Goal: Task Accomplishment & Management: Manage account settings

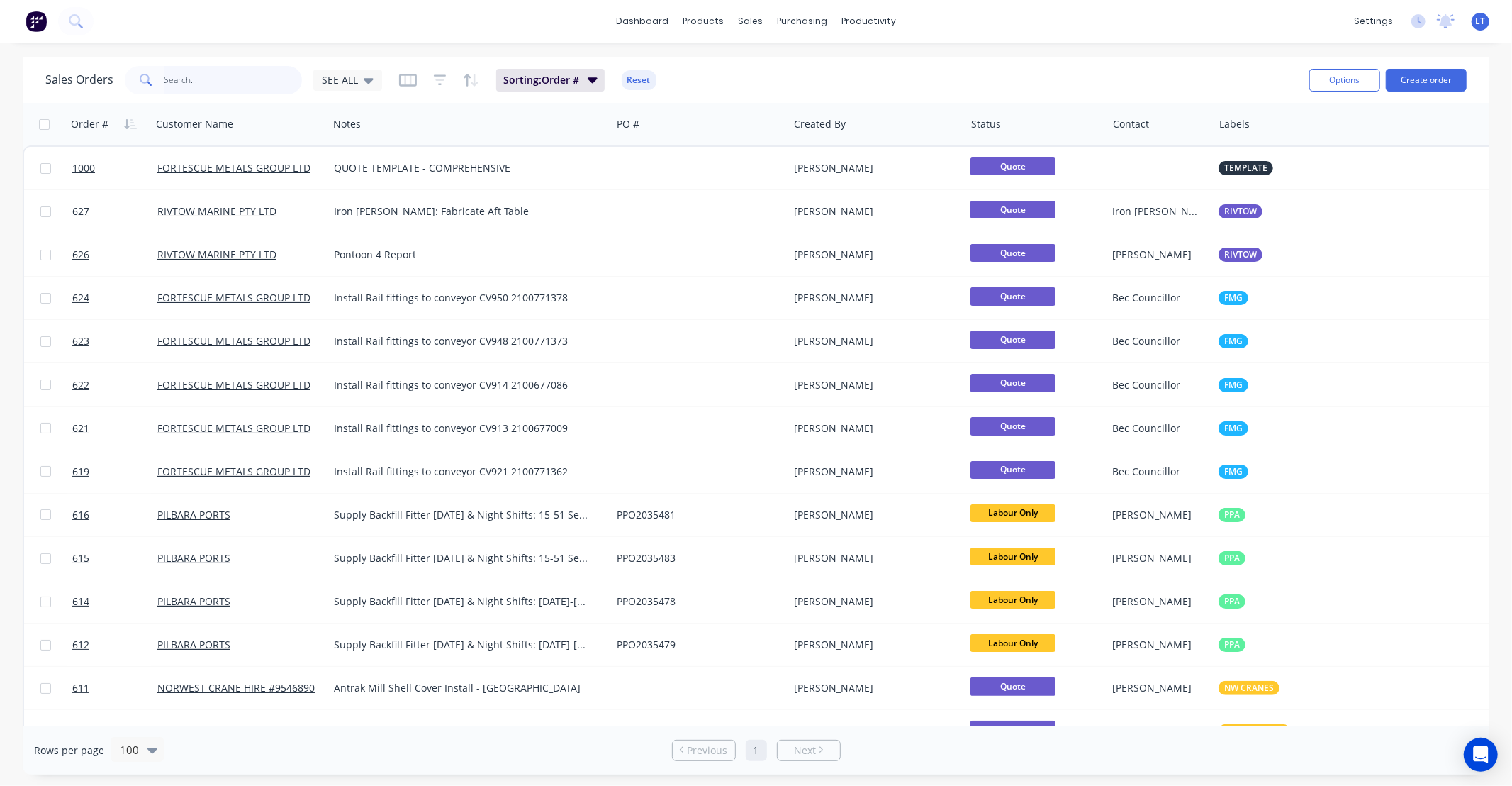
click at [184, 89] on input "text" at bounding box center [233, 80] width 138 height 28
type input "575"
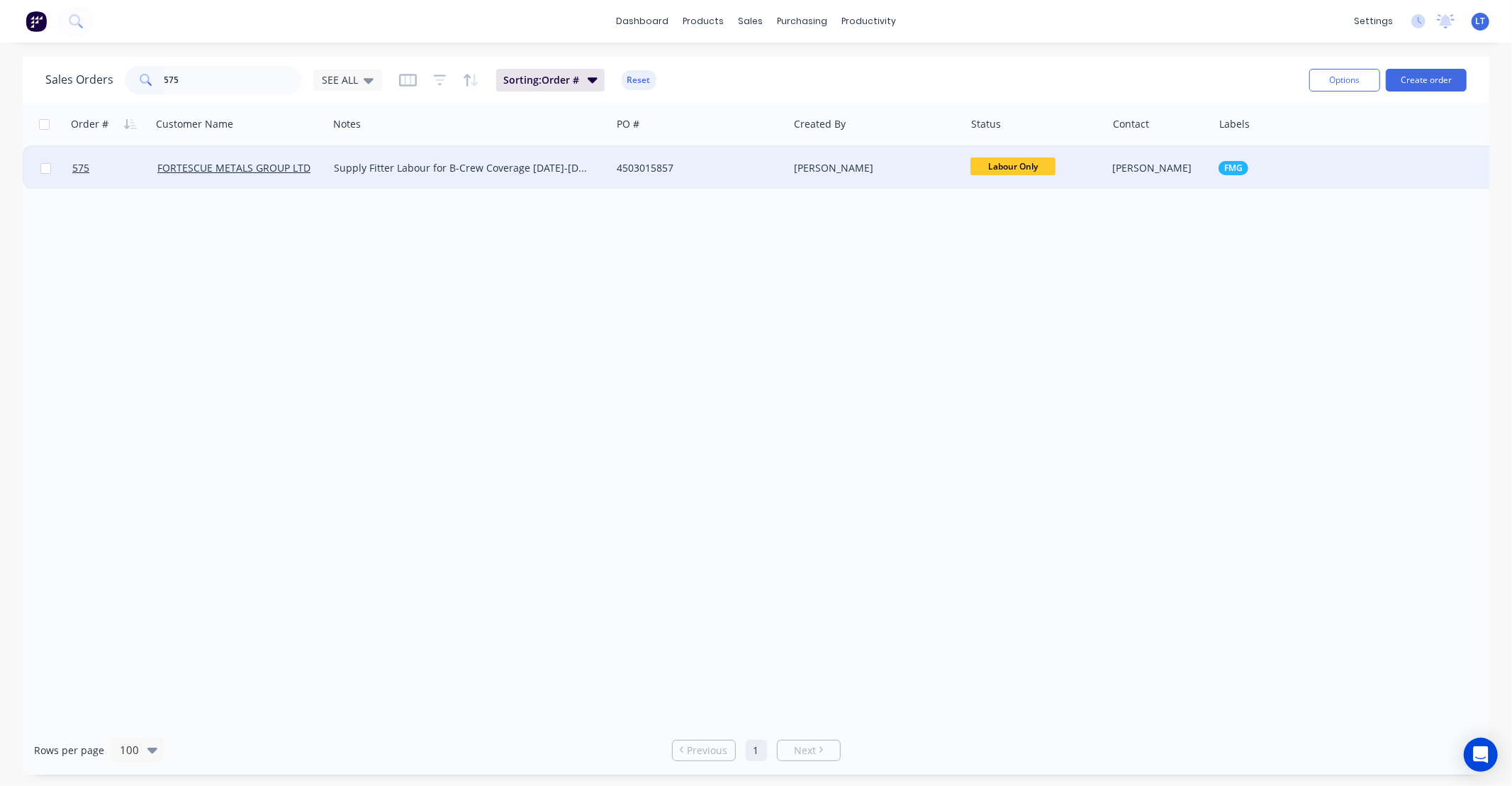
click at [418, 168] on div "Supply Fitter Labour for B-Crew Coverage [DATE]-[DATE] (7x Night Shifts)" at bounding box center [463, 168] width 258 height 14
click at [716, 195] on div "Order # Customer Name Notes PO # Created By Status Contact Labels Total ($) exc…" at bounding box center [756, 414] width 1466 height 622
click at [724, 171] on div "4503015857" at bounding box center [694, 168] width 157 height 14
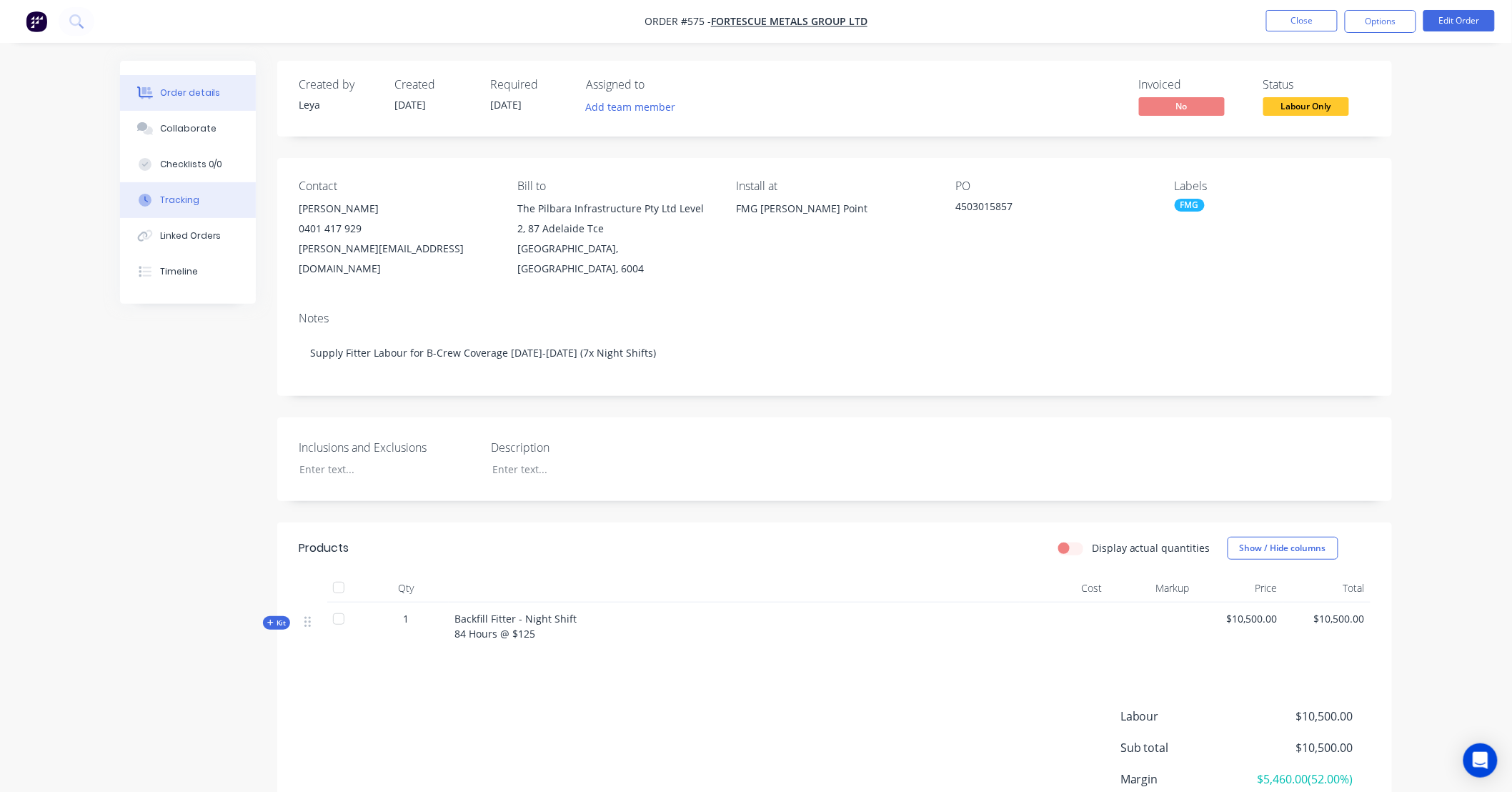
click at [210, 210] on button "Tracking" at bounding box center [188, 200] width 136 height 36
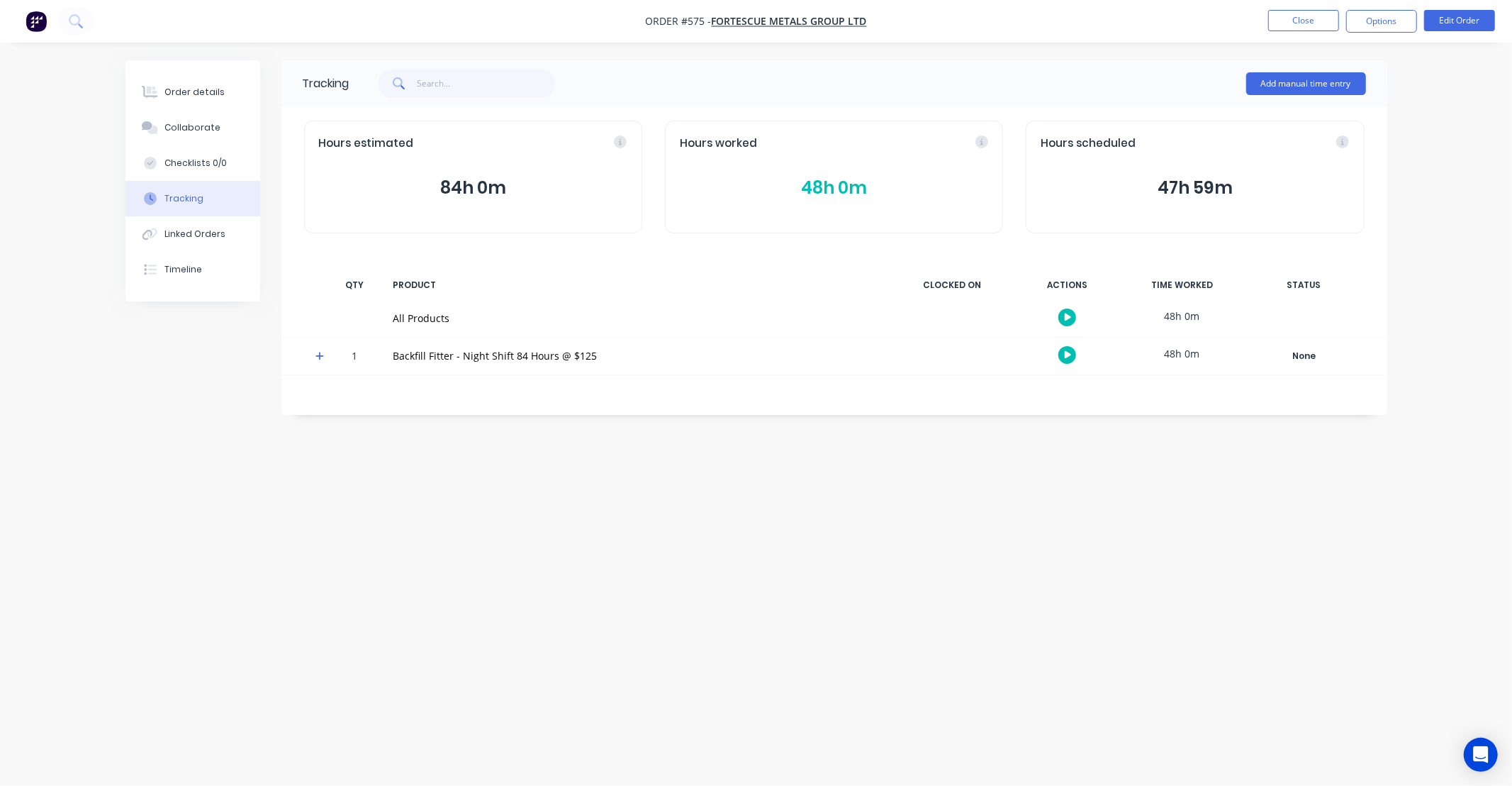
click at [323, 362] on span at bounding box center [322, 358] width 14 height 14
click at [1281, 86] on button "Add manual time entry" at bounding box center [1306, 84] width 120 height 23
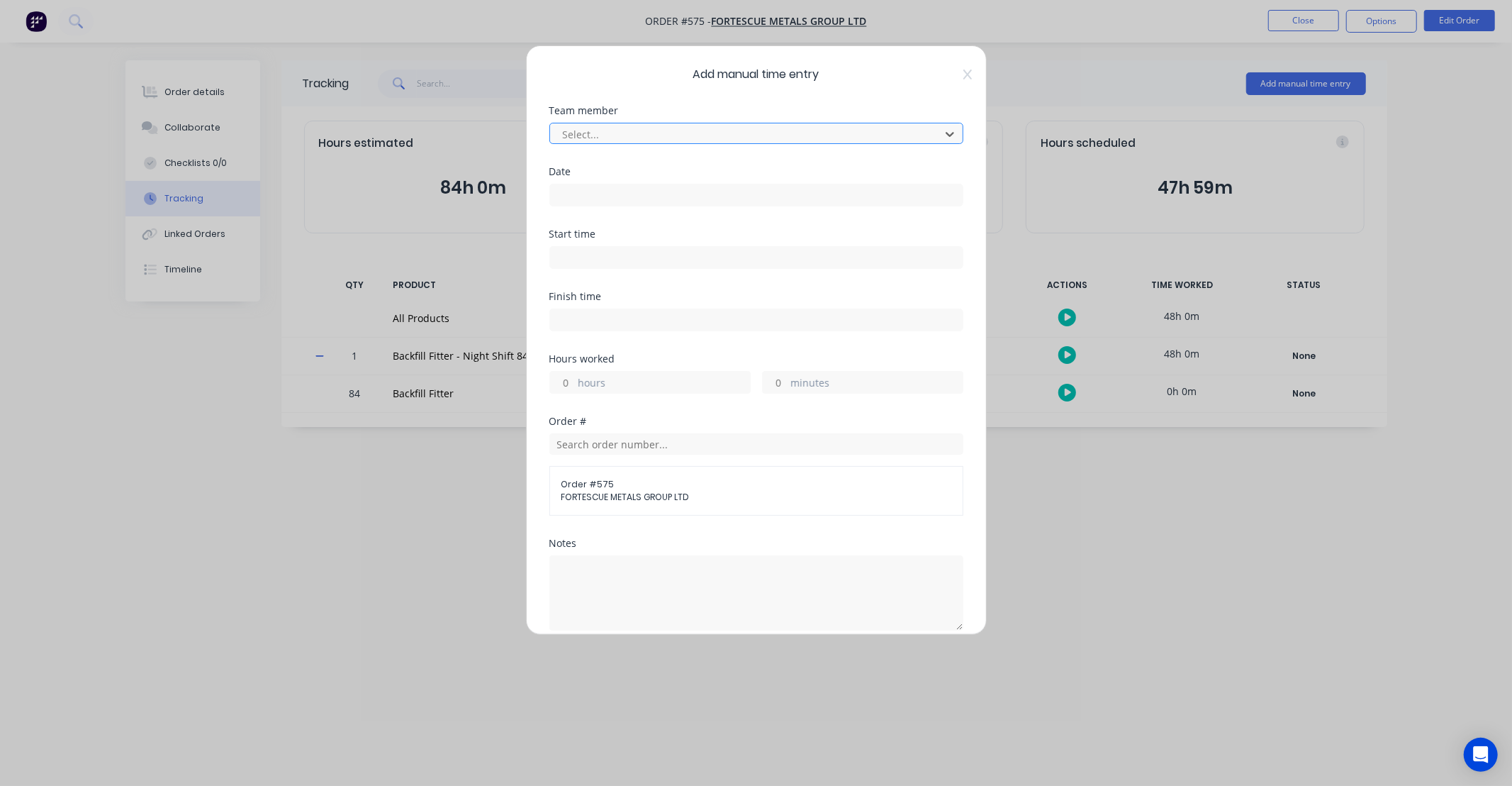
click at [815, 141] on div at bounding box center [747, 135] width 371 height 18
type input "jac"
click at [750, 189] on input at bounding box center [756, 195] width 413 height 21
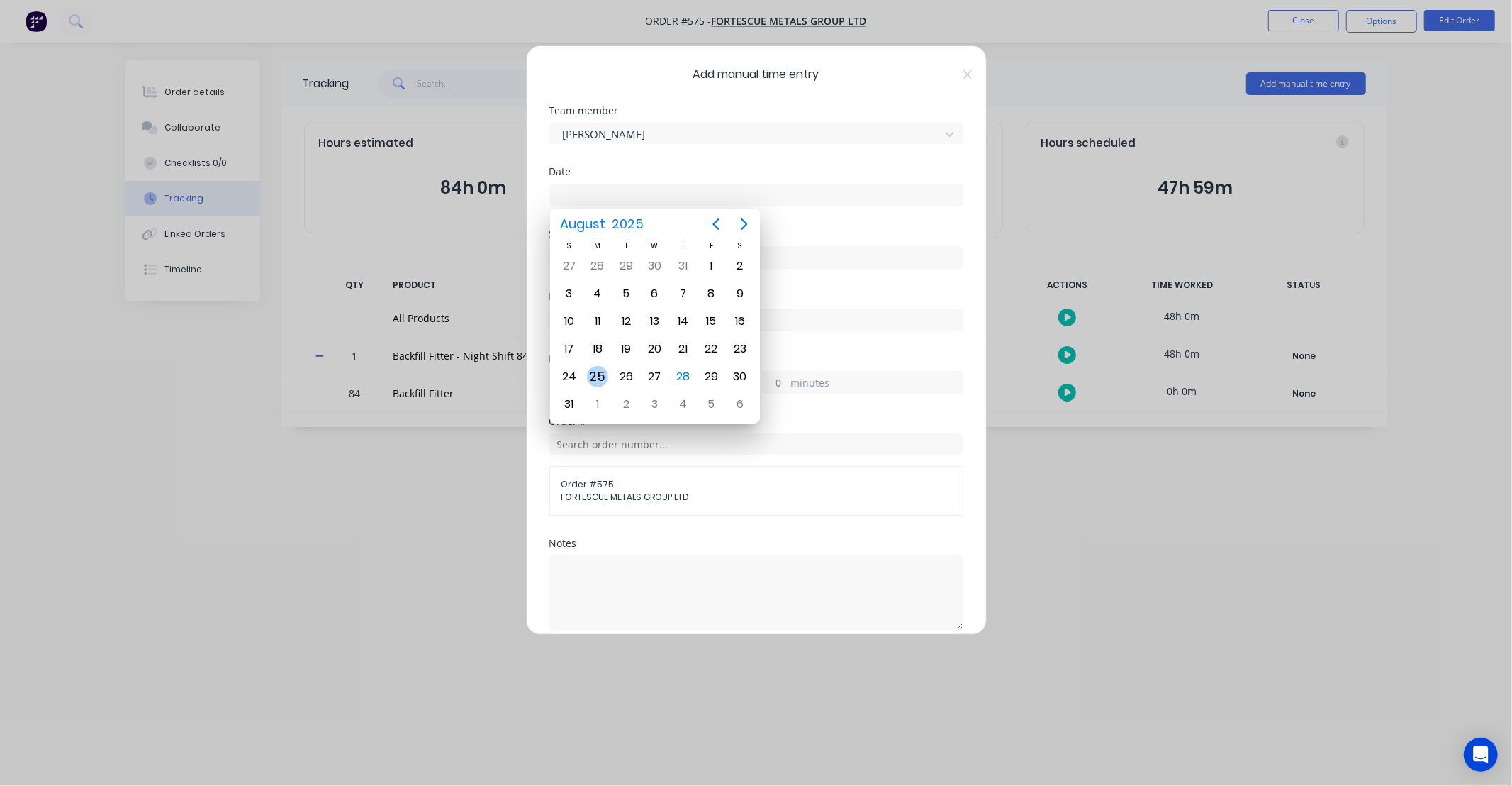
click at [577, 370] on div "24" at bounding box center [569, 377] width 21 height 21
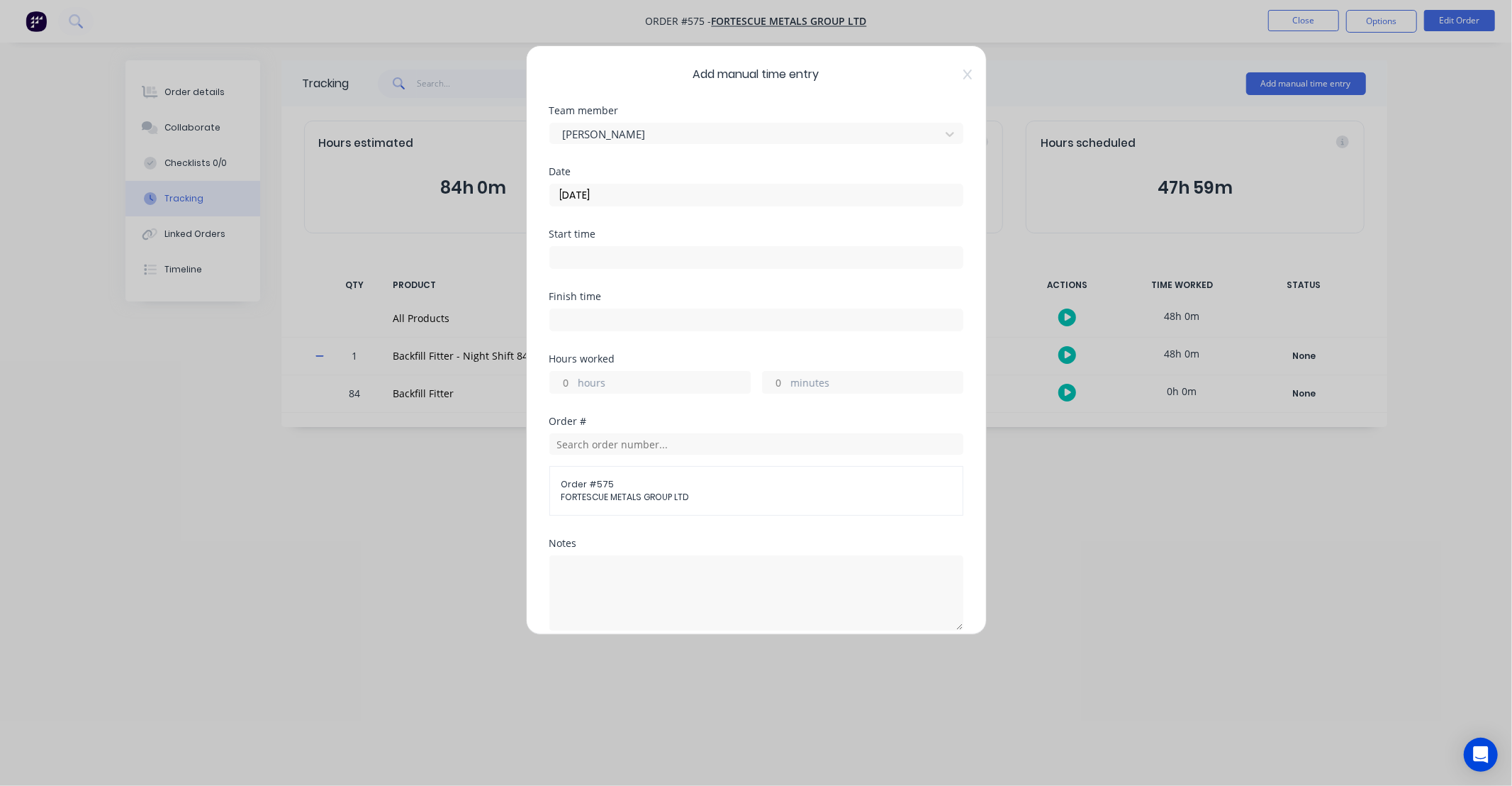
type input "[DATE]"
click at [572, 387] on input "hours" at bounding box center [562, 382] width 25 height 21
type input "12"
click at [728, 357] on div "Hours worked" at bounding box center [756, 358] width 414 height 10
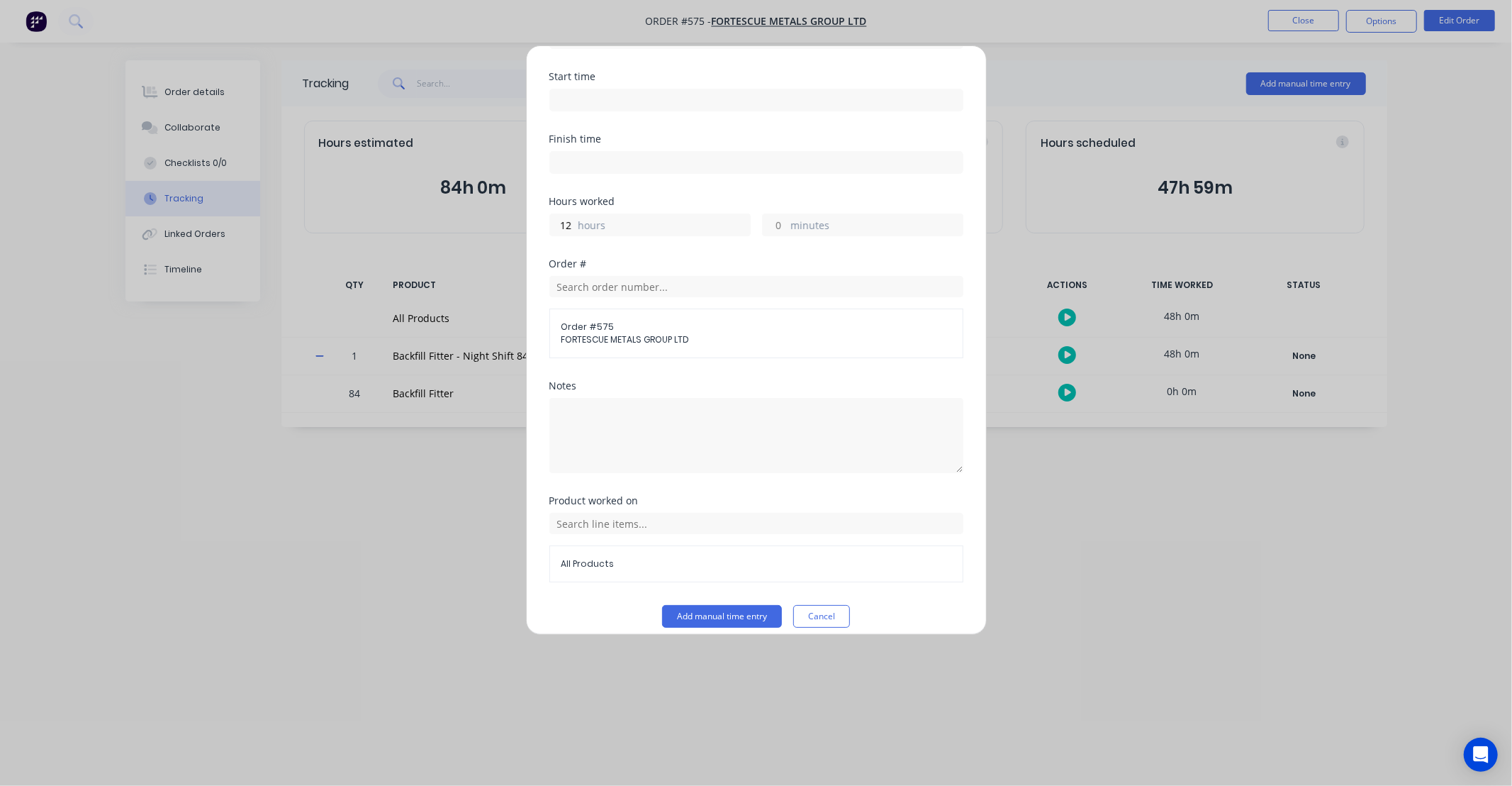
scroll to position [171, 0]
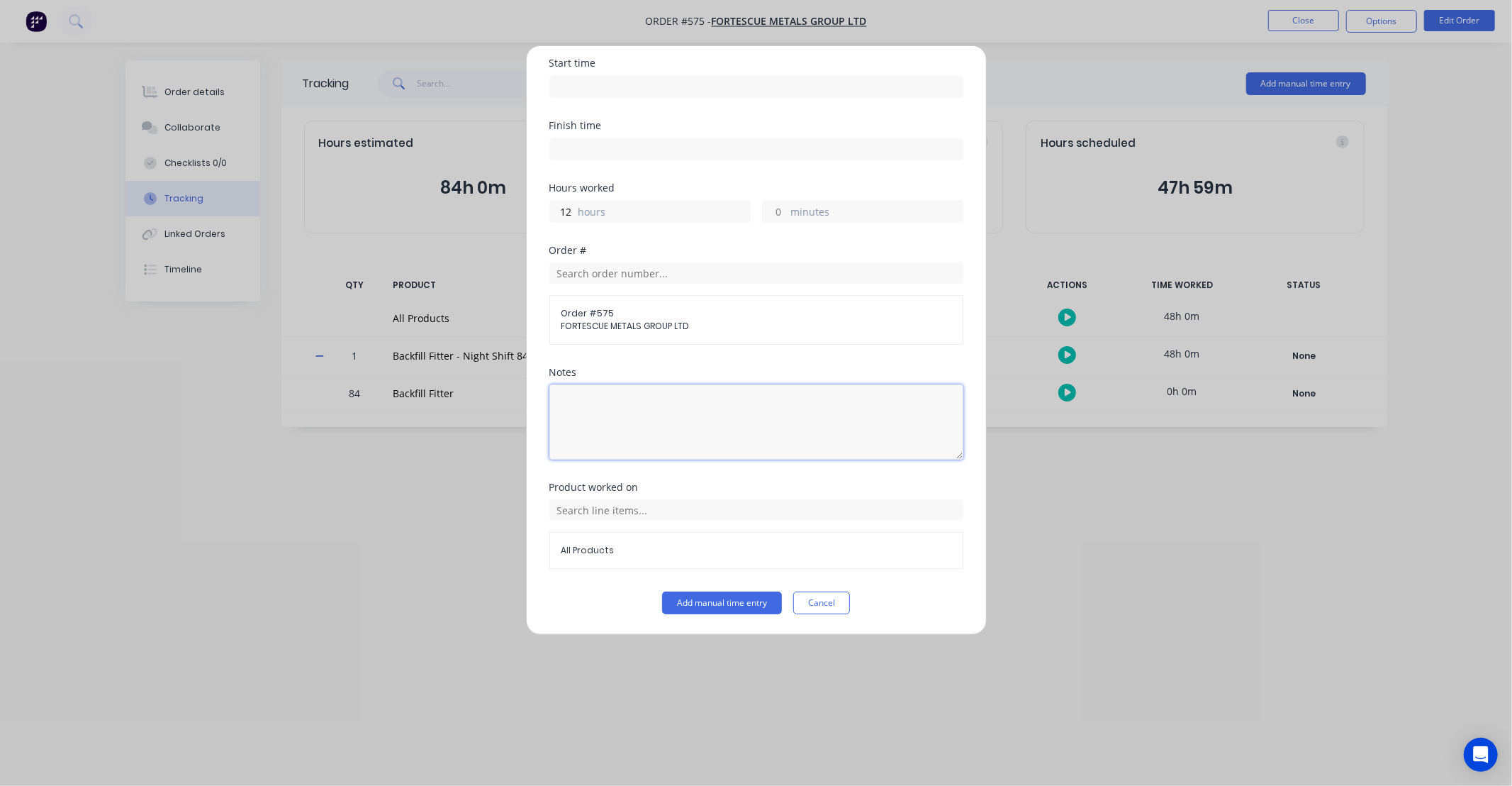
click at [659, 429] on textarea at bounding box center [756, 421] width 414 height 75
click at [670, 509] on input "text" at bounding box center [756, 510] width 414 height 21
click at [665, 578] on span "Backfill Fitter - Night Shift 84 Hours @ $125" at bounding box center [768, 581] width 368 height 13
click at [704, 608] on button "Add manual time entry" at bounding box center [722, 603] width 120 height 23
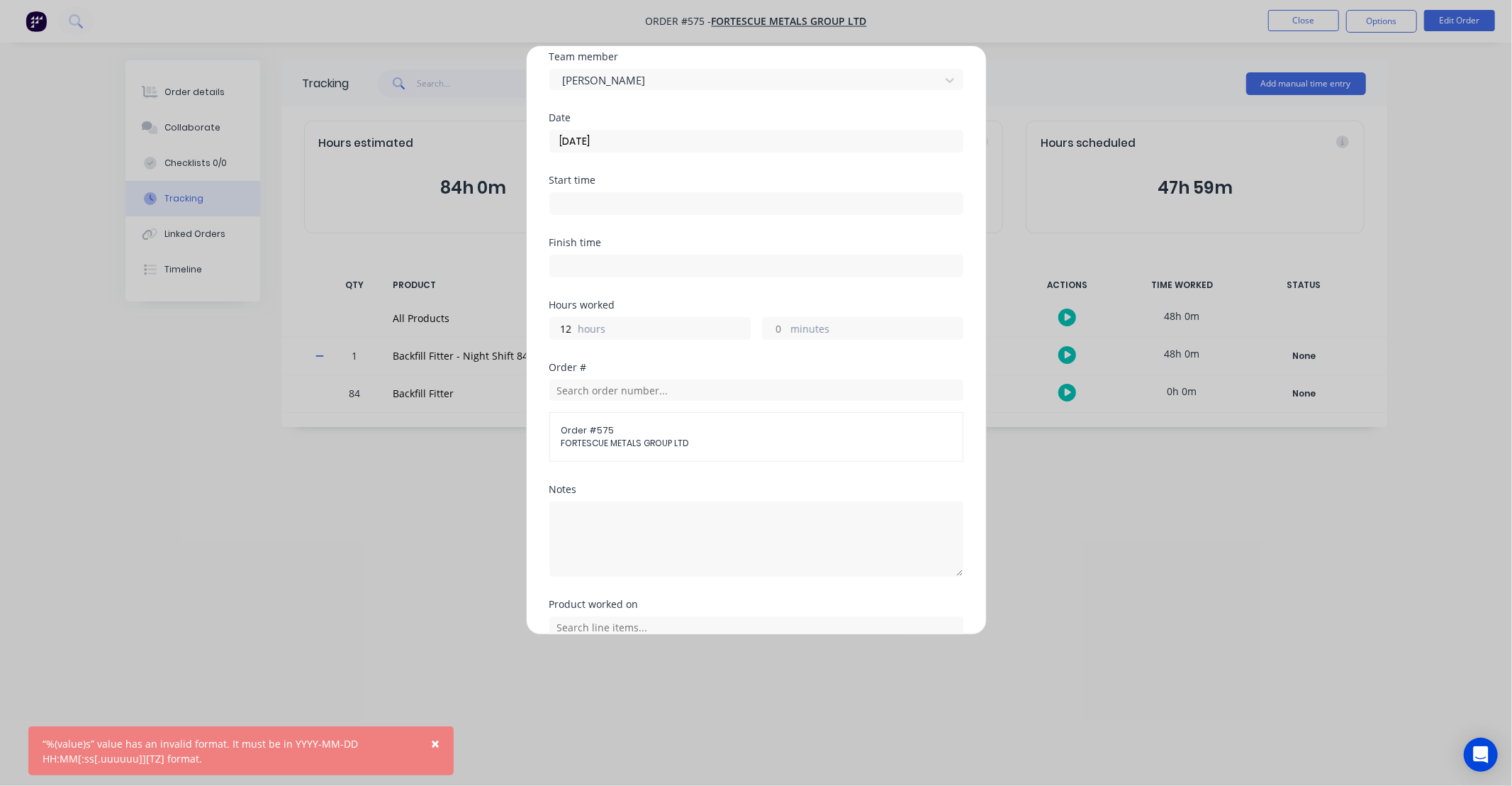
scroll to position [39, 0]
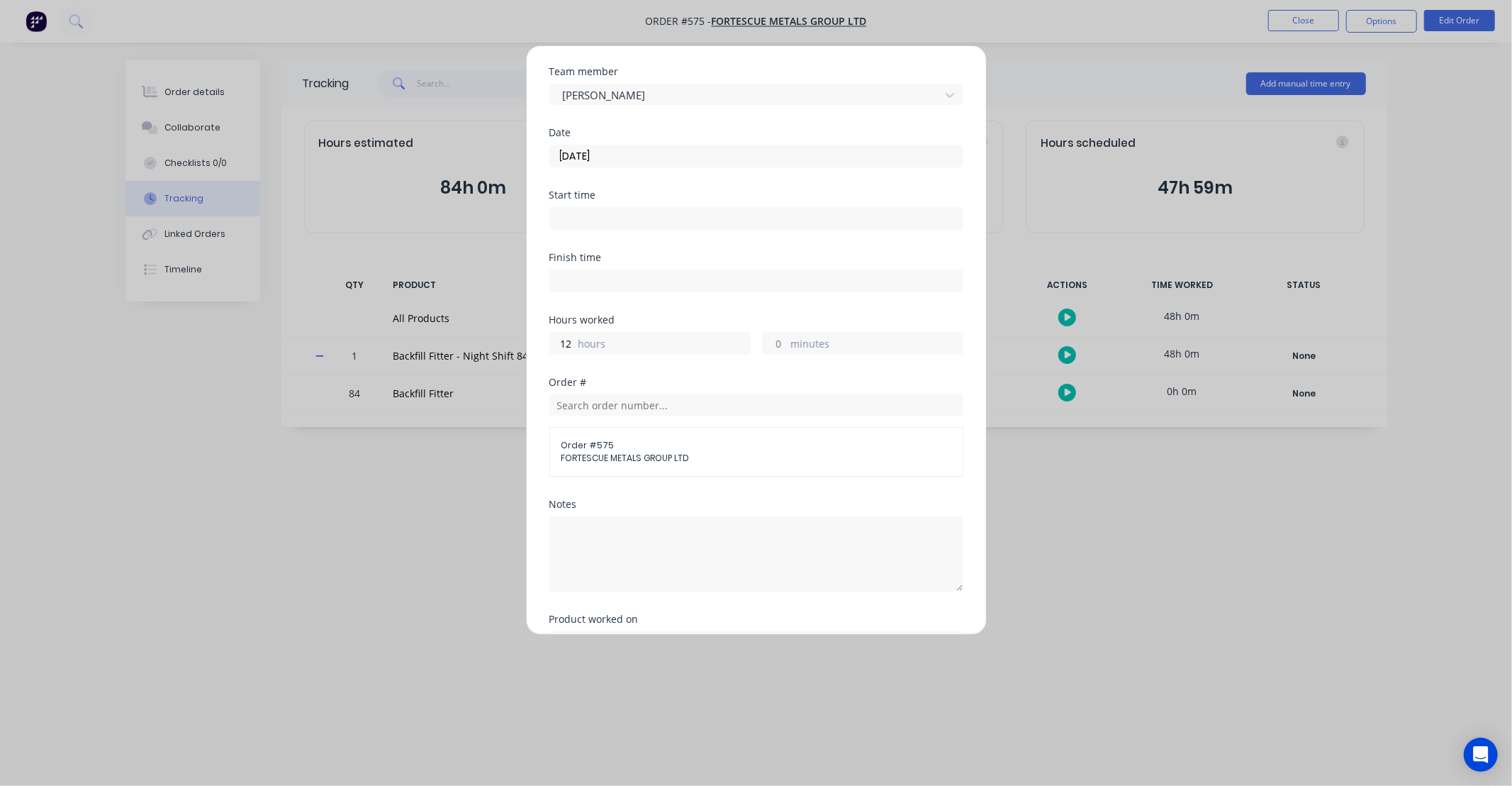
click at [637, 163] on input "[DATE]" at bounding box center [756, 156] width 413 height 21
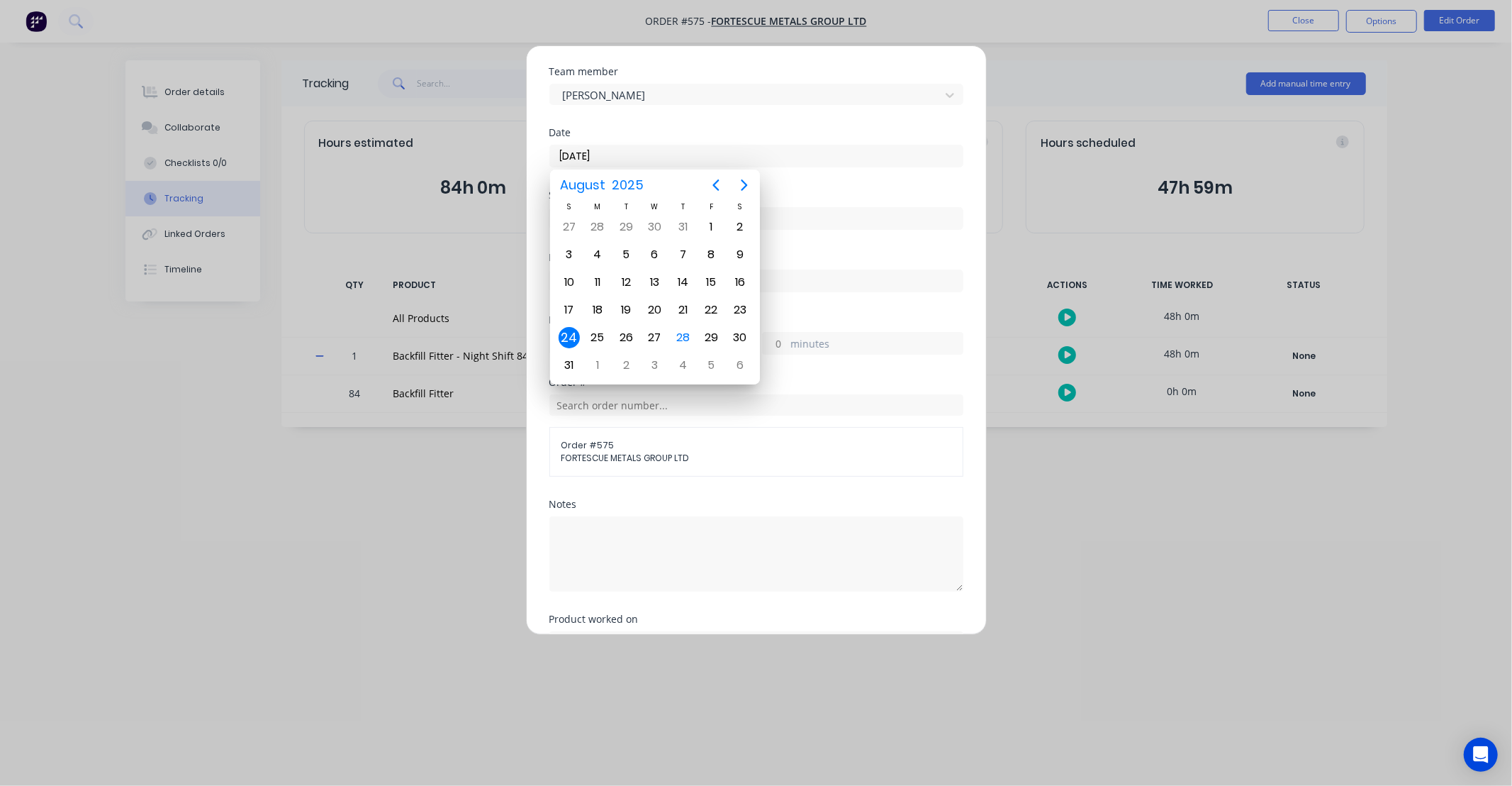
click at [569, 334] on div "24" at bounding box center [569, 338] width 21 height 21
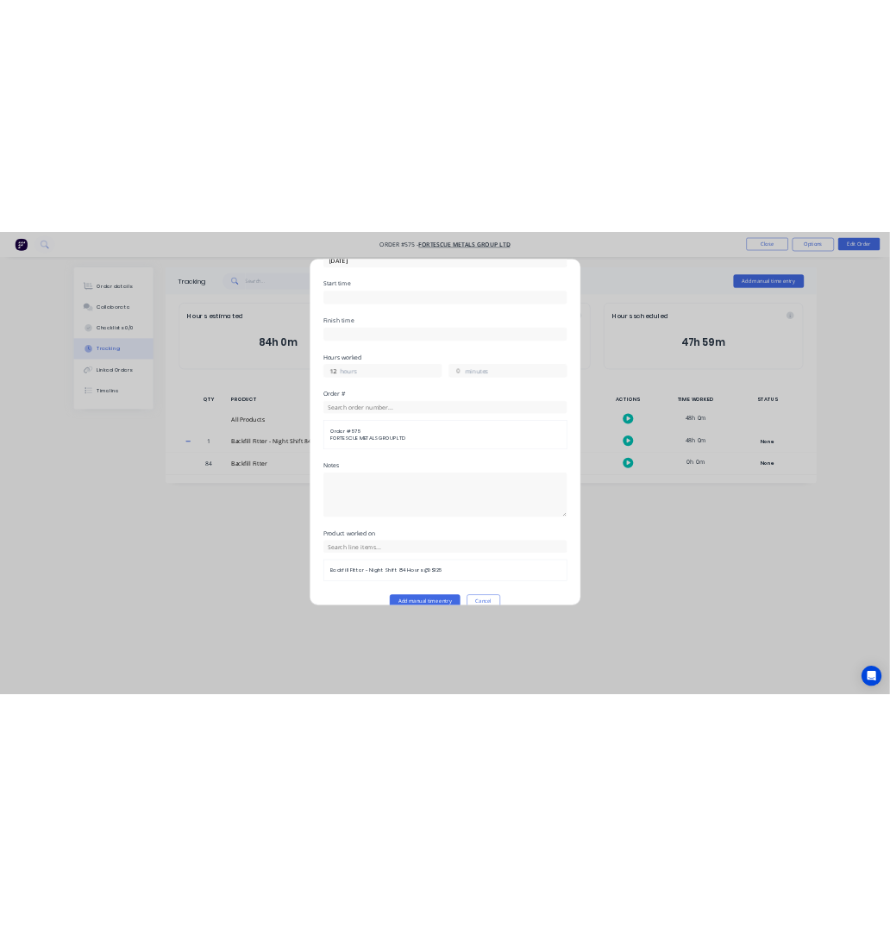
scroll to position [208, 0]
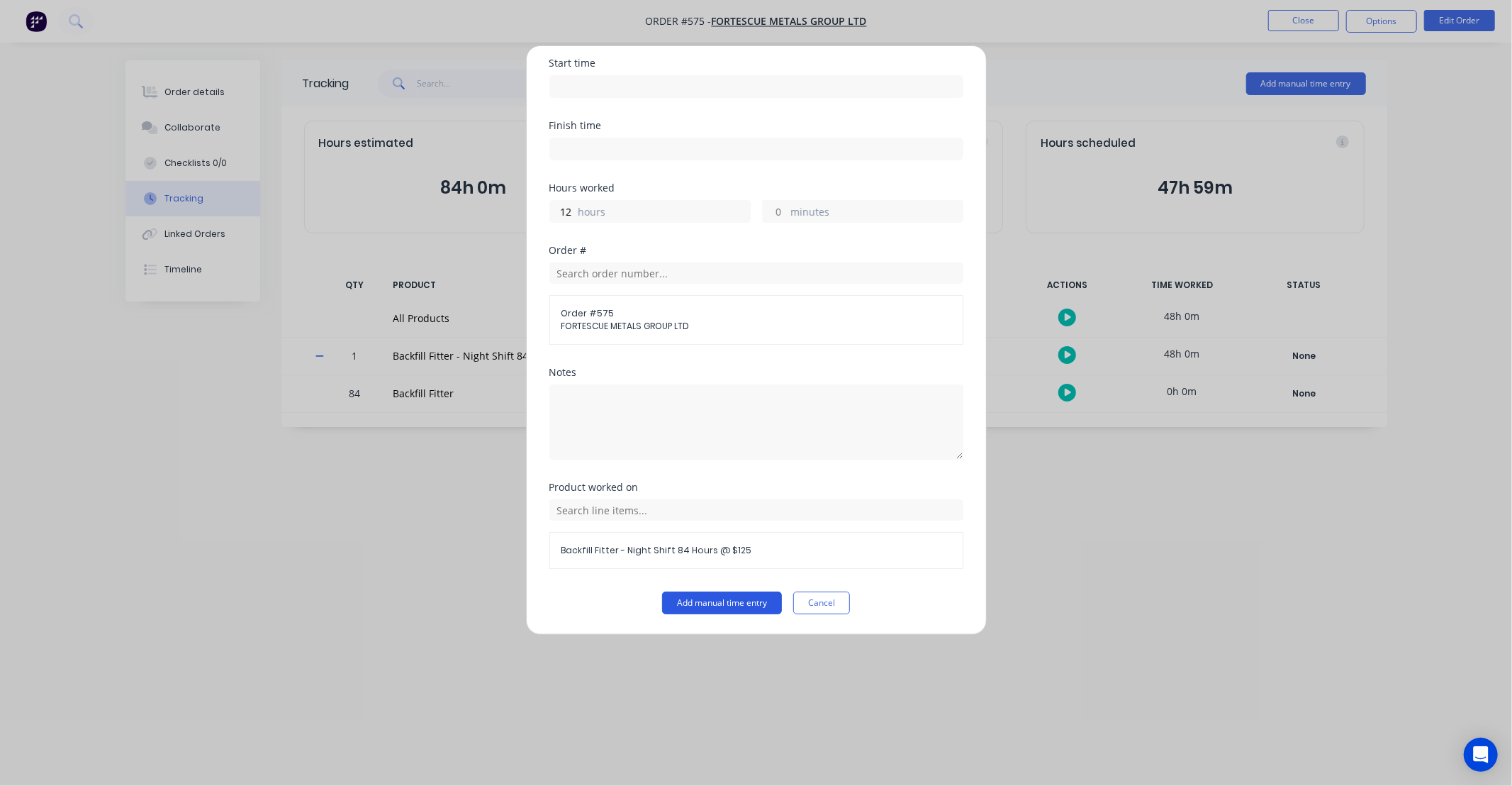
click at [720, 601] on button "Add manual time entry" at bounding box center [722, 603] width 120 height 23
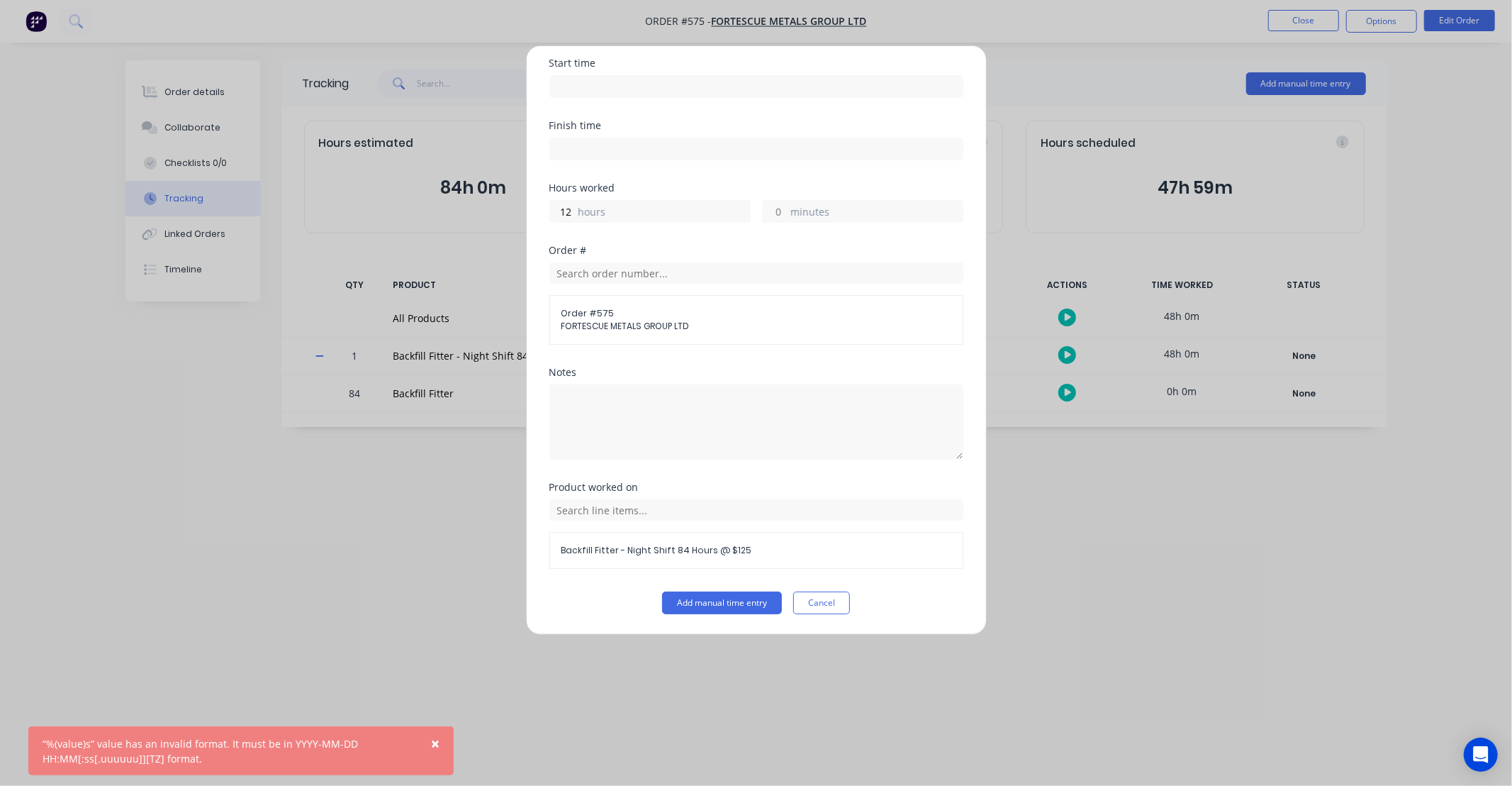
click at [777, 210] on input "minutes" at bounding box center [775, 211] width 25 height 21
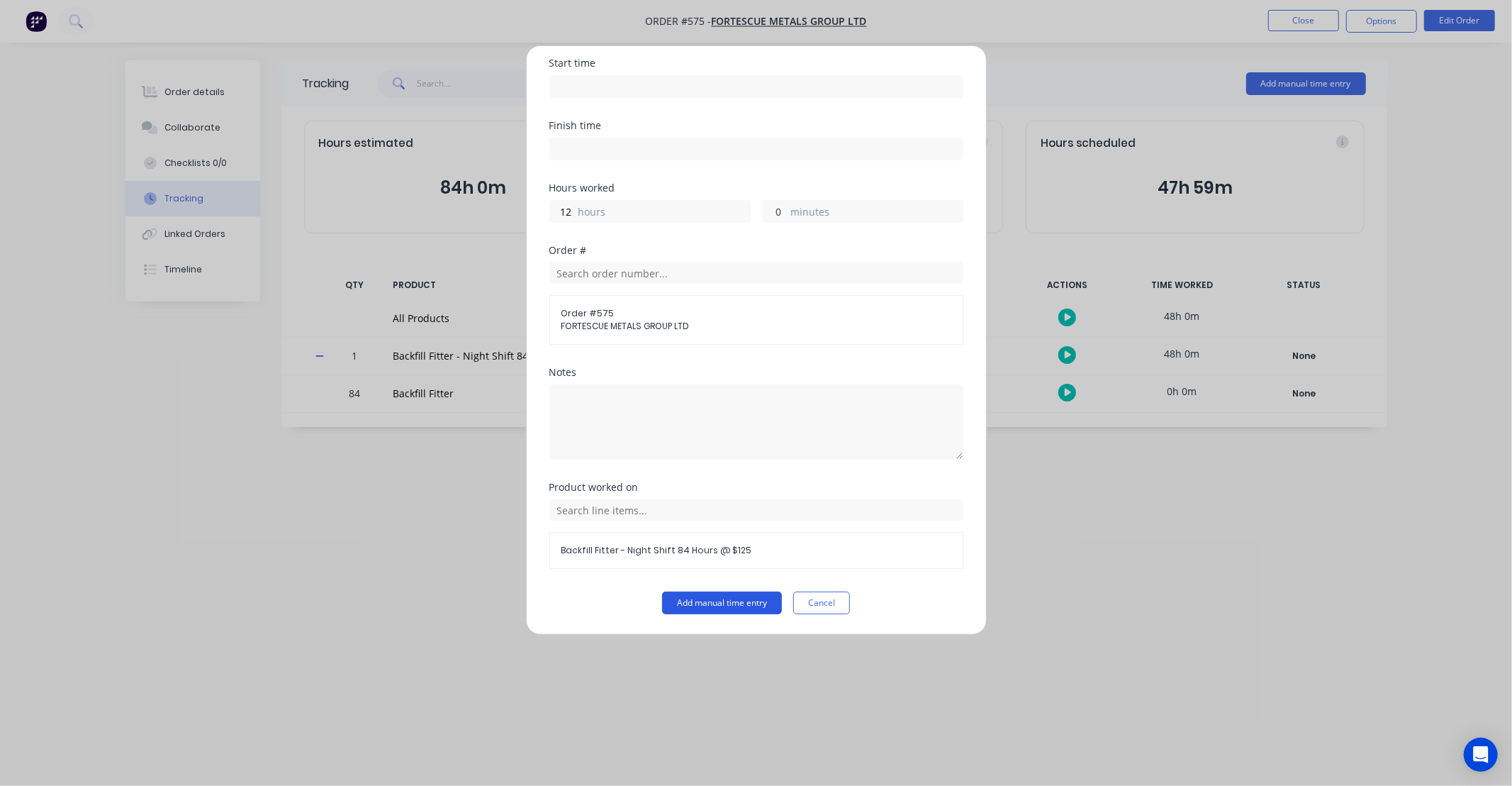
type input "0"
click at [752, 597] on button "Add manual time entry" at bounding box center [722, 603] width 120 height 23
click at [824, 606] on button "Cancel" at bounding box center [821, 603] width 57 height 23
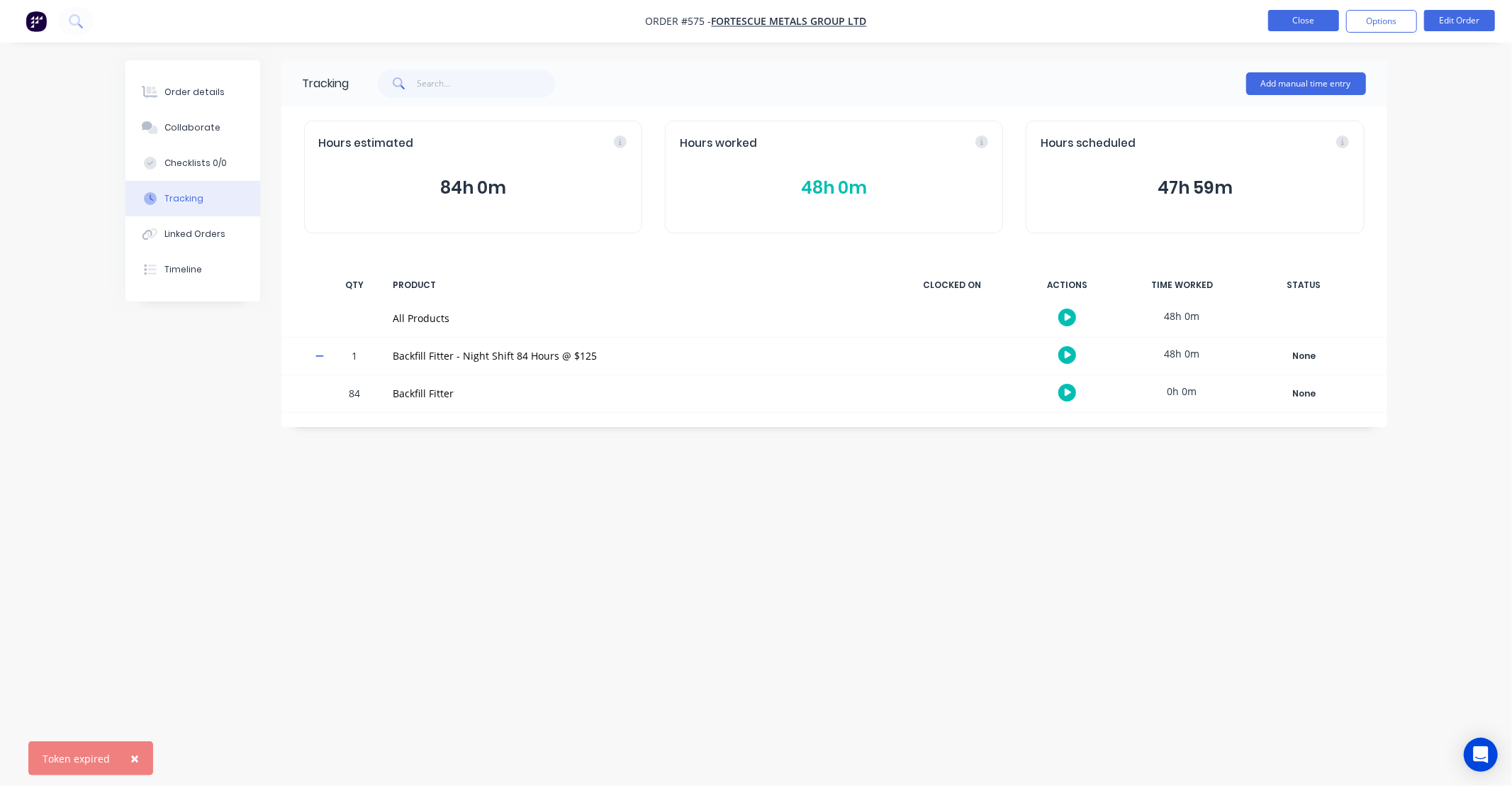
click at [1288, 22] on button "Close" at bounding box center [1303, 21] width 71 height 21
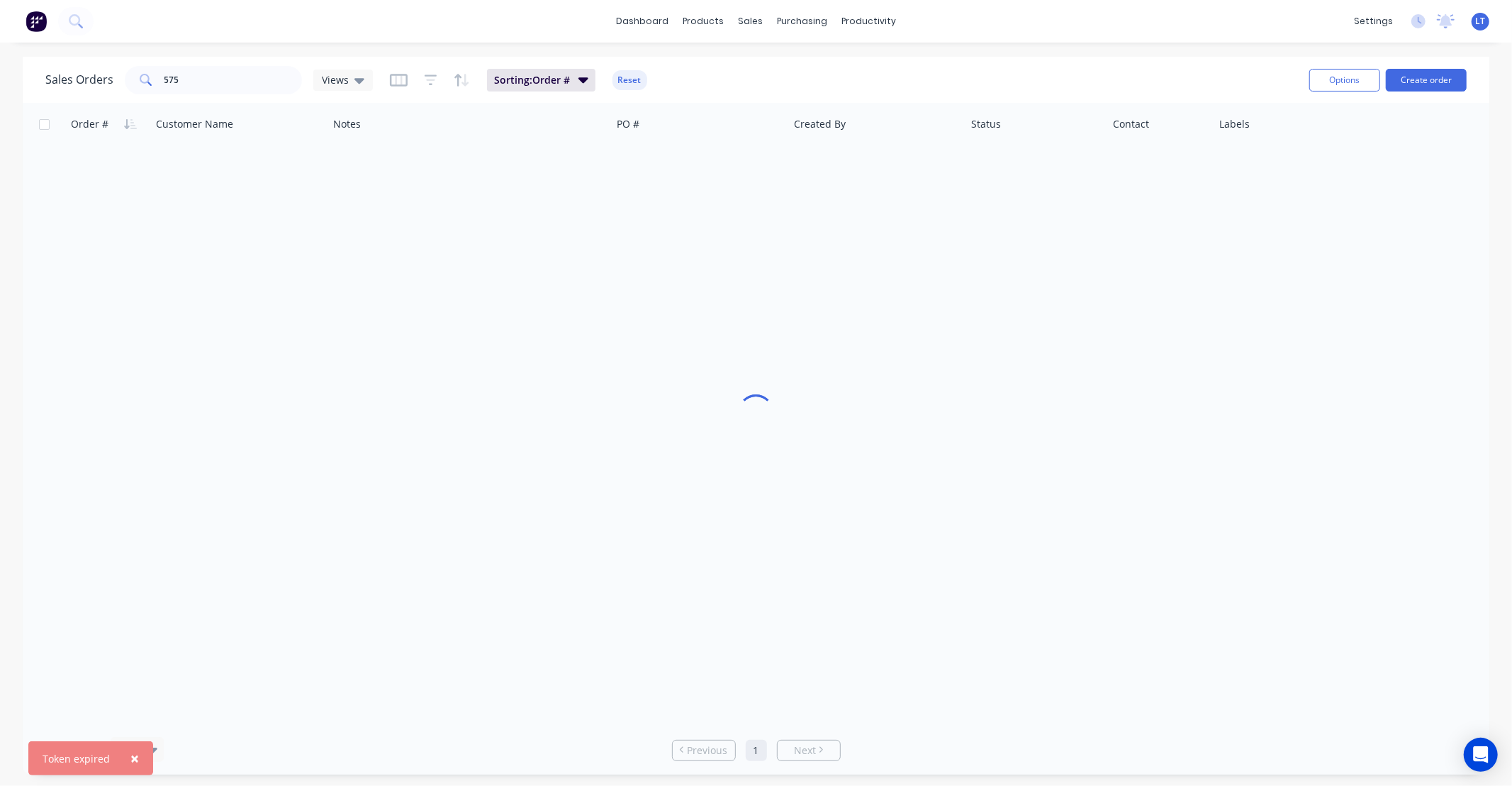
click at [30, 21] on img at bounding box center [36, 21] width 21 height 21
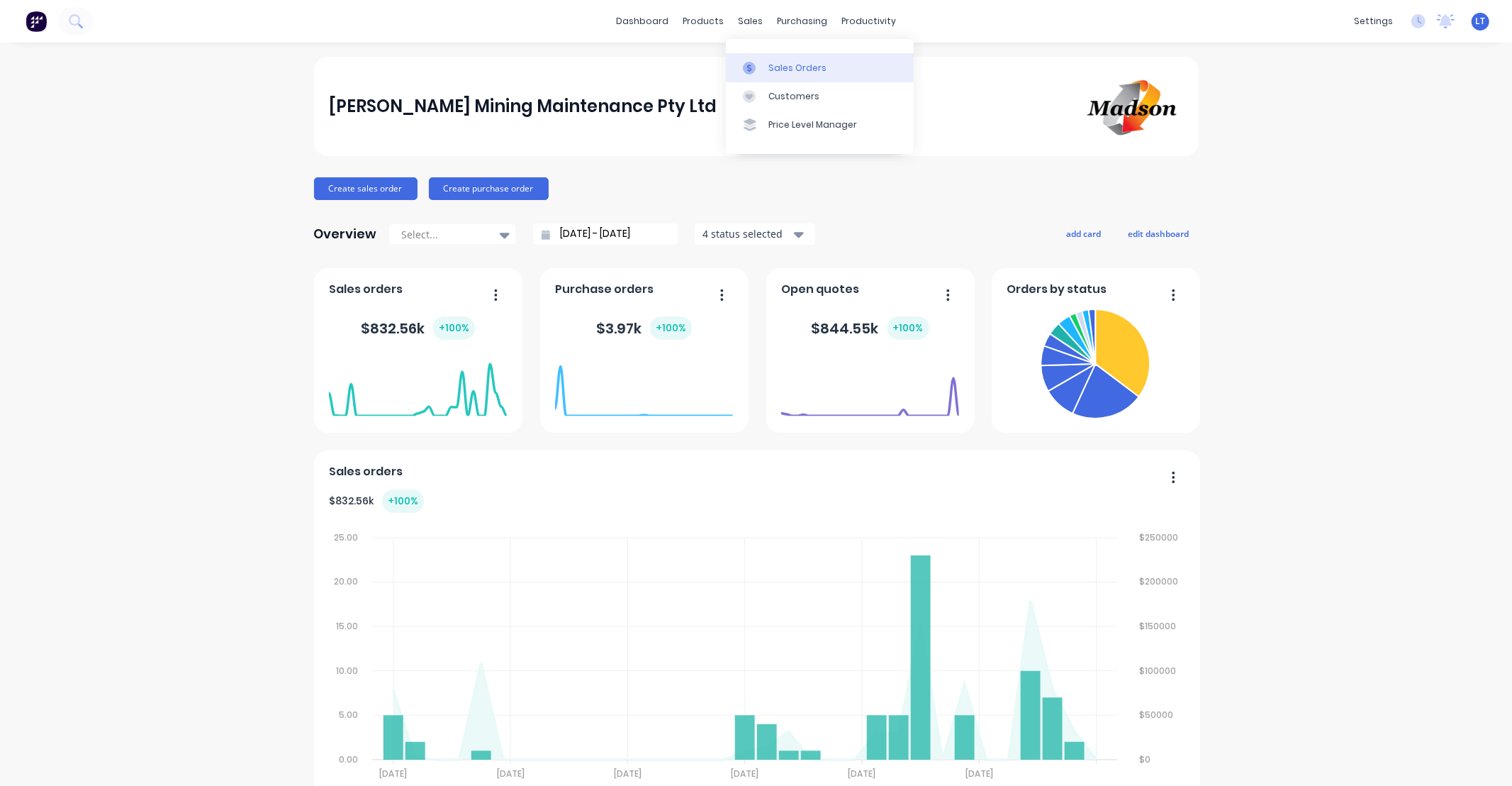
click at [756, 68] on div at bounding box center [754, 68] width 21 height 13
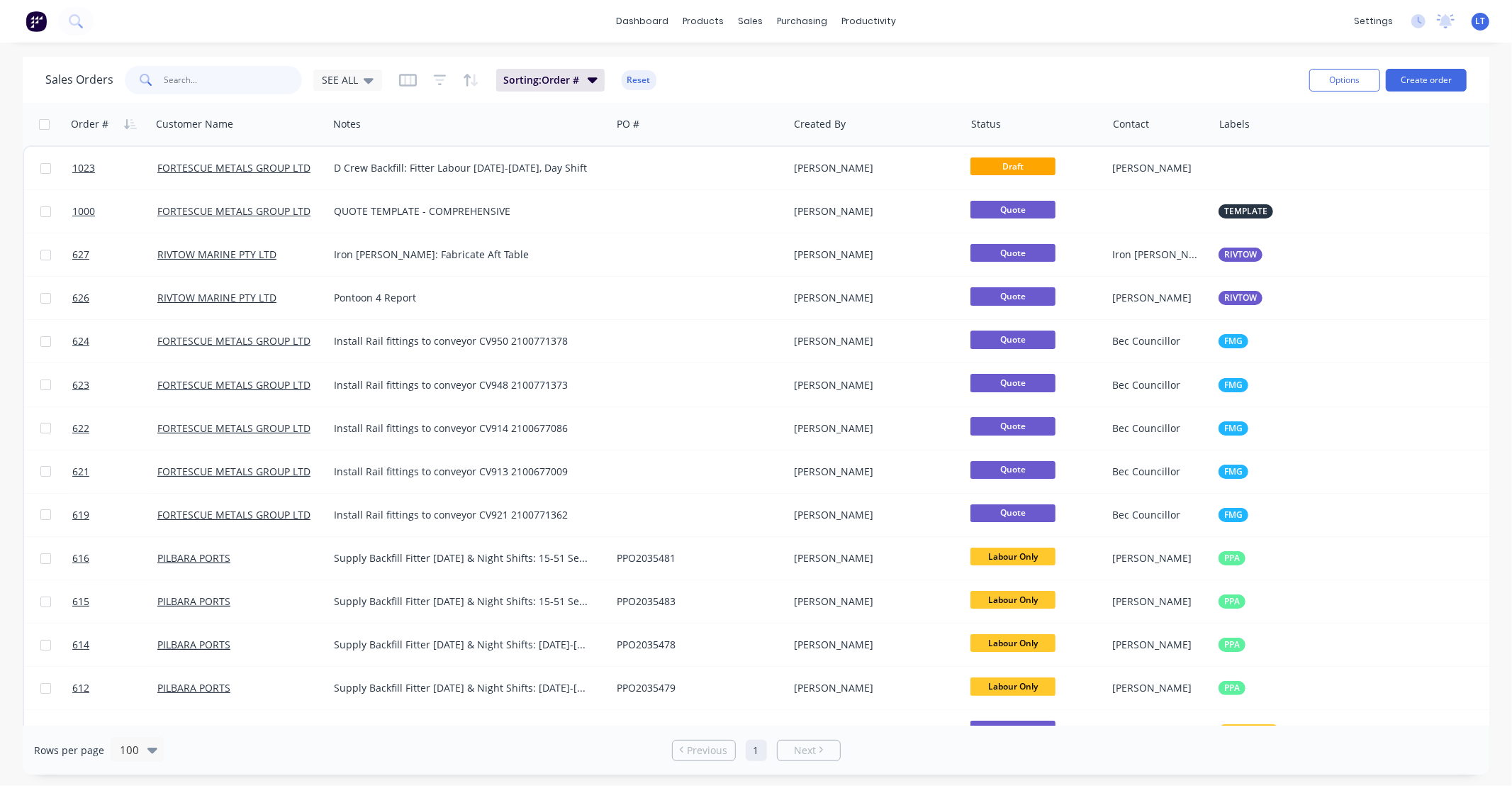
click at [231, 86] on input "text" at bounding box center [233, 80] width 138 height 28
type input "575"
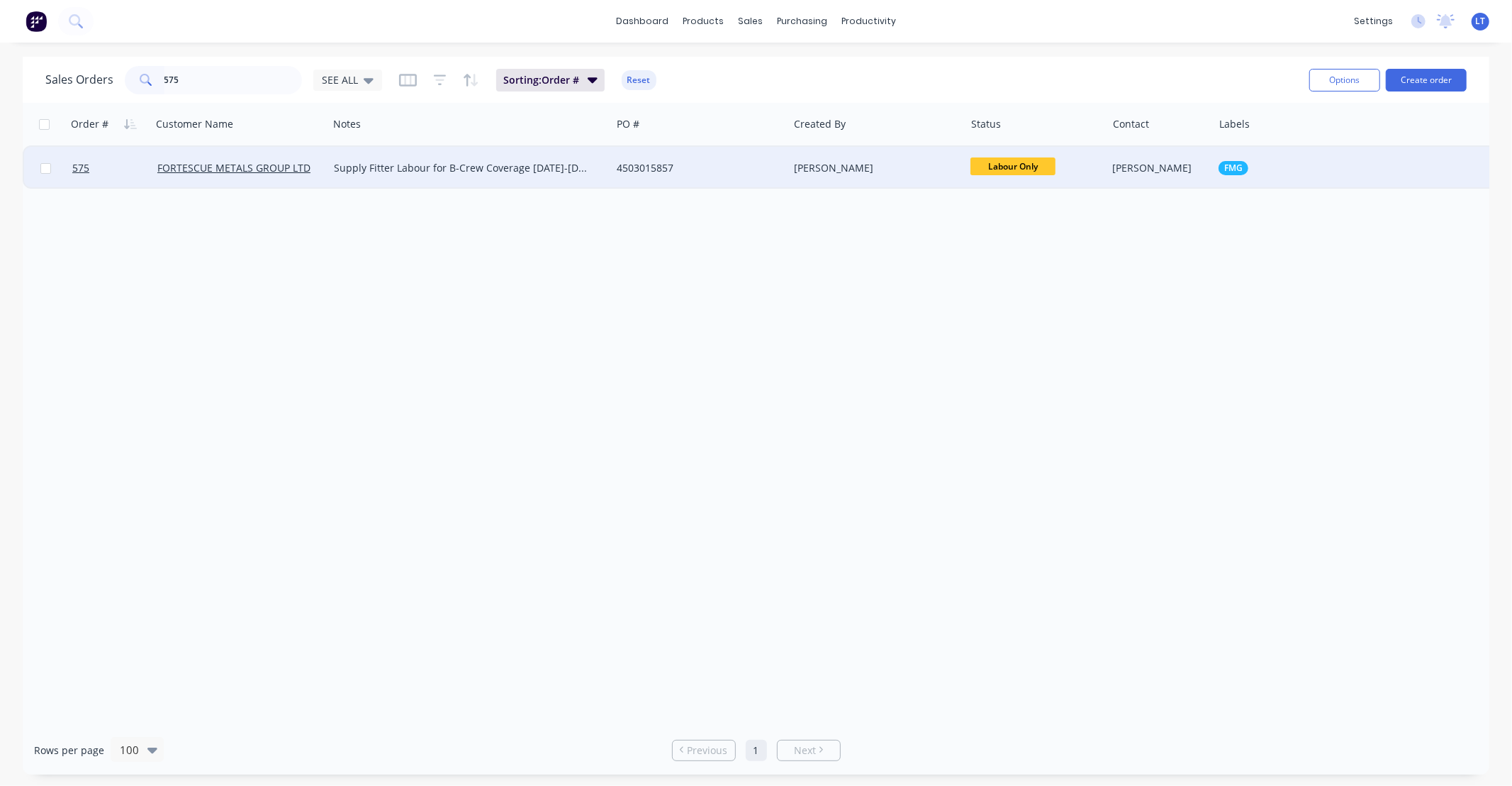
click at [676, 171] on div "4503015857" at bounding box center [694, 168] width 157 height 14
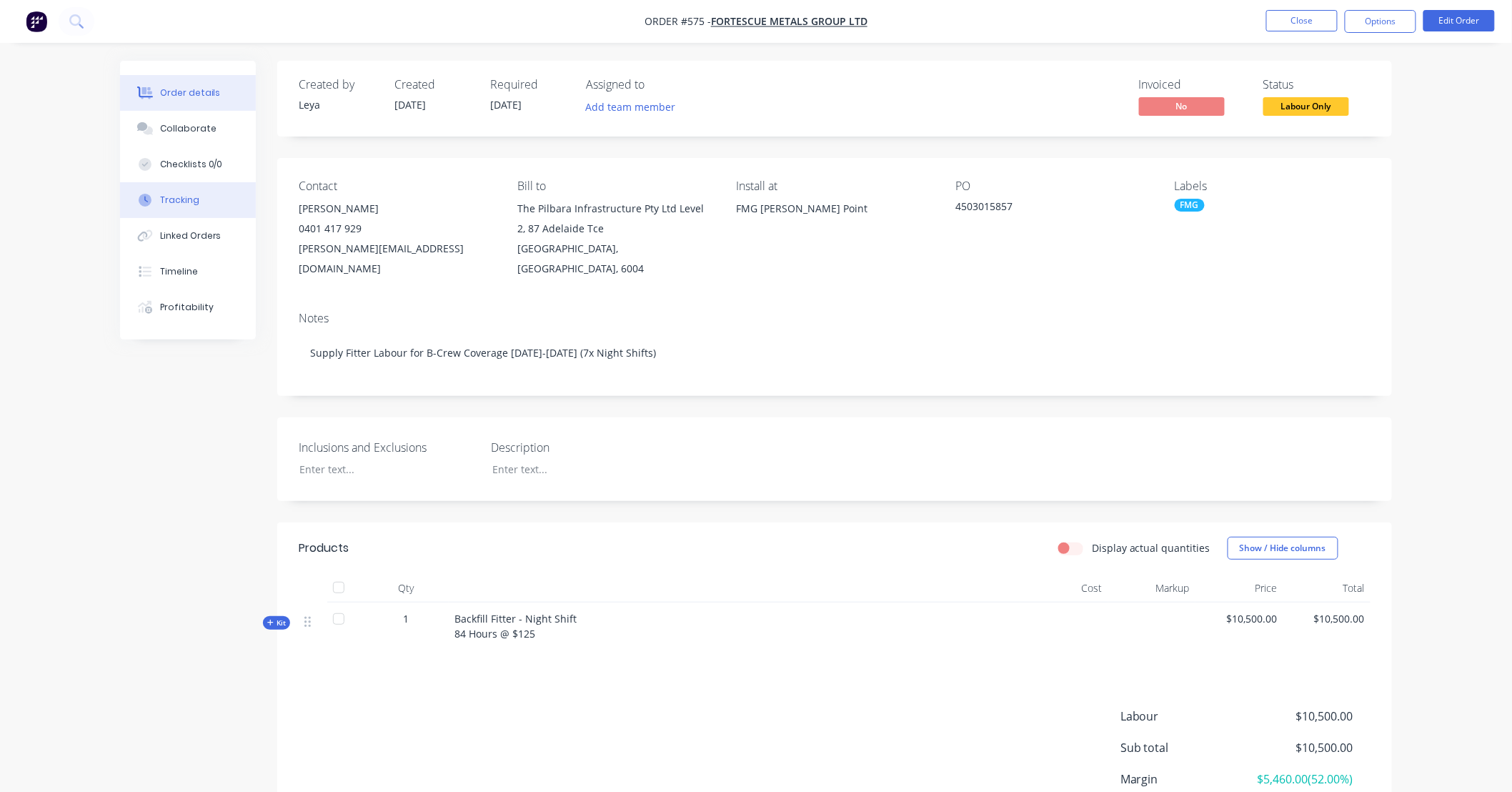
click at [187, 200] on div "Tracking" at bounding box center [179, 200] width 39 height 13
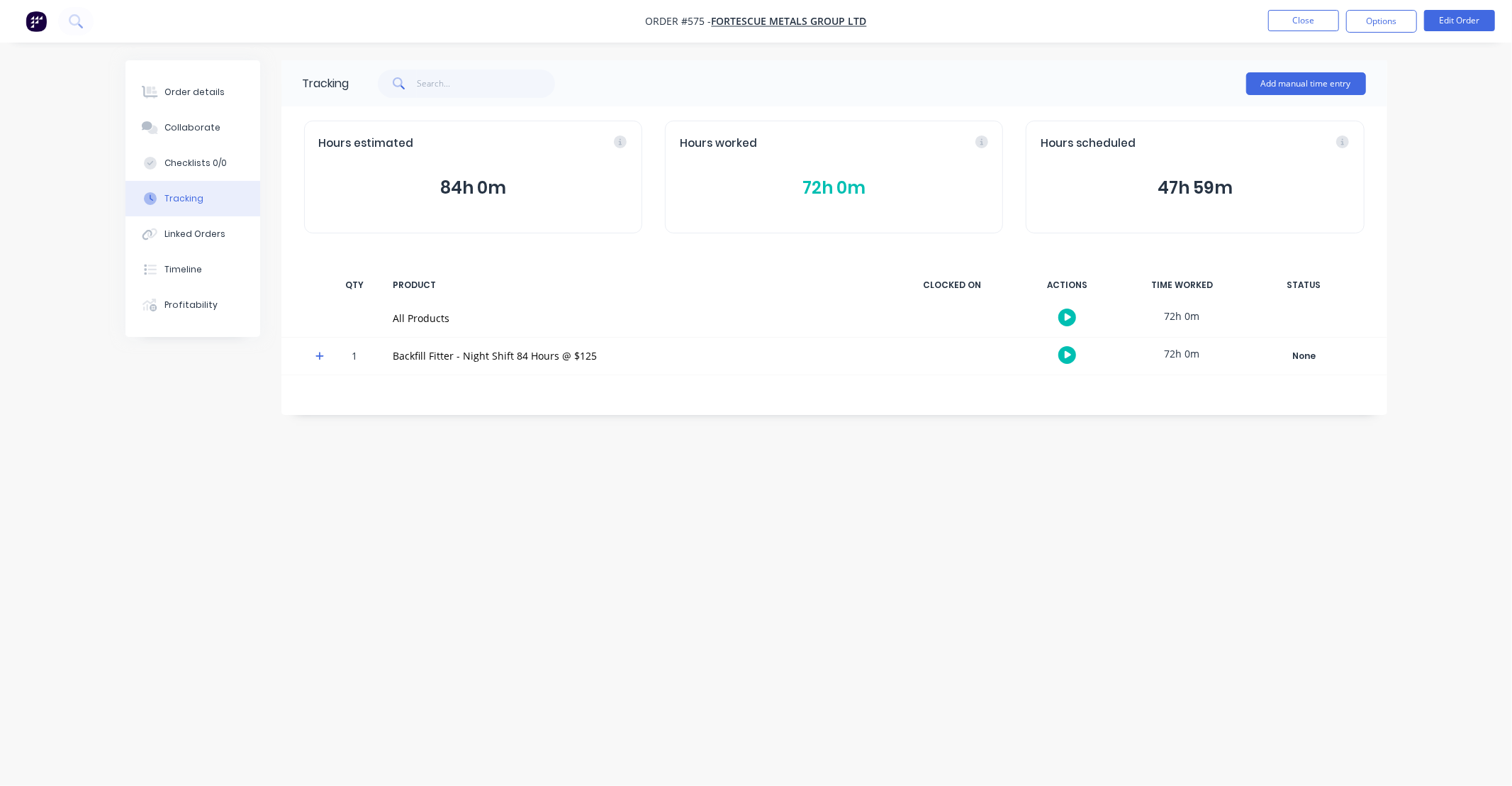
click at [316, 358] on icon at bounding box center [320, 356] width 9 height 10
click at [840, 193] on button "72h 0m" at bounding box center [833, 187] width 308 height 27
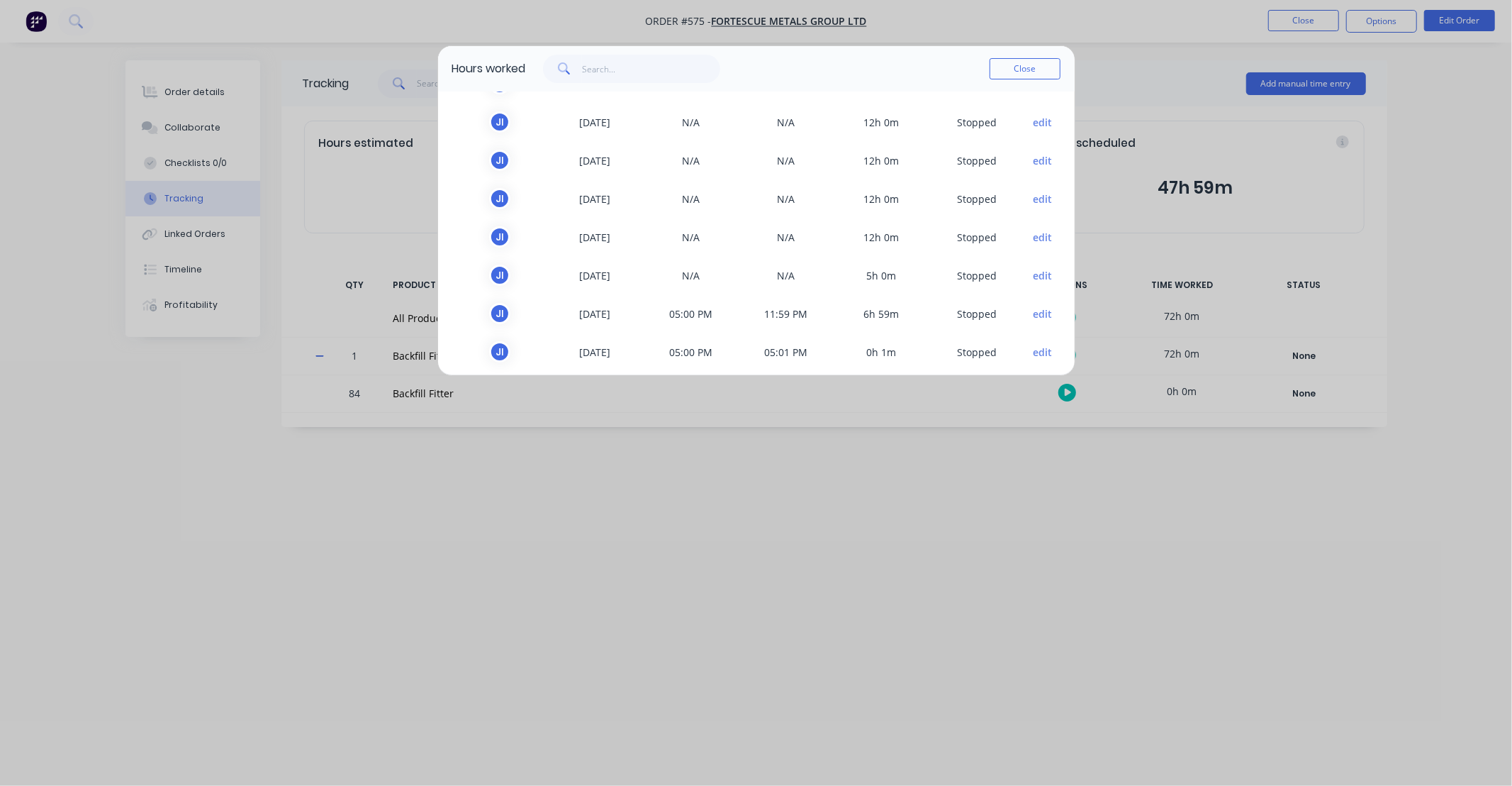
scroll to position [81, 0]
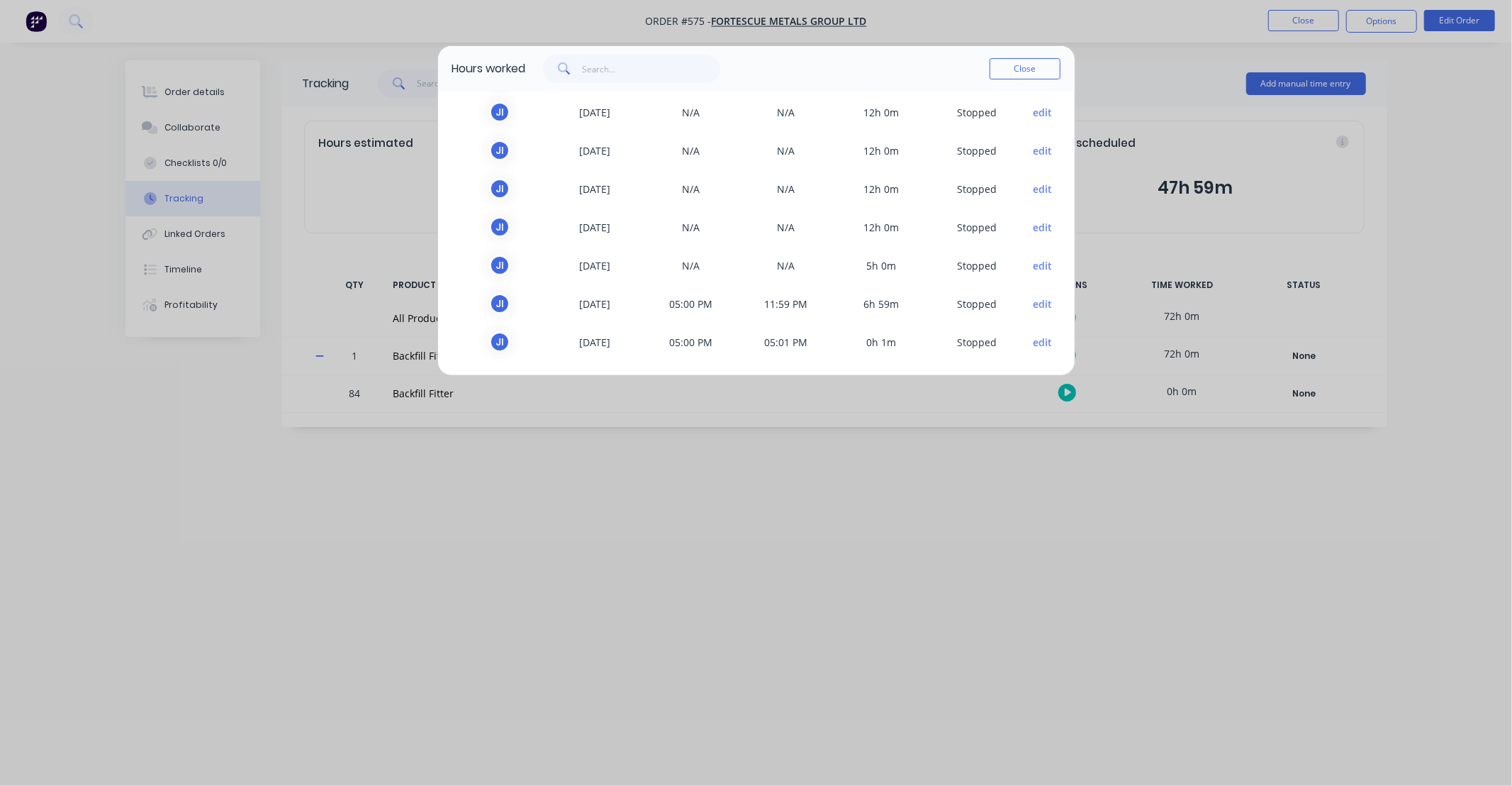
click at [1033, 267] on button "edit" at bounding box center [1042, 266] width 19 height 15
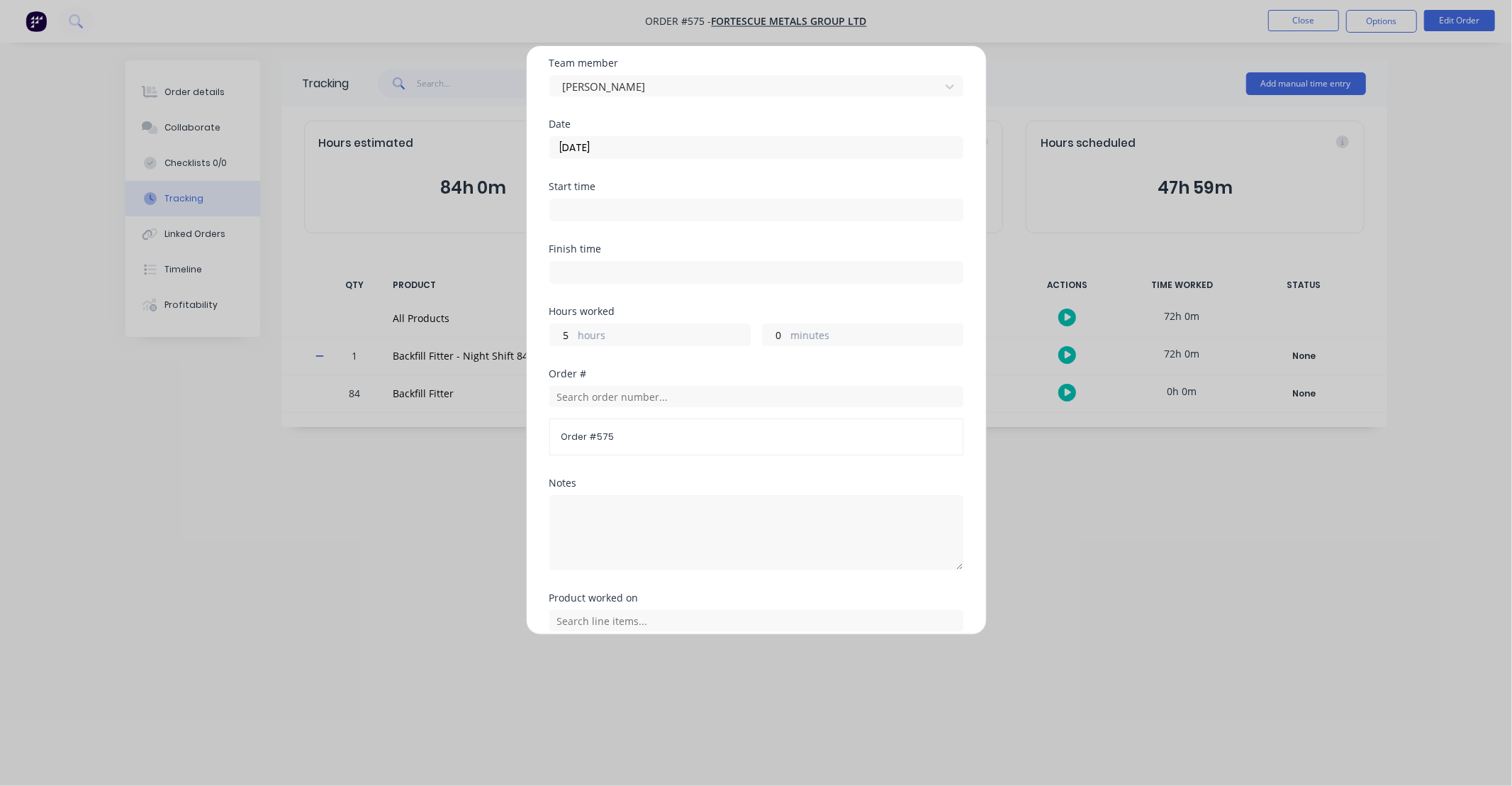
scroll to position [158, 0]
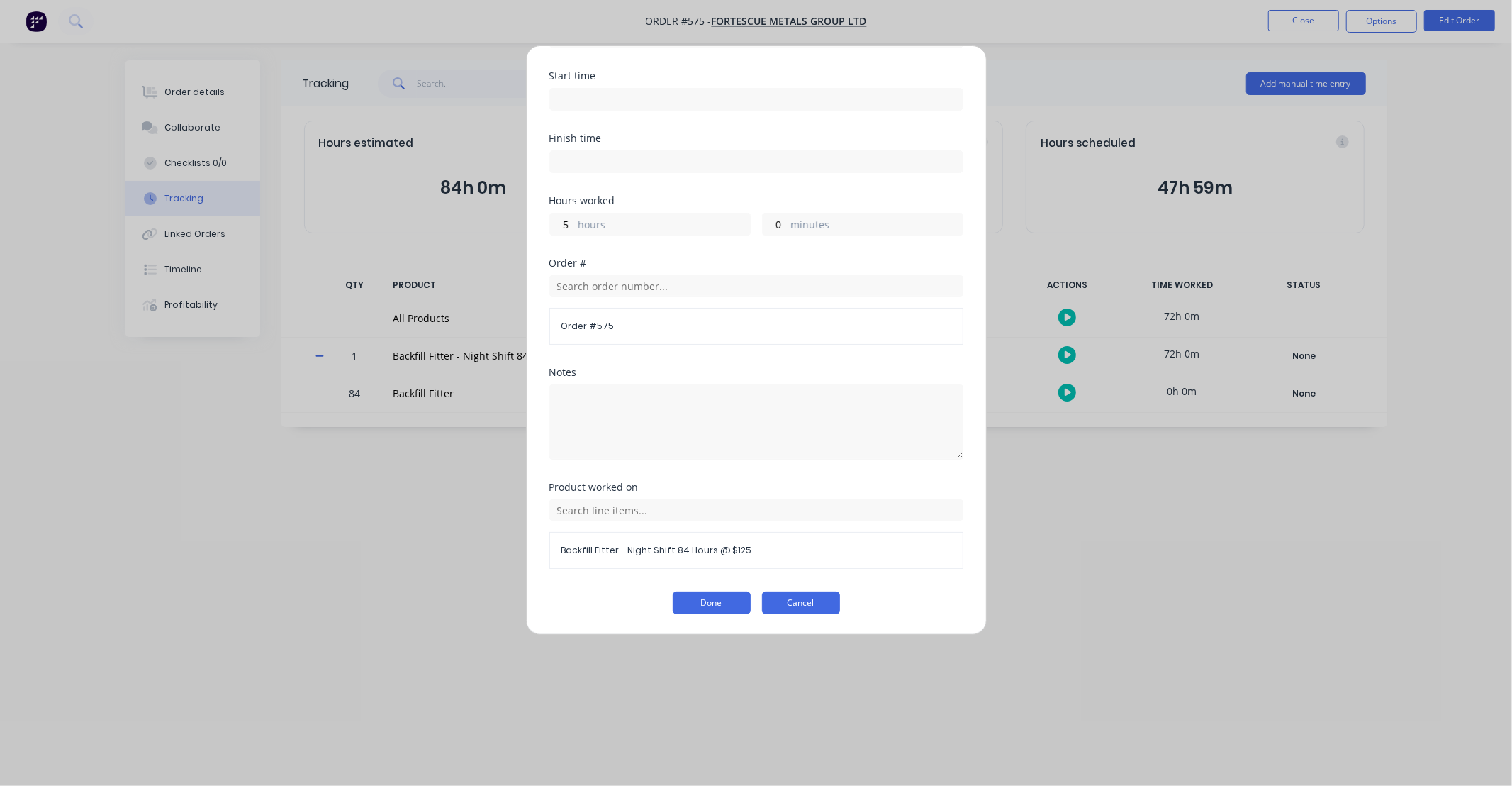
click at [831, 605] on button "Cancel" at bounding box center [800, 603] width 78 height 23
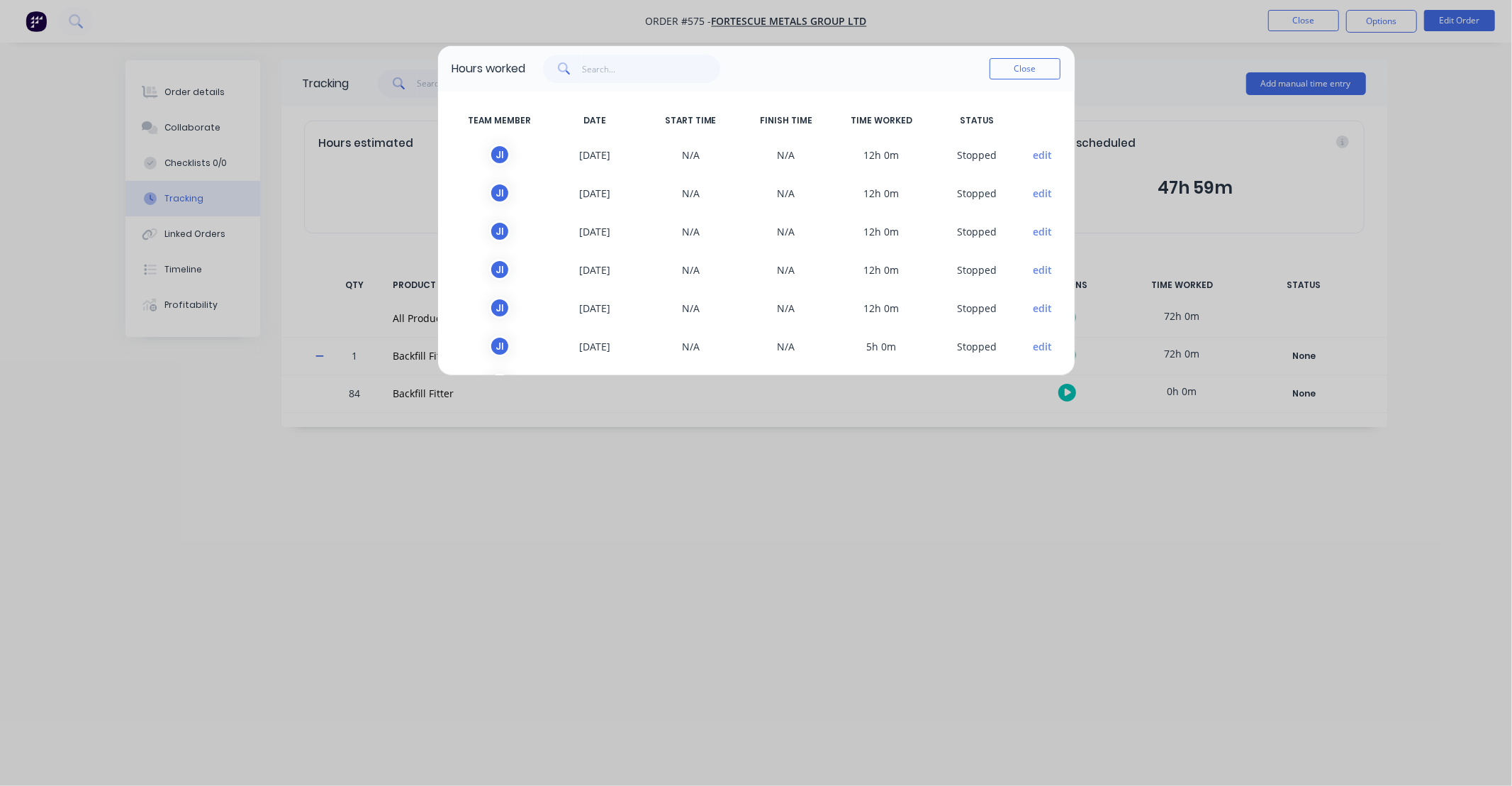
click at [1033, 154] on button "edit" at bounding box center [1042, 155] width 19 height 15
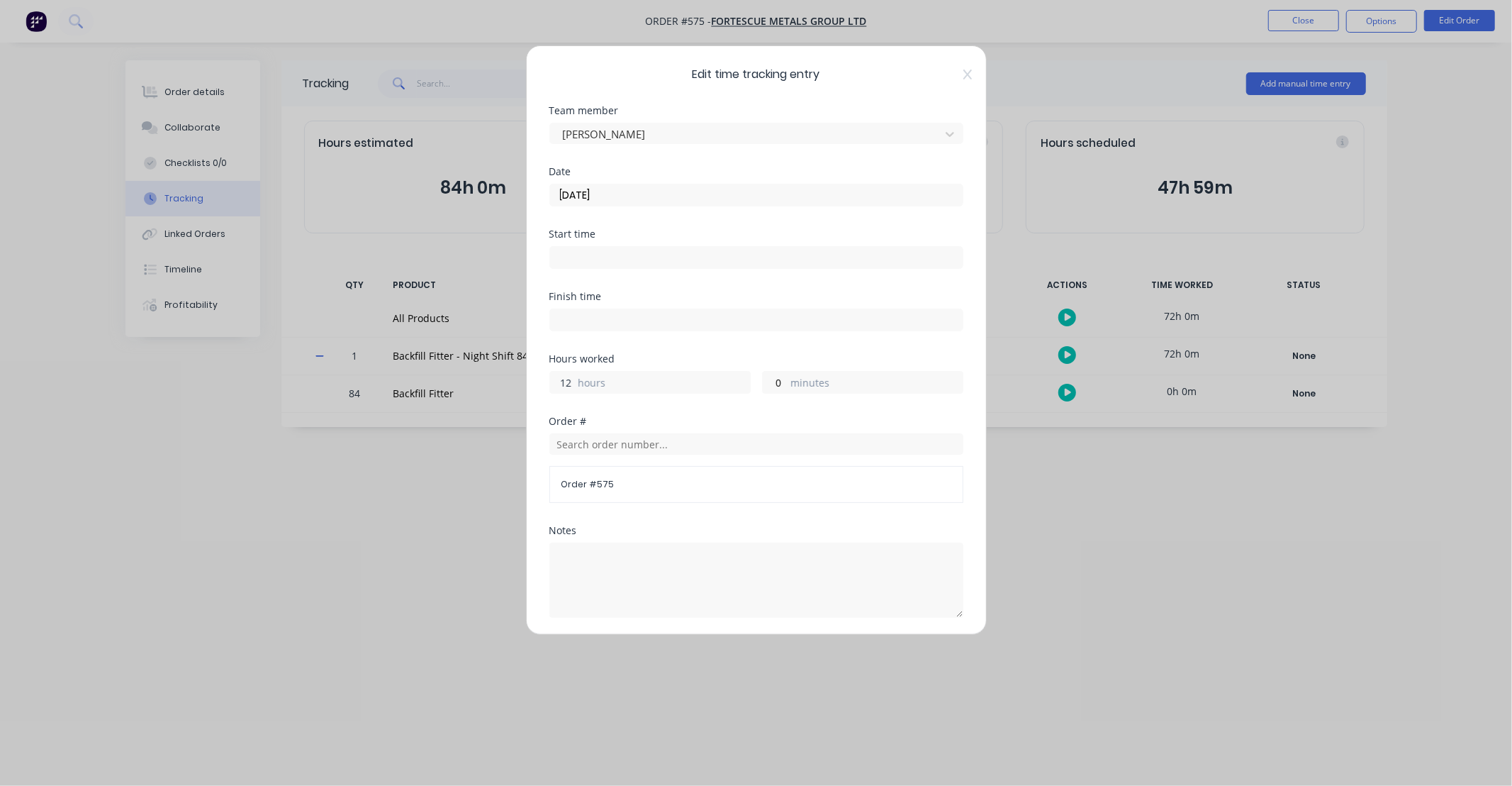
drag, startPoint x: 571, startPoint y: 376, endPoint x: 541, endPoint y: 381, distance: 30.4
click at [541, 381] on div "Edit time tracking entry Team member [PERSON_NAME] Date [DATE] Start time Finis…" at bounding box center [756, 340] width 461 height 590
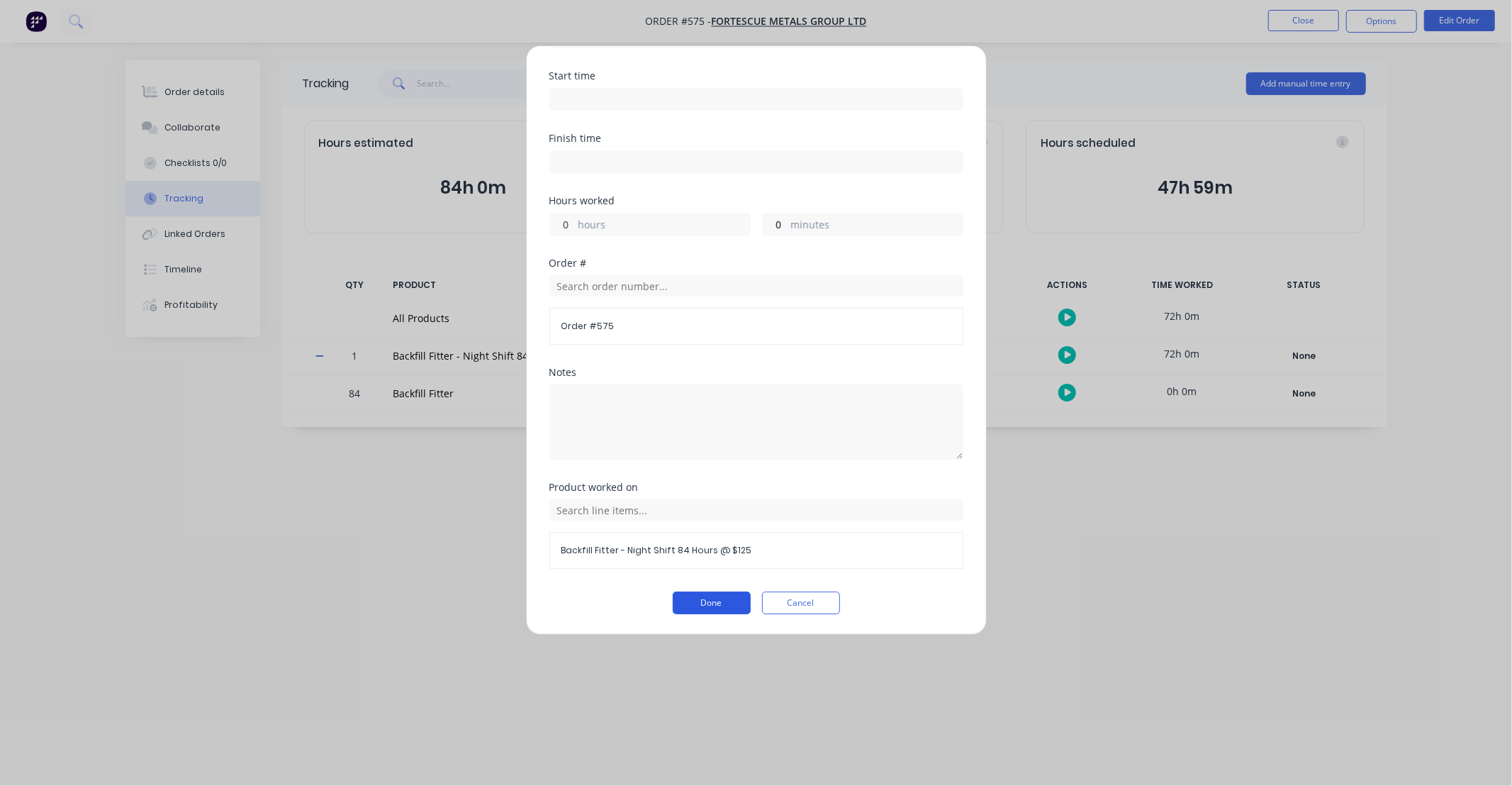
type input "0"
click at [703, 605] on button "Done" at bounding box center [712, 603] width 78 height 23
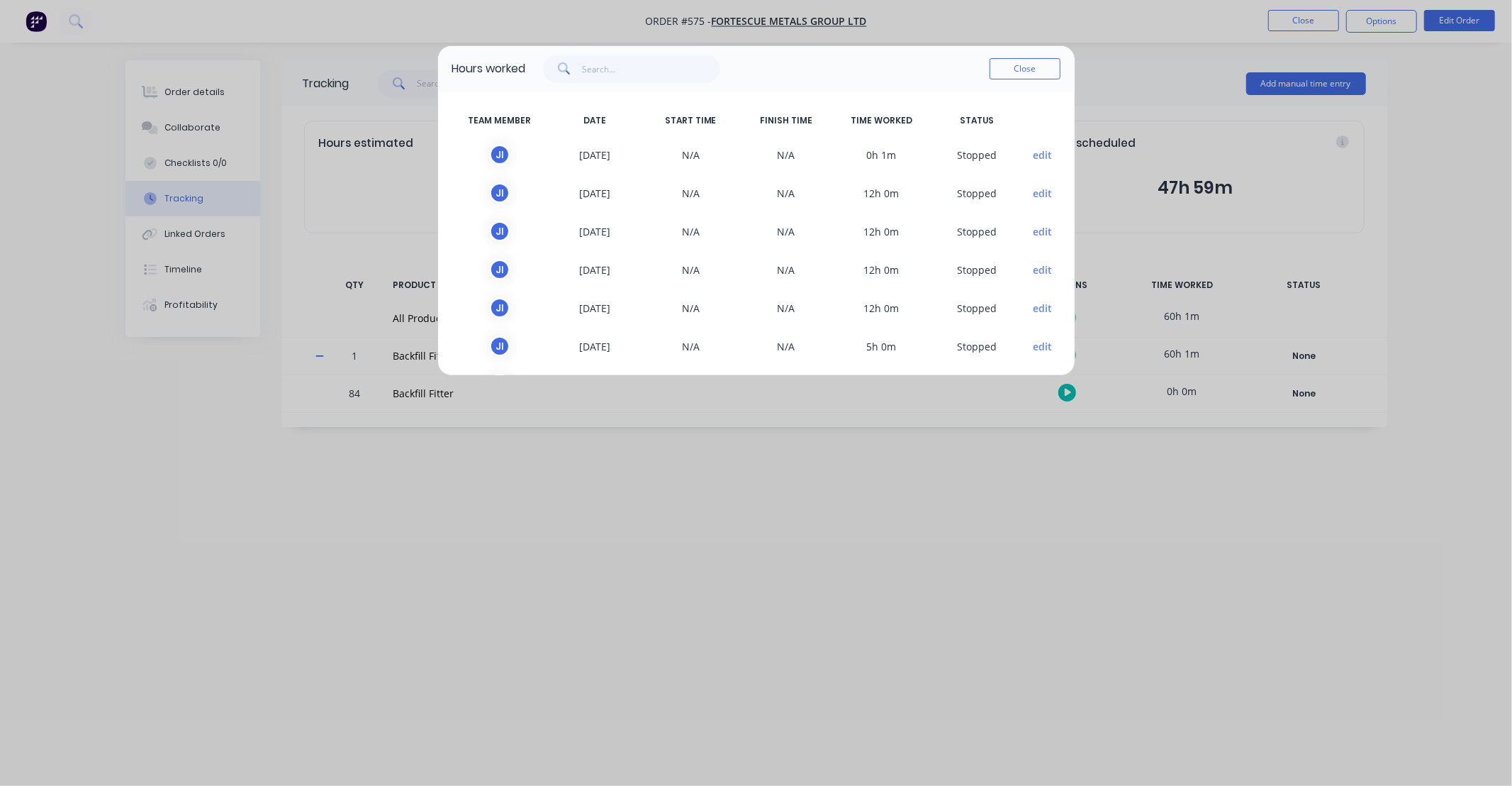
click at [1033, 160] on button "edit" at bounding box center [1042, 155] width 19 height 15
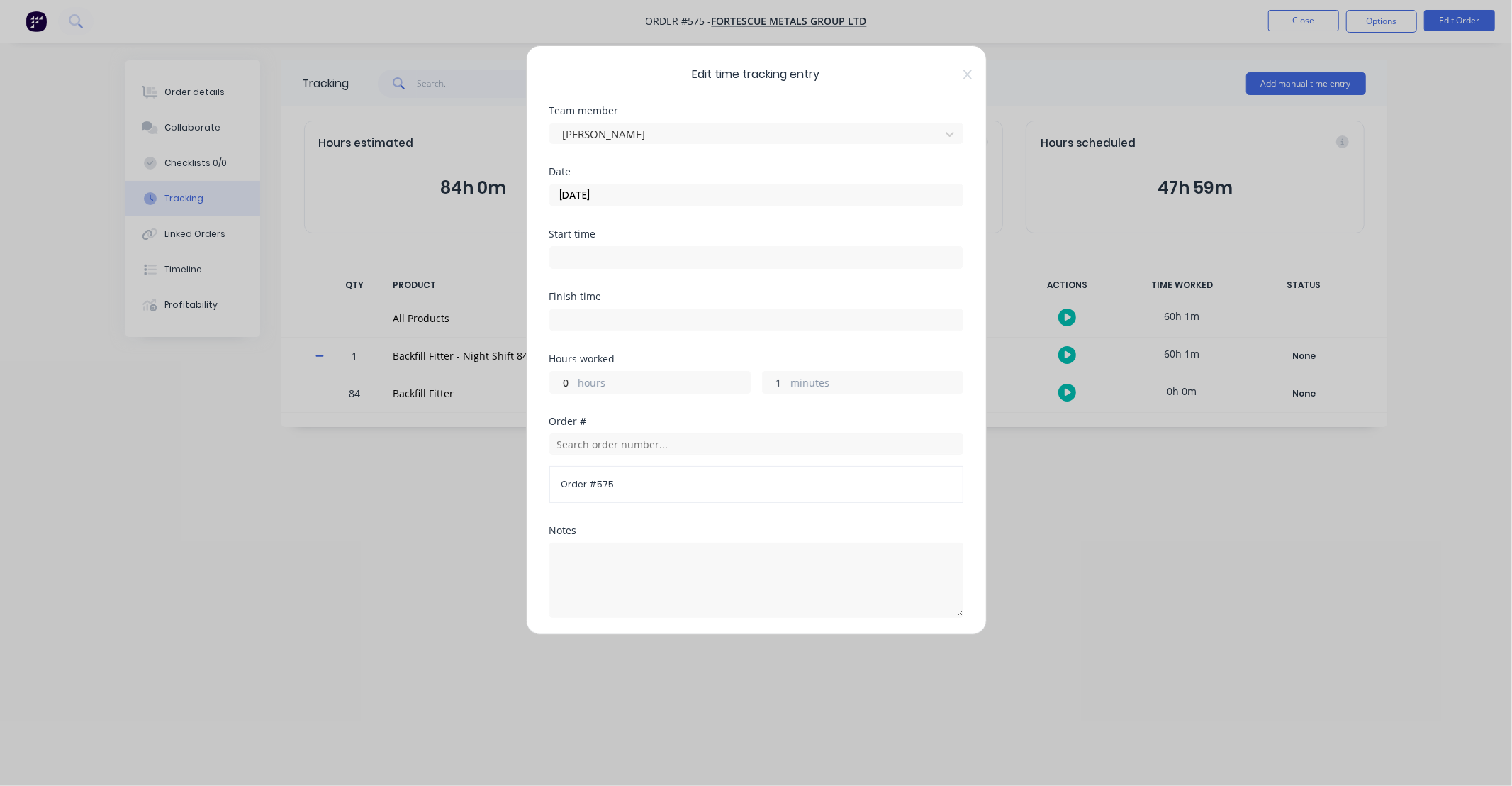
click at [766, 385] on input "1" at bounding box center [775, 382] width 25 height 21
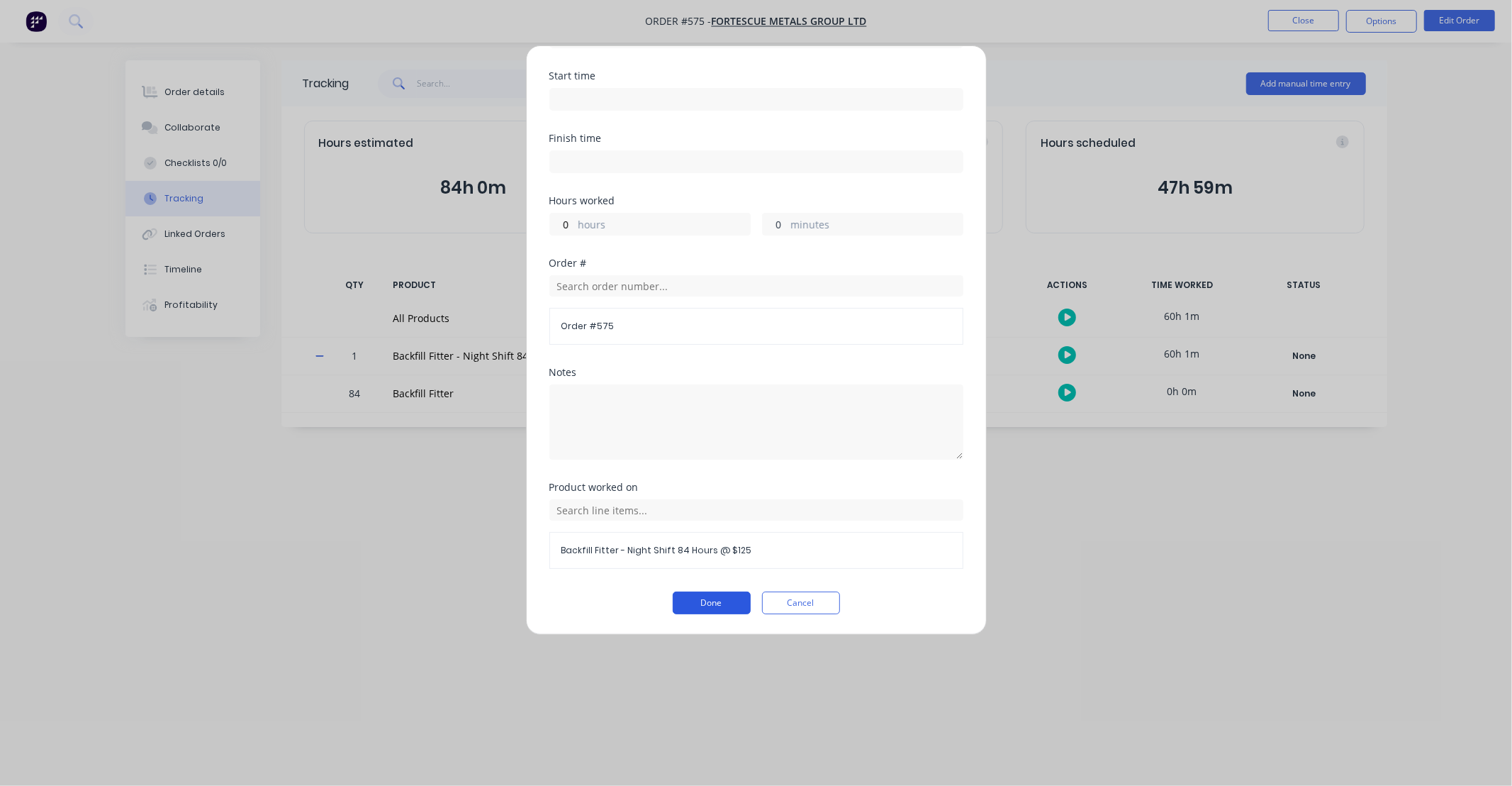
type input "0"
click at [698, 603] on button "Done" at bounding box center [712, 603] width 78 height 23
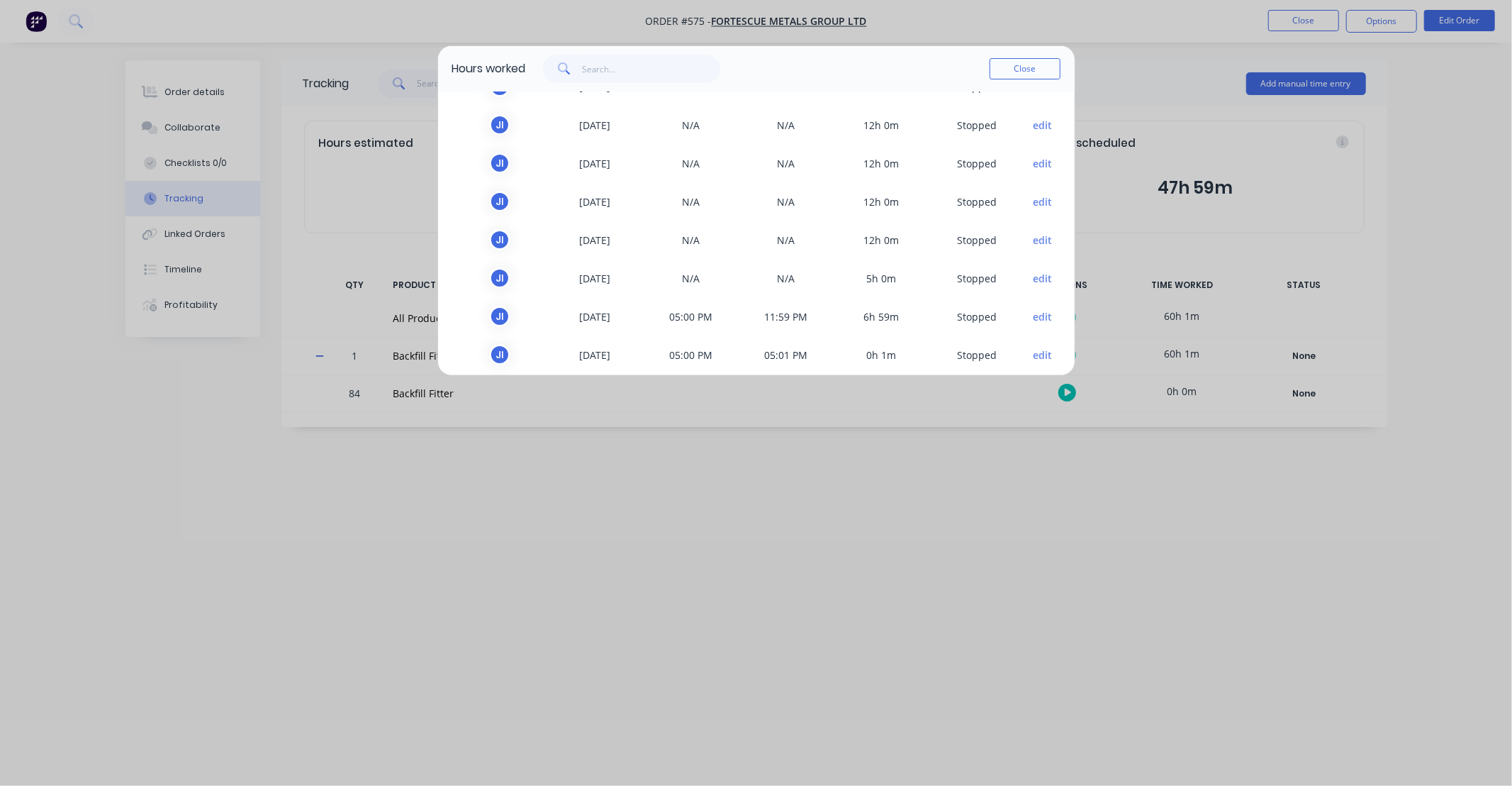
scroll to position [81, 0]
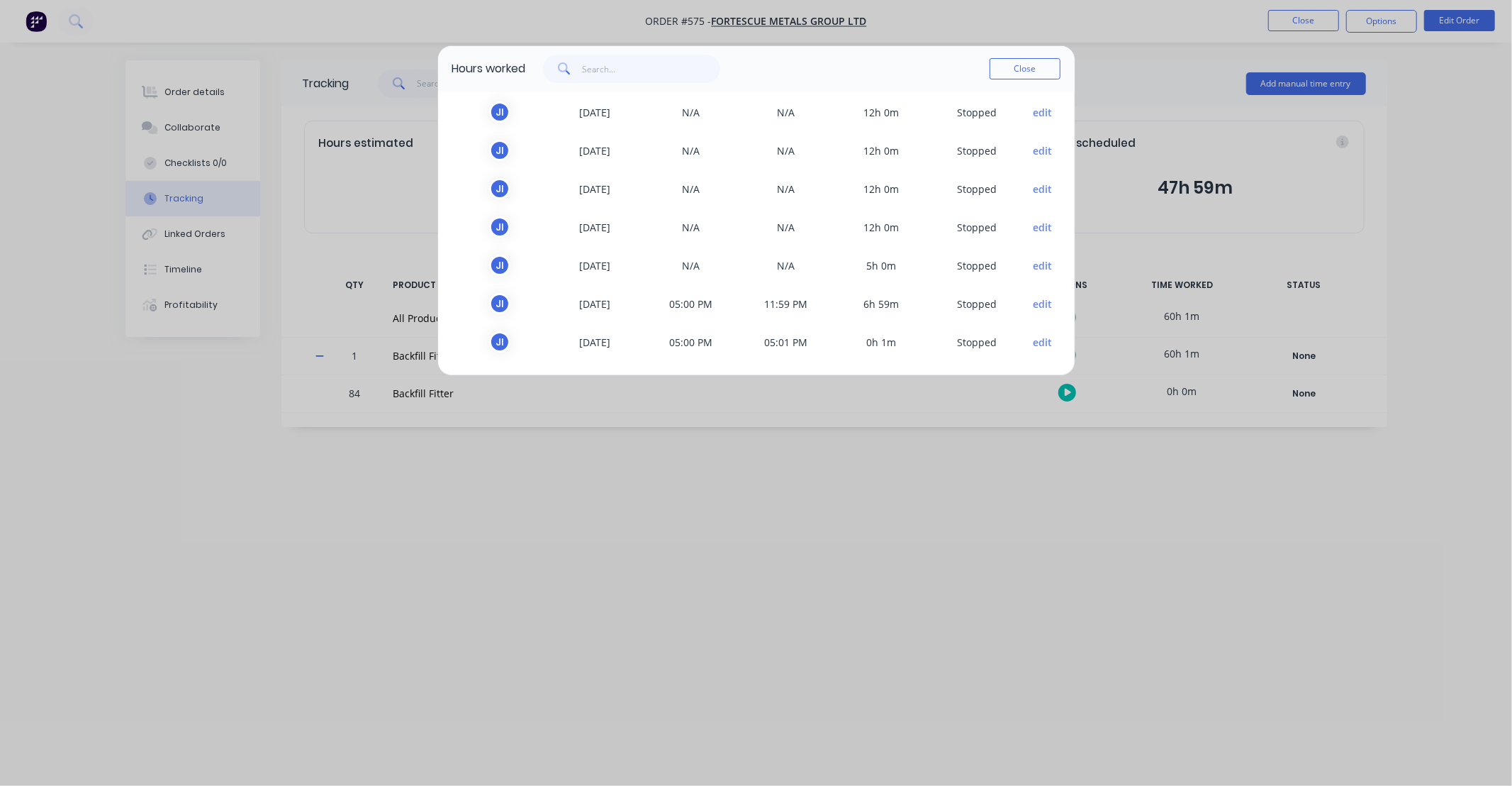
click at [1033, 264] on button "edit" at bounding box center [1042, 266] width 19 height 15
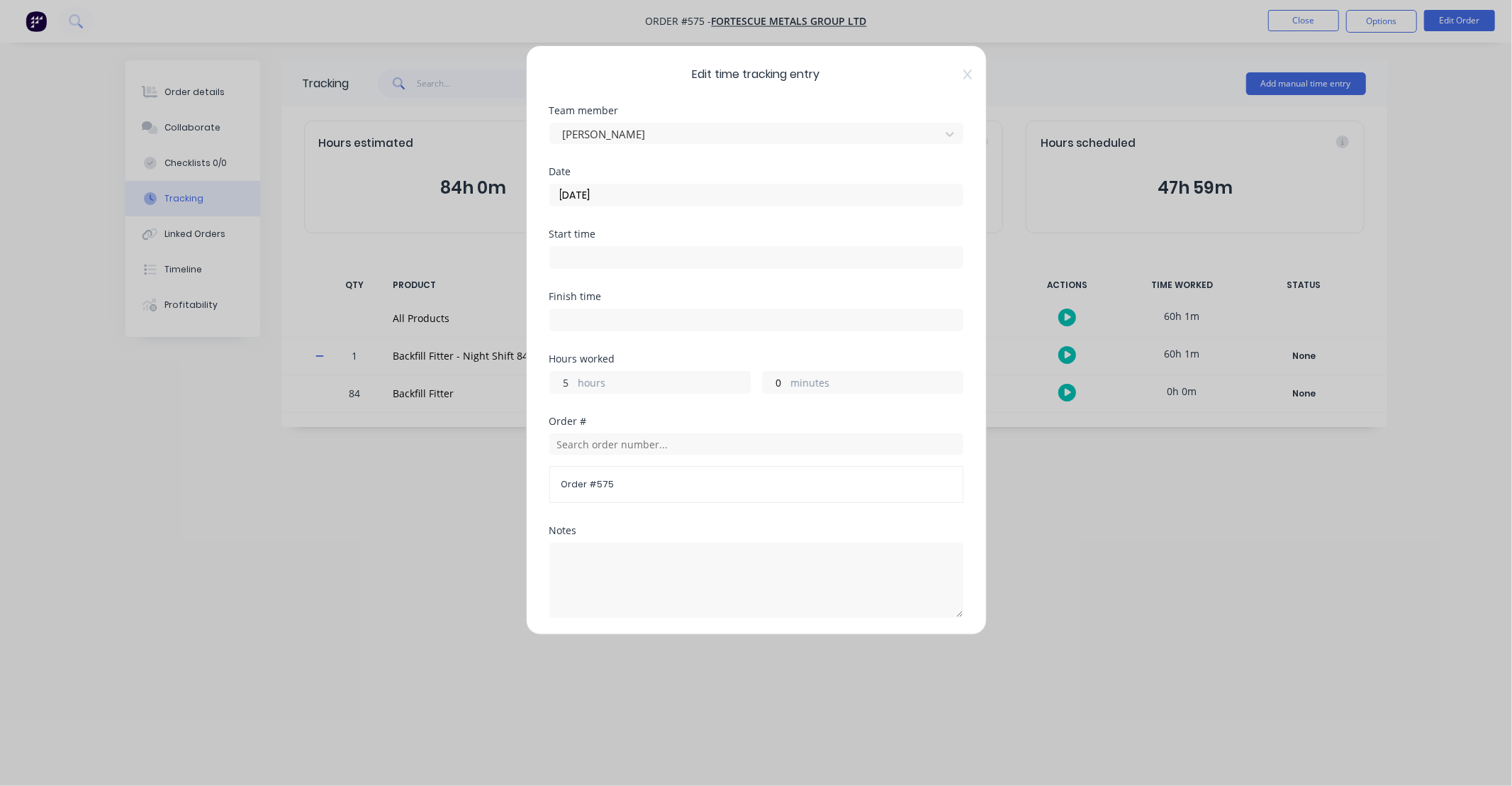
drag, startPoint x: 573, startPoint y: 384, endPoint x: 541, endPoint y: 384, distance: 32.0
click at [541, 384] on div "Edit time tracking entry Team member [PERSON_NAME] Date [DATE] Start time Finis…" at bounding box center [756, 340] width 461 height 590
type input "0"
click at [734, 413] on div "Hours worked 0 hours 0 minutes" at bounding box center [756, 385] width 414 height 62
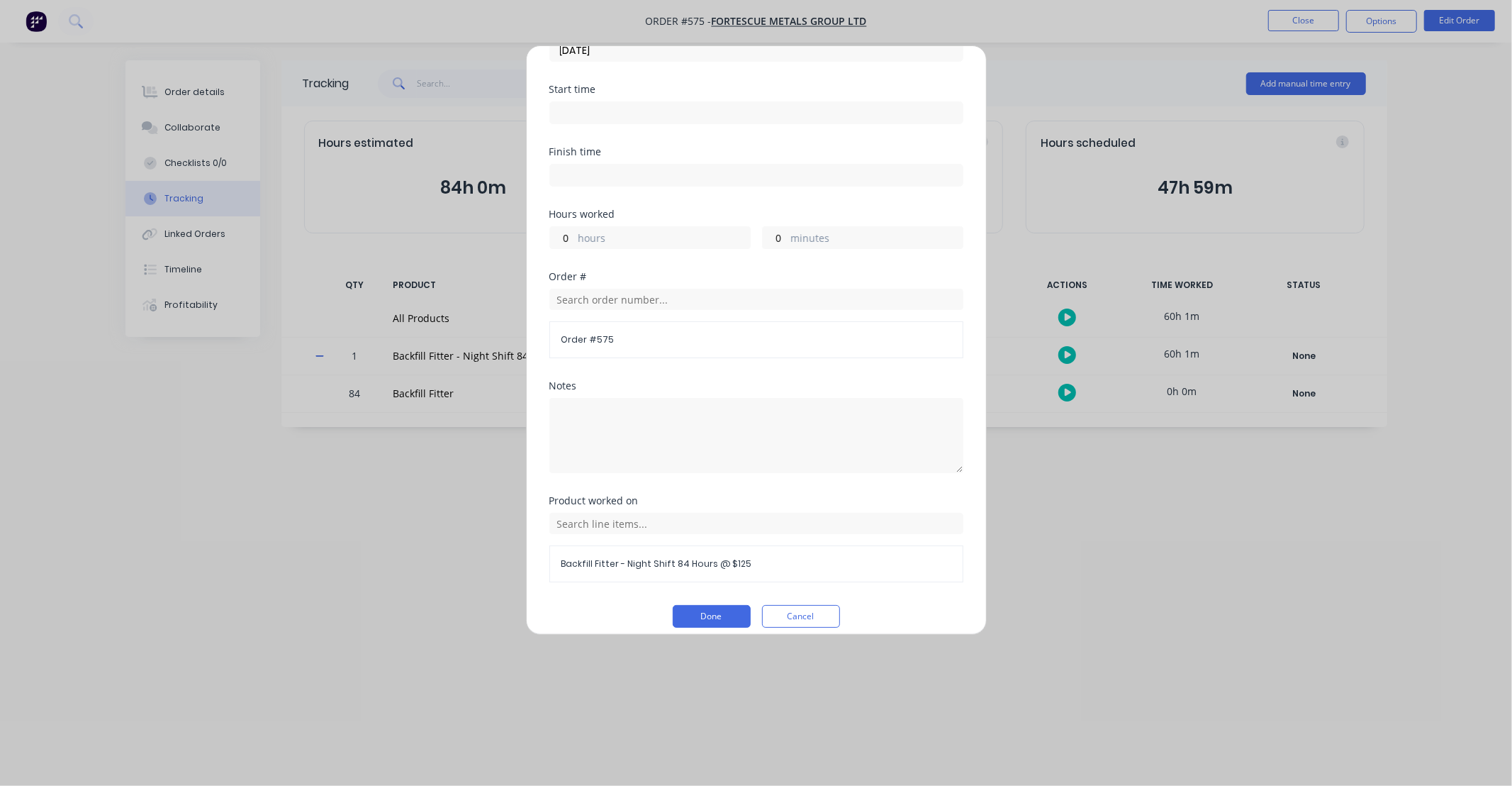
scroll to position [158, 0]
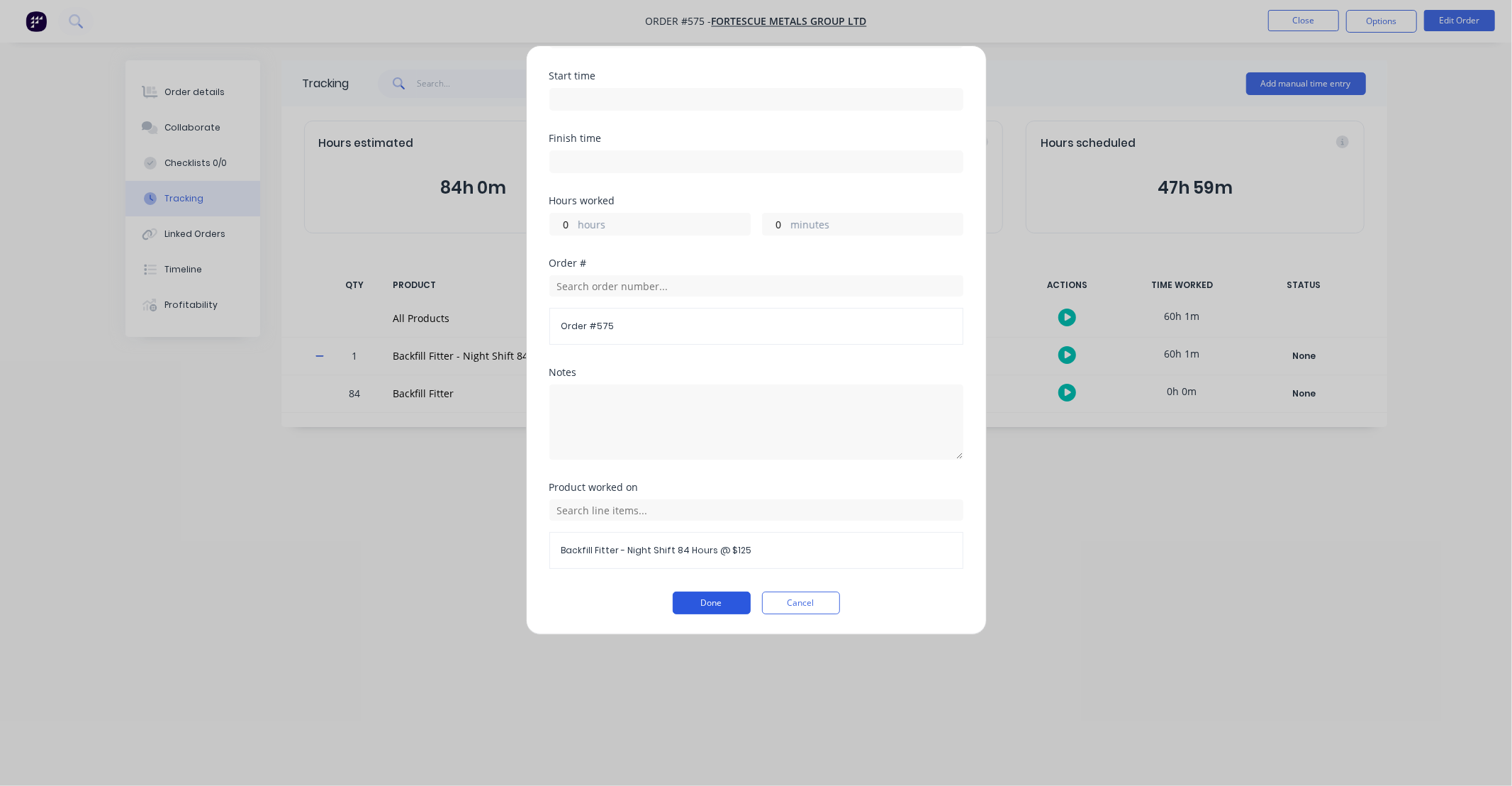
click at [718, 599] on button "Done" at bounding box center [712, 603] width 78 height 23
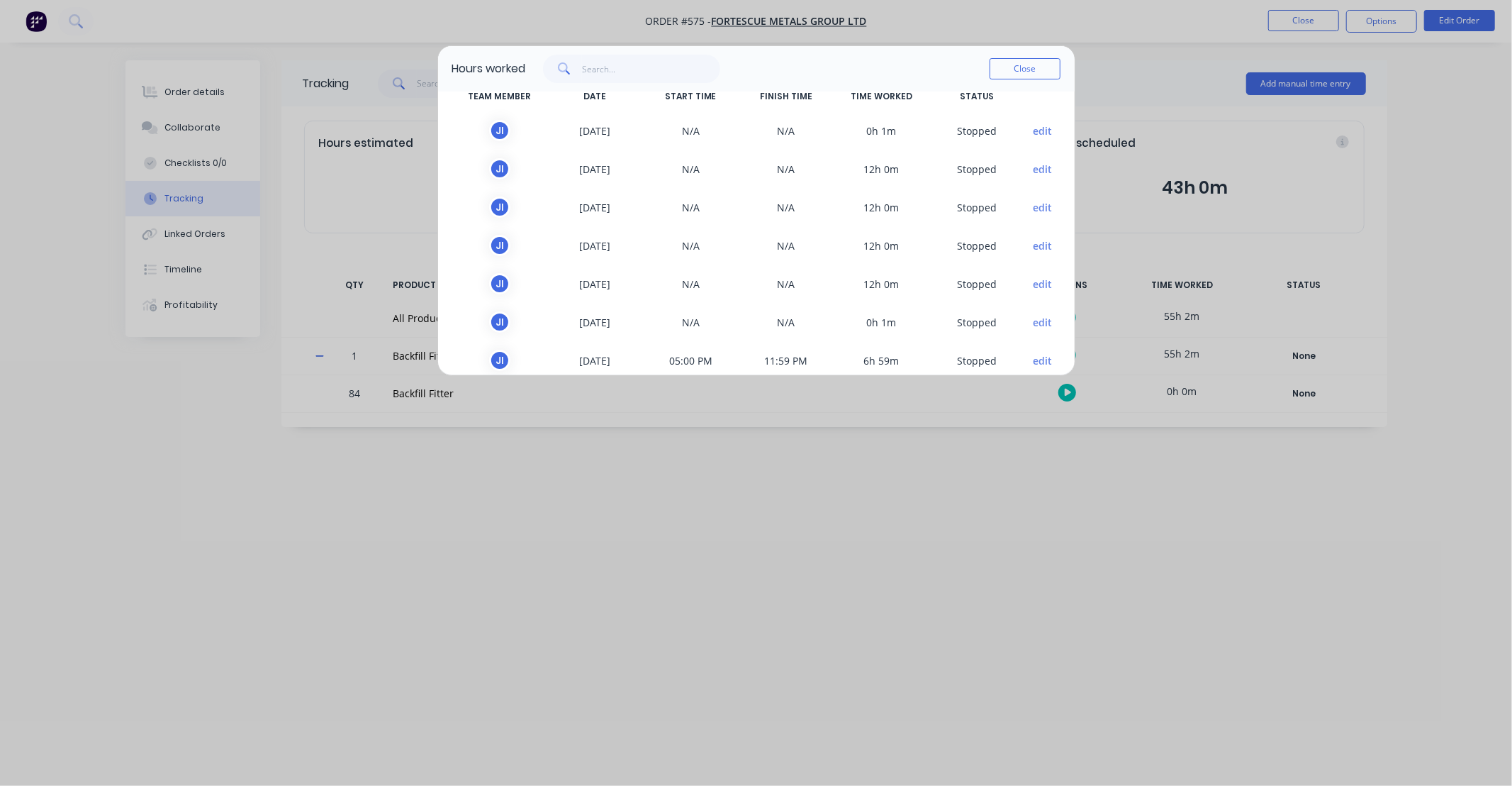
scroll to position [81, 0]
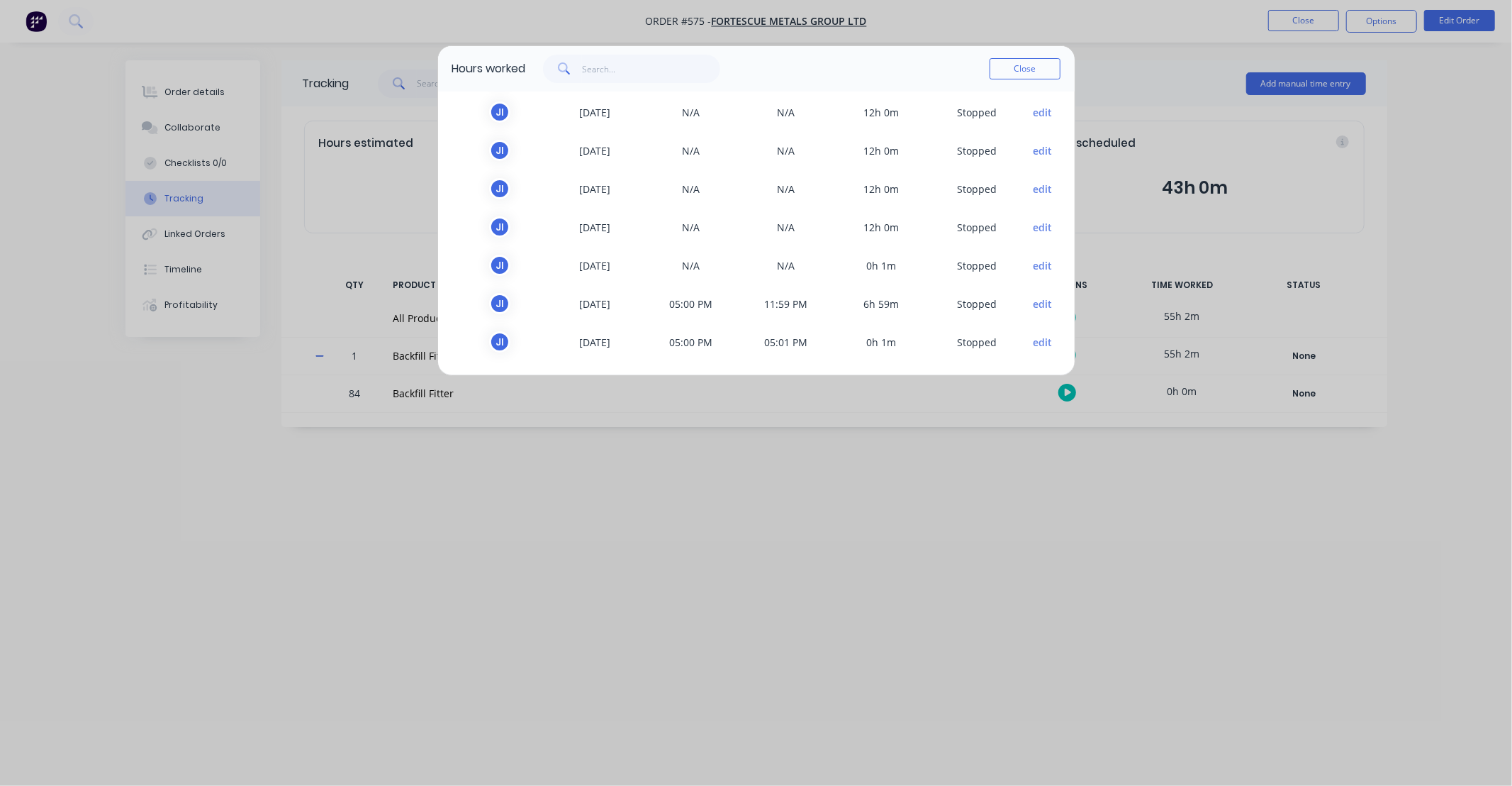
click at [1034, 299] on button "edit" at bounding box center [1042, 304] width 19 height 15
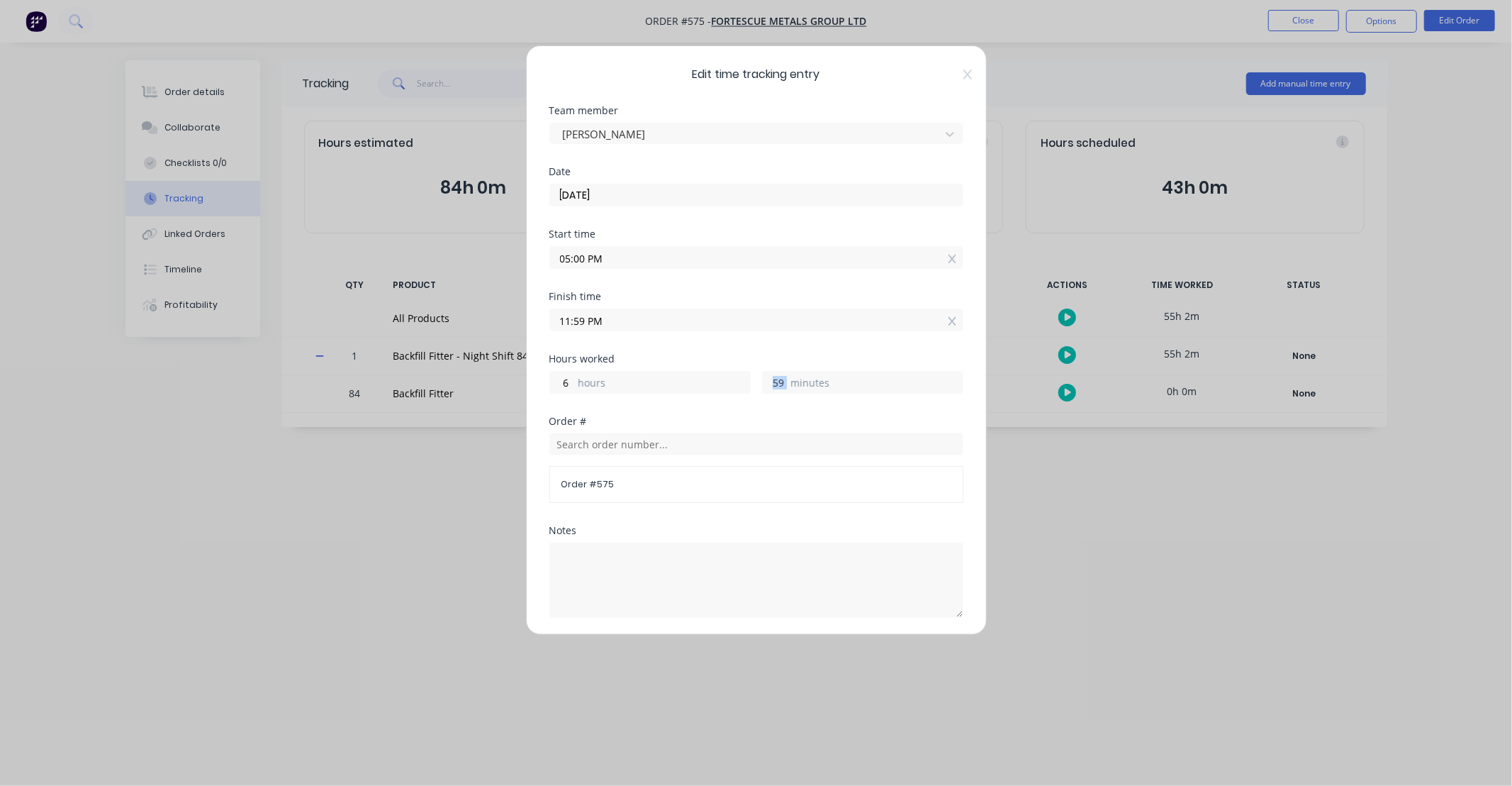
click at [776, 381] on div "59 minutes" at bounding box center [862, 382] width 201 height 23
drag, startPoint x: 776, startPoint y: 381, endPoint x: 752, endPoint y: 385, distance: 24.3
click at [752, 385] on div "6 hours 59 minutes" at bounding box center [756, 381] width 414 height 26
type input "0"
type input "11:00 PM"
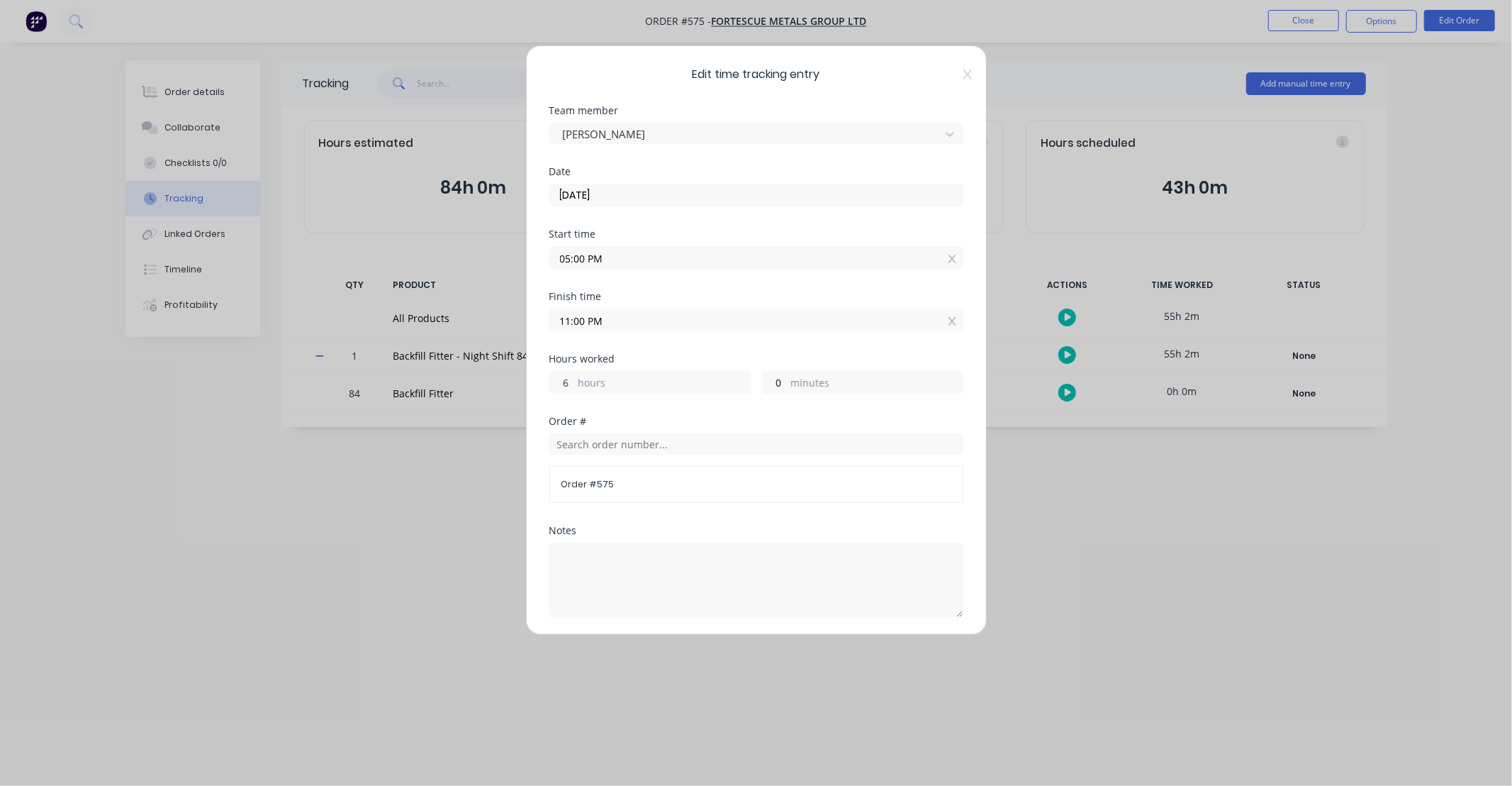
click at [557, 383] on input "6" at bounding box center [562, 382] width 25 height 21
drag, startPoint x: 569, startPoint y: 384, endPoint x: 541, endPoint y: 384, distance: 28.0
click at [541, 384] on div "Edit time tracking entry Team member [PERSON_NAME] Date [DATE] Start time 05:00…" at bounding box center [756, 340] width 461 height 590
type input "0"
type input "05:00 PM"
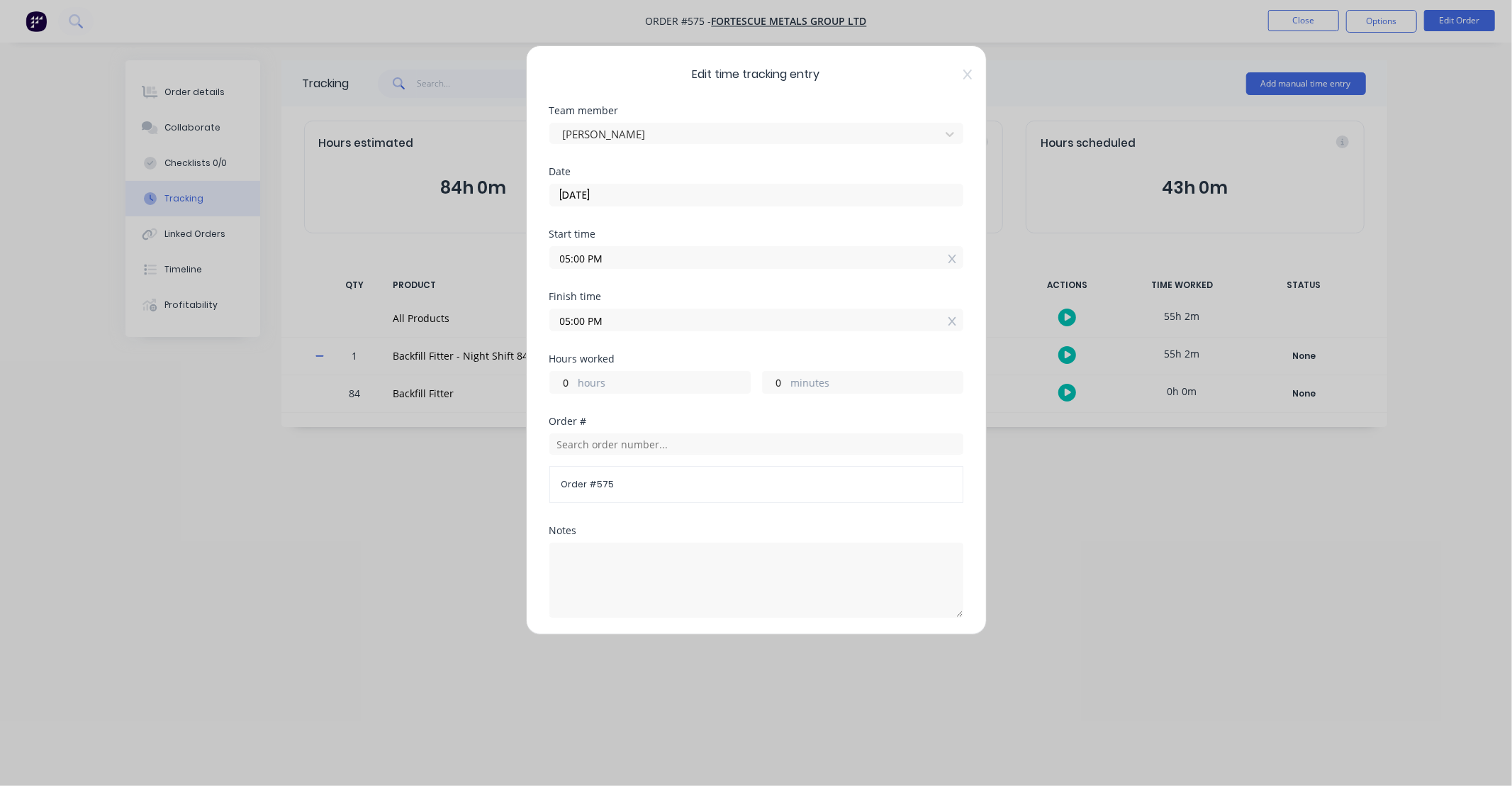
click at [625, 354] on div "Hours worked" at bounding box center [756, 358] width 414 height 10
drag, startPoint x: 582, startPoint y: 257, endPoint x: 516, endPoint y: 261, distance: 66.1
click at [495, 257] on div "Edit time tracking entry Team member [PERSON_NAME] Date [DATE] Start time 05:00…" at bounding box center [756, 393] width 1512 height 786
type input "12:00 AM"
click at [642, 289] on div "Start time 12:00 AM" at bounding box center [756, 261] width 414 height 62
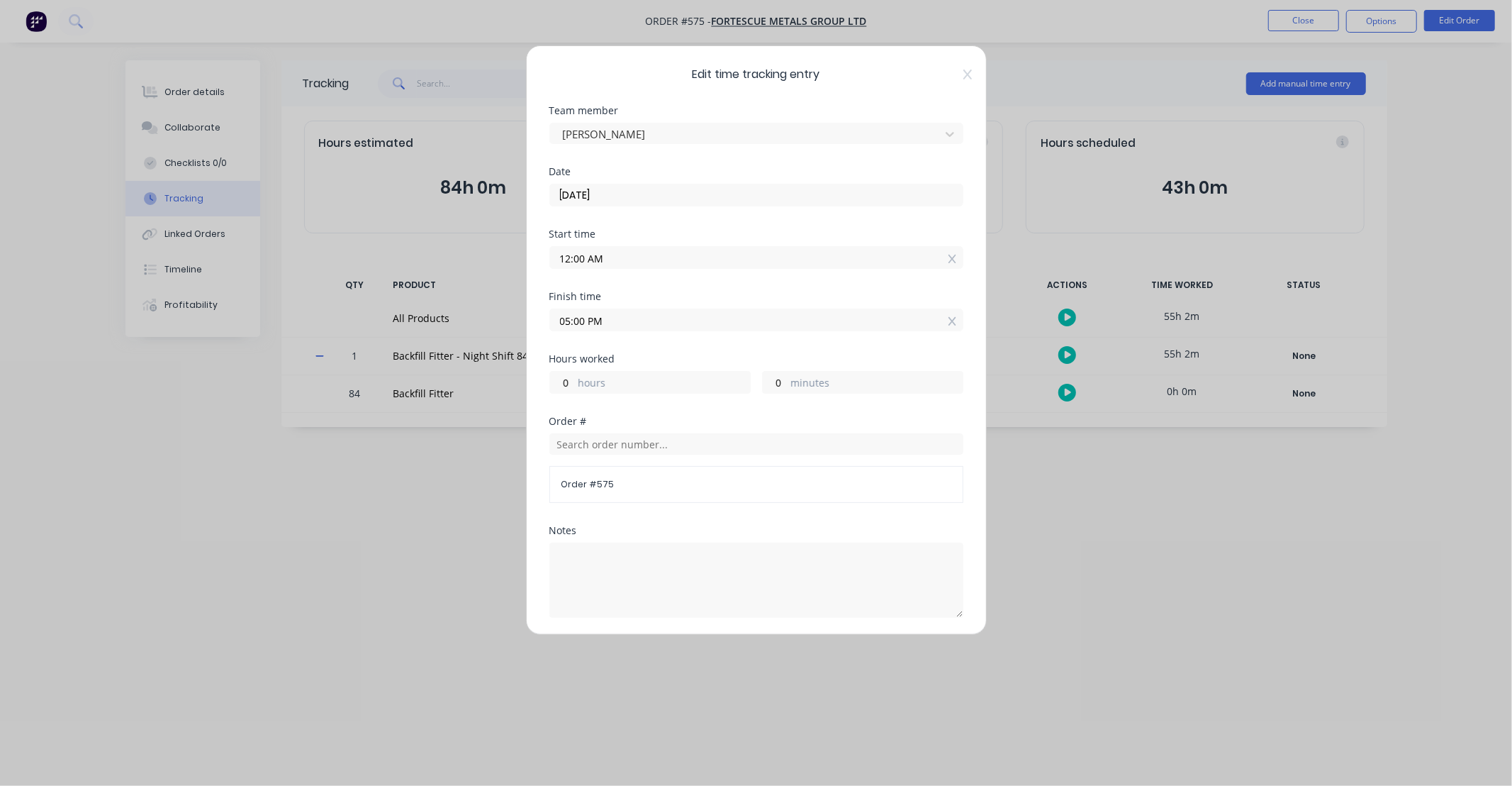
click at [944, 257] on input "12:00 AM" at bounding box center [756, 257] width 413 height 21
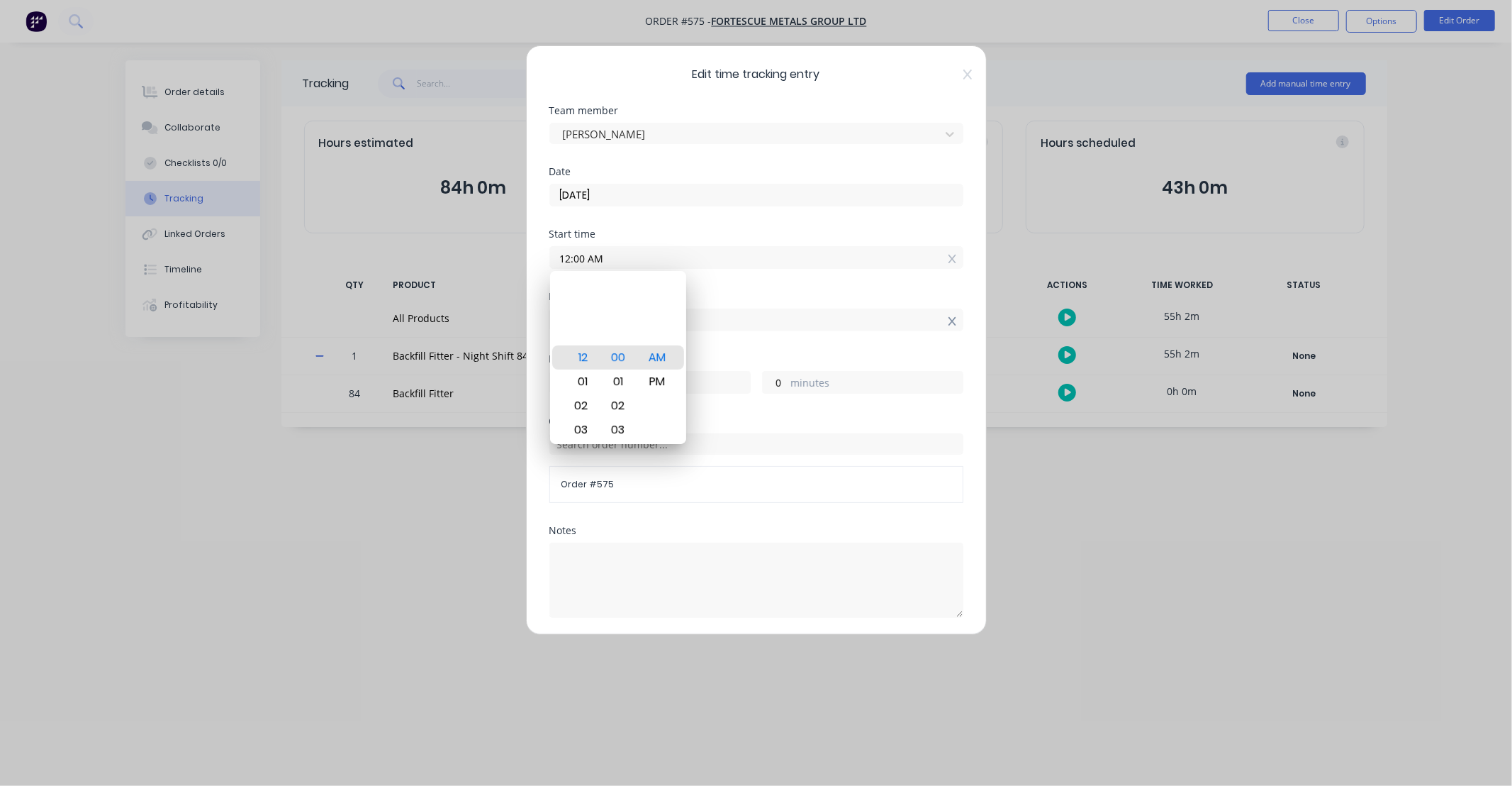
click at [948, 319] on icon at bounding box center [952, 321] width 7 height 10
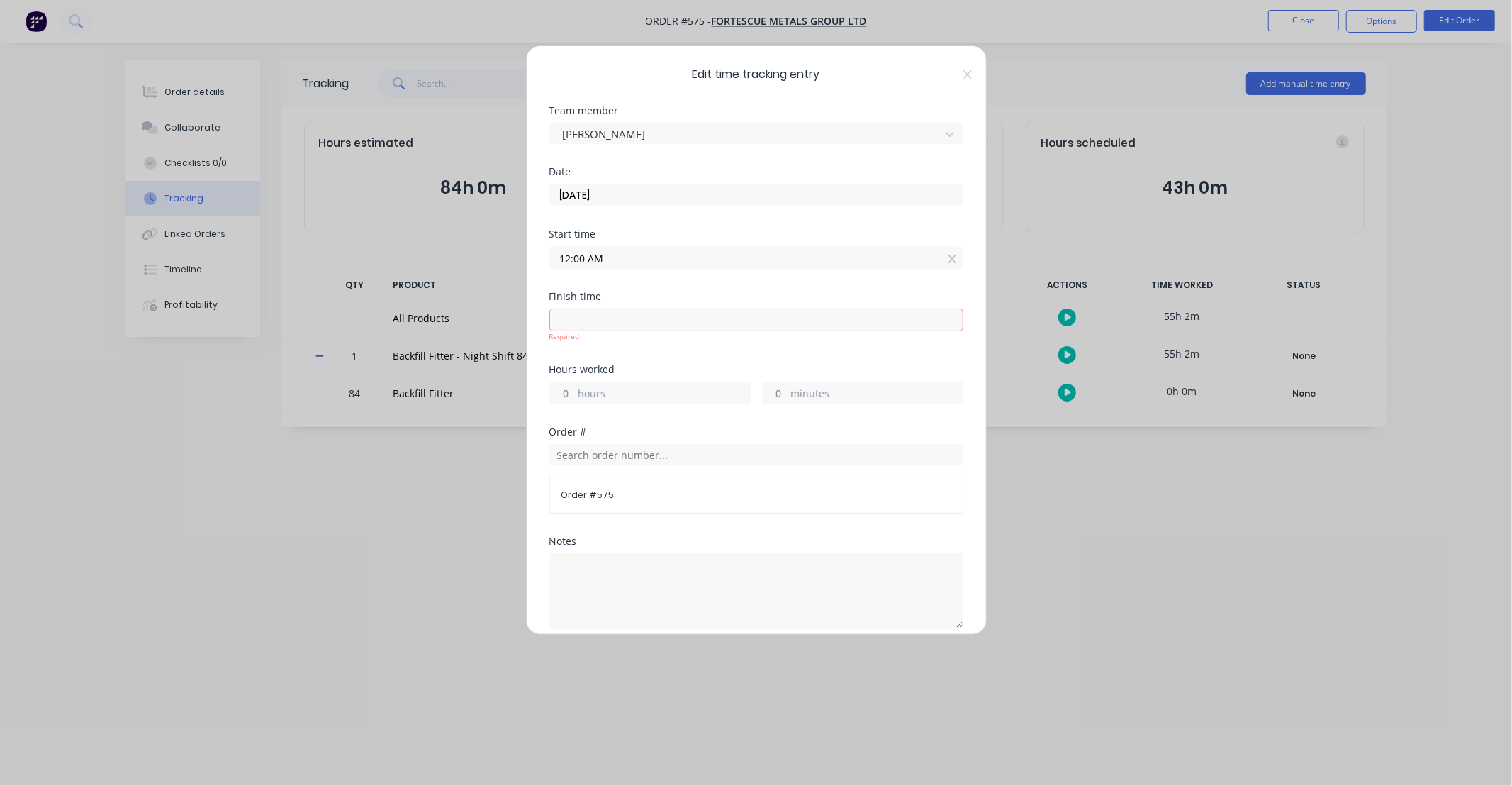
click at [938, 294] on div "Finish time" at bounding box center [756, 296] width 414 height 10
click at [948, 251] on div at bounding box center [952, 258] width 7 height 15
click at [938, 225] on div "Date [DATE]" at bounding box center [756, 198] width 414 height 62
click at [749, 294] on div "Start time Required." at bounding box center [756, 266] width 414 height 73
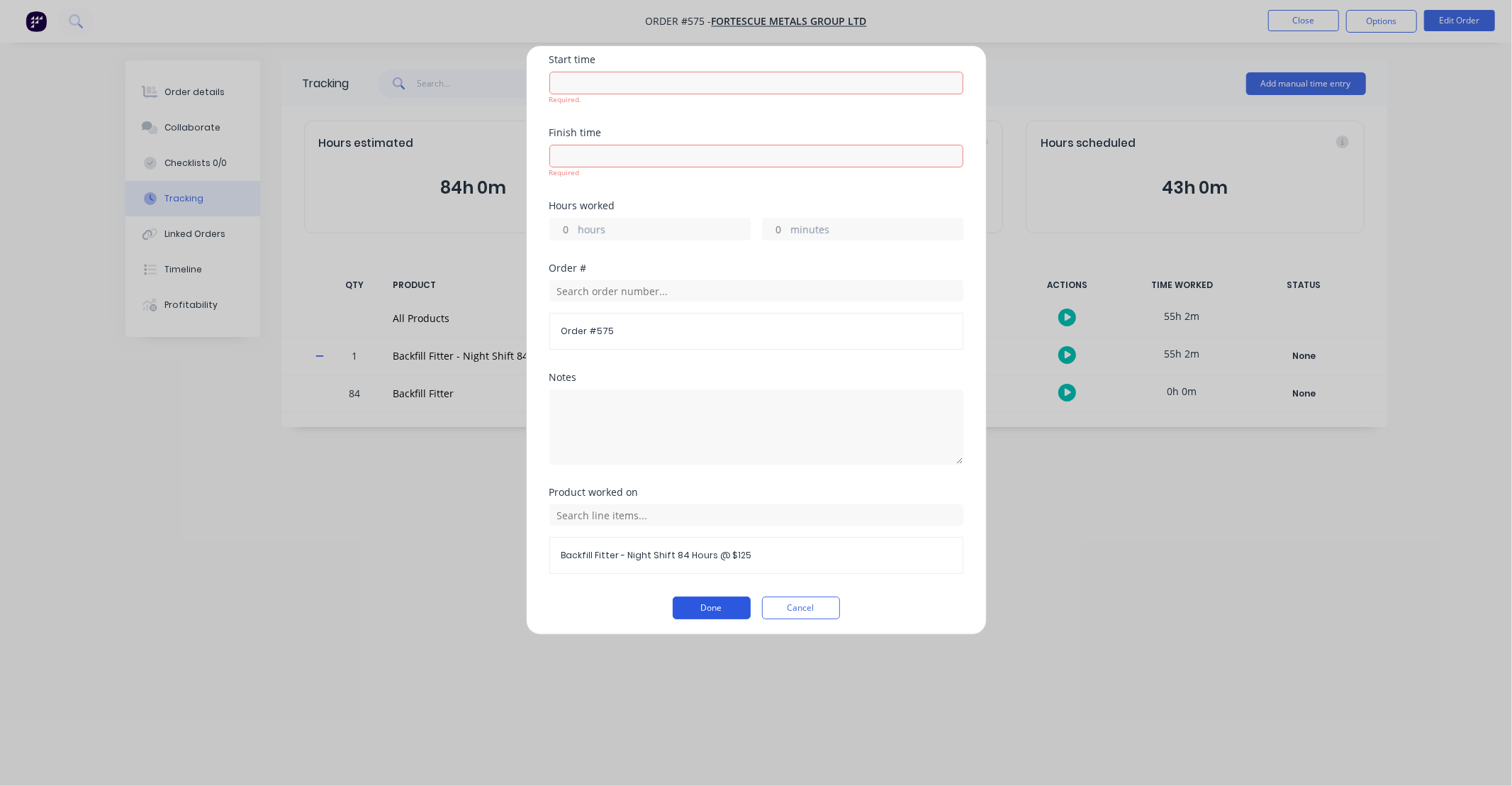
scroll to position [179, 0]
click at [726, 603] on button "Done" at bounding box center [712, 603] width 78 height 23
drag, startPoint x: 567, startPoint y: 222, endPoint x: 589, endPoint y: 224, distance: 22.1
click at [567, 222] on input "hours" at bounding box center [562, 224] width 25 height 21
type input "12"
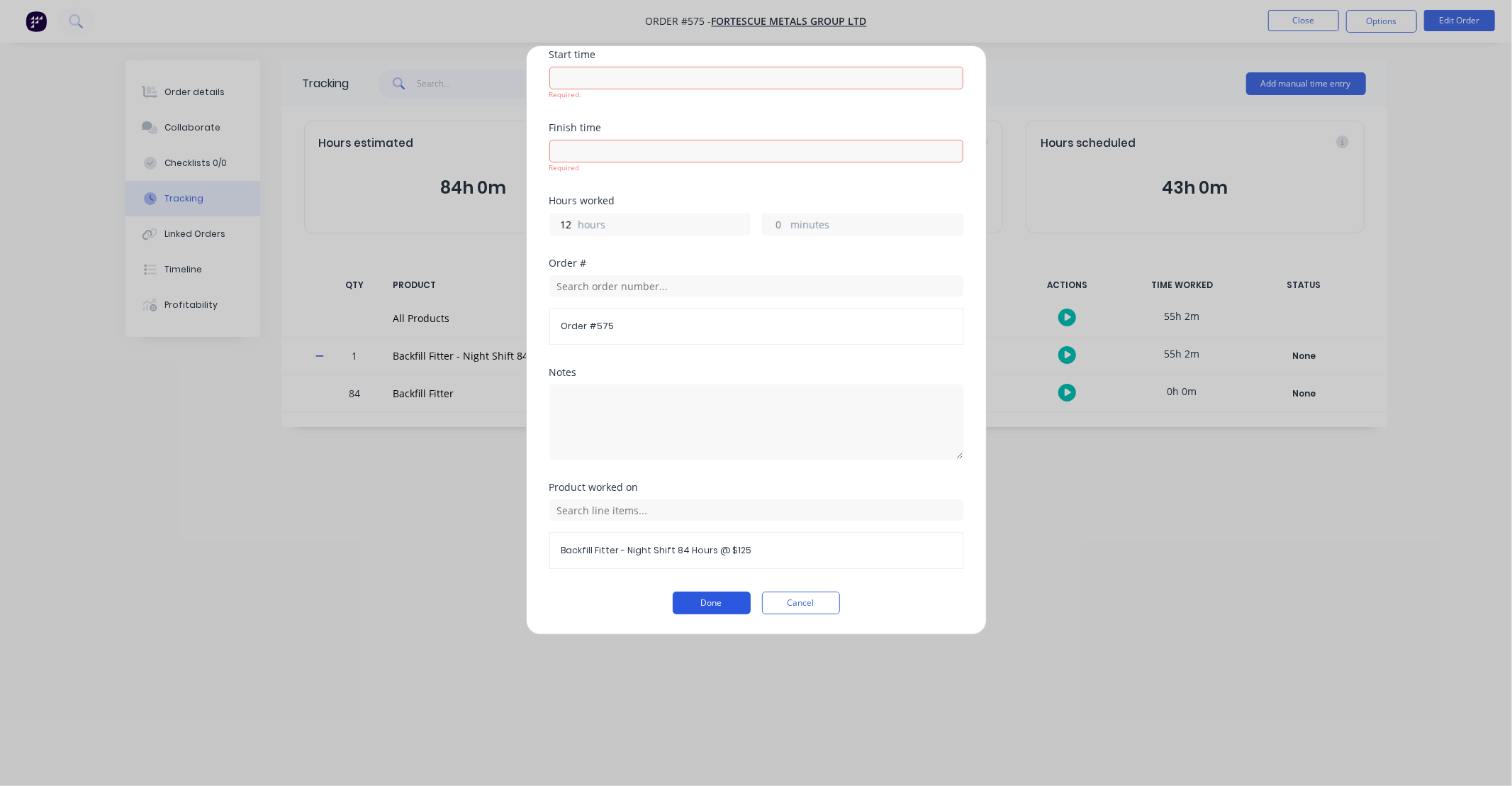
click at [709, 599] on button "Done" at bounding box center [712, 603] width 78 height 23
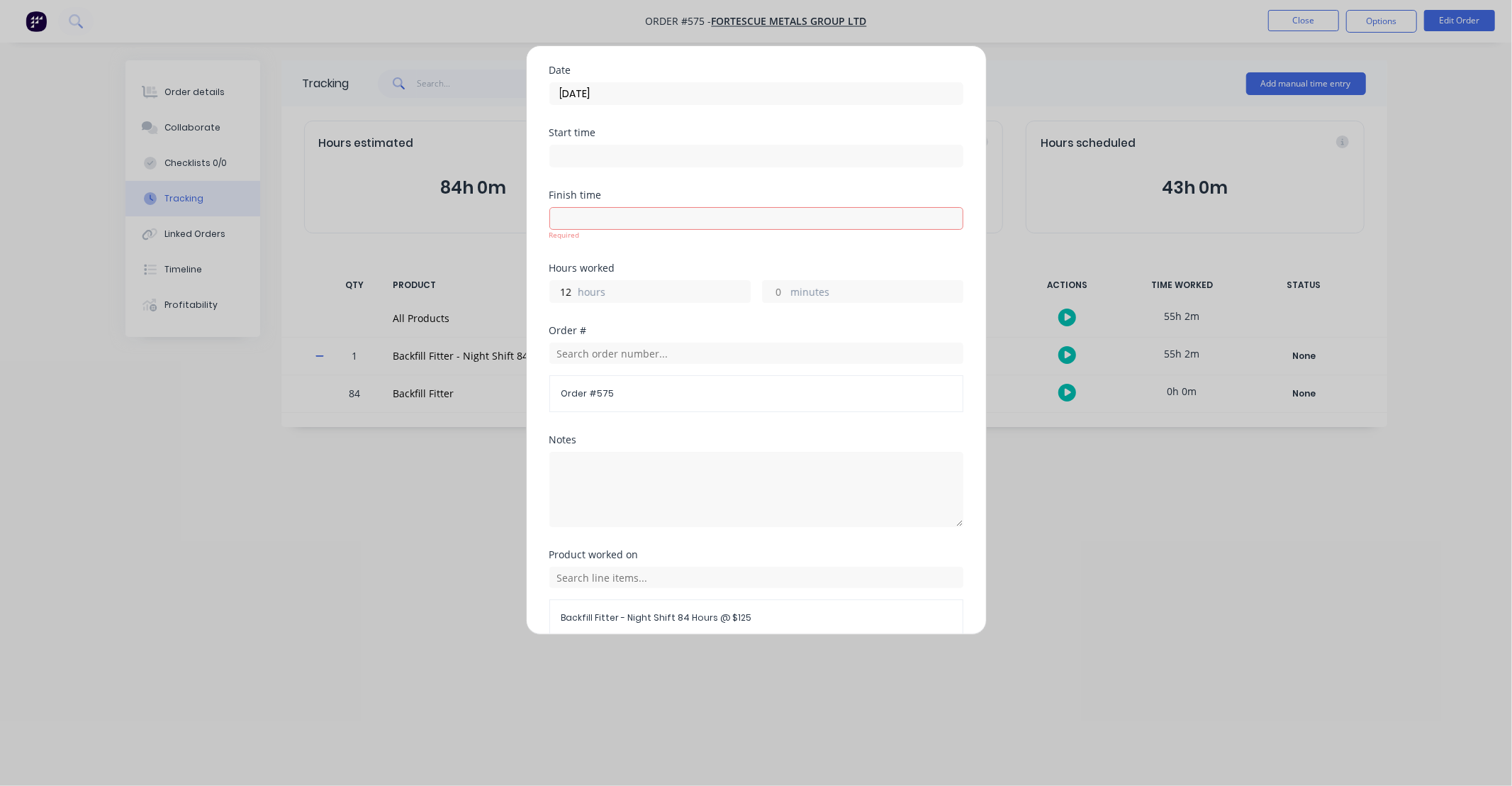
scroll to position [90, 0]
click at [645, 173] on input at bounding box center [756, 168] width 413 height 21
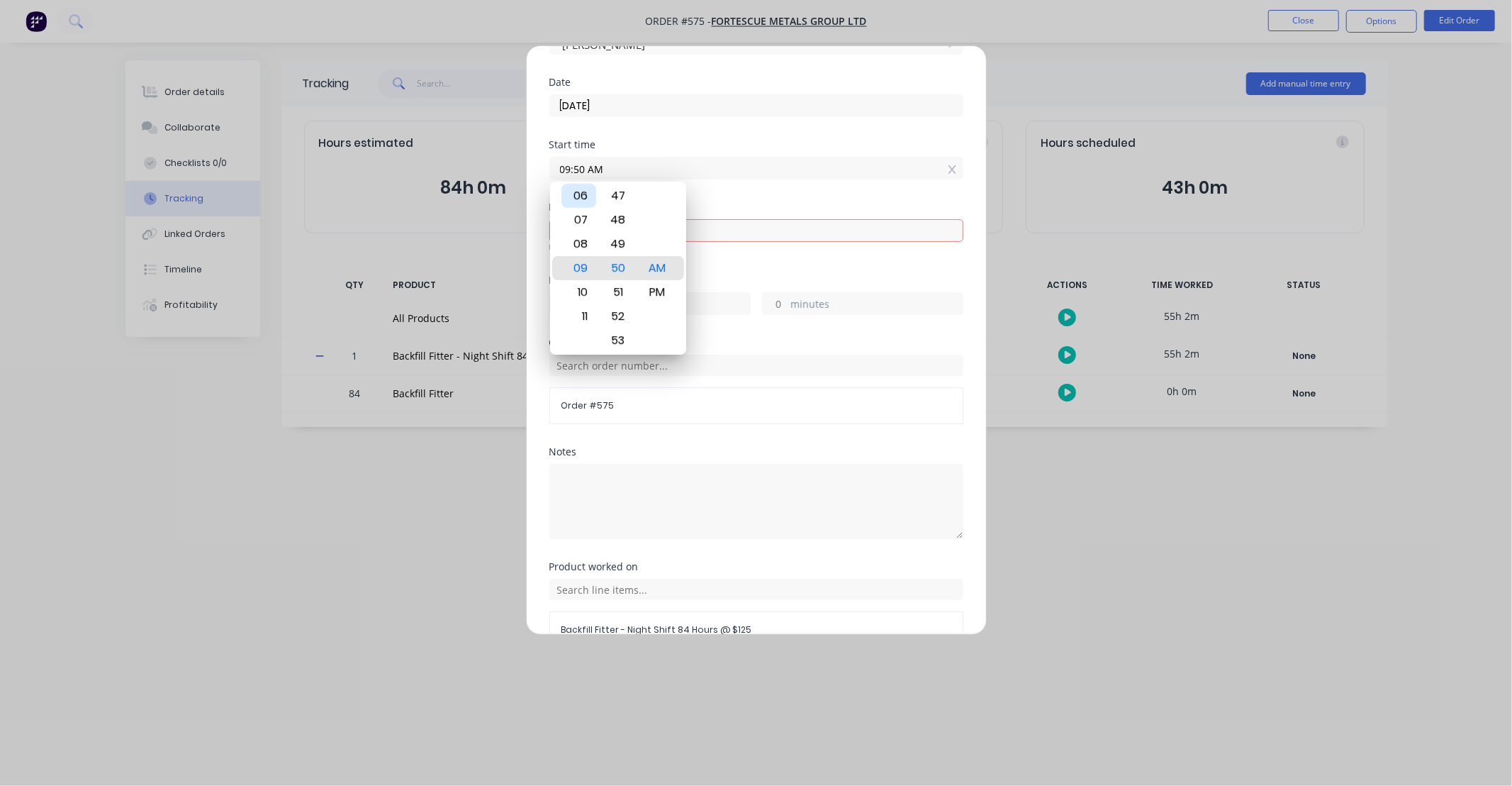
click at [582, 199] on div "06" at bounding box center [579, 195] width 35 height 24
drag, startPoint x: 620, startPoint y: 250, endPoint x: 622, endPoint y: 415, distance: 165.0
click at [622, 414] on body "Order #575 - FORTESCUE METALS GROUP LTD Close Options Edit Order Order details …" at bounding box center [756, 393] width 1512 height 786
drag, startPoint x: 621, startPoint y: 220, endPoint x: 635, endPoint y: 359, distance: 139.7
click at [635, 354] on body "Order #575 - FORTESCUE METALS GROUP LTD Close Options Edit Order Order details …" at bounding box center [756, 393] width 1512 height 786
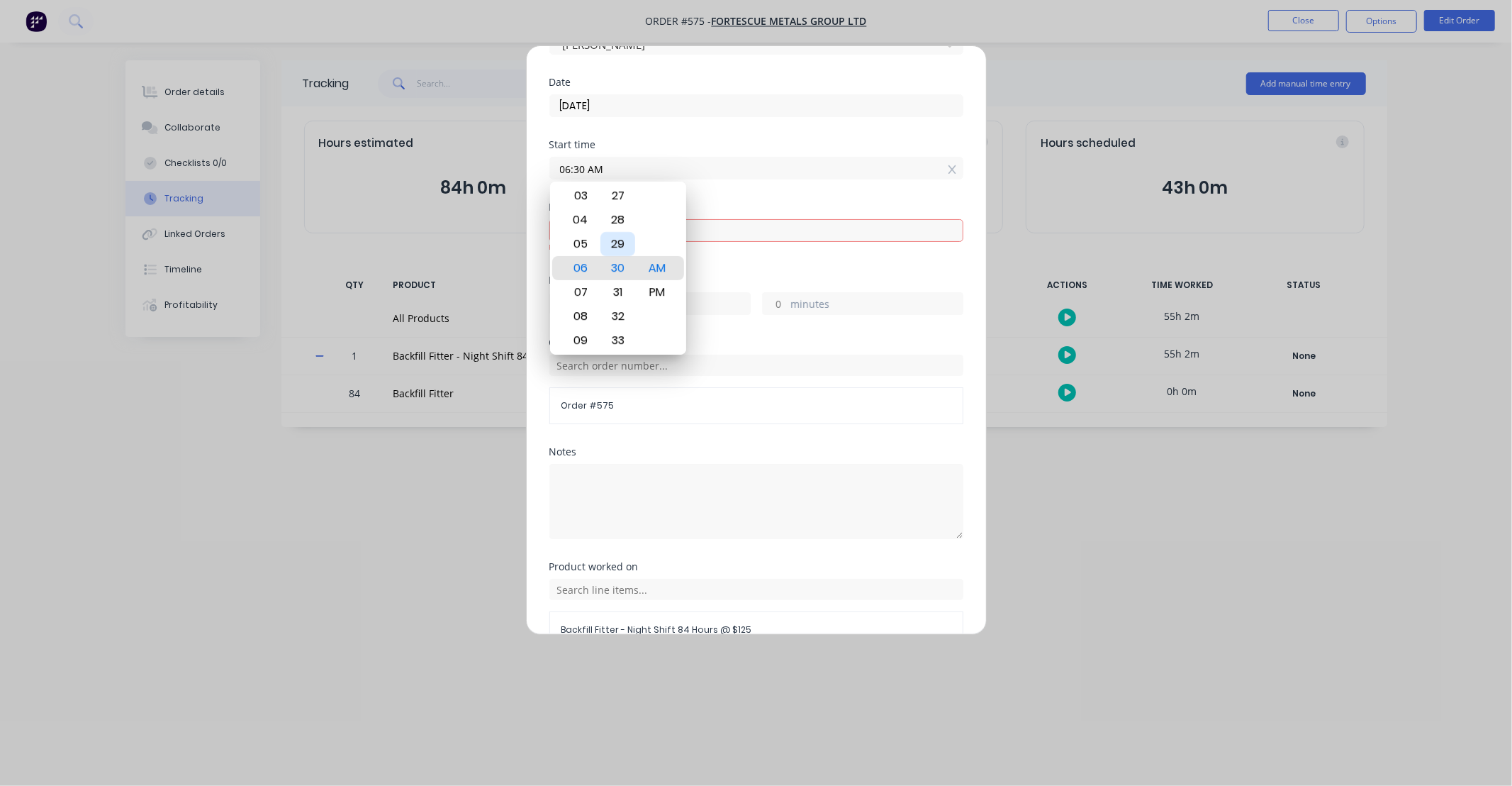
click at [628, 378] on body "Order #575 - FORTESCUE METALS GROUP LTD Close Options Edit Order Order details …" at bounding box center [756, 393] width 1512 height 786
drag, startPoint x: 619, startPoint y: 222, endPoint x: 641, endPoint y: 400, distance: 179.4
click at [641, 392] on body "Order #575 - FORTESCUE METALS GROUP LTD Close Options Edit Order Order details …" at bounding box center [756, 393] width 1512 height 786
drag, startPoint x: 622, startPoint y: 234, endPoint x: 616, endPoint y: 363, distance: 129.1
click at [616, 372] on body "Order #575 - FORTESCUE METALS GROUP LTD Close Options Edit Order Order details …" at bounding box center [756, 393] width 1512 height 786
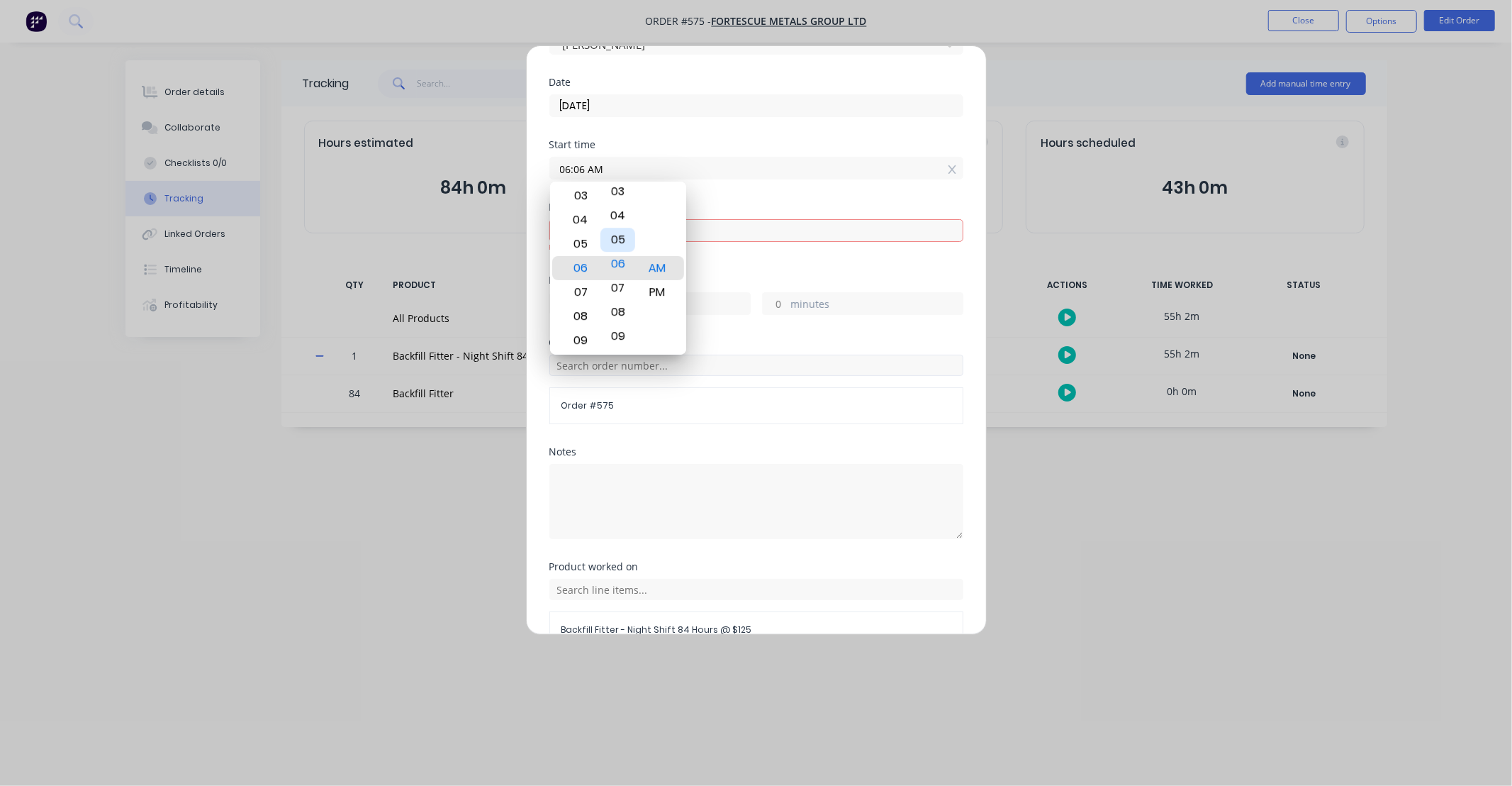
type input "06:00 AM"
click at [665, 263] on div "AM" at bounding box center [657, 267] width 35 height 24
click at [693, 235] on input at bounding box center [756, 230] width 413 height 21
type input "09:50 AM"
type input "3"
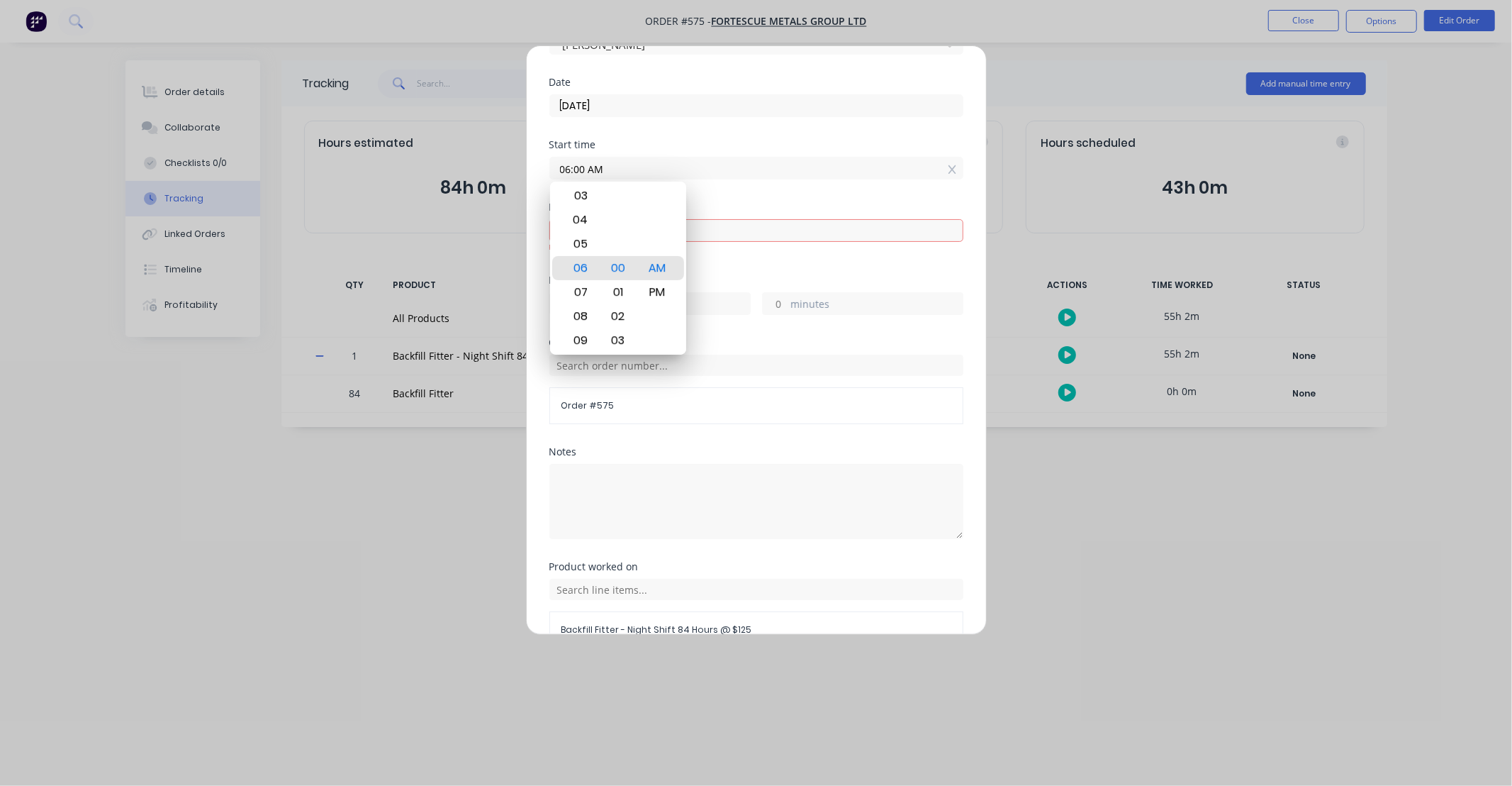
type input "50"
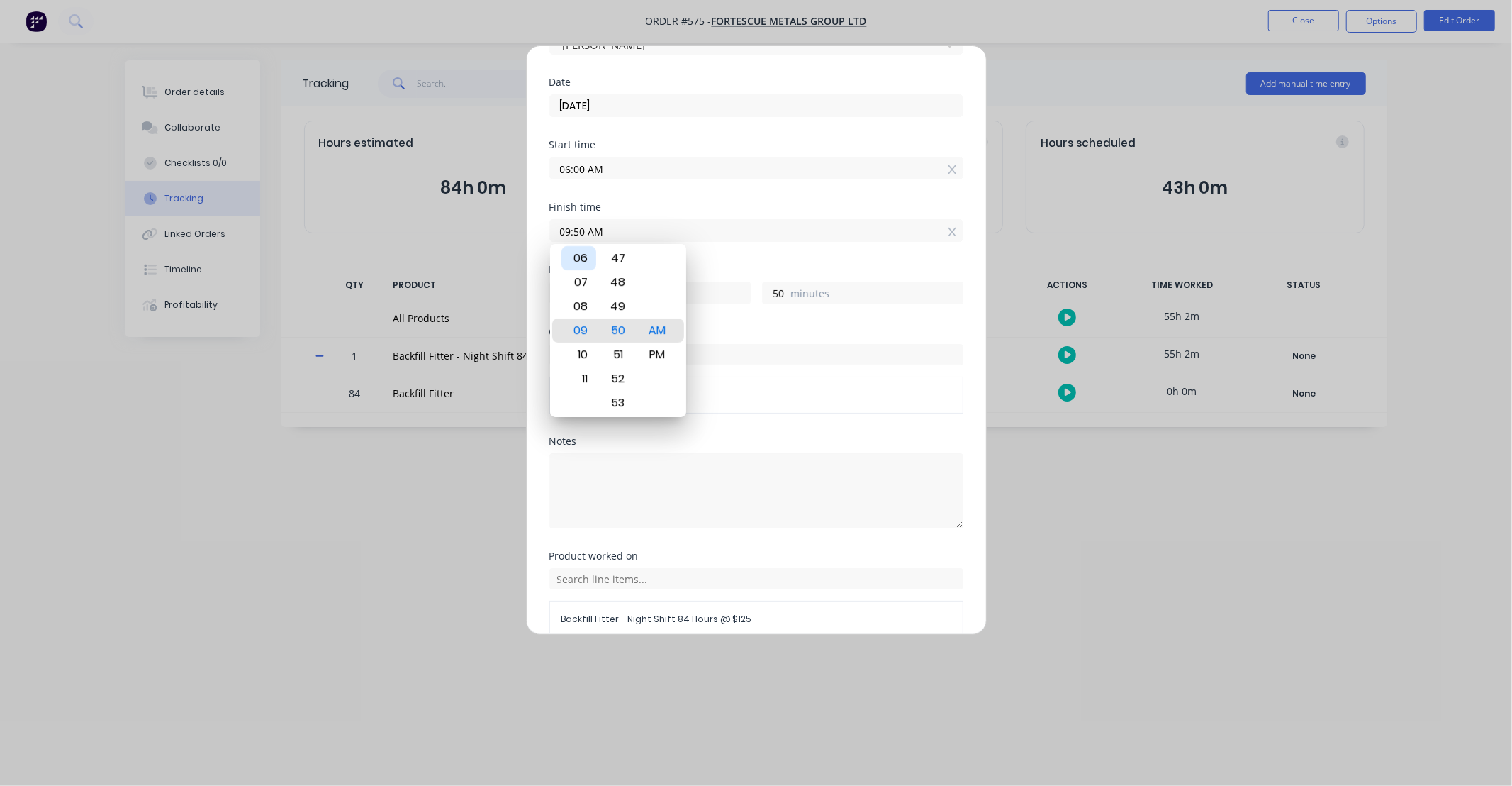
click at [585, 262] on div "06" at bounding box center [579, 257] width 35 height 24
type input "06:50 AM"
type input "0"
drag, startPoint x: 624, startPoint y: 358, endPoint x: 617, endPoint y: 296, distance: 62.4
click at [618, 222] on body "Order #575 - FORTESCUE METALS GROUP LTD Close Options Edit Order Order details …" at bounding box center [756, 393] width 1512 height 786
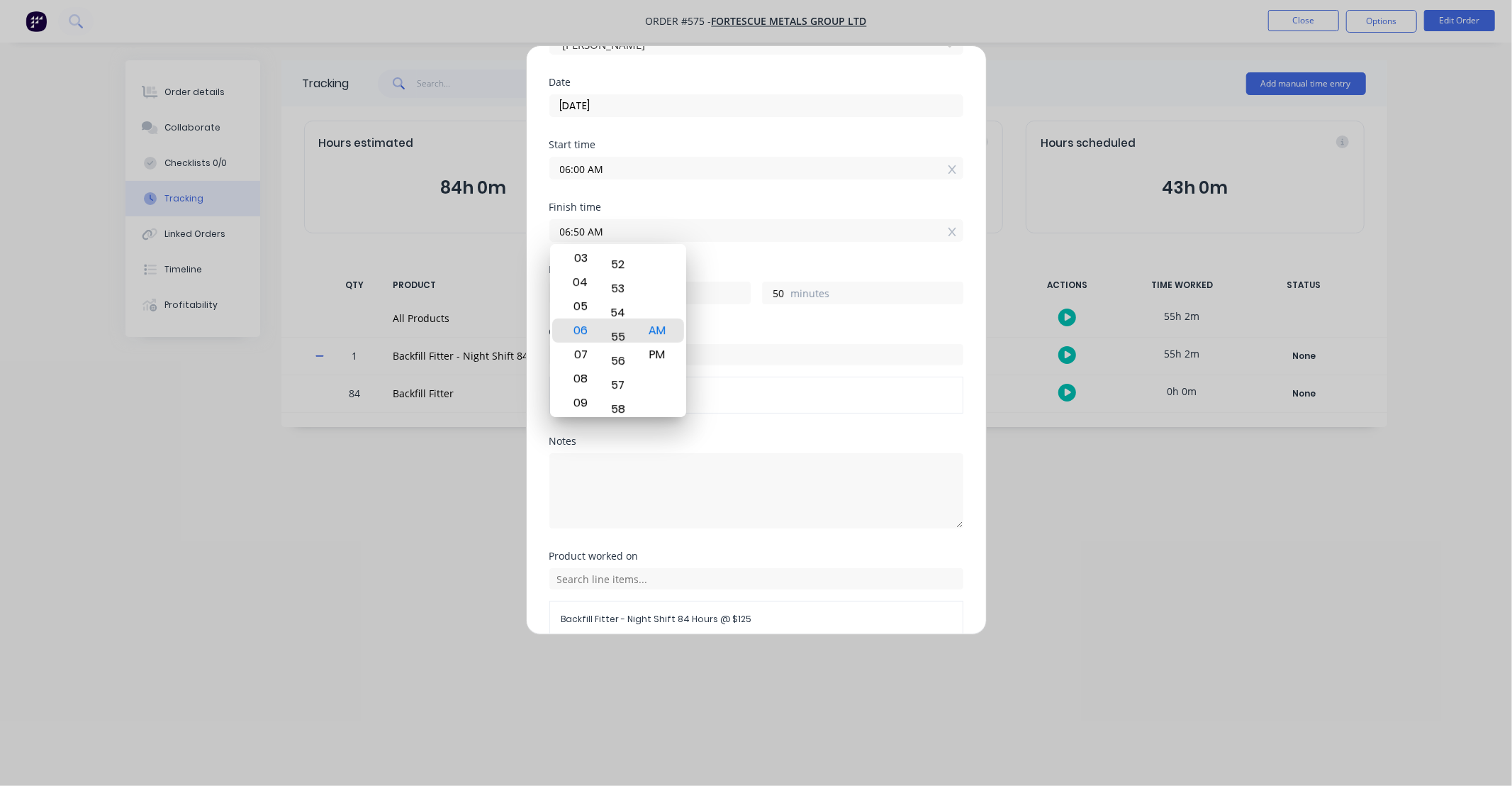
type input "06:56 AM"
type input "56"
drag, startPoint x: 605, startPoint y: 368, endPoint x: 614, endPoint y: 307, distance: 61.7
click at [615, 358] on div "58" at bounding box center [618, 370] width 35 height 24
type input "06:59 AM"
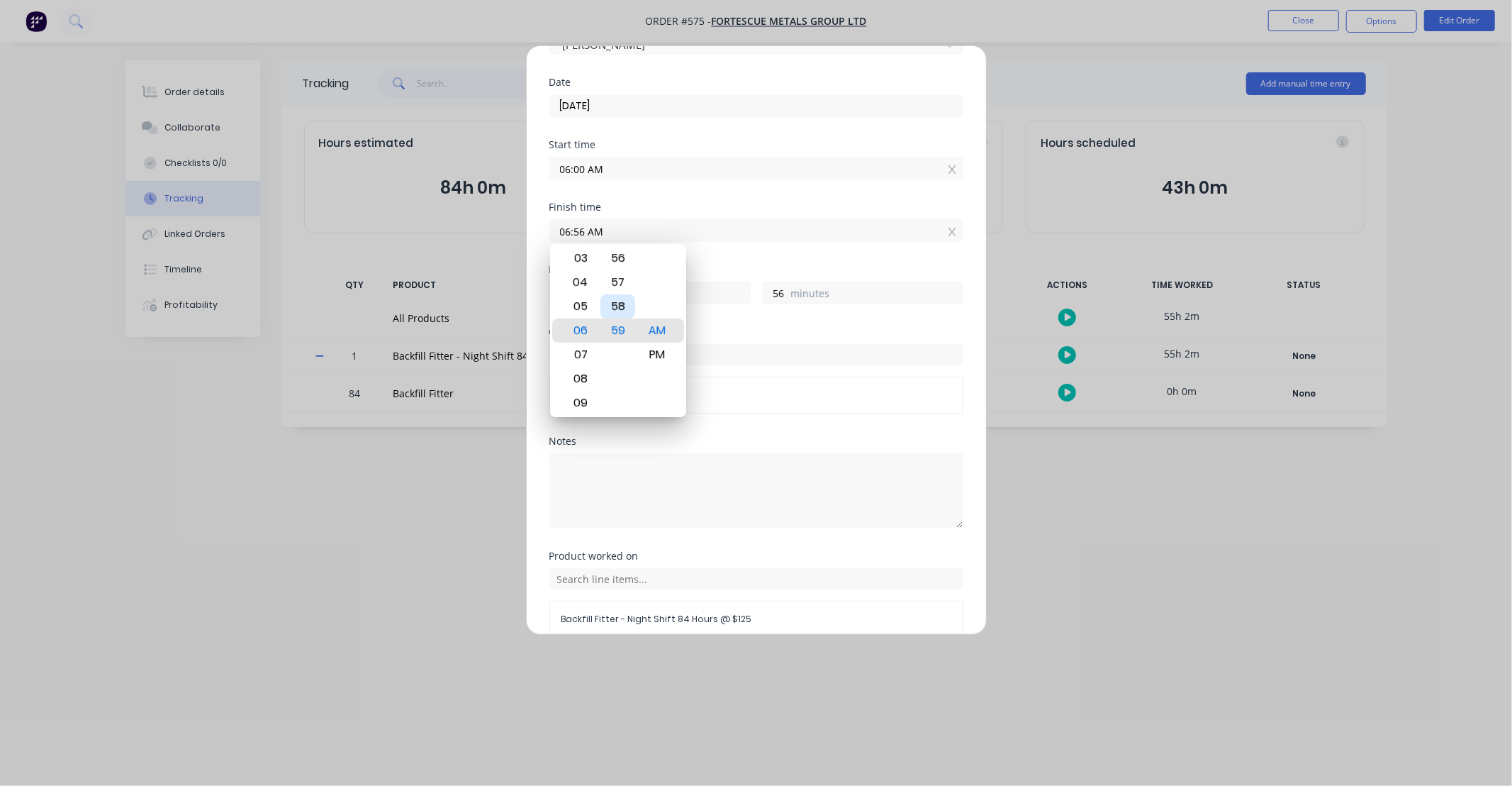
type input "59"
drag, startPoint x: 611, startPoint y: 278, endPoint x: 638, endPoint y: 461, distance: 185.0
click at [638, 457] on body "Order #575 - FORTESCUE METALS GROUP LTD Close Options Edit Order Order details …" at bounding box center [756, 393] width 1512 height 786
type input "06:19 AM"
type input "19"
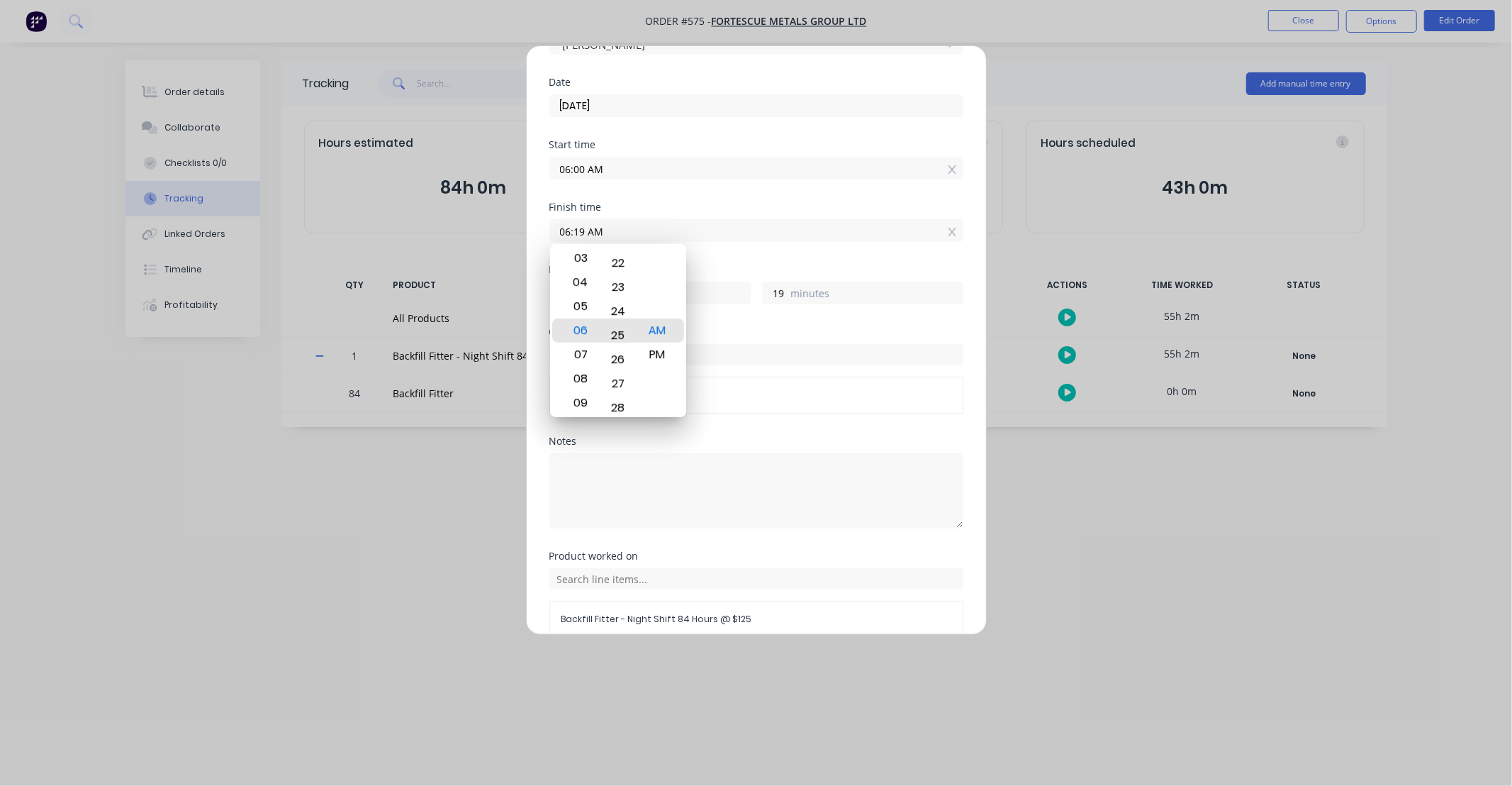
drag, startPoint x: 625, startPoint y: 306, endPoint x: 634, endPoint y: 532, distance: 226.2
click at [645, 483] on body "Order #575 - FORTESCUE METALS GROUP LTD Close Options Edit Order Order details …" at bounding box center [756, 393] width 1512 height 786
type input "06:00 AM"
type input "0"
drag, startPoint x: 621, startPoint y: 307, endPoint x: 624, endPoint y: 497, distance: 190.0
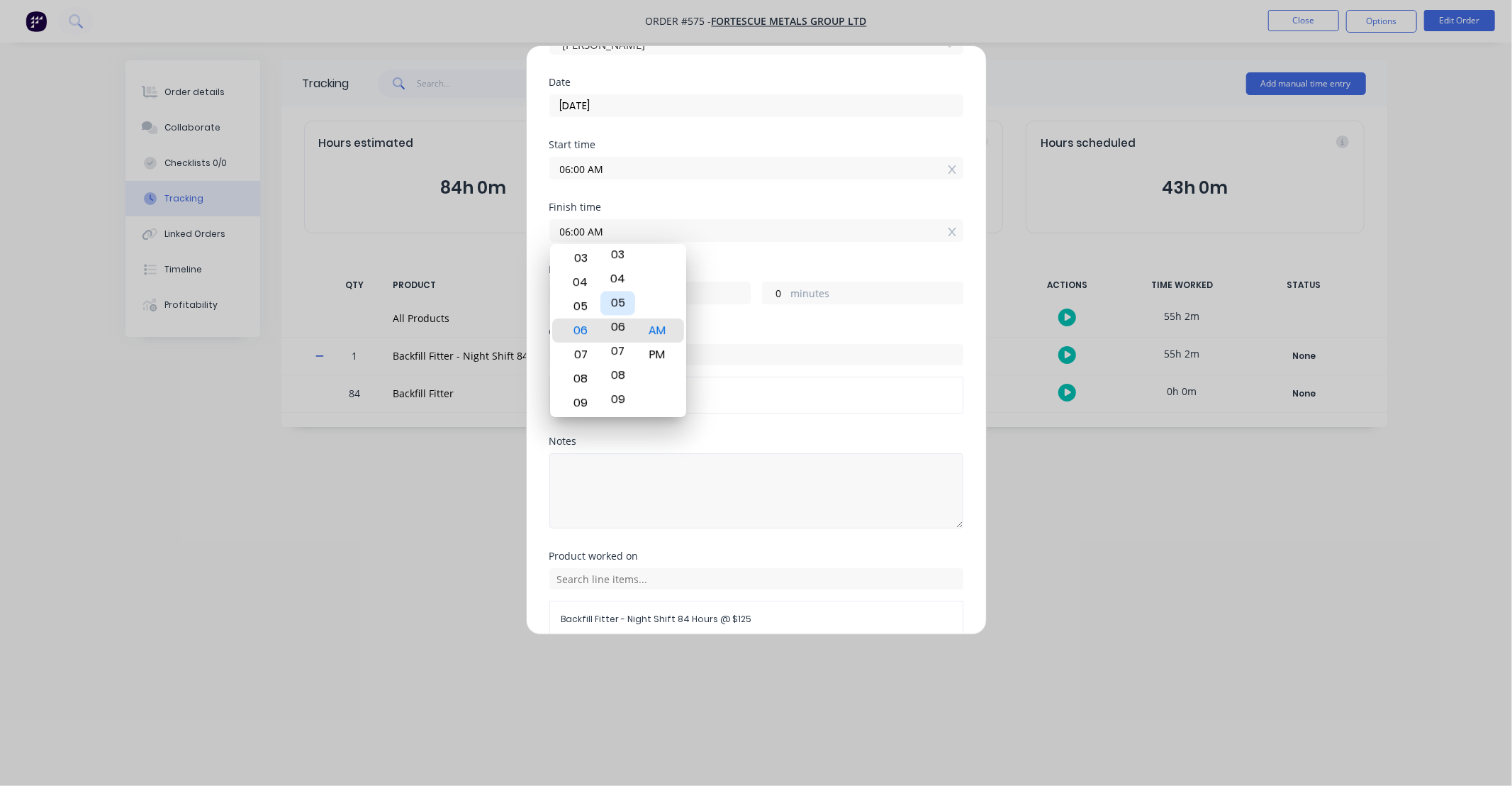
click at [631, 480] on body "Order #575 - FORTESCUE METALS GROUP LTD Close Options Edit Order Order details …" at bounding box center [756, 393] width 1512 height 786
click at [672, 356] on div "PM" at bounding box center [657, 354] width 35 height 24
type input "06:00 PM"
type input "12"
click at [711, 259] on div "Finish time 06:00 PM" at bounding box center [756, 233] width 414 height 62
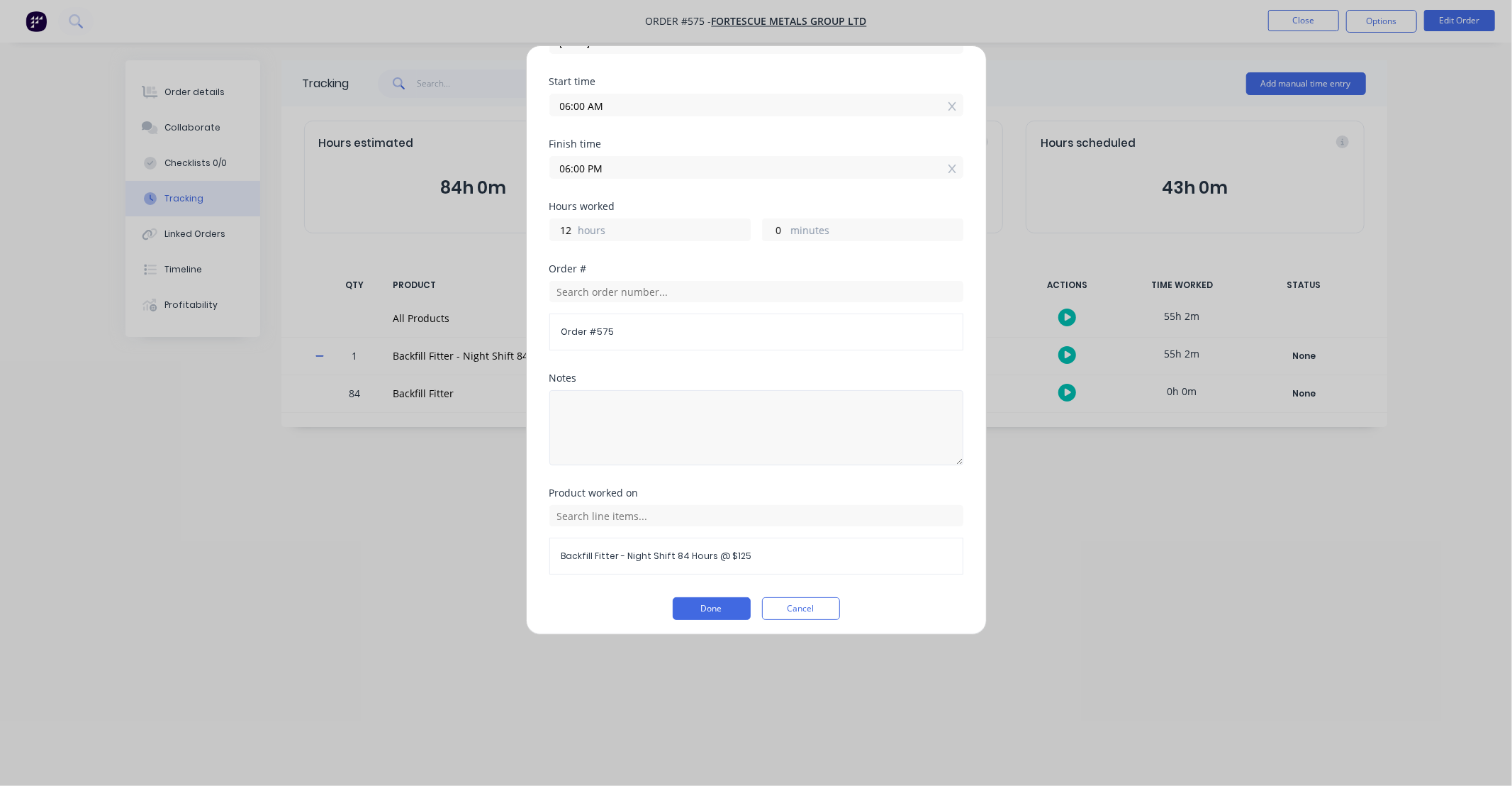
scroll to position [158, 0]
click at [704, 601] on button "Done" at bounding box center [712, 603] width 78 height 23
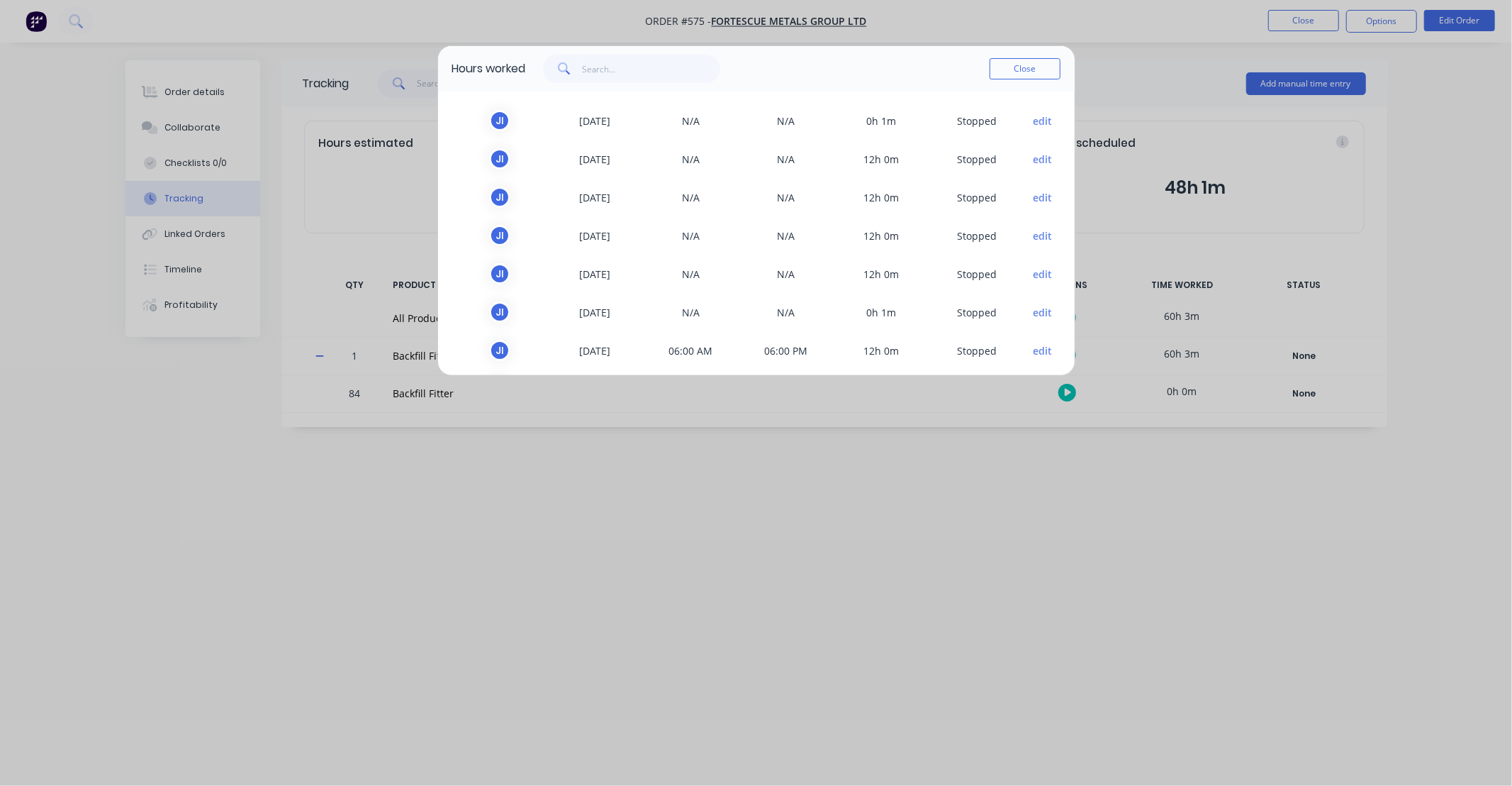
scroll to position [0, 0]
click at [1012, 60] on button "Close" at bounding box center [1025, 69] width 71 height 21
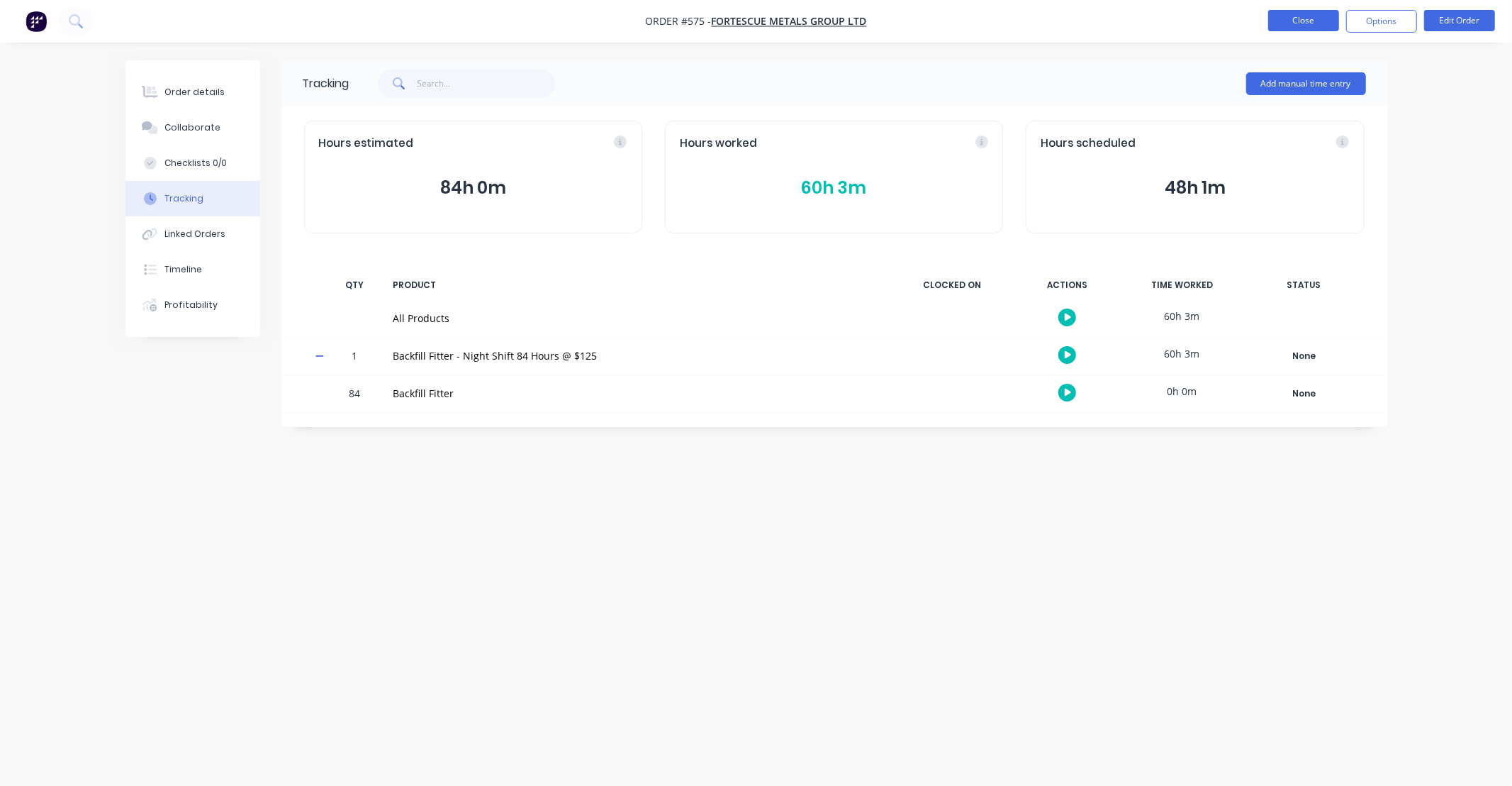
click at [1279, 22] on button "Close" at bounding box center [1303, 21] width 71 height 21
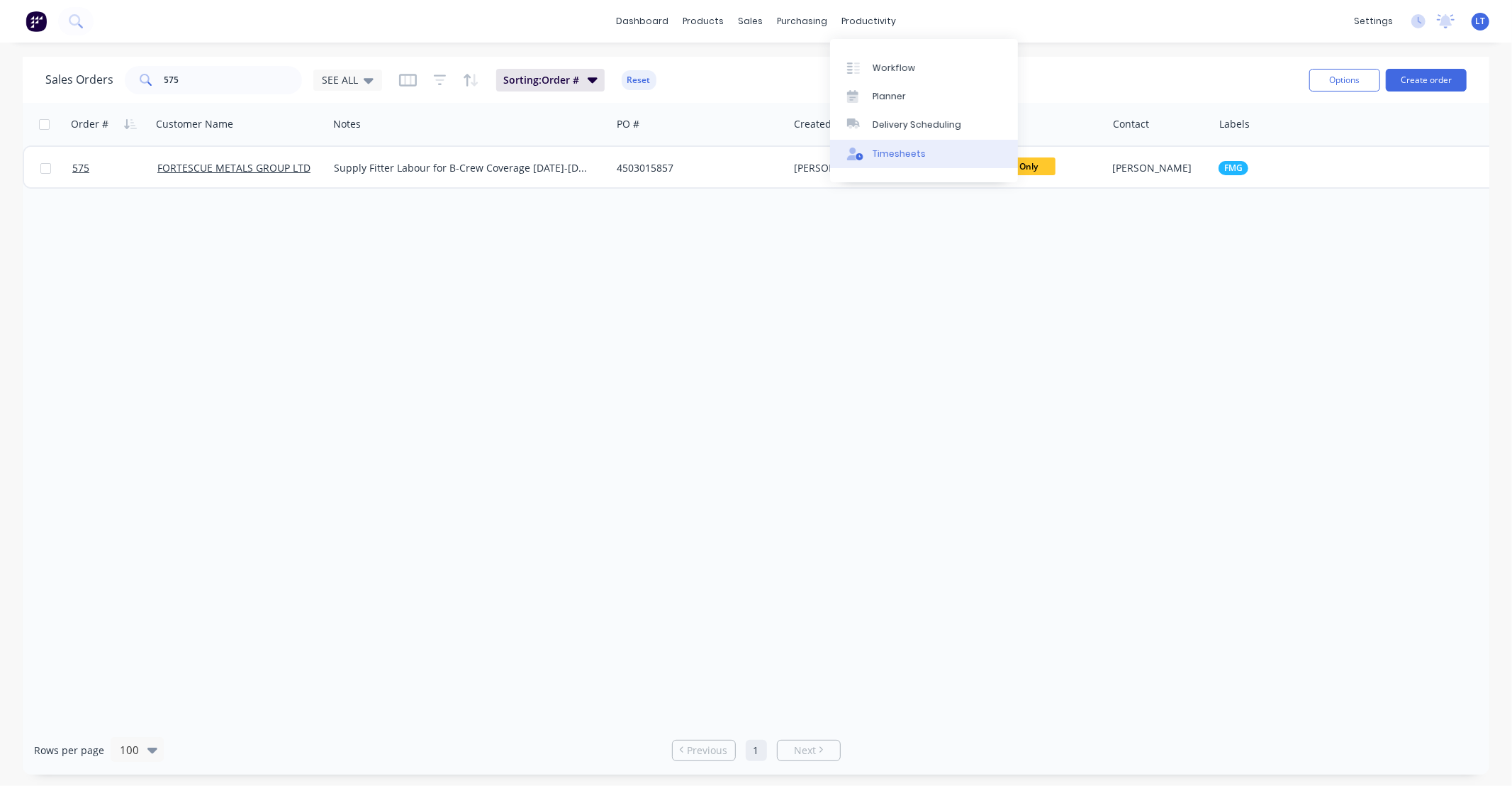
click at [886, 149] on div "Timesheets" at bounding box center [899, 154] width 53 height 13
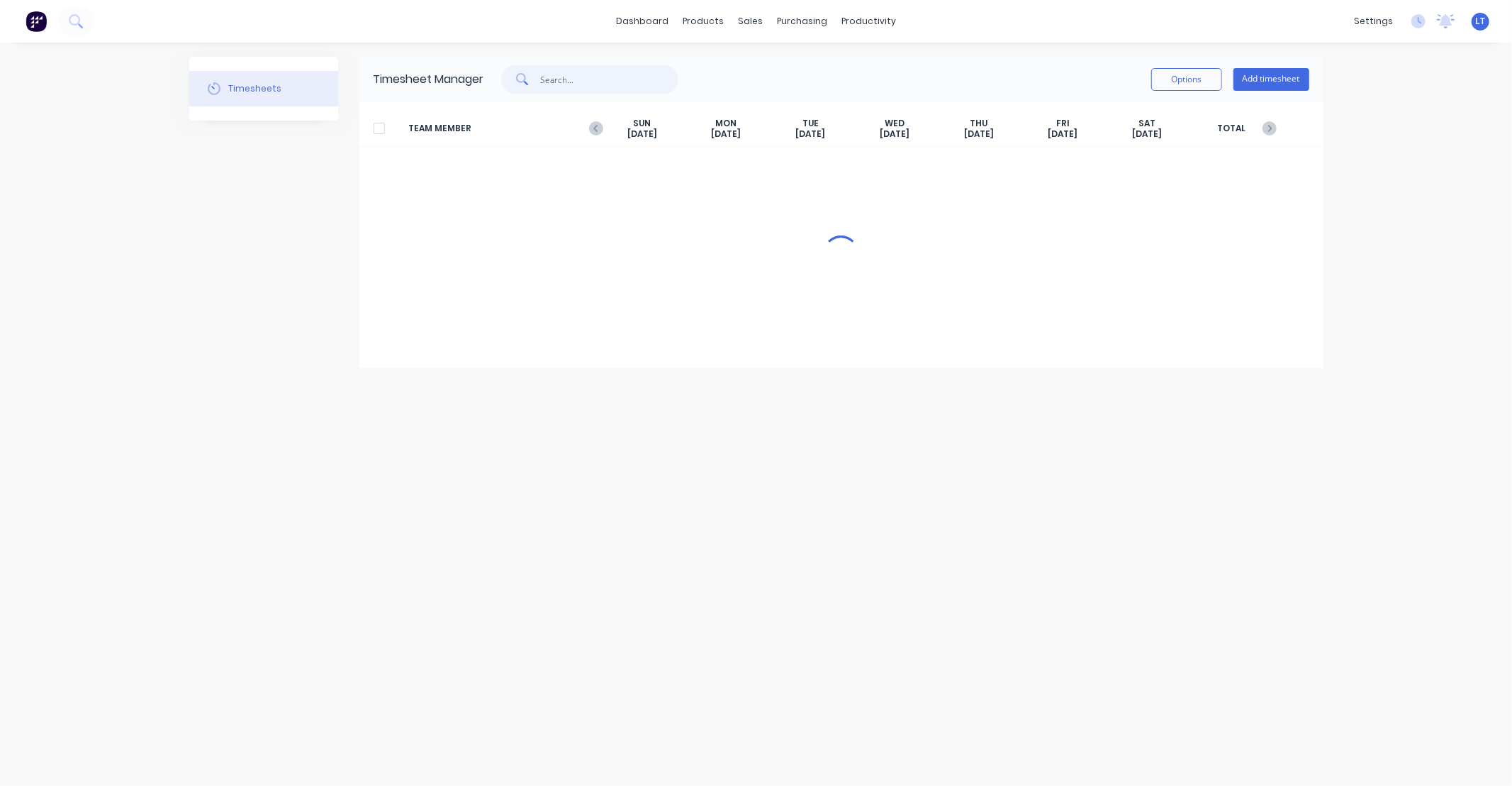
click at [569, 81] on input "text" at bounding box center [609, 79] width 138 height 28
type input "jack"
click at [597, 126] on icon "button" at bounding box center [596, 127] width 14 height 14
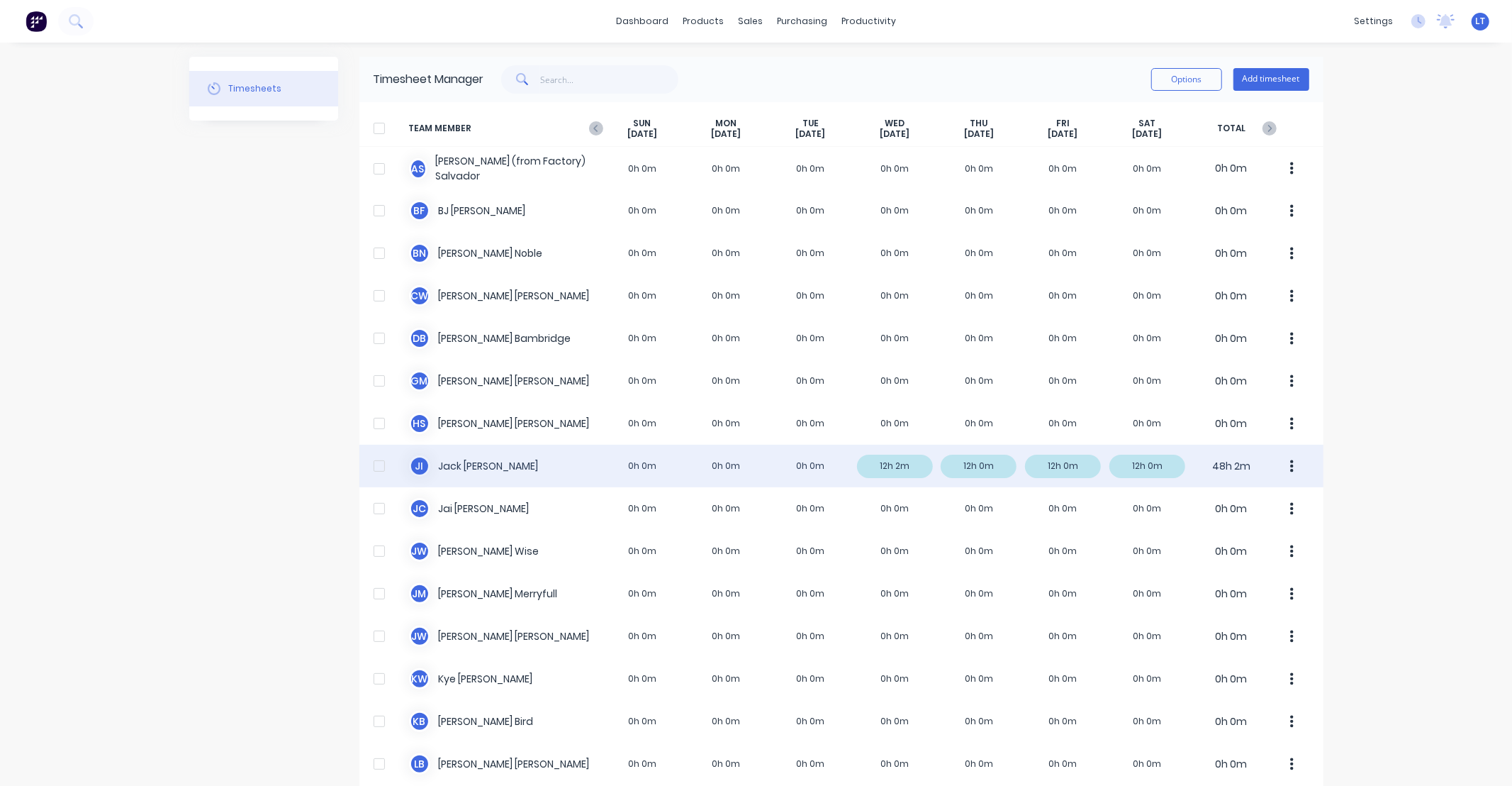
click at [905, 464] on div "J I [PERSON_NAME] 0h 0m 0h 0m 0h 0m 12h 2m 12h 0m 12h 0m 12h 0m 48h 2m" at bounding box center [841, 466] width 964 height 43
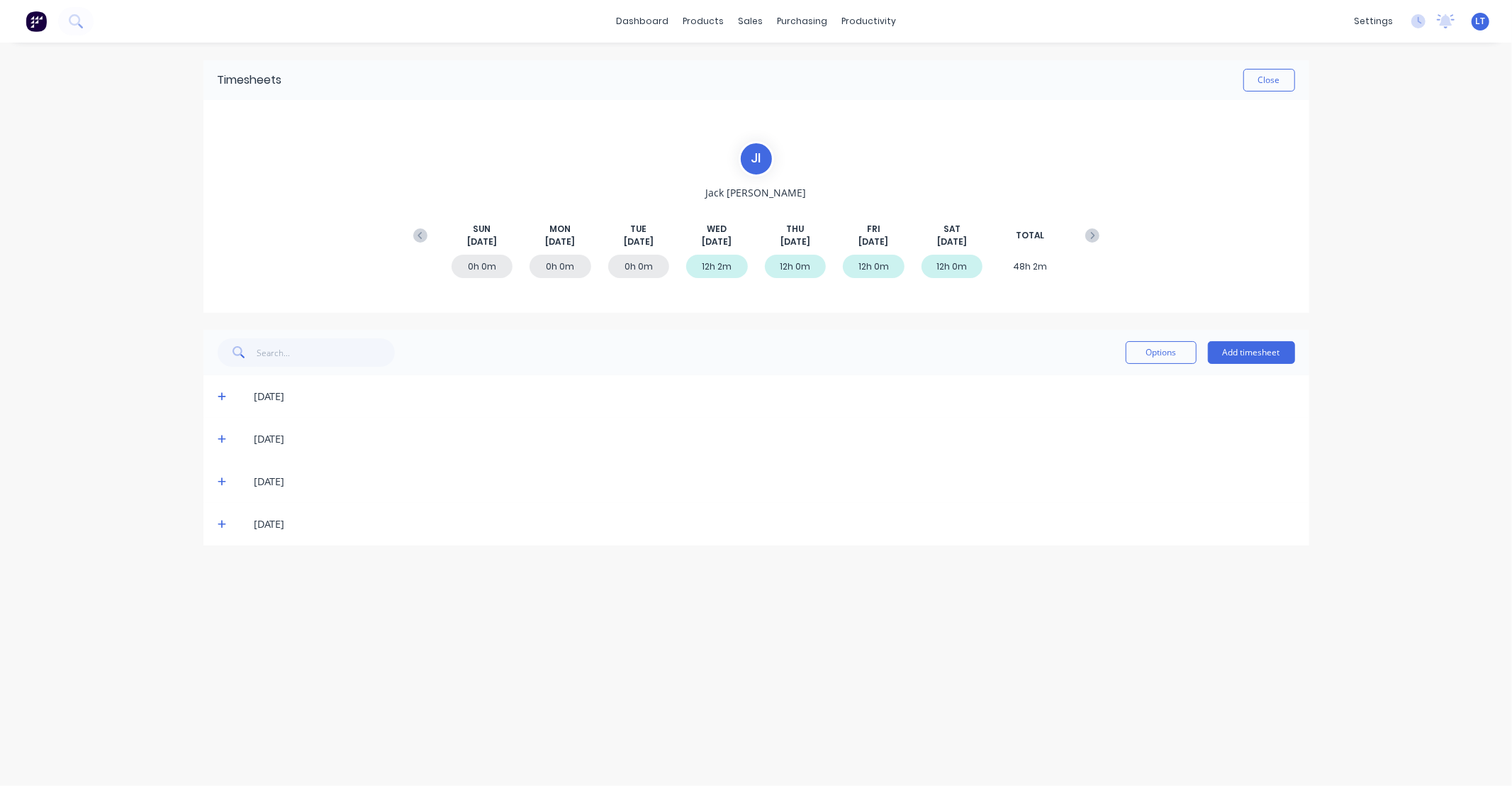
click at [222, 400] on icon at bounding box center [222, 397] width 8 height 8
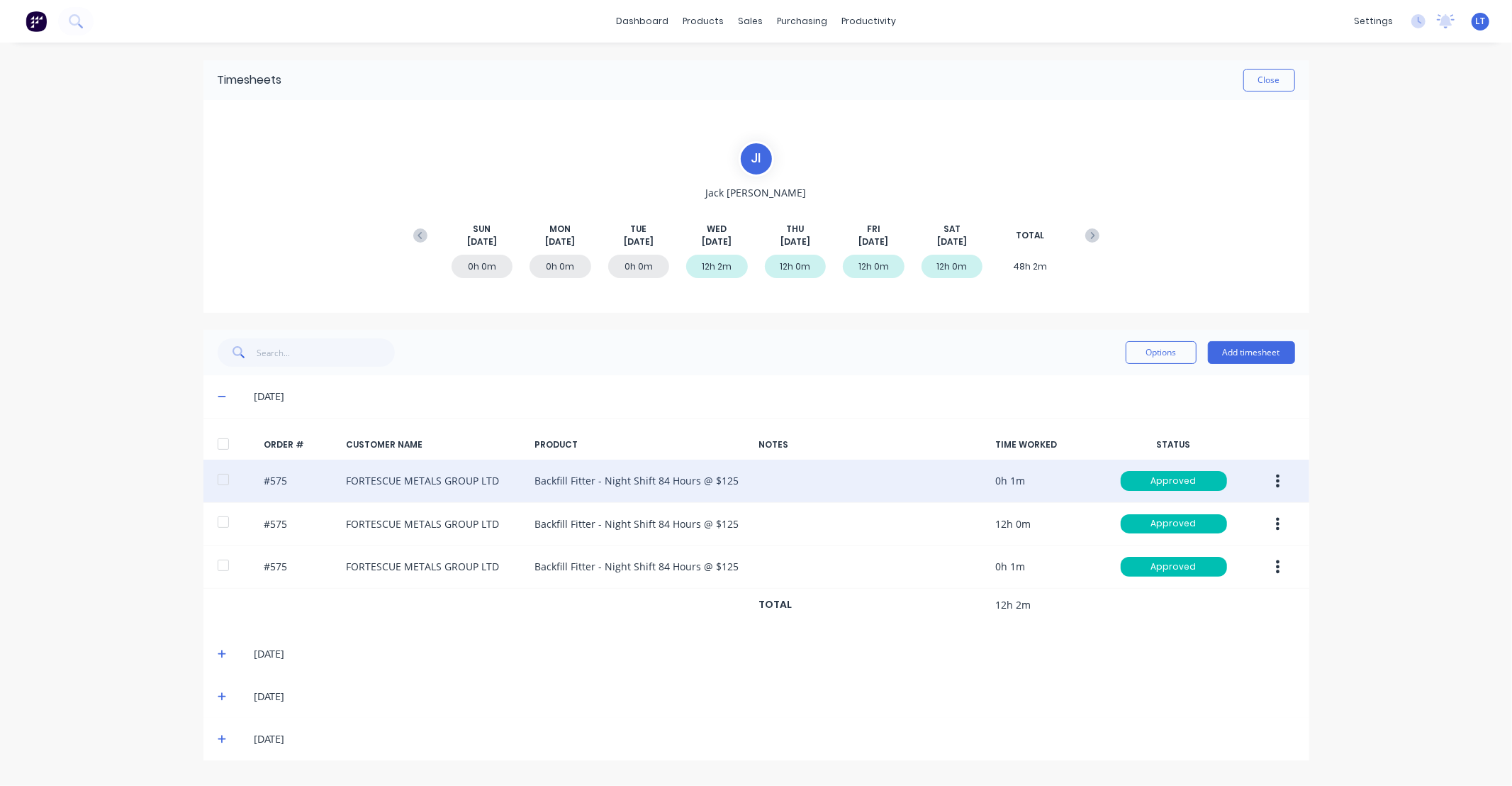
click at [1281, 486] on button "button" at bounding box center [1277, 480] width 34 height 25
click at [1241, 629] on div "Delete" at bounding box center [1227, 631] width 109 height 21
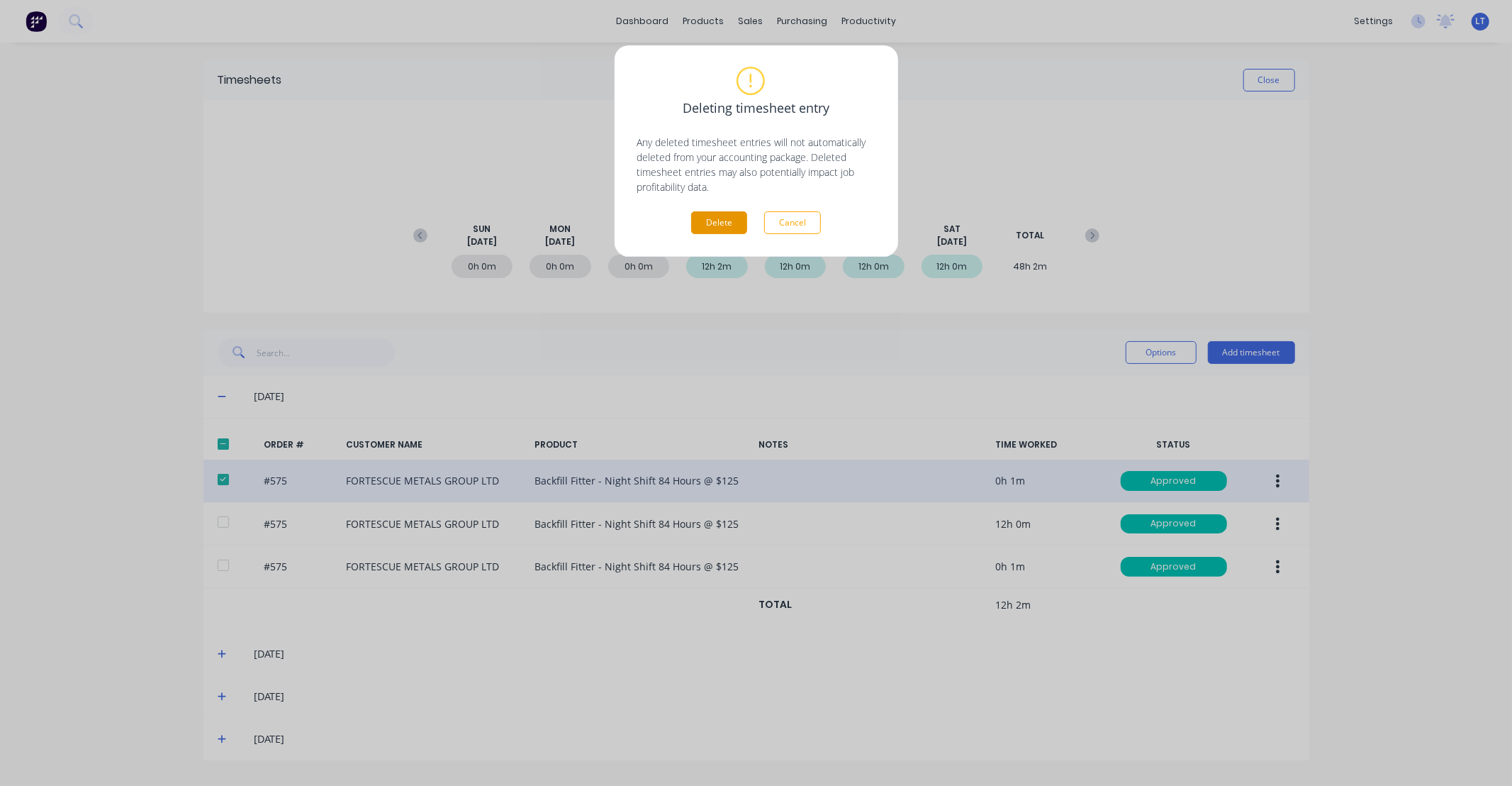
click at [731, 227] on button "Delete" at bounding box center [719, 223] width 56 height 23
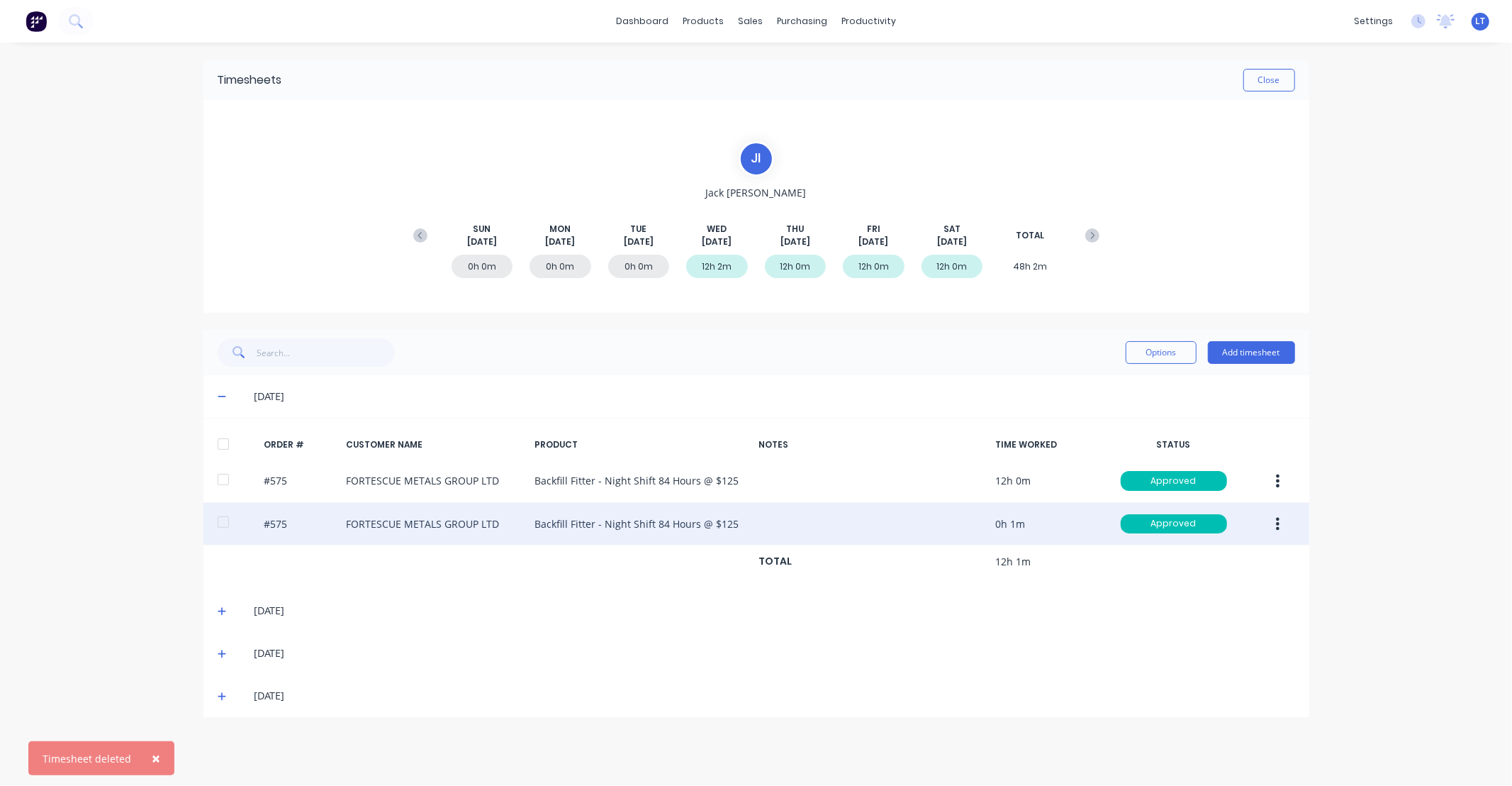
click at [1279, 527] on icon "button" at bounding box center [1277, 524] width 3 height 16
click at [1252, 671] on div "Delete" at bounding box center [1227, 674] width 109 height 21
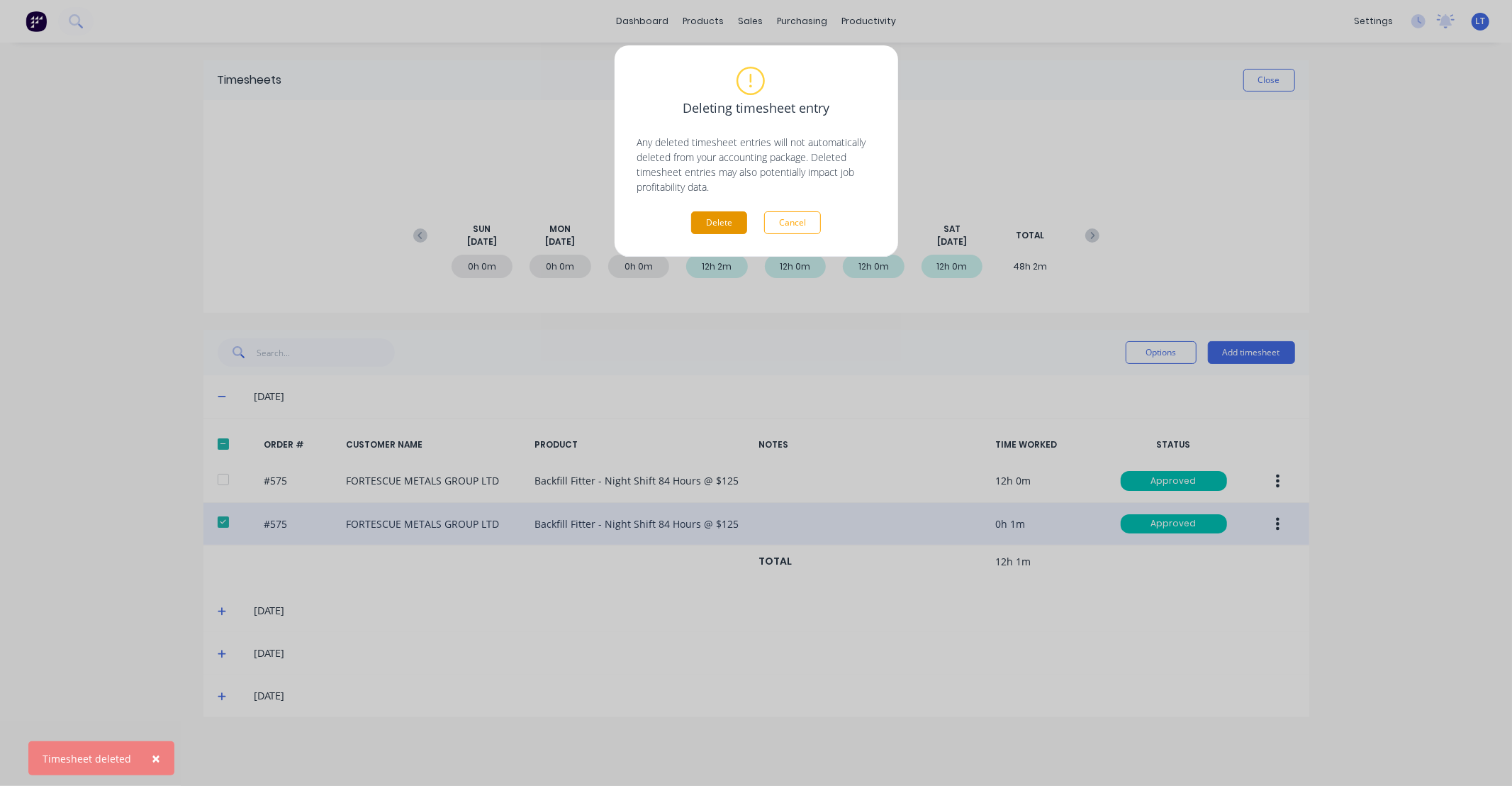
click at [731, 224] on button "Delete" at bounding box center [719, 223] width 56 height 23
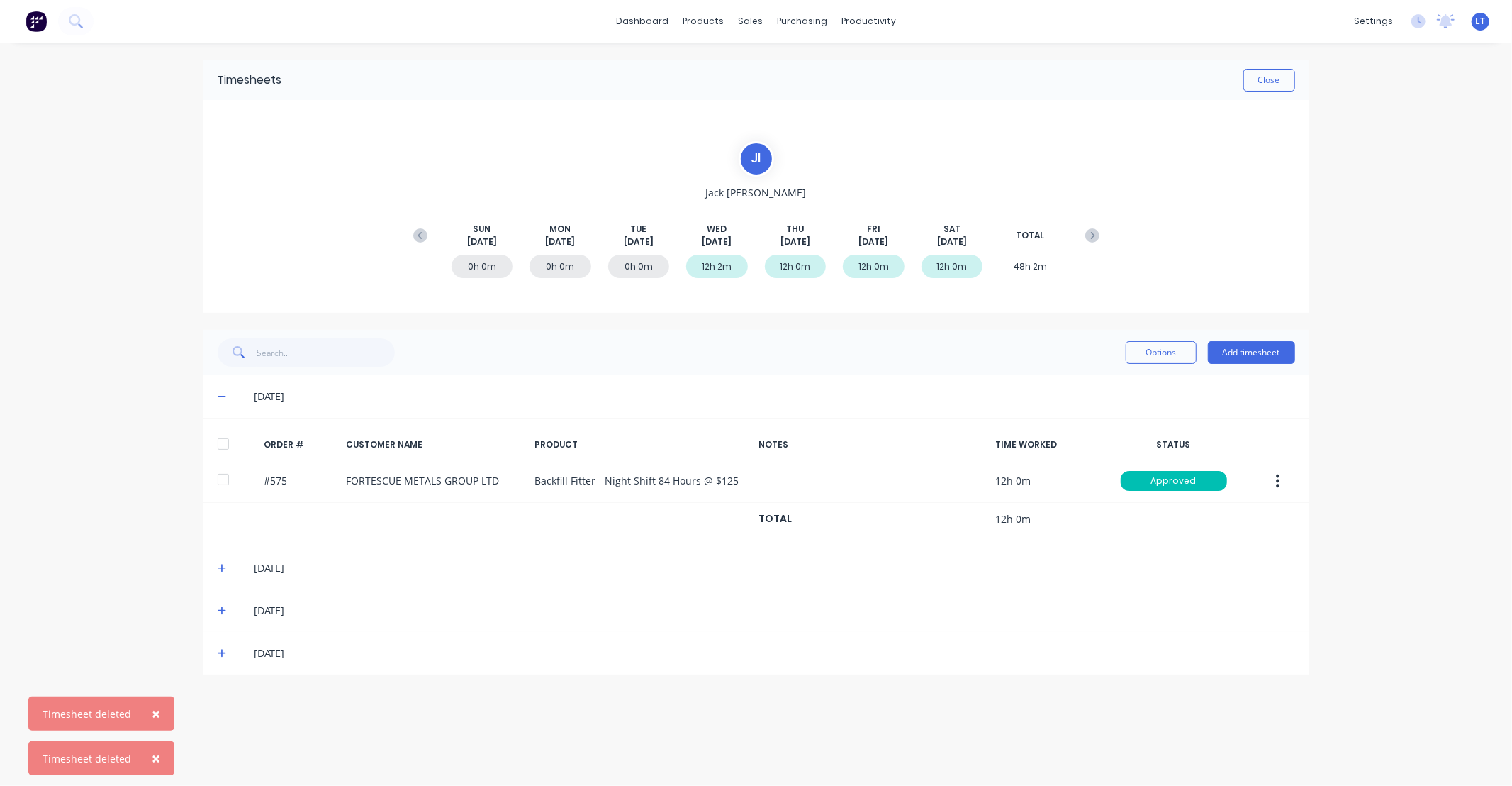
click at [221, 576] on div "[DATE]" at bounding box center [756, 568] width 1105 height 43
click at [221, 567] on icon at bounding box center [222, 568] width 8 height 8
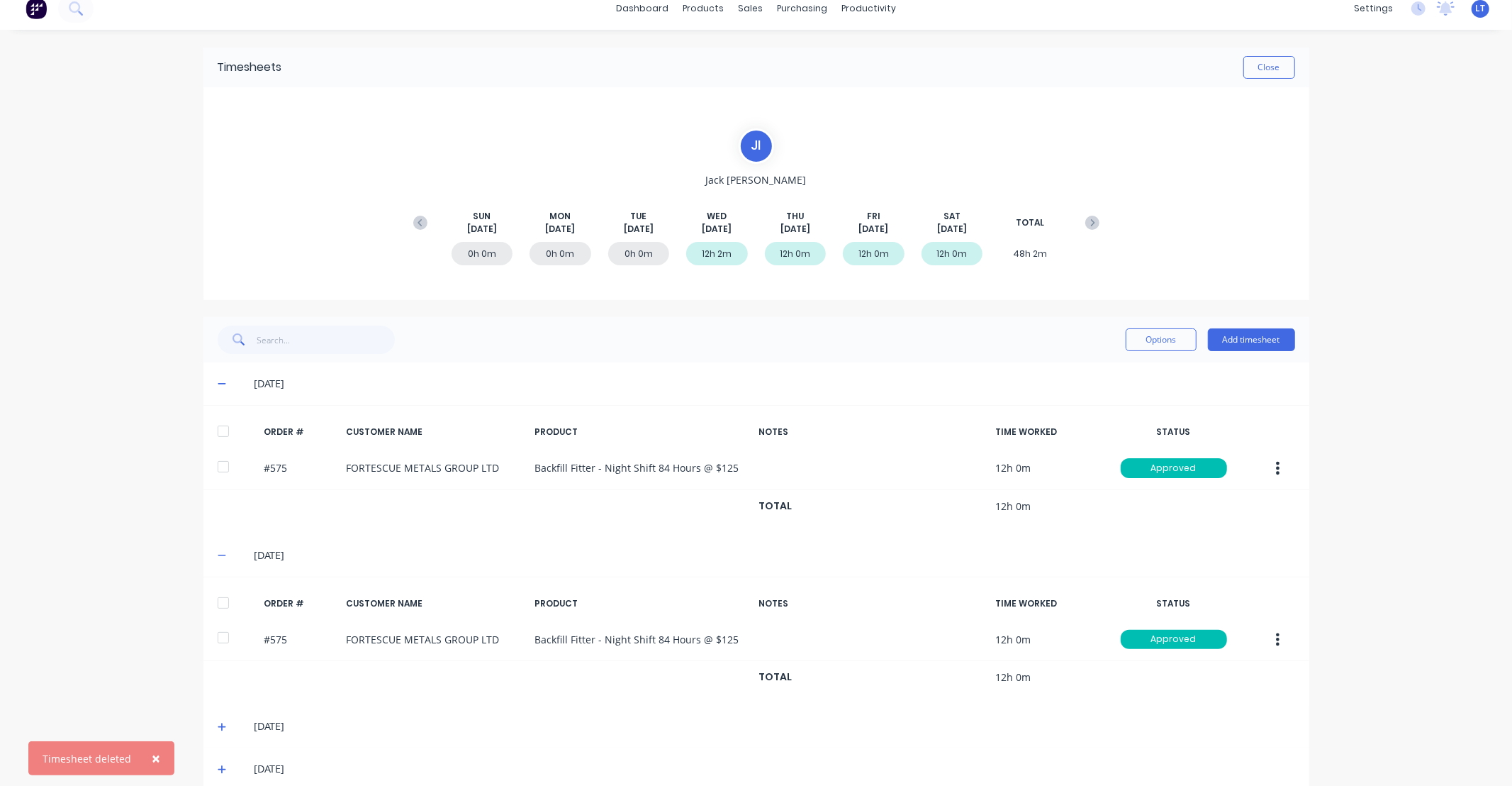
scroll to position [34, 0]
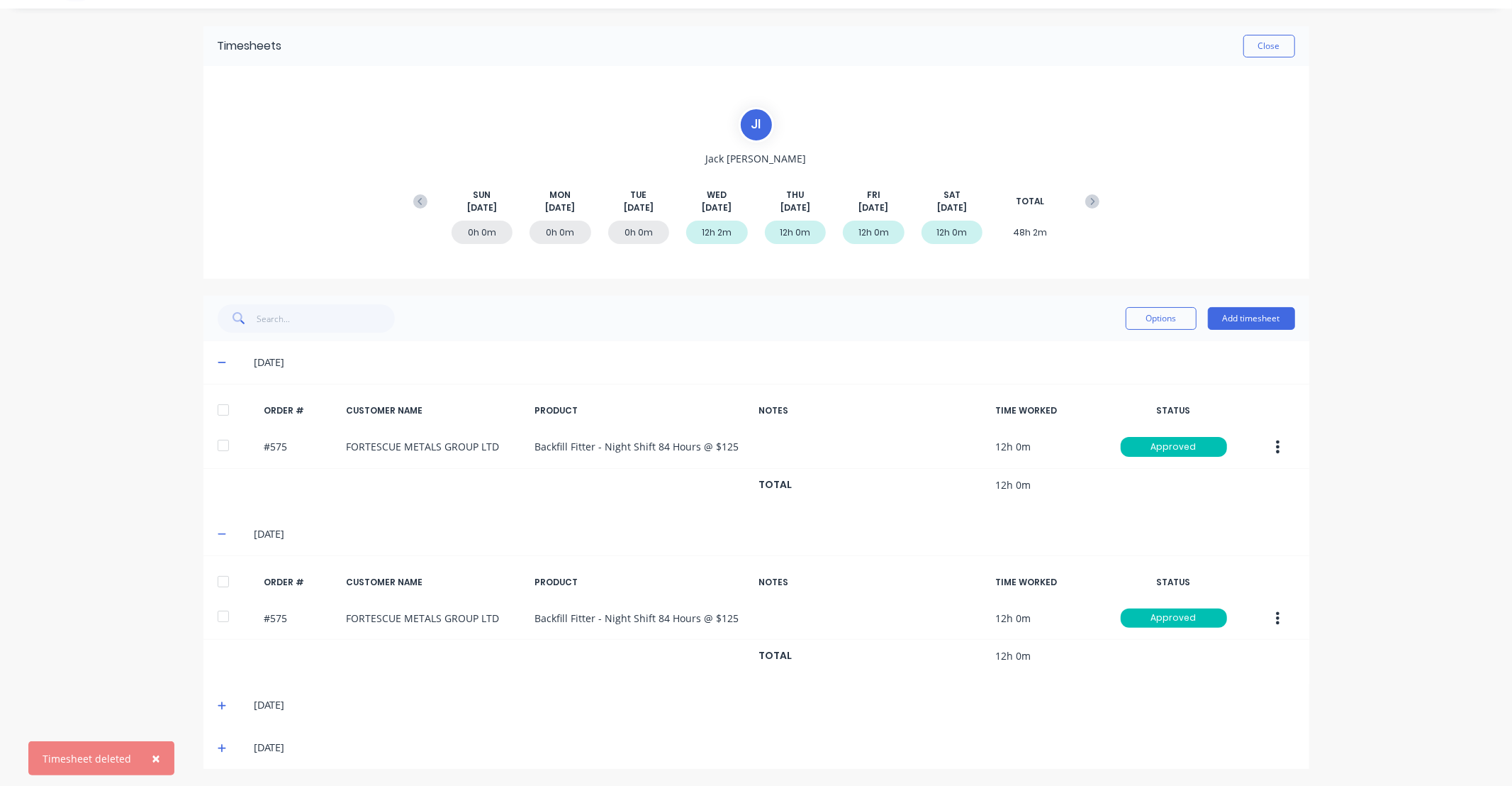
click at [222, 699] on span at bounding box center [224, 705] width 14 height 14
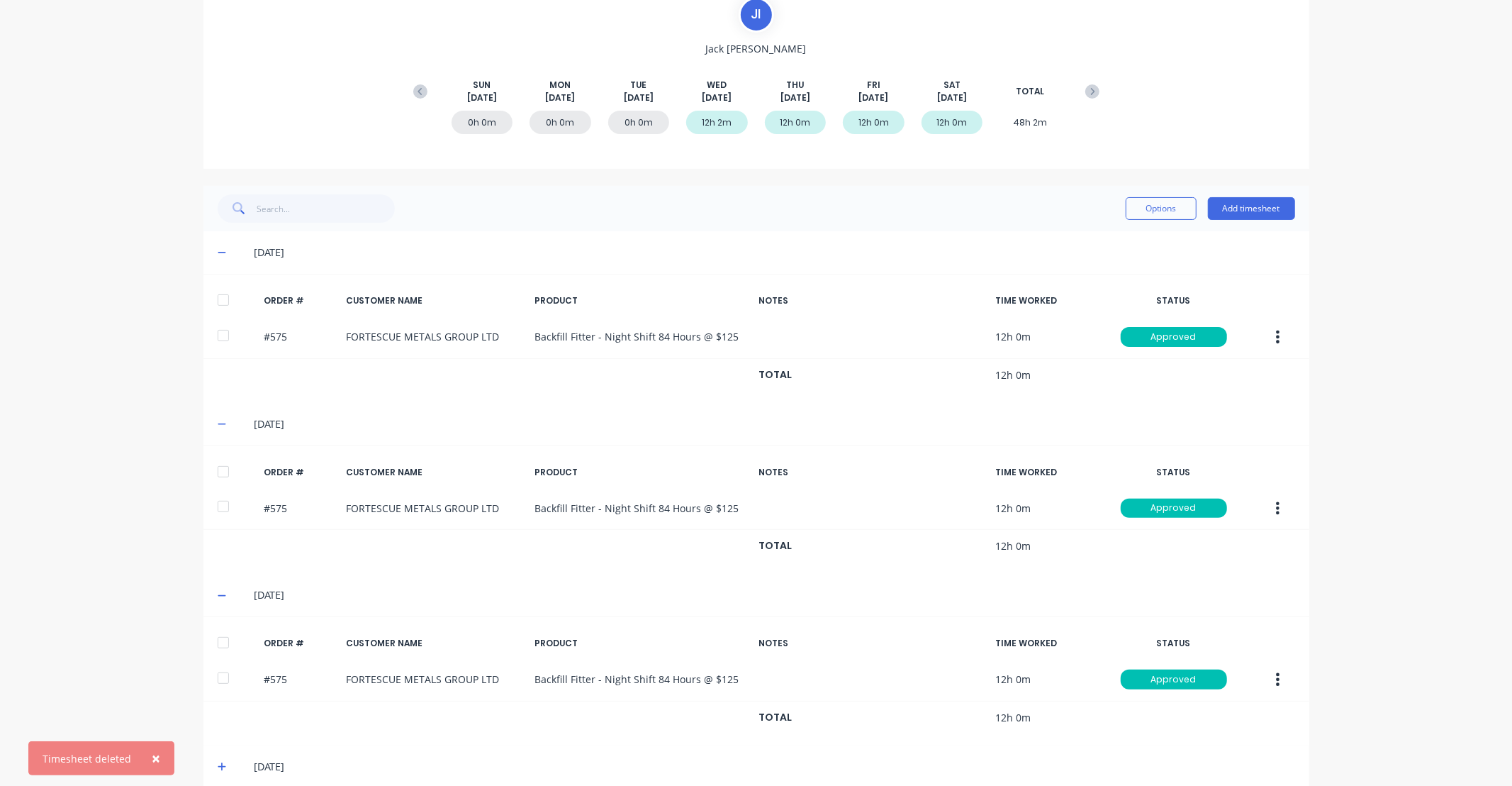
scroll to position [164, 0]
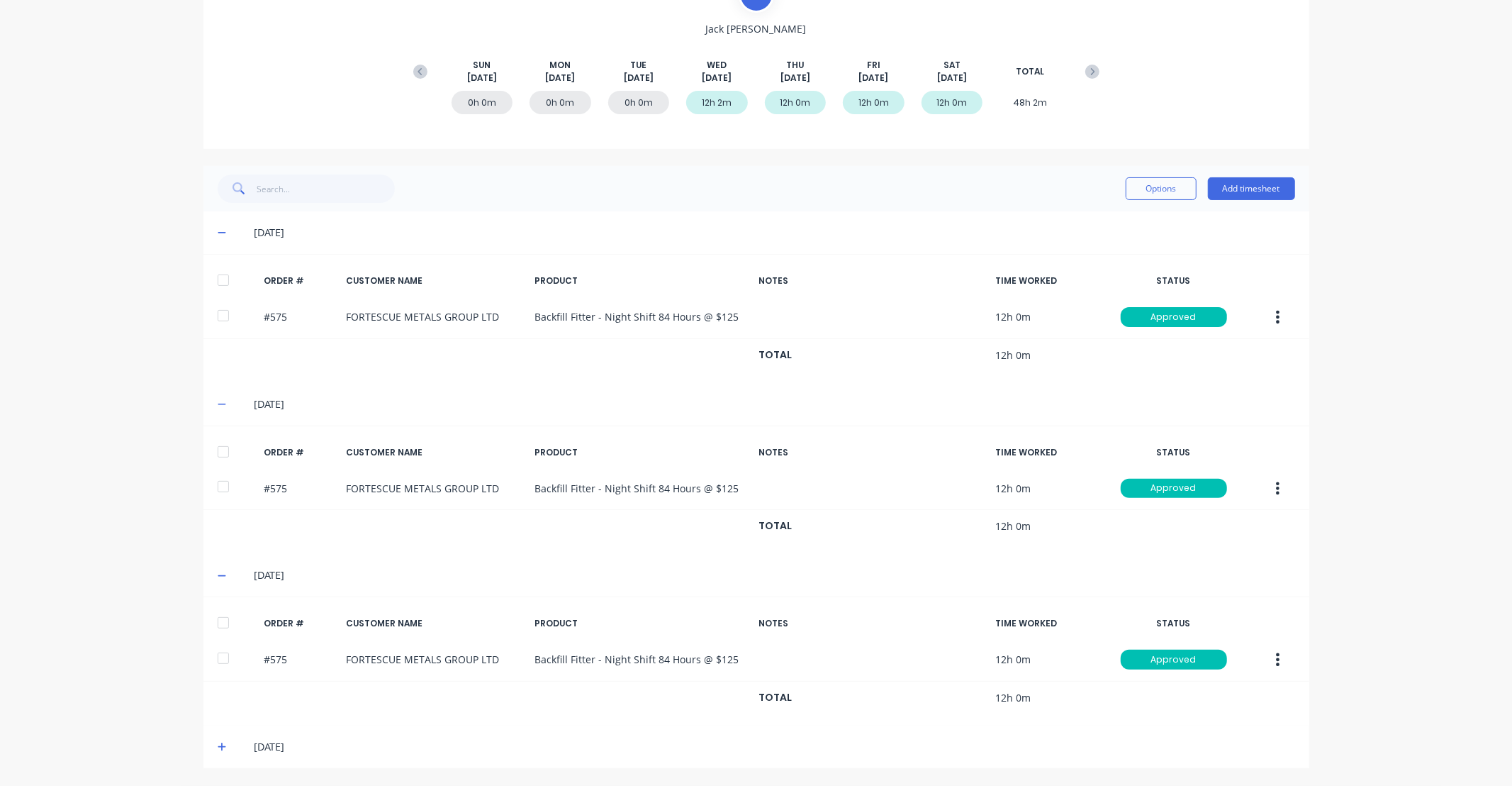
click at [219, 751] on icon at bounding box center [222, 747] width 9 height 10
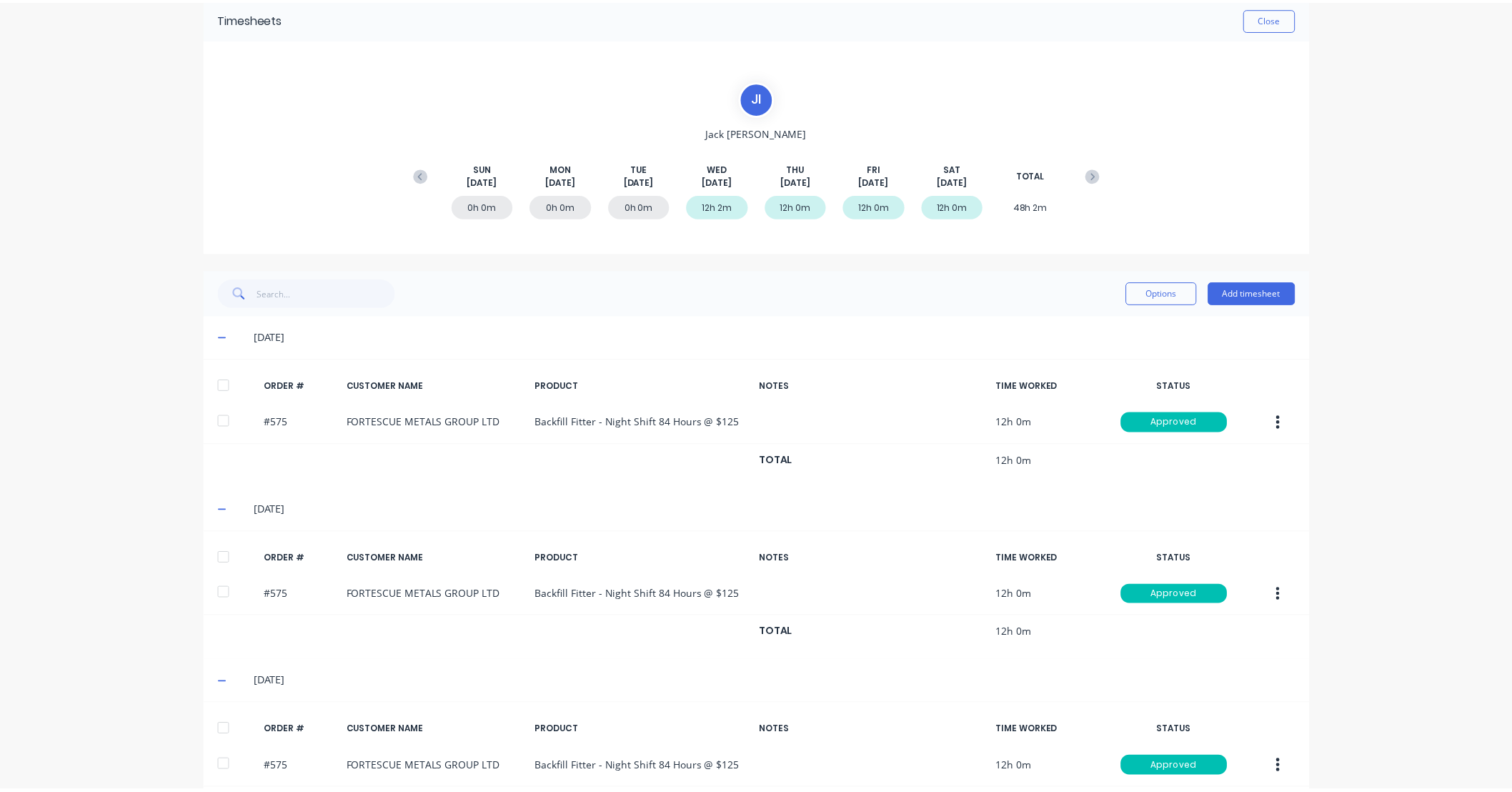
scroll to position [0, 0]
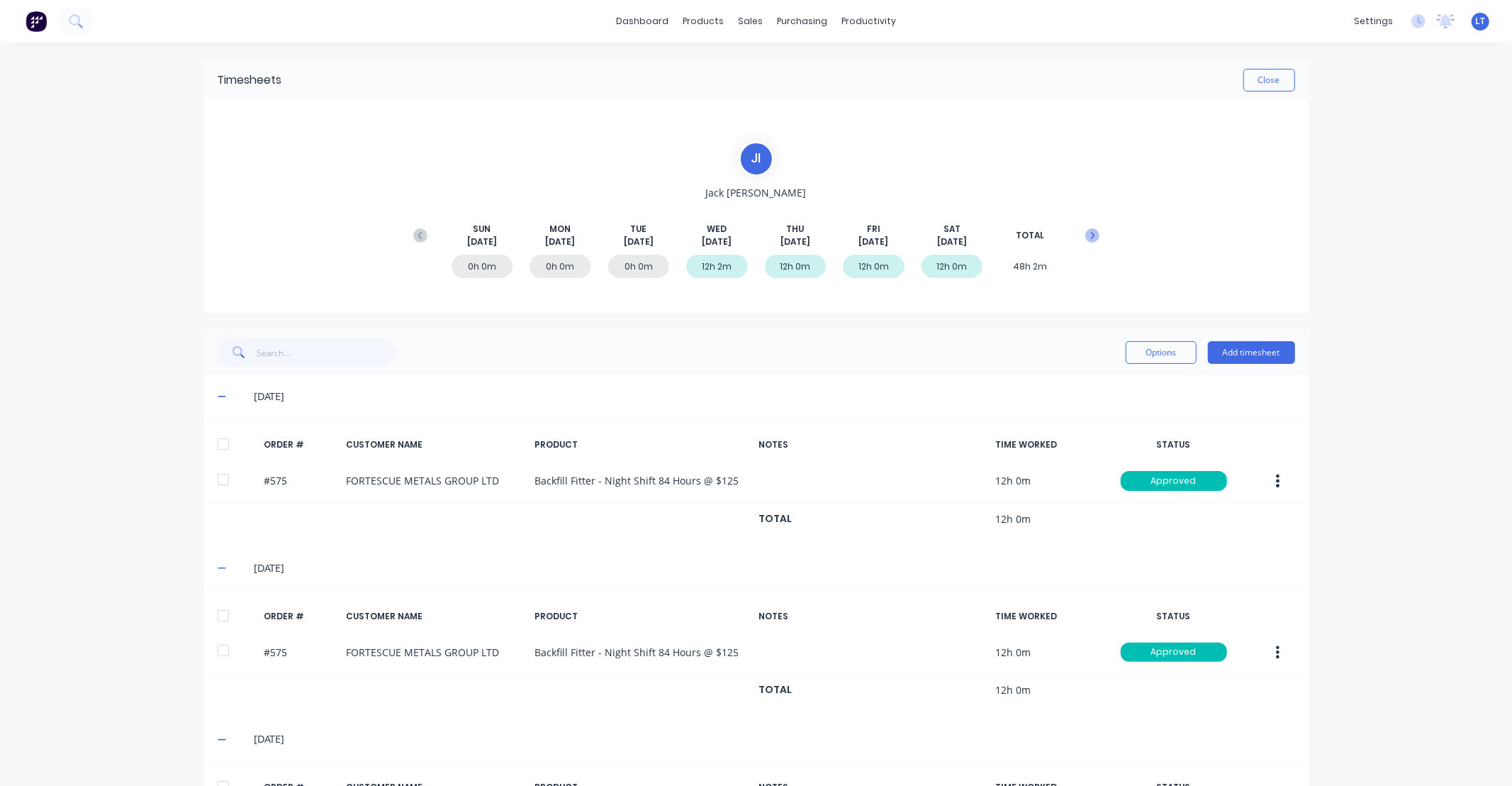
click at [1092, 235] on icon at bounding box center [1091, 235] width 14 height 14
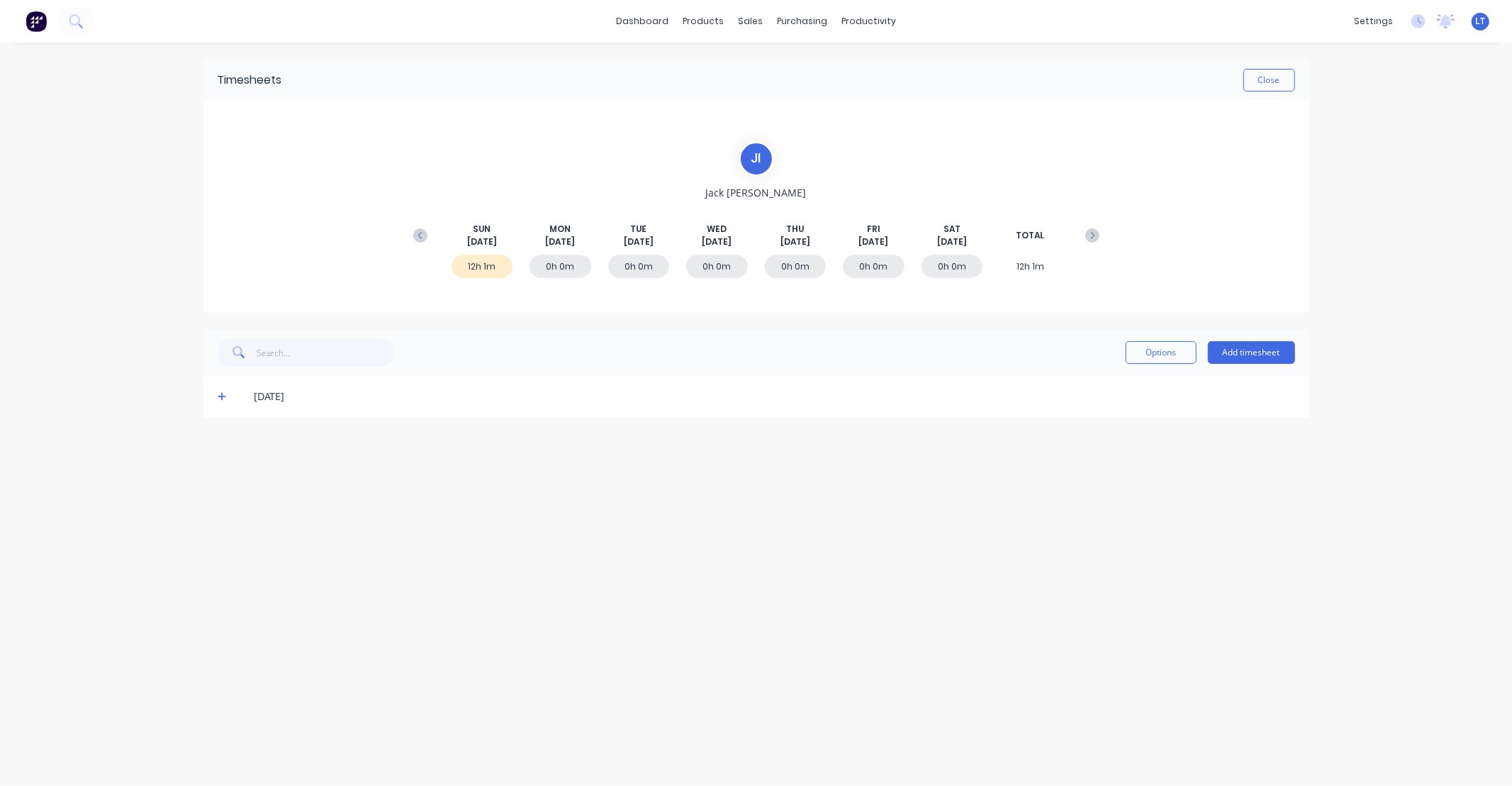
click at [463, 257] on div "12h 1m" at bounding box center [482, 266] width 62 height 23
click at [479, 266] on div "12h 1m" at bounding box center [482, 266] width 62 height 23
click at [224, 401] on span at bounding box center [224, 396] width 14 height 14
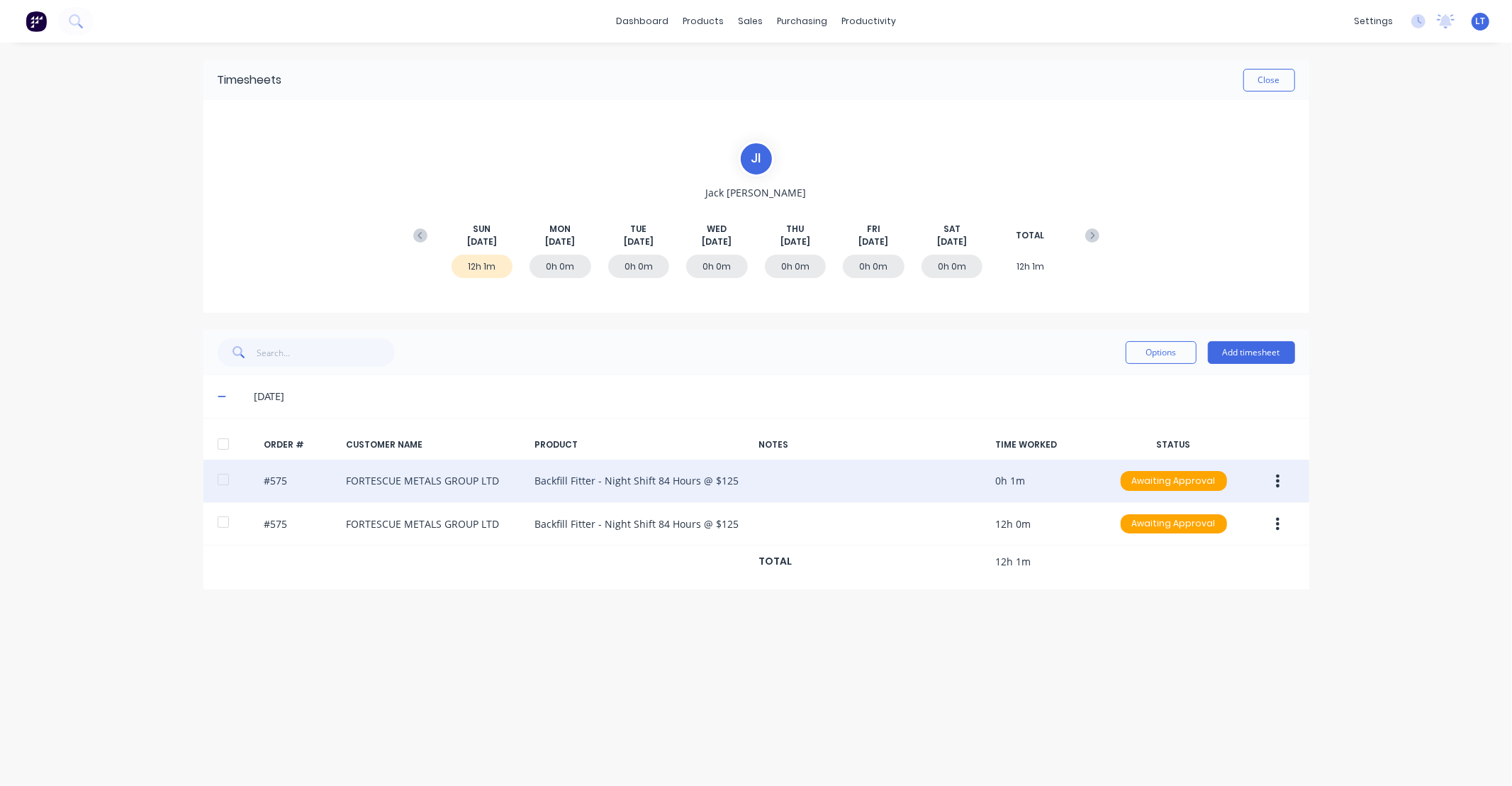
click at [1274, 487] on button "button" at bounding box center [1277, 480] width 34 height 25
click at [1227, 640] on div "Delete" at bounding box center [1227, 631] width 109 height 21
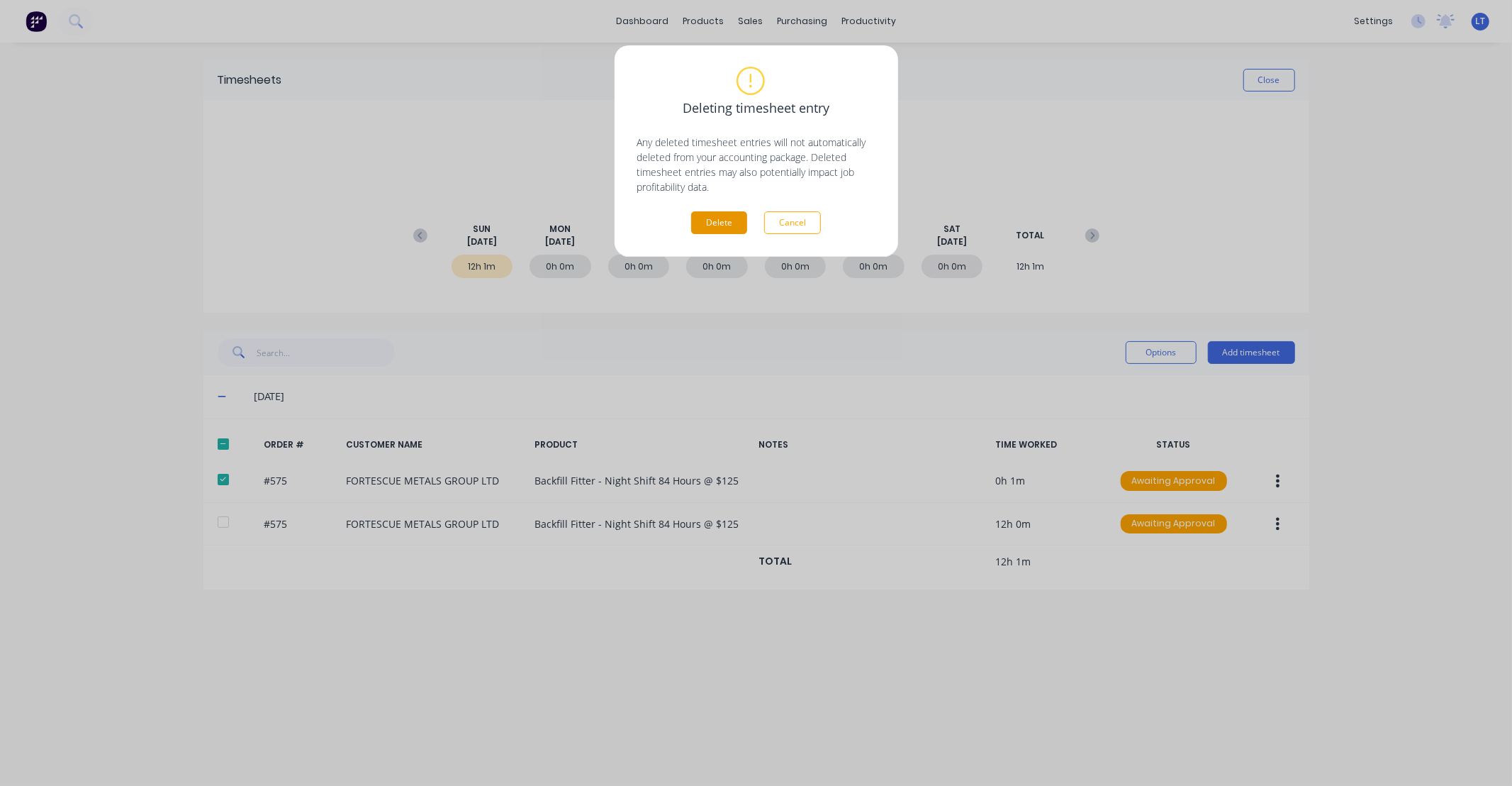
click at [726, 222] on button "Delete" at bounding box center [719, 223] width 56 height 23
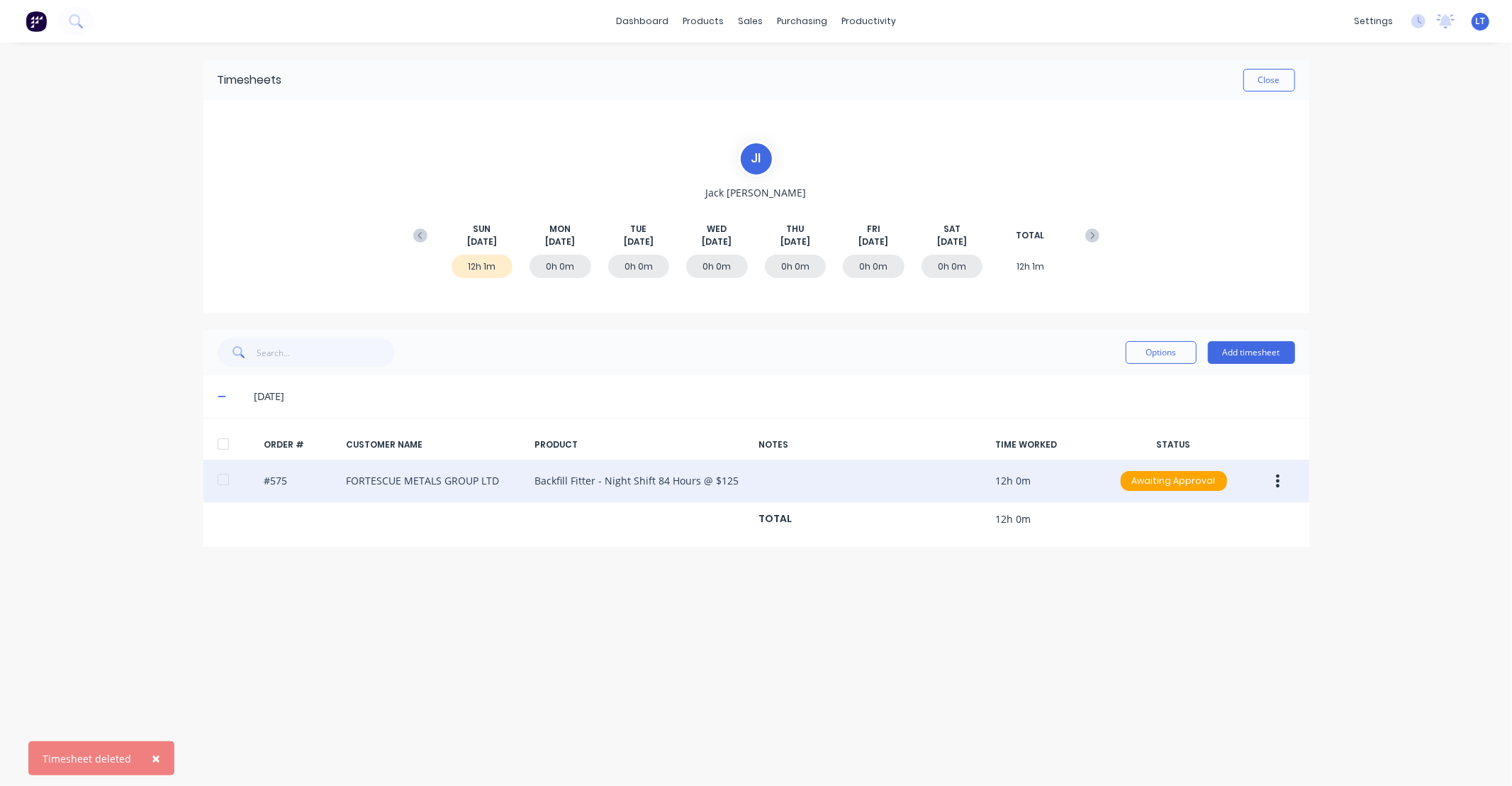
click at [1286, 488] on button "button" at bounding box center [1277, 480] width 34 height 25
click at [1235, 513] on div "Approve" at bounding box center [1227, 518] width 109 height 21
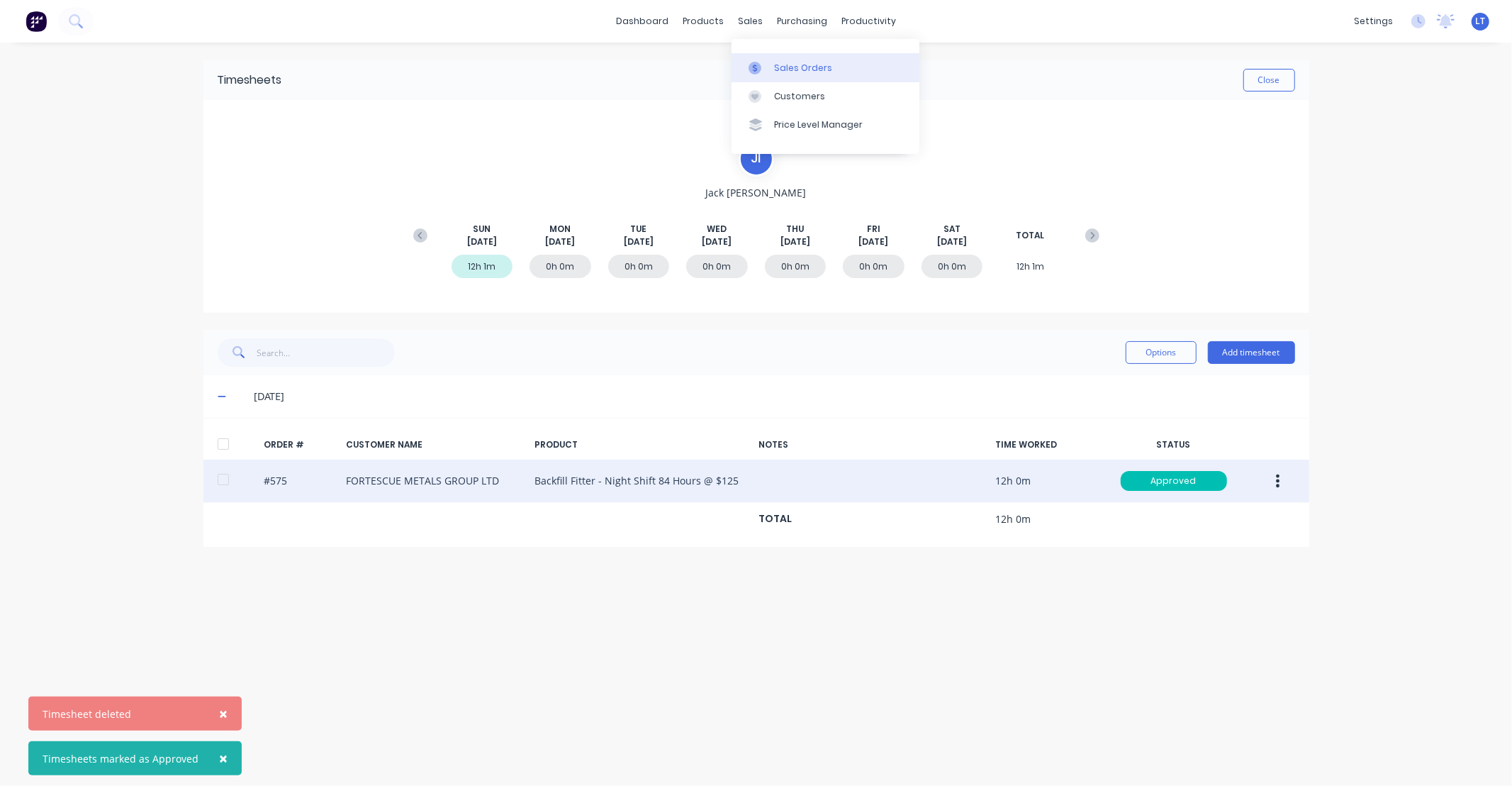
click at [776, 66] on div "Sales Orders" at bounding box center [803, 68] width 58 height 13
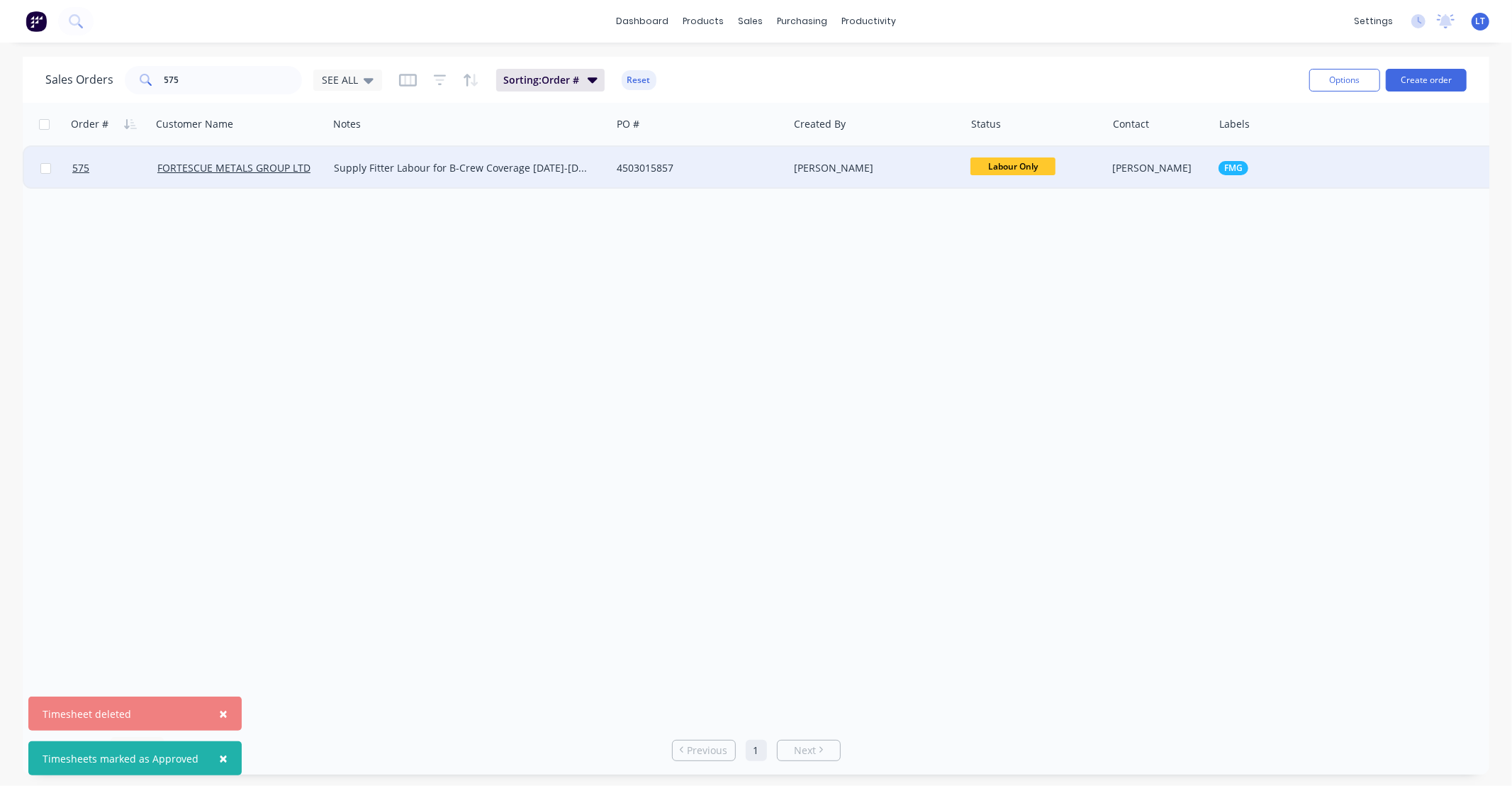
click at [433, 175] on div "Supply Fitter Labour for B-Crew Coverage [DATE]-[DATE] (7x Night Shifts)" at bounding box center [469, 169] width 283 height 43
click at [705, 167] on div "4503015857" at bounding box center [694, 168] width 157 height 14
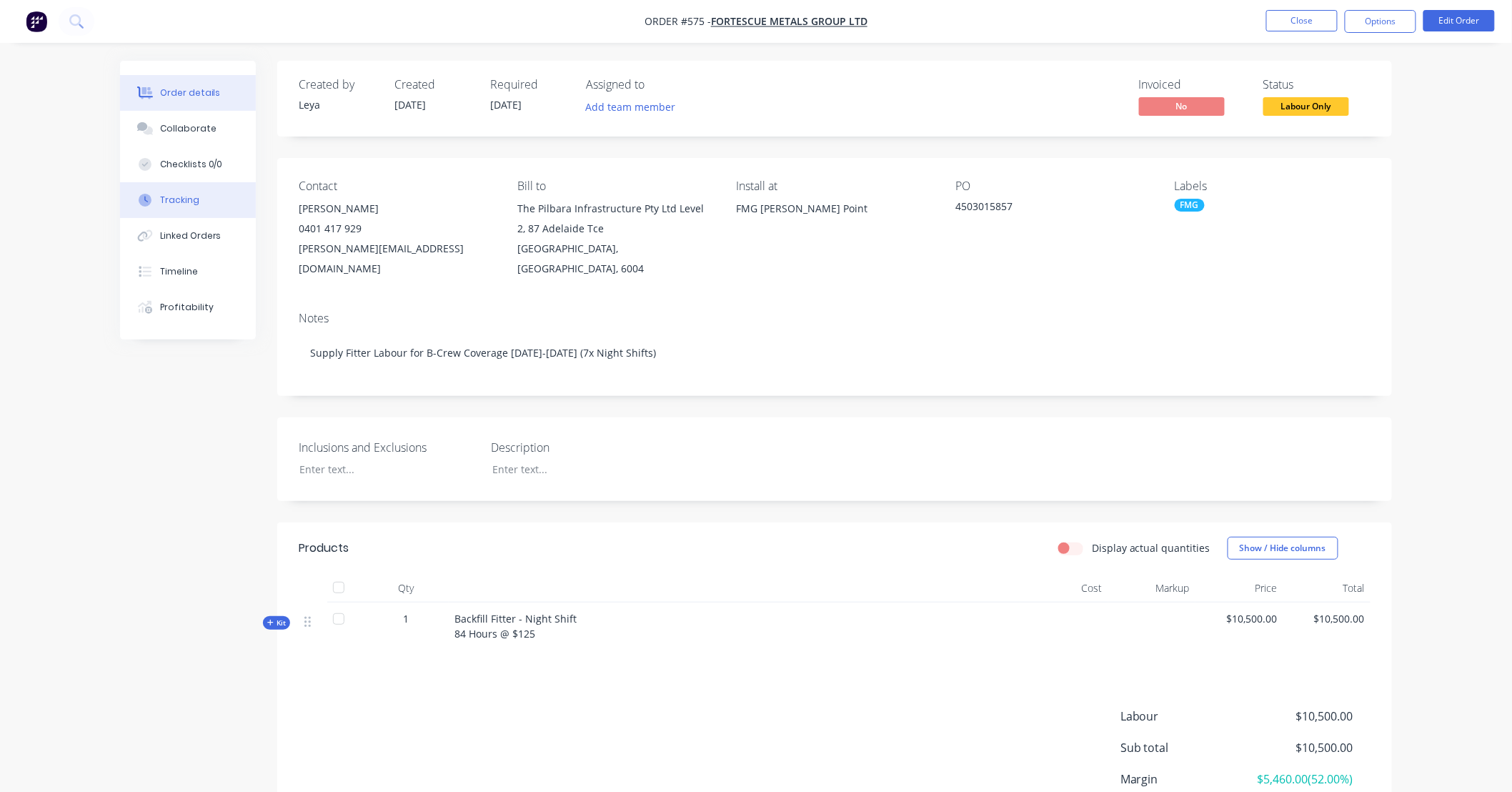
click at [187, 207] on button "Tracking" at bounding box center [188, 200] width 136 height 36
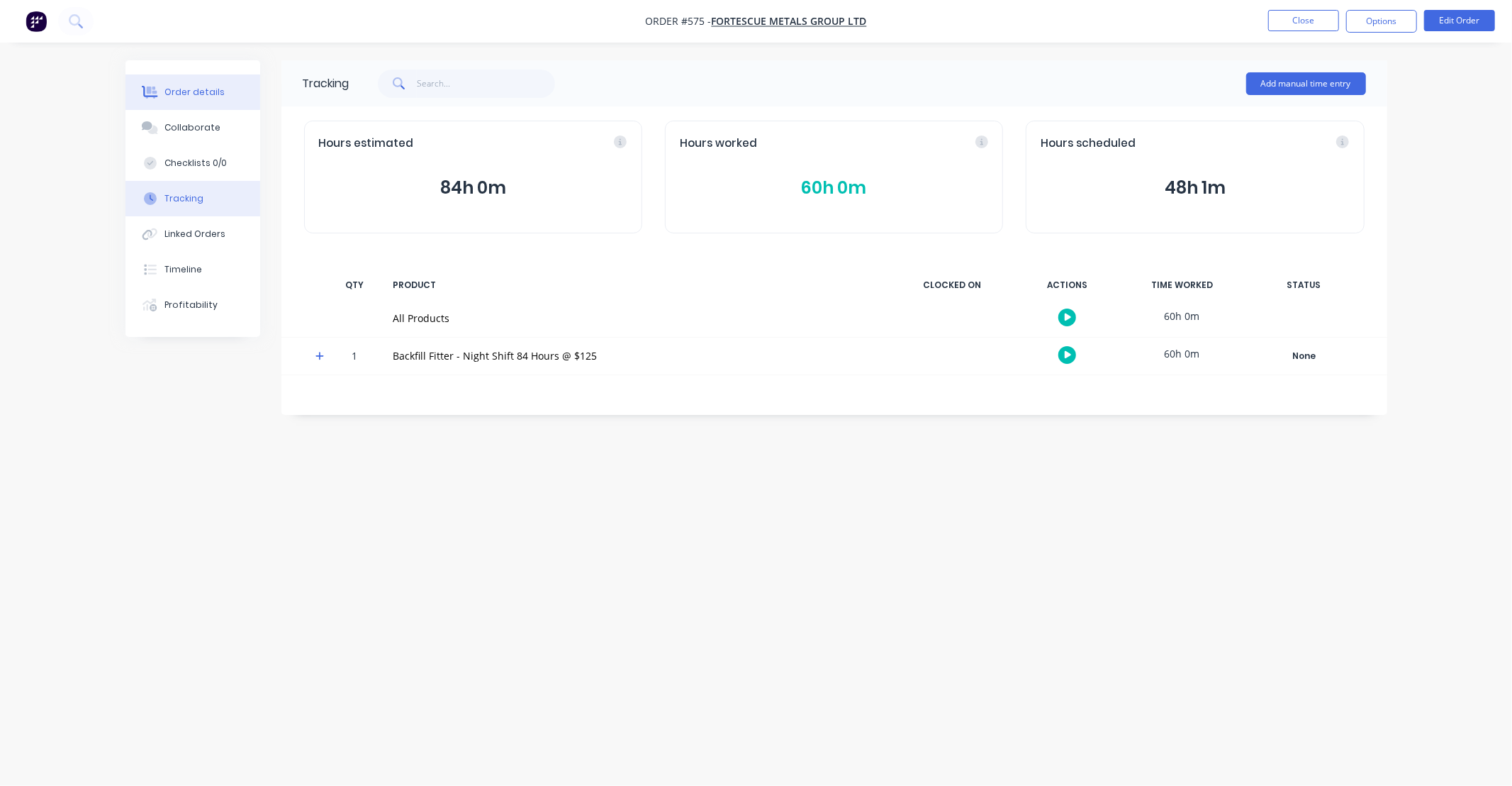
click at [200, 101] on button "Order details" at bounding box center [193, 92] width 135 height 35
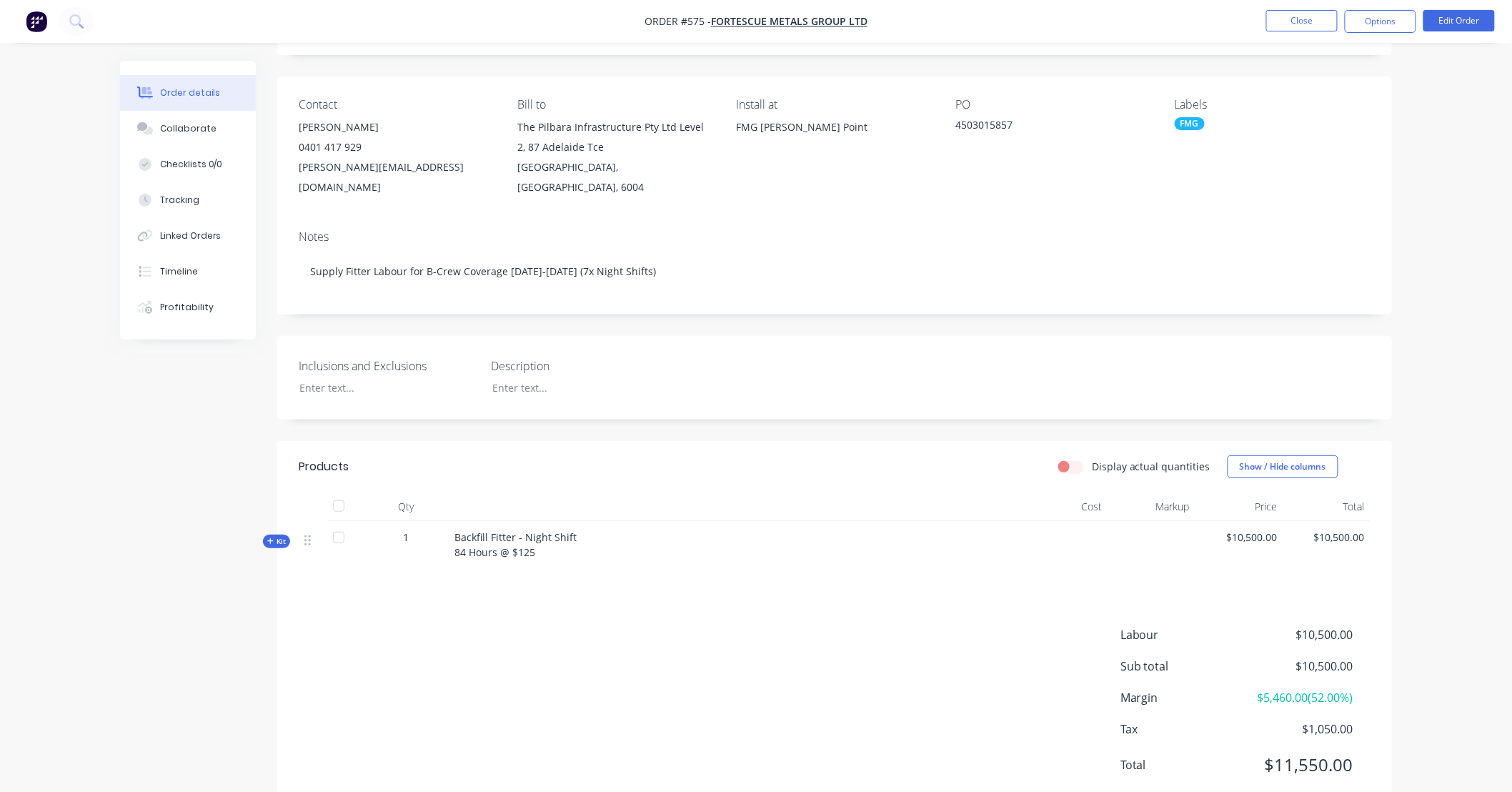
scroll to position [104, 0]
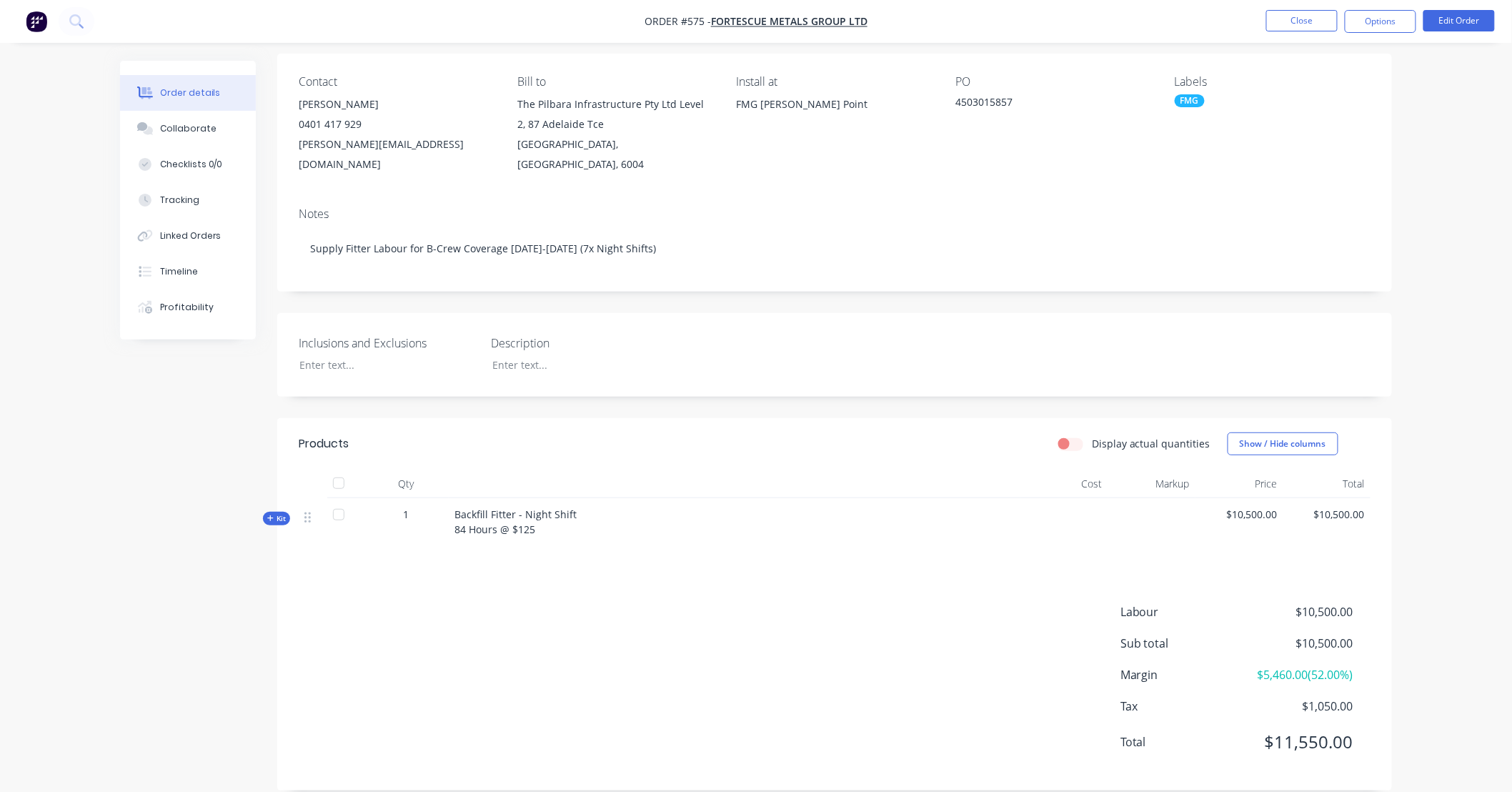
click at [283, 513] on span "Kit" at bounding box center [277, 518] width 18 height 11
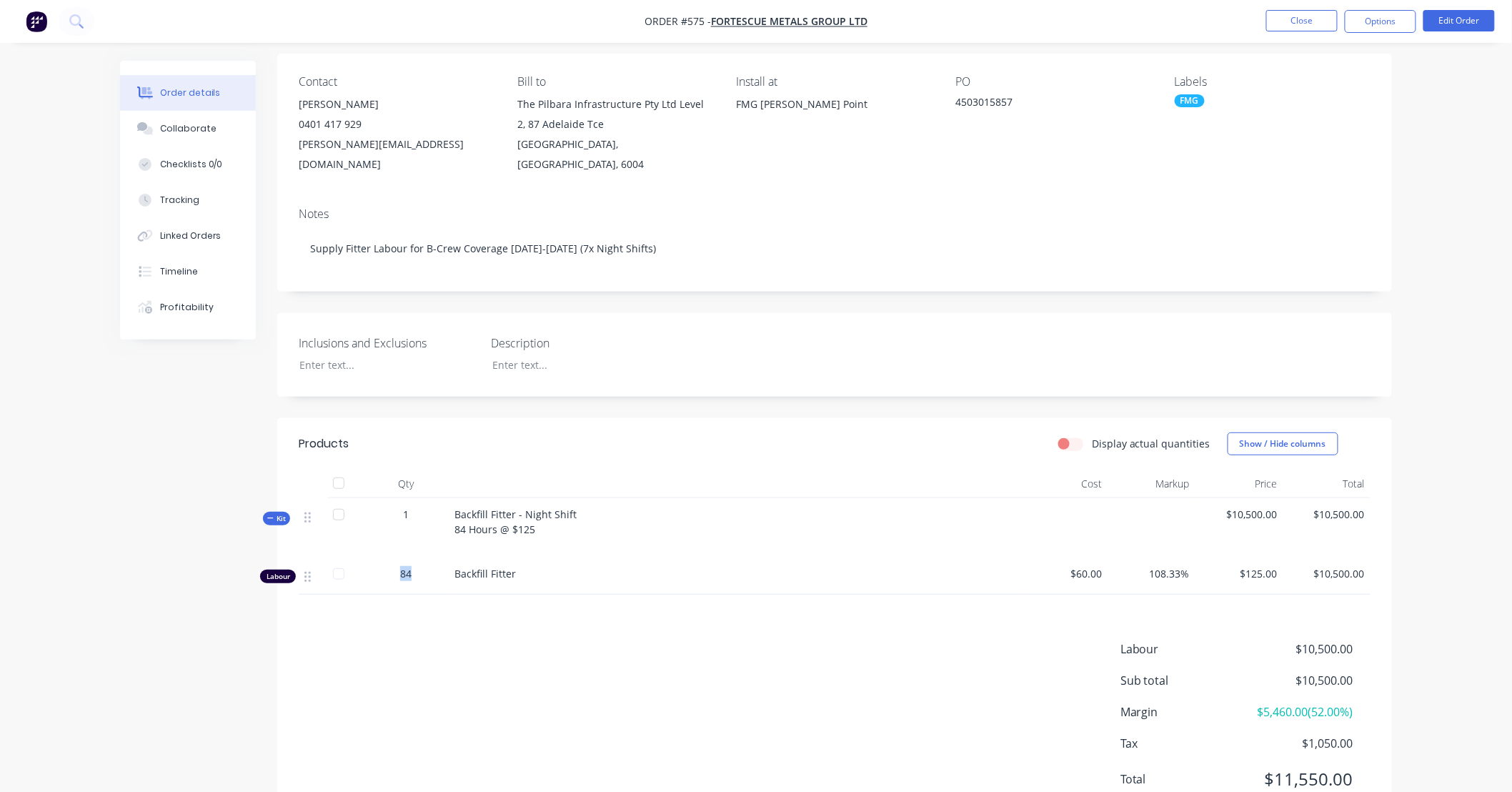
drag, startPoint x: 410, startPoint y: 553, endPoint x: 391, endPoint y: 553, distance: 19.0
click at [391, 566] on div "84" at bounding box center [406, 573] width 75 height 15
drag, startPoint x: 391, startPoint y: 553, endPoint x: 398, endPoint y: 554, distance: 7.1
click at [398, 566] on div "84" at bounding box center [406, 573] width 75 height 15
click at [406, 566] on span "84" at bounding box center [406, 573] width 12 height 15
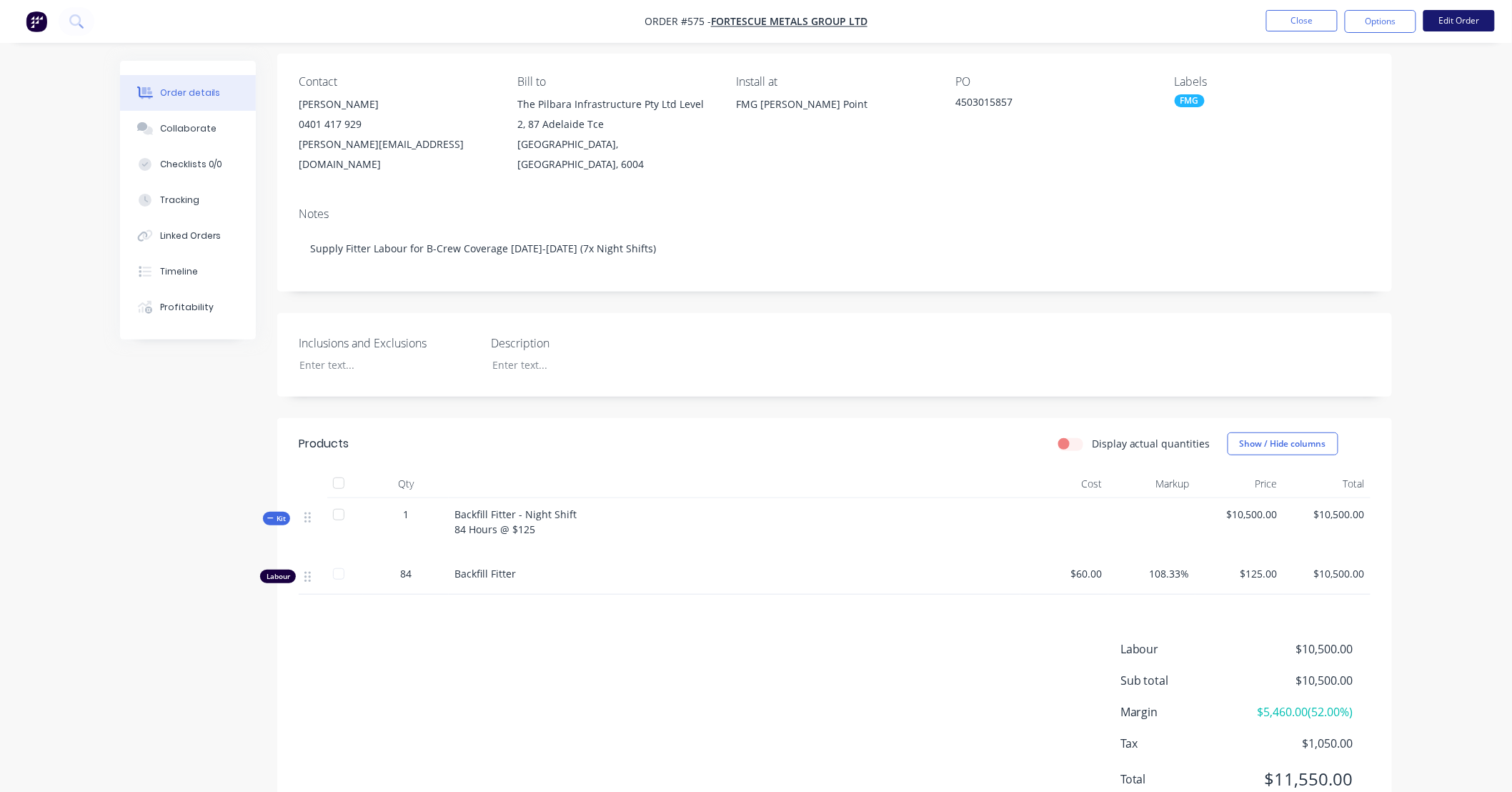
click at [1437, 25] on button "Edit Order" at bounding box center [1459, 21] width 71 height 22
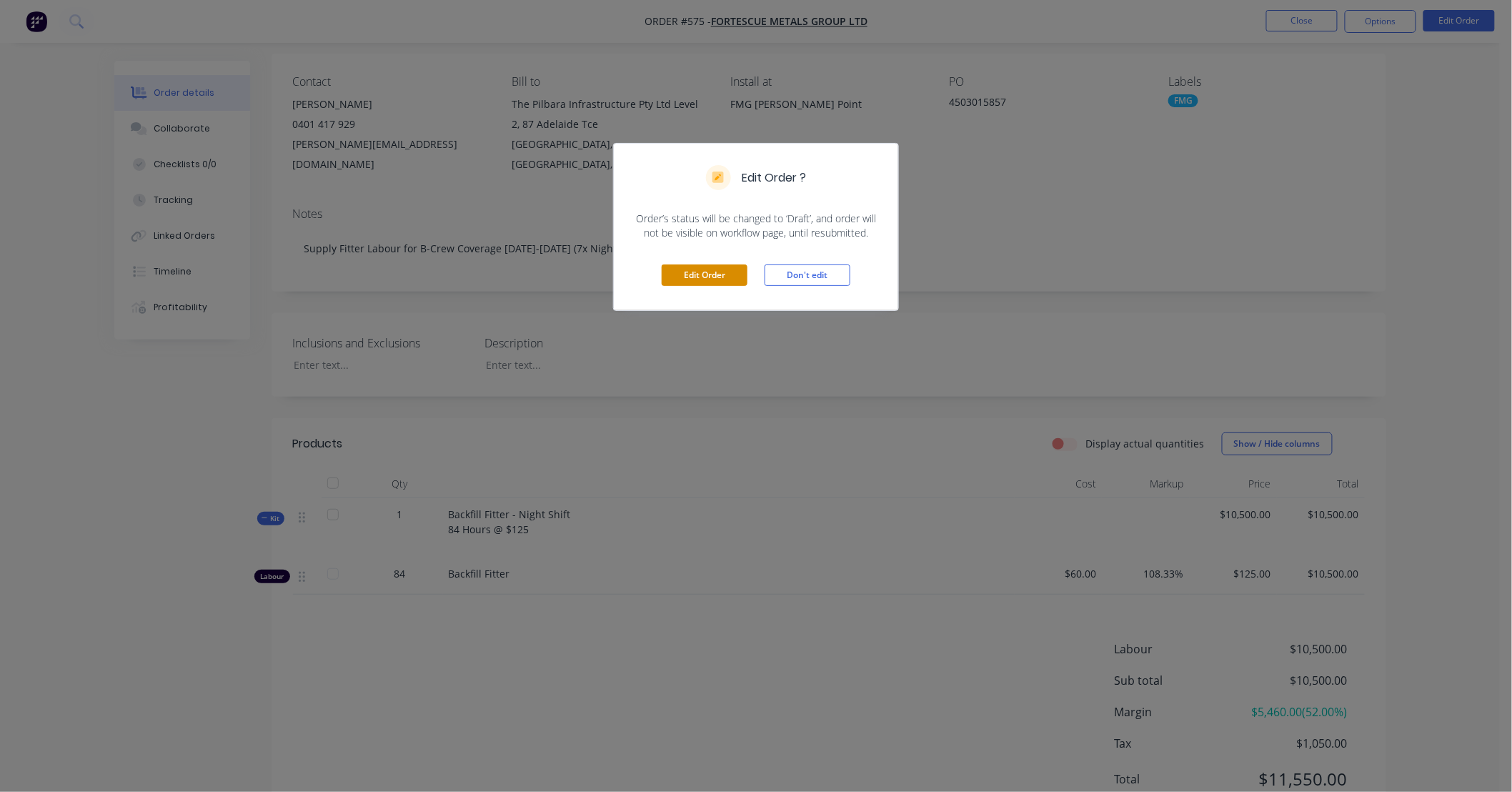
click at [717, 270] on button "Edit Order" at bounding box center [704, 275] width 85 height 22
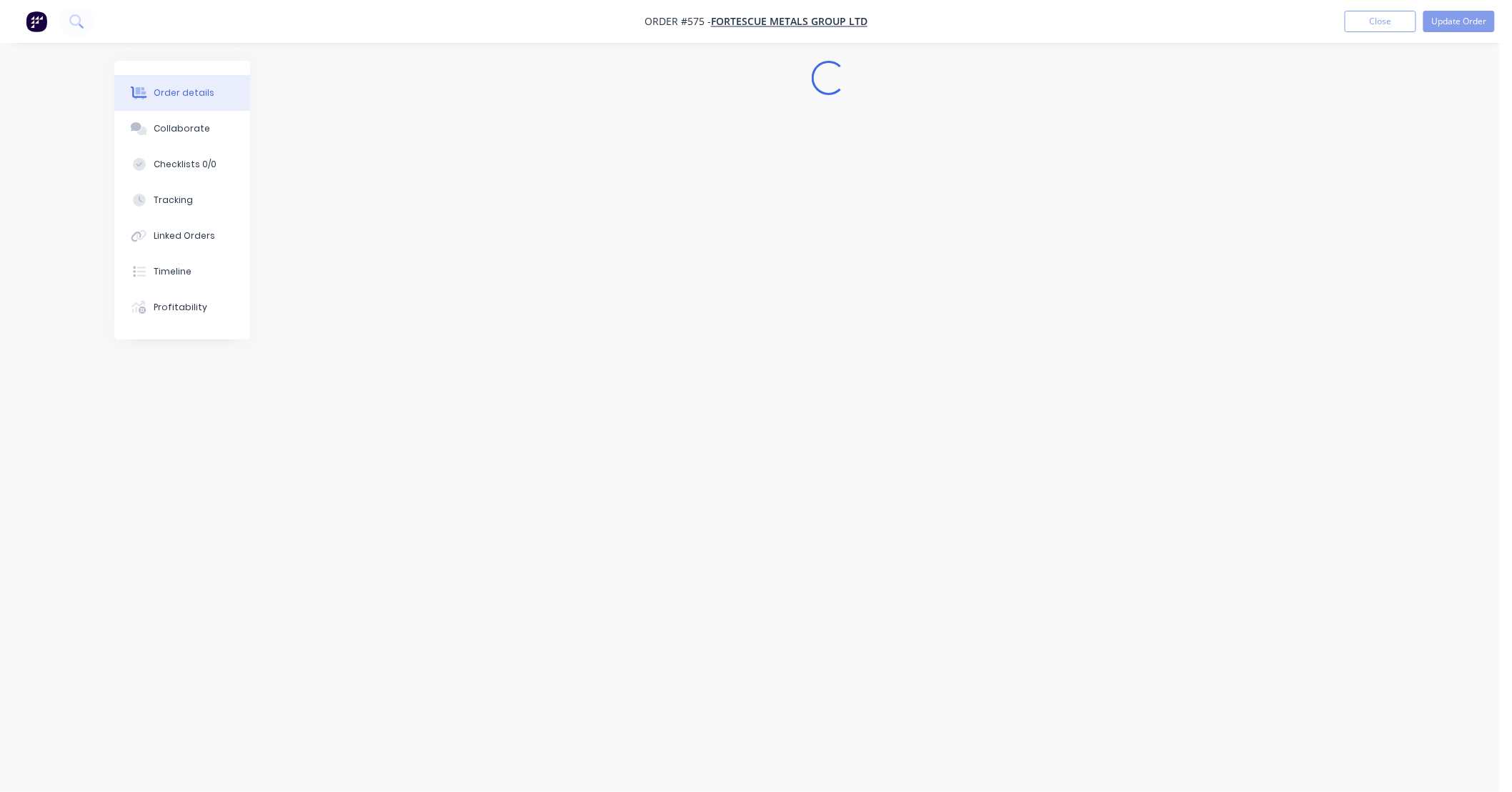
scroll to position [0, 0]
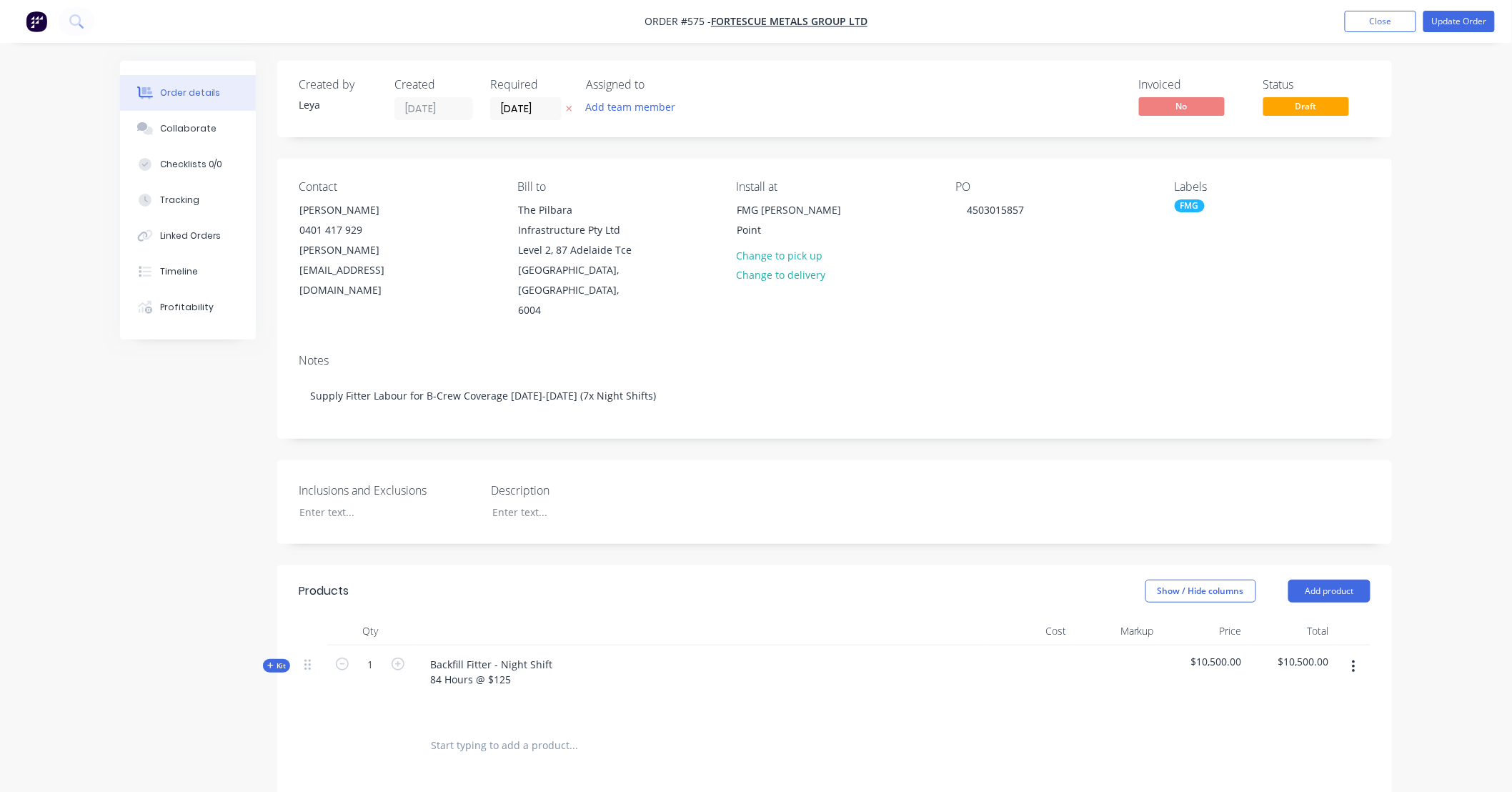
click at [275, 660] on span "Kit" at bounding box center [277, 665] width 18 height 11
click at [374, 731] on input "84" at bounding box center [370, 741] width 37 height 22
type input "60"
type input "$7,500.00"
click at [574, 579] on div "Show / Hide columns Add product" at bounding box center [949, 591] width 844 height 23
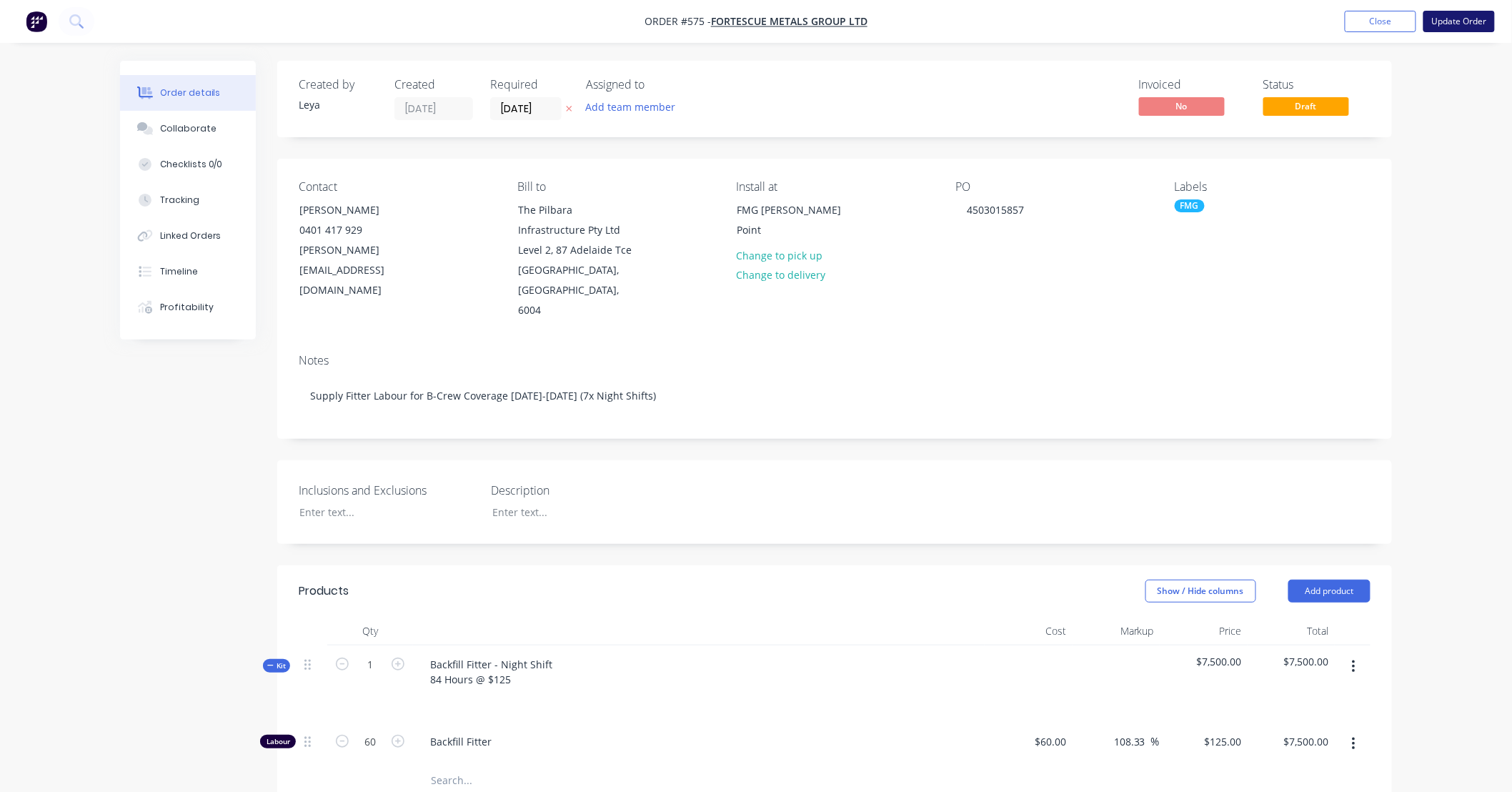
click at [1446, 18] on button "Update Order" at bounding box center [1459, 22] width 71 height 22
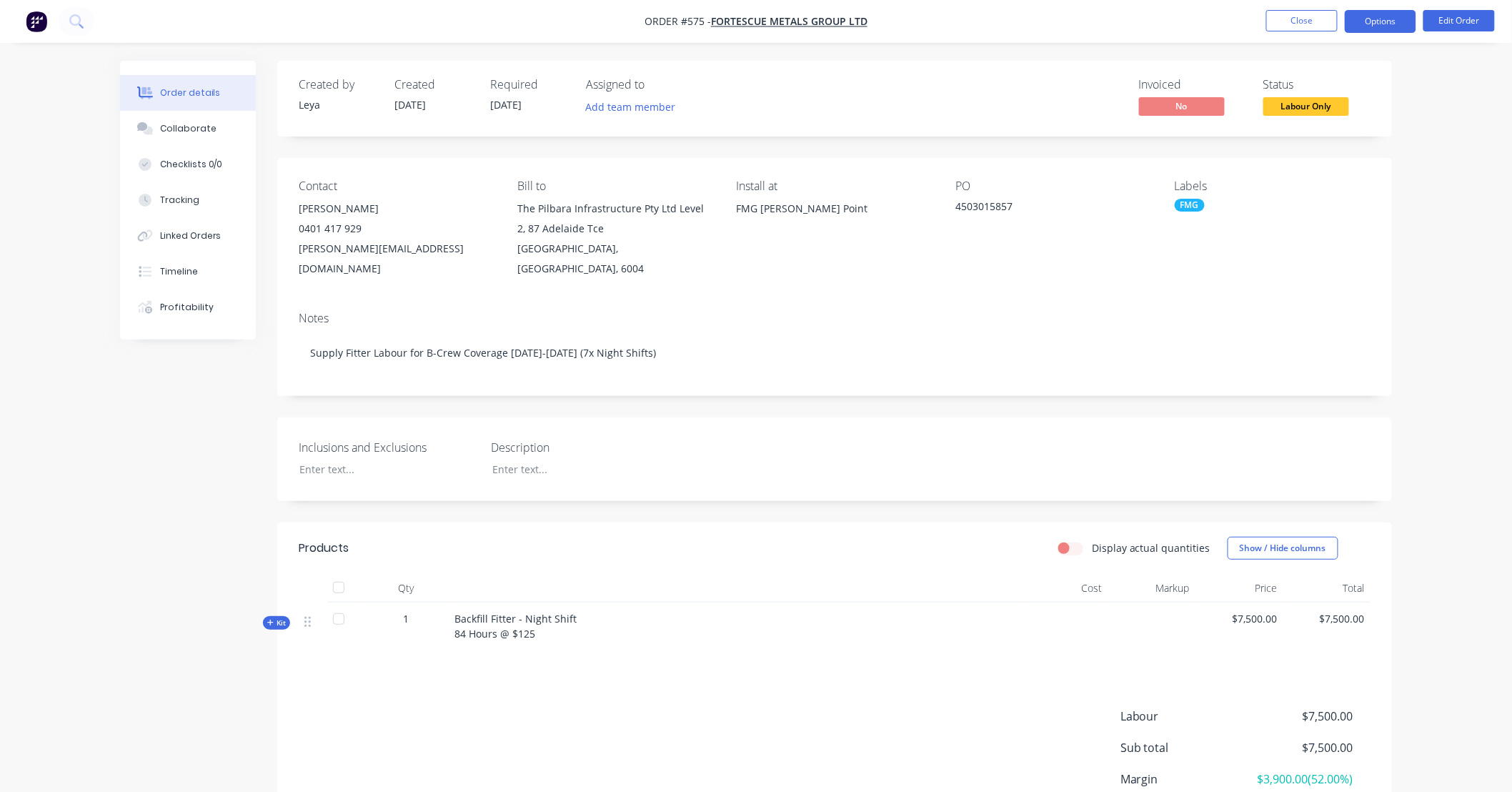
click at [1369, 16] on button "Options" at bounding box center [1380, 22] width 71 height 23
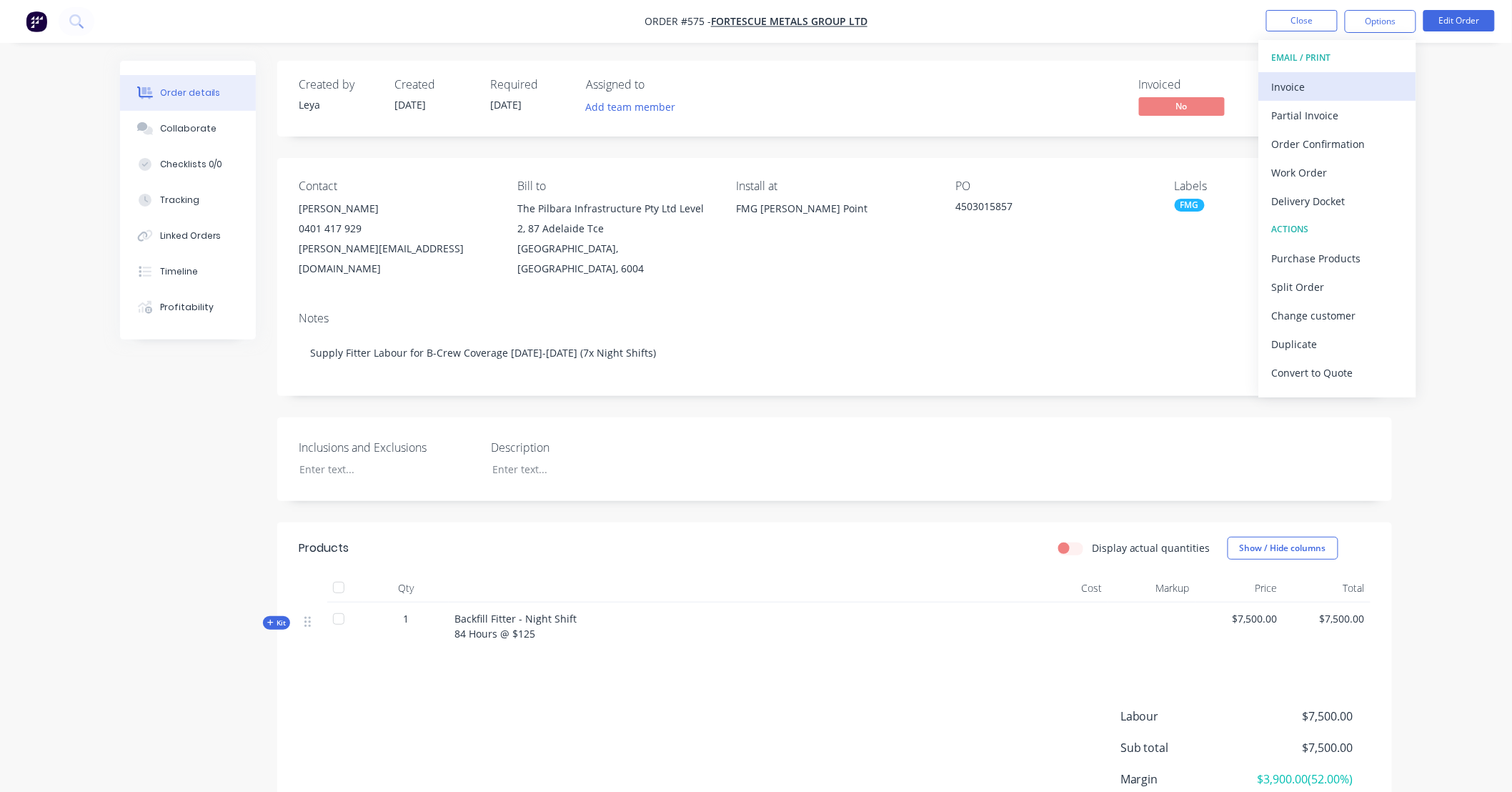
click at [1312, 81] on div "Invoice" at bounding box center [1337, 86] width 132 height 21
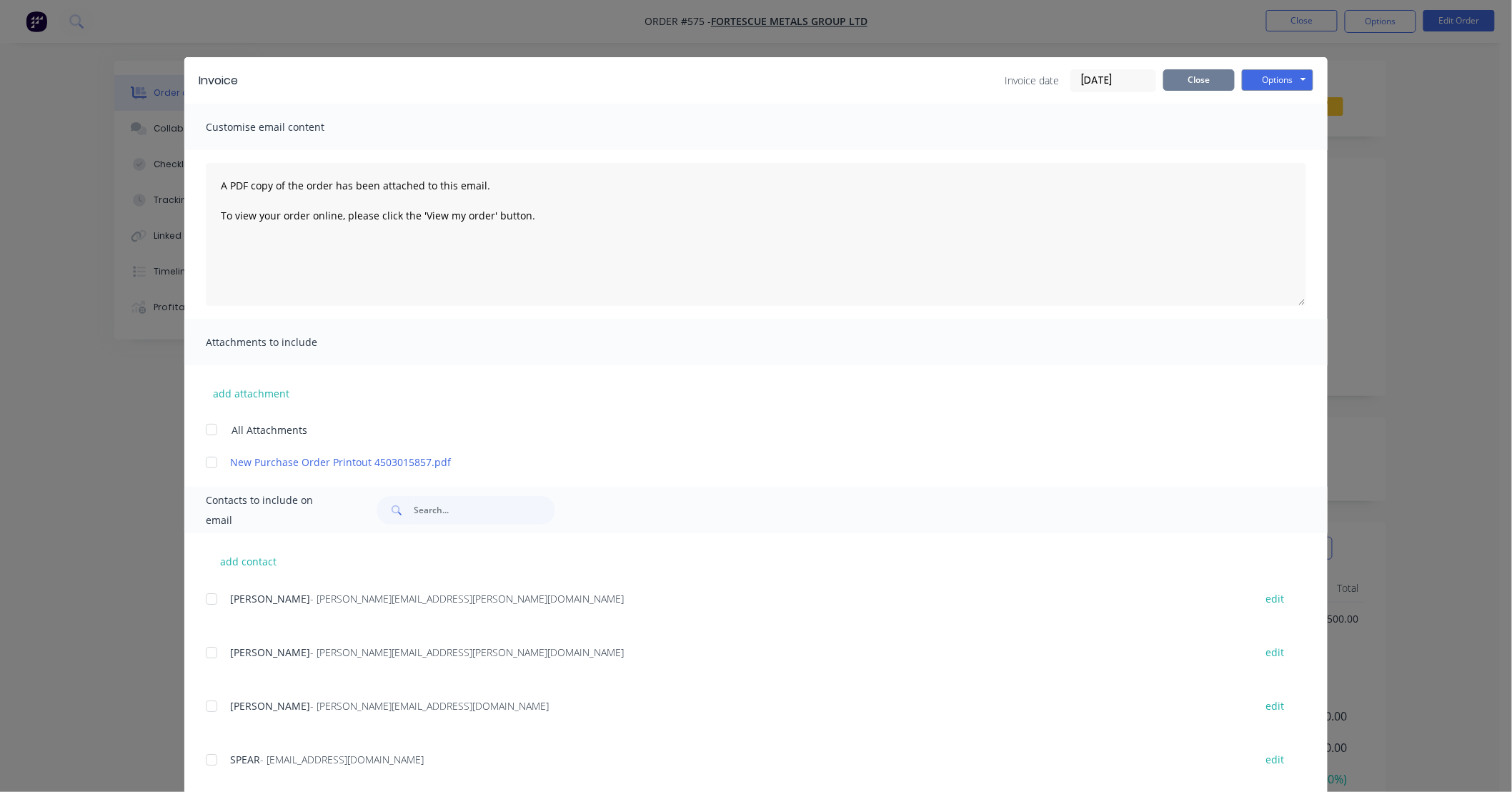
click at [1192, 80] on button "Close" at bounding box center [1199, 80] width 71 height 22
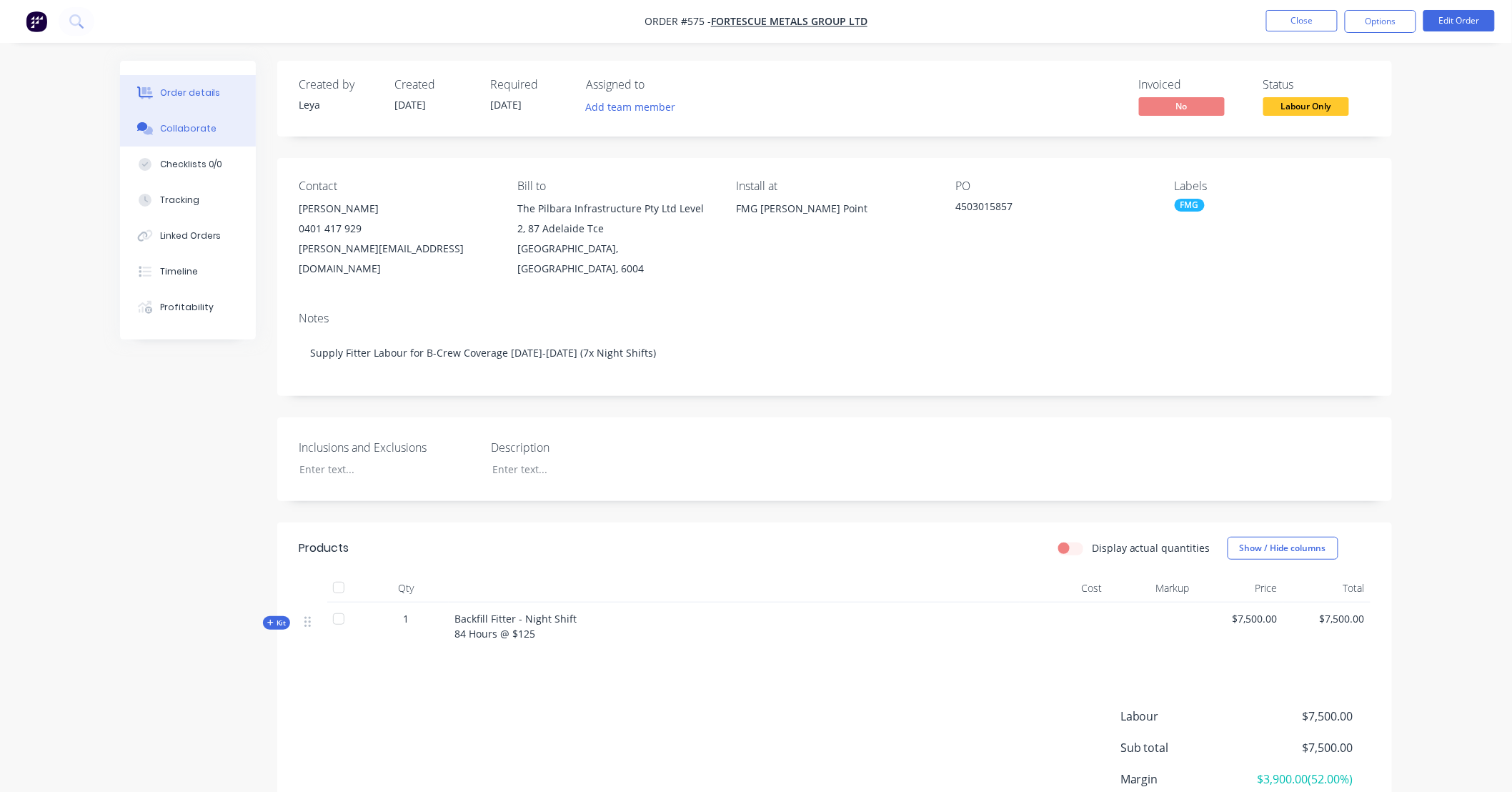
click at [195, 138] on button "Collaborate" at bounding box center [188, 128] width 136 height 36
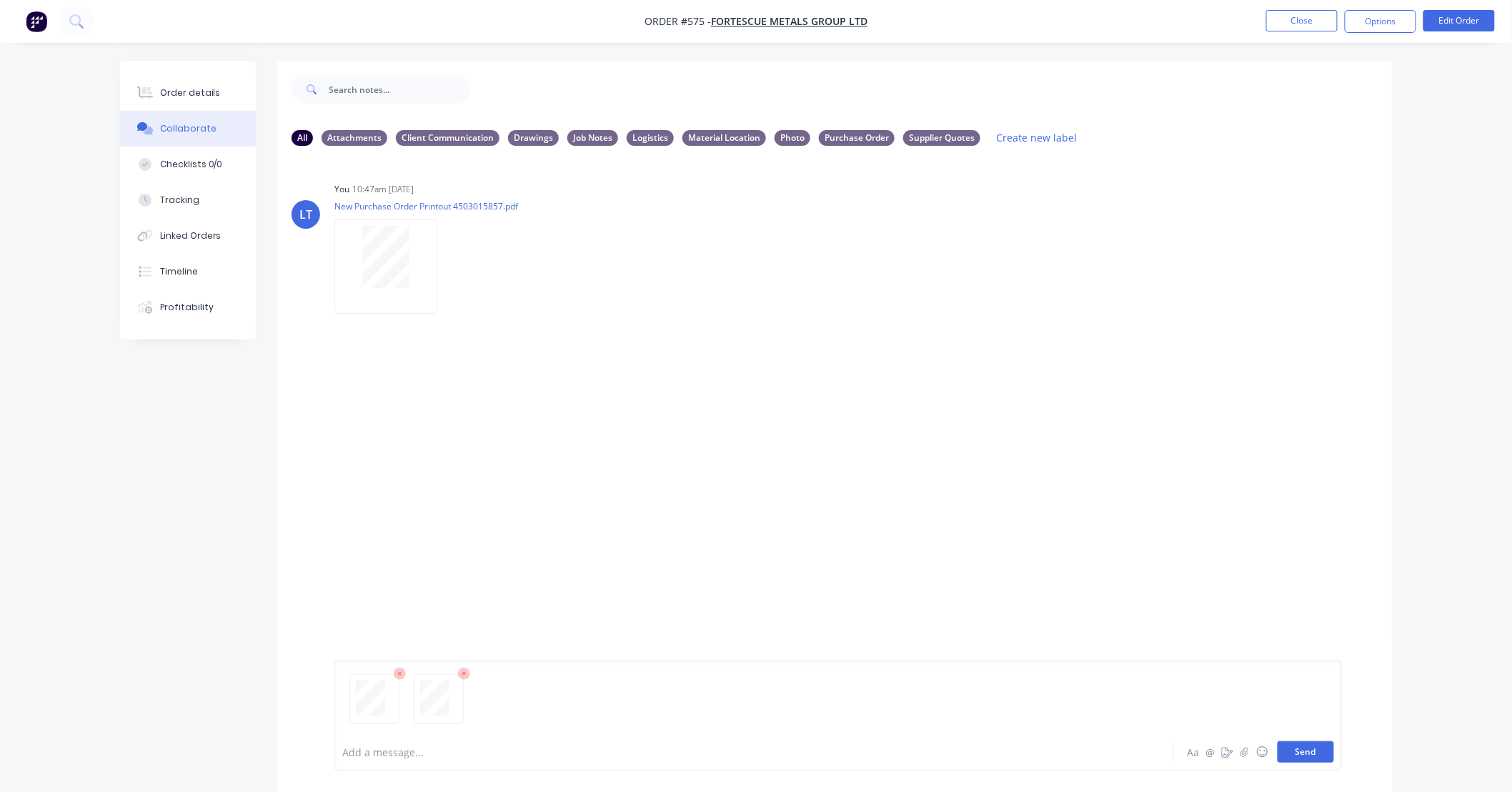
click at [1299, 759] on button "Send" at bounding box center [1306, 751] width 56 height 22
click at [1018, 129] on button "Create new label" at bounding box center [1037, 137] width 96 height 19
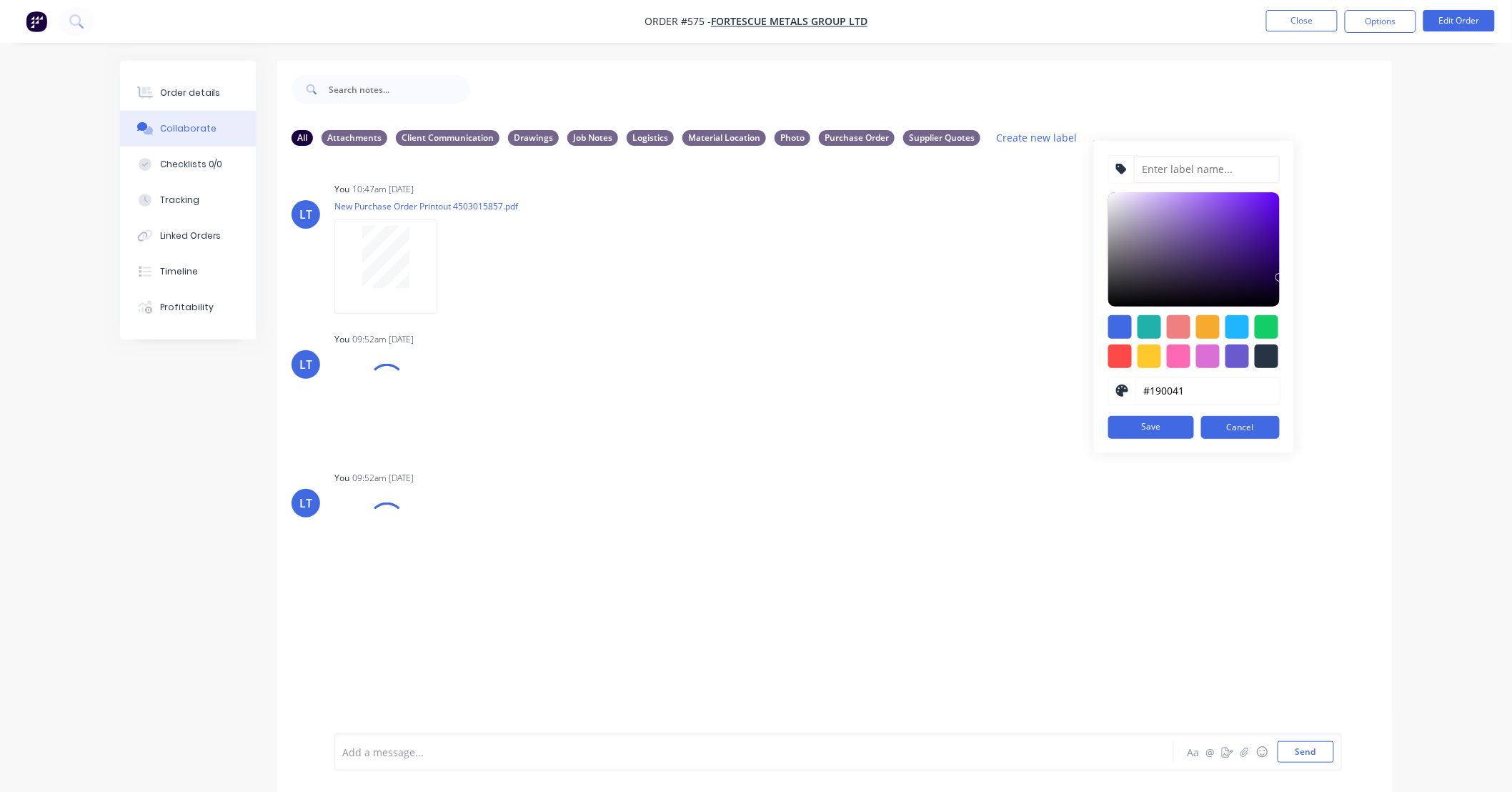
drag, startPoint x: 1153, startPoint y: 186, endPoint x: 1152, endPoint y: 198, distance: 12.0
click at [1152, 198] on div "#190041 hex #190041 Save Cancel" at bounding box center [1193, 297] width 200 height 312
type input "Timesheet"
click at [1267, 326] on div at bounding box center [1267, 326] width 23 height 23
type input "#13CE66"
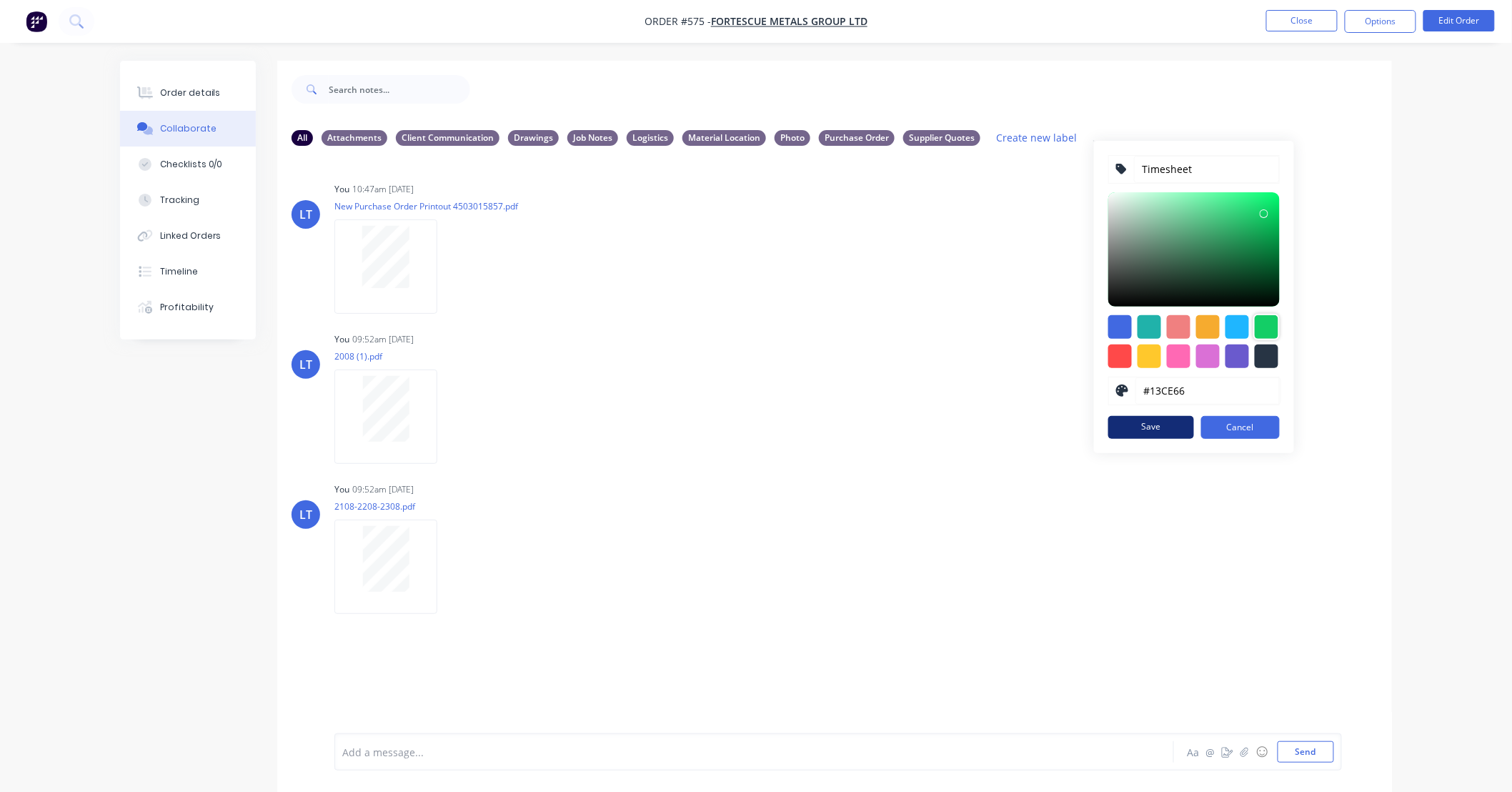
click at [1157, 424] on button "Save" at bounding box center [1151, 427] width 85 height 23
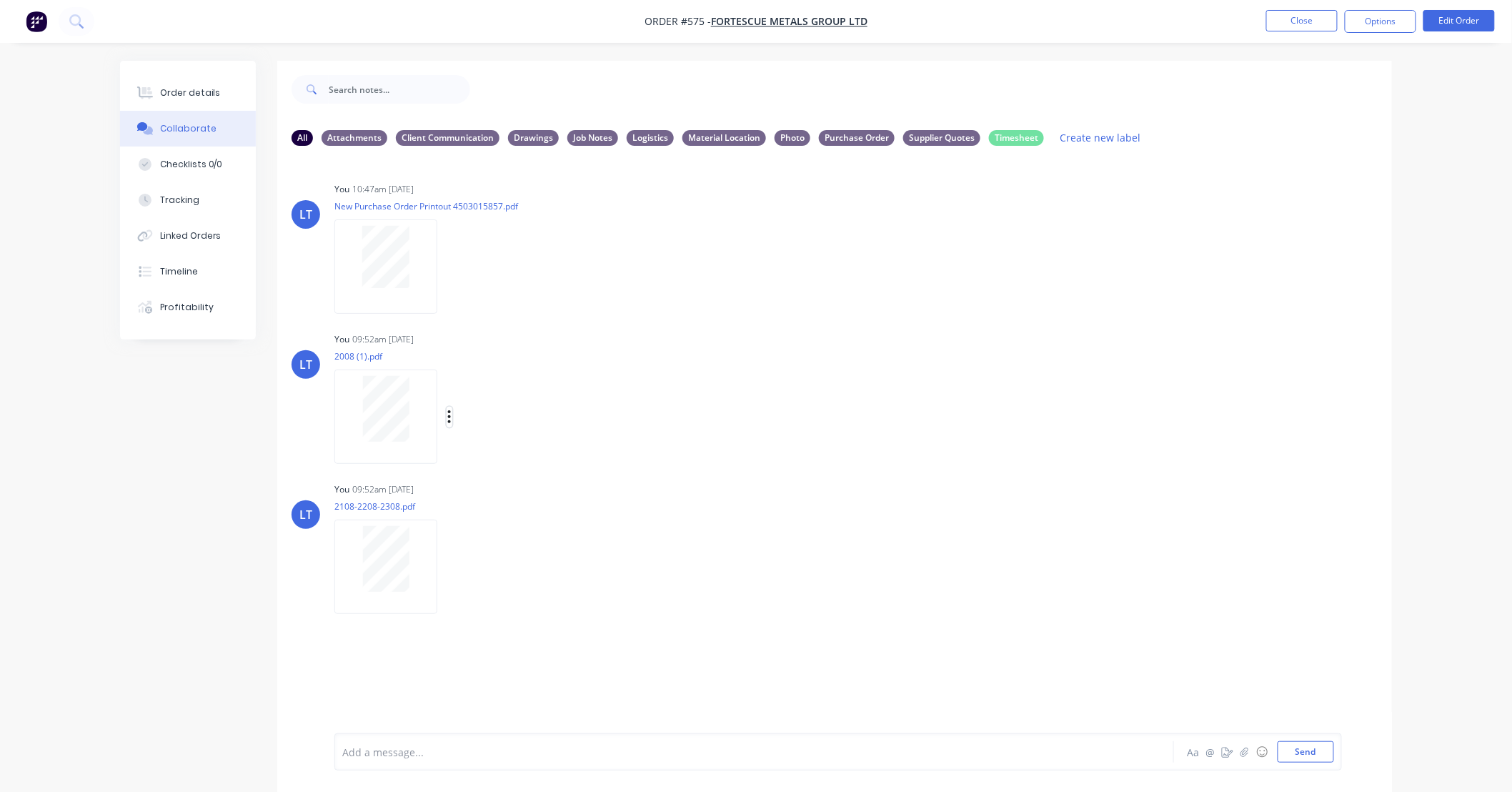
click at [448, 415] on icon "button" at bounding box center [449, 417] width 4 height 17
click at [510, 426] on button "Labels" at bounding box center [543, 423] width 161 height 32
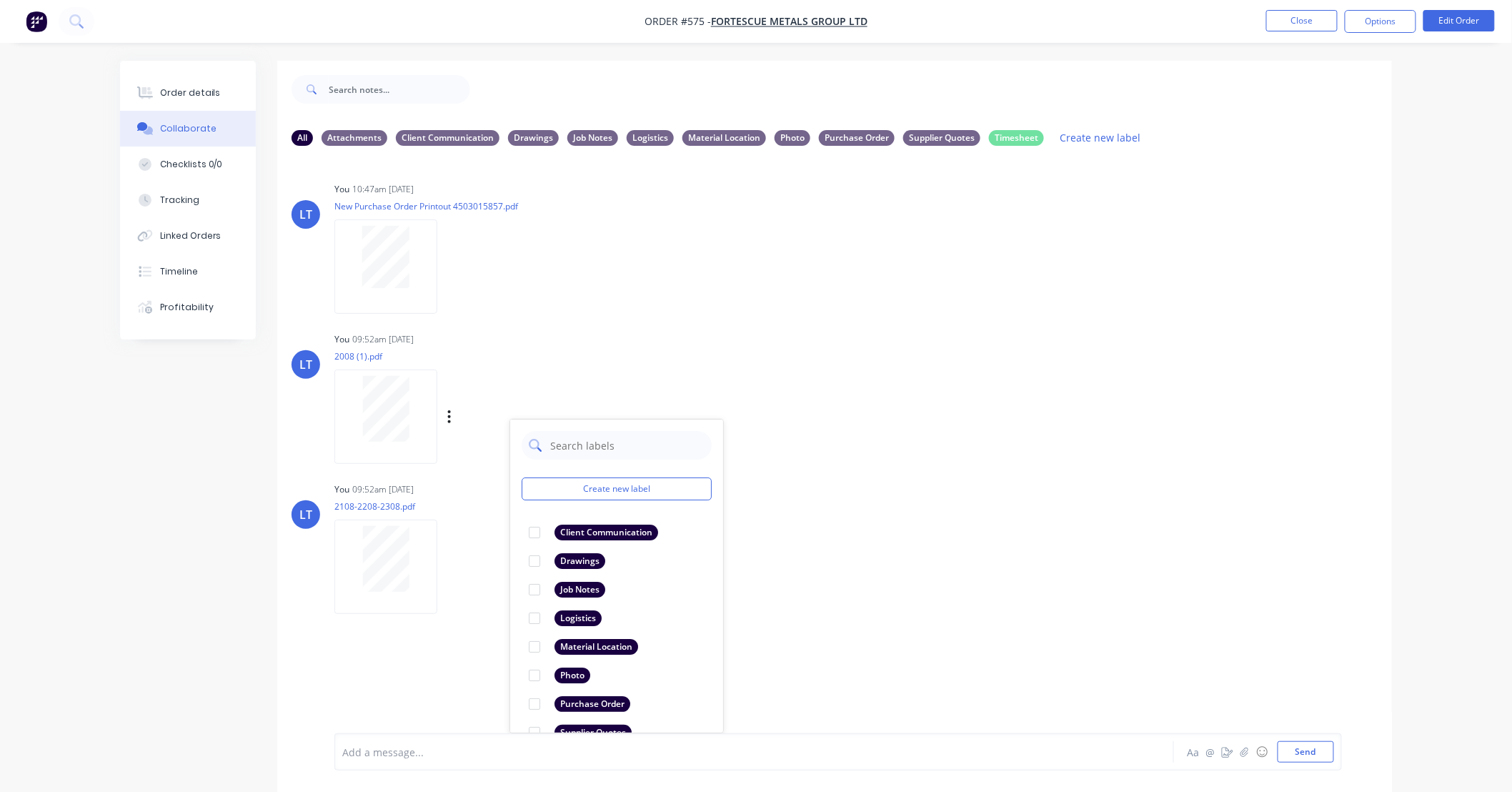
click at [596, 439] on input "text" at bounding box center [626, 445] width 156 height 28
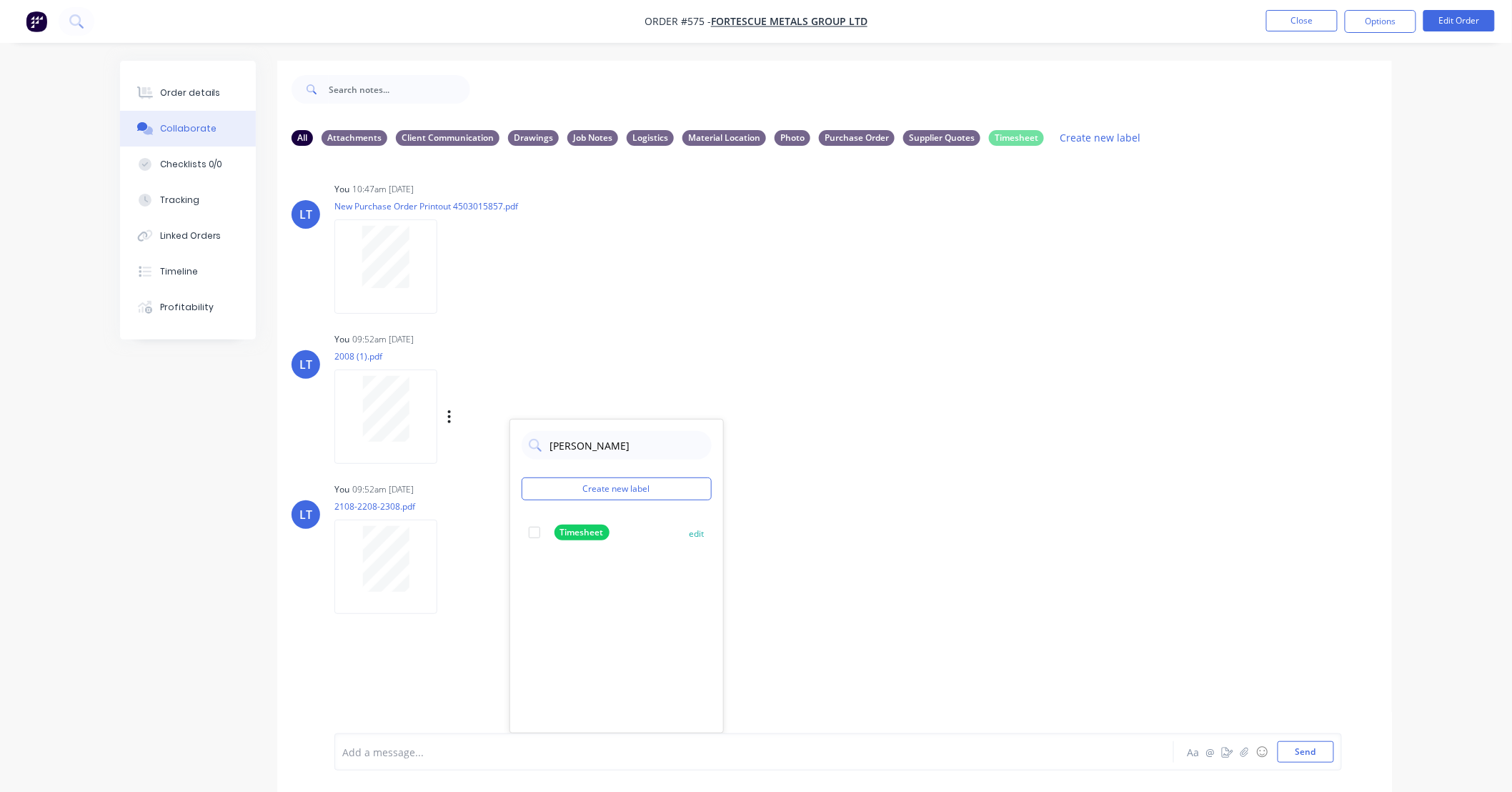
type input "[PERSON_NAME]"
click at [529, 530] on div at bounding box center [534, 532] width 28 height 28
click at [488, 563] on div "Labels Download Delete" at bounding box center [524, 567] width 161 height 21
click at [447, 567] on icon "button" at bounding box center [449, 567] width 4 height 17
click at [489, 575] on button "Labels" at bounding box center [543, 572] width 161 height 32
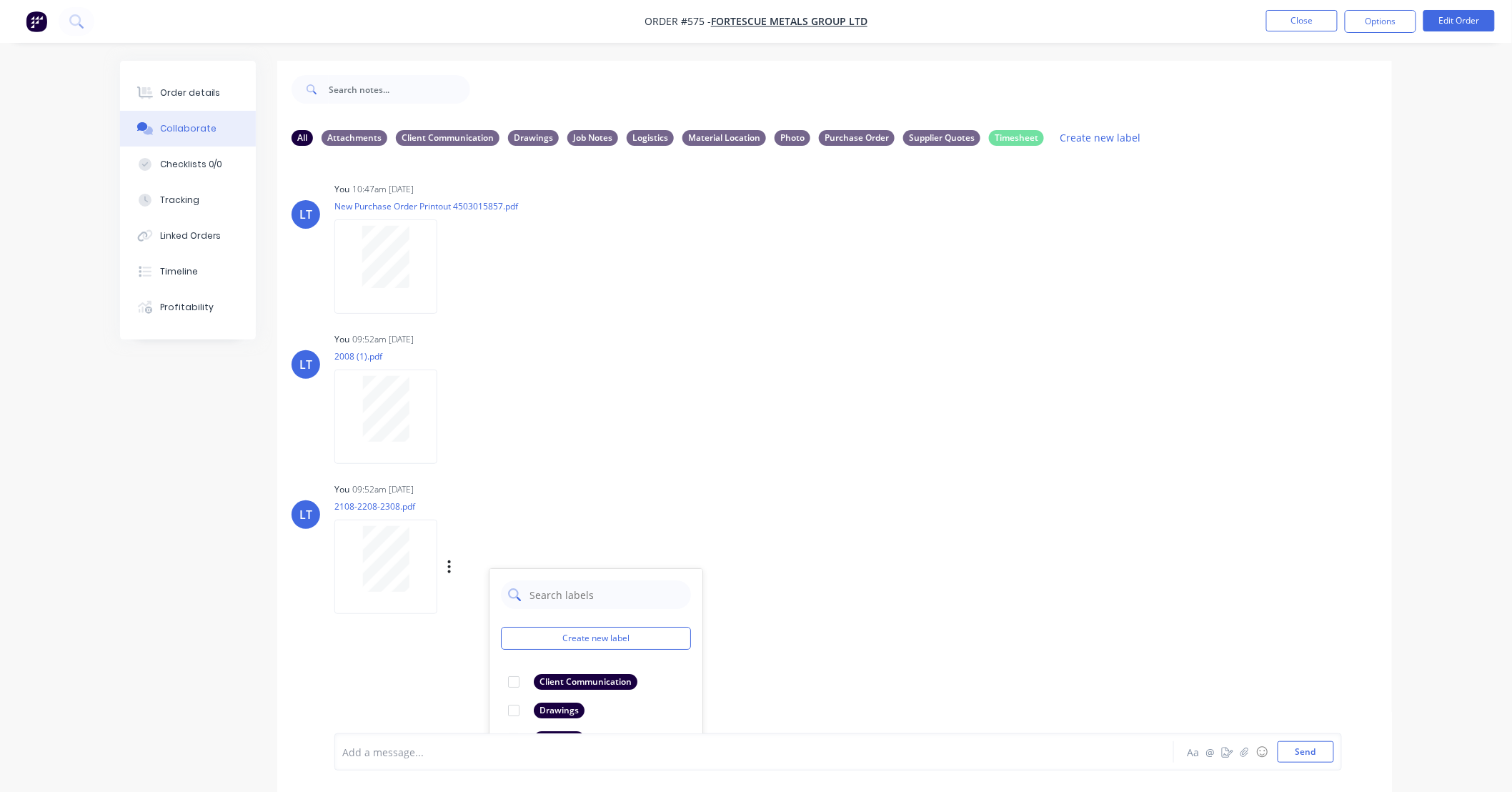
click at [612, 601] on input "text" at bounding box center [606, 594] width 156 height 28
type input "time"
click at [515, 683] on div at bounding box center [514, 682] width 28 height 28
click at [867, 601] on div "LT You 09:52am [DATE] 2108-2208-2308.pdf Labels Download Delete time Create new…" at bounding box center [834, 543] width 1114 height 128
click at [1017, 138] on div "Timesheet" at bounding box center [1017, 137] width 55 height 16
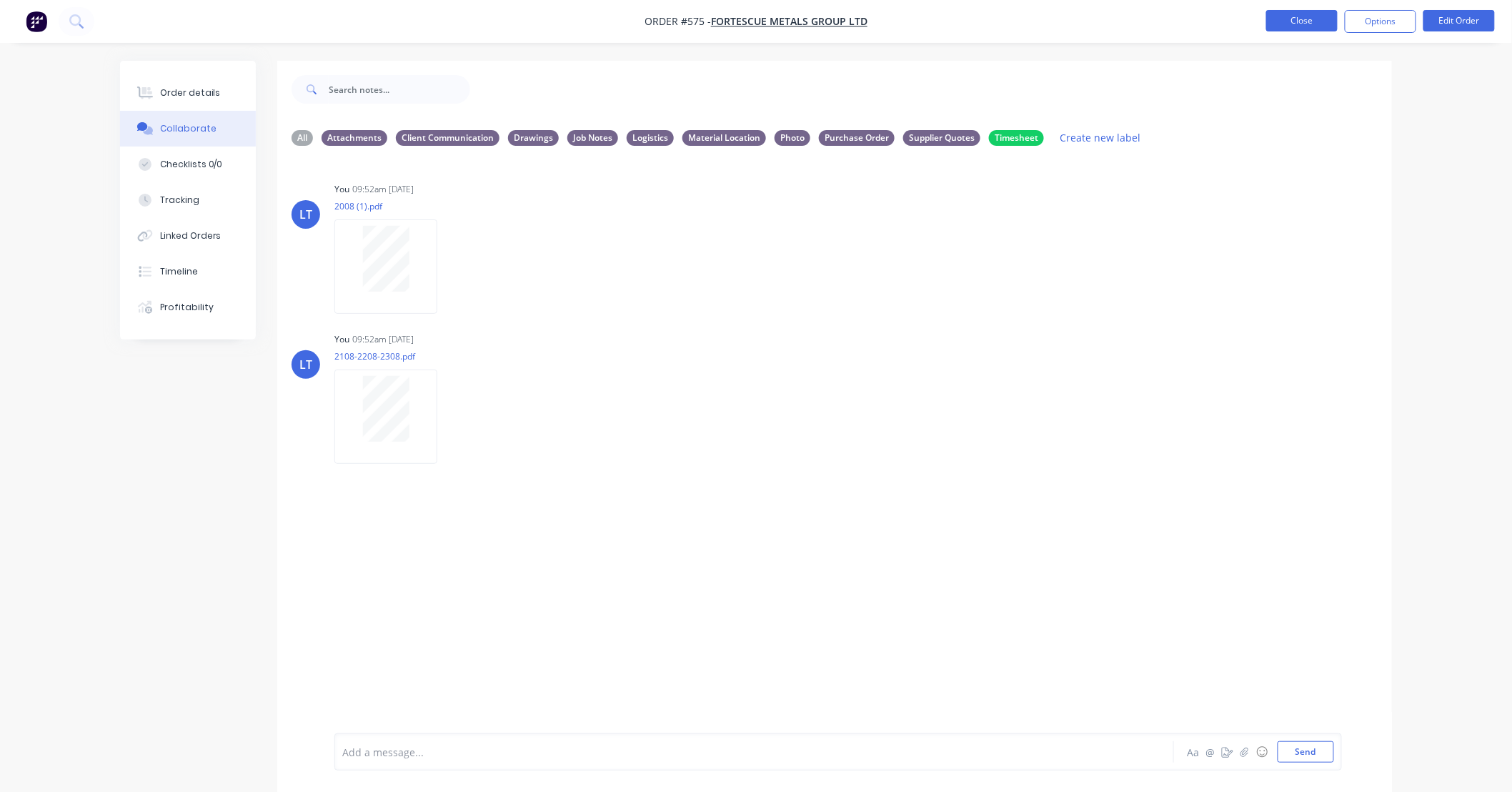
click at [1283, 31] on button "Close" at bounding box center [1302, 21] width 71 height 22
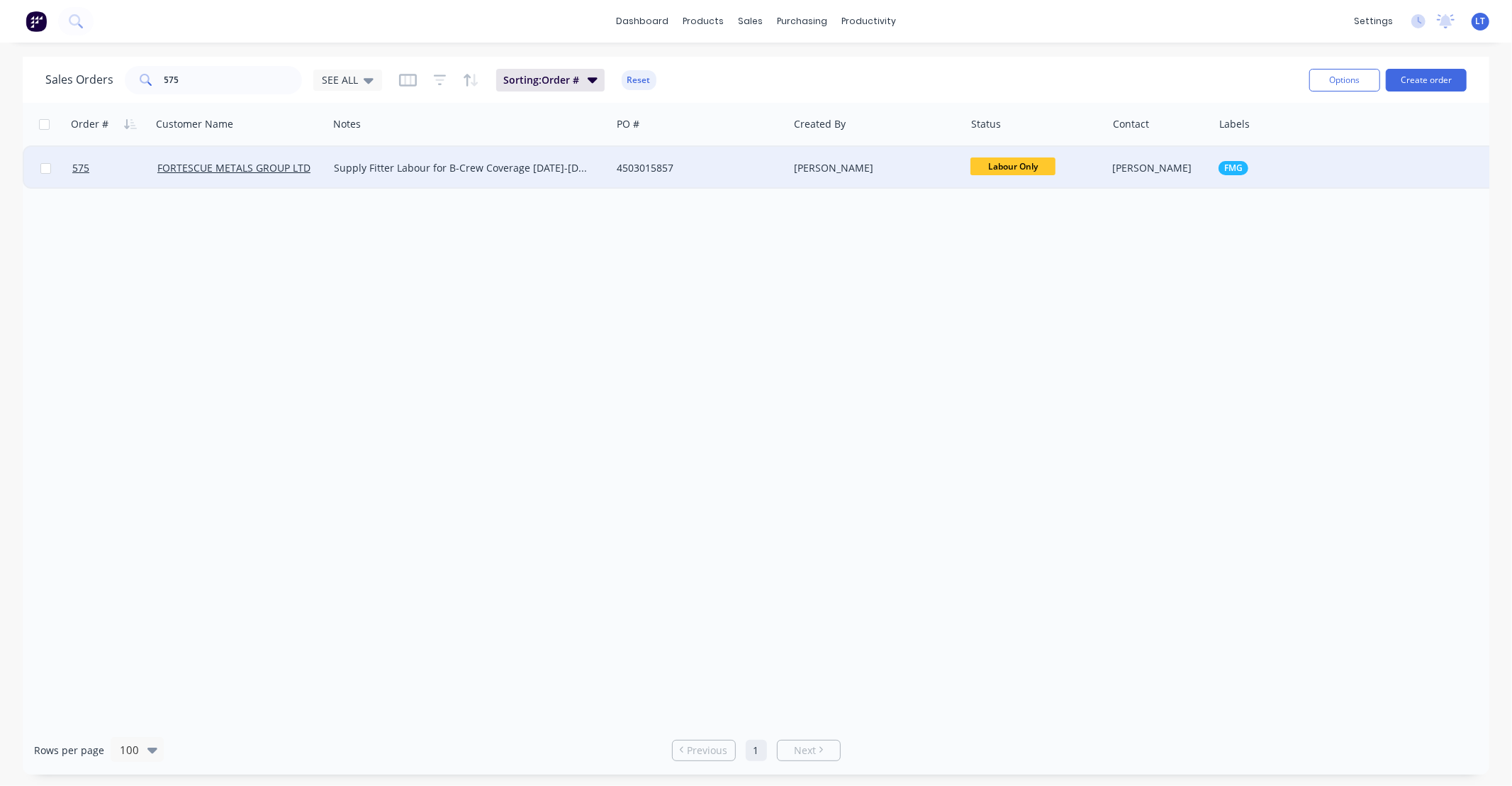
click at [915, 181] on div "[PERSON_NAME]" at bounding box center [877, 169] width 177 height 43
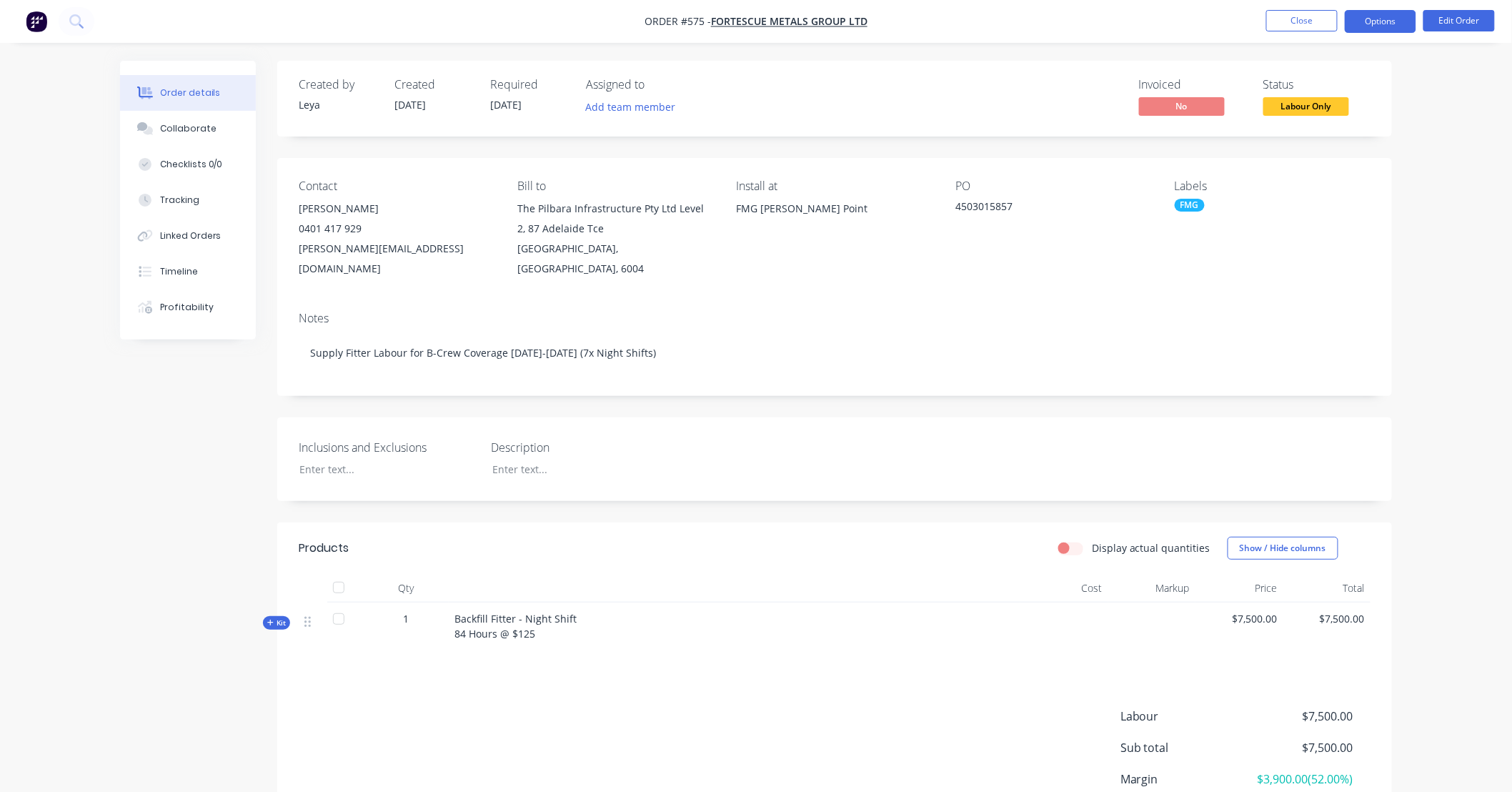
click at [1347, 27] on button "Options" at bounding box center [1380, 22] width 71 height 23
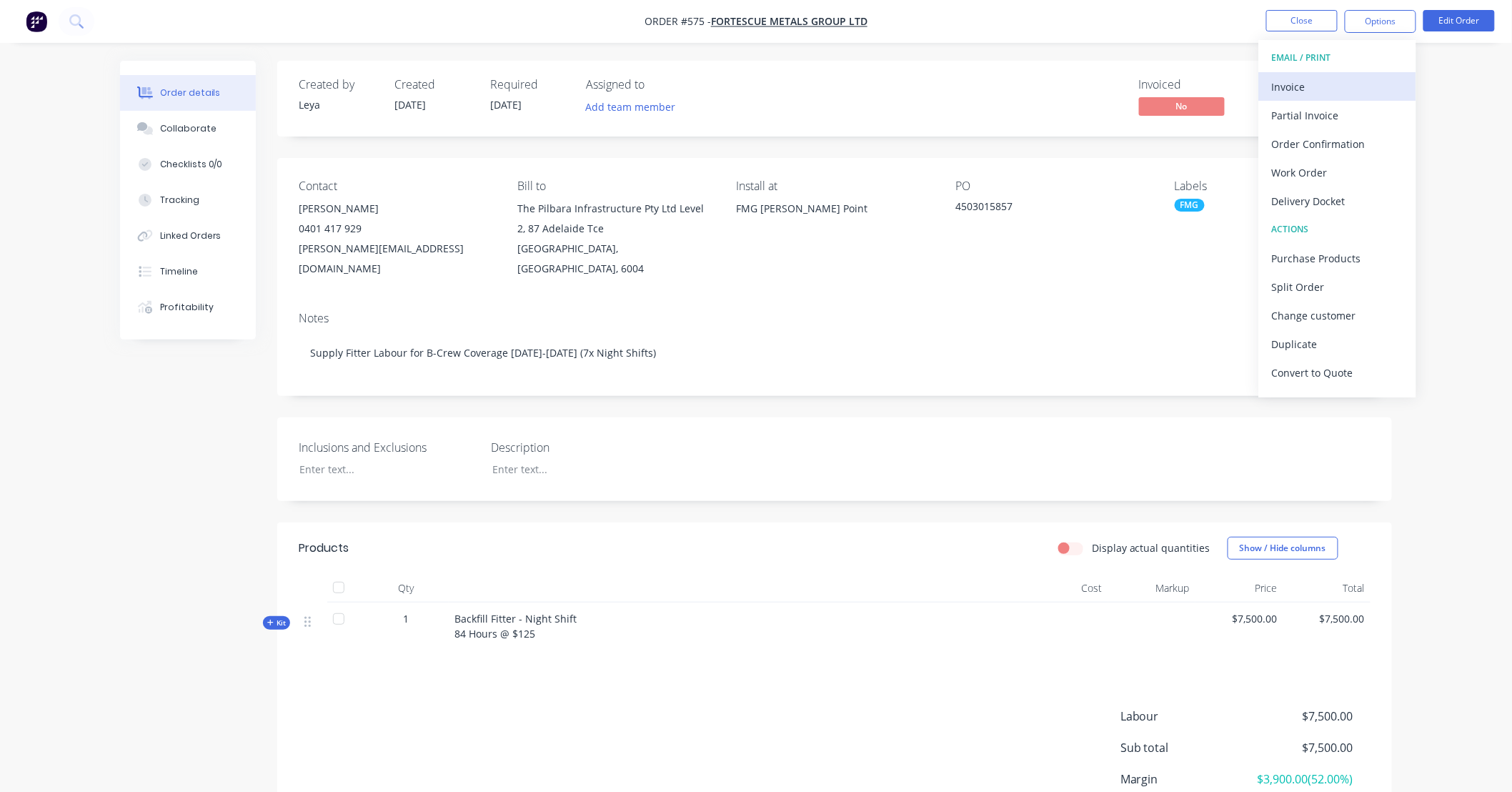
click at [1284, 84] on div "Invoice" at bounding box center [1337, 86] width 132 height 21
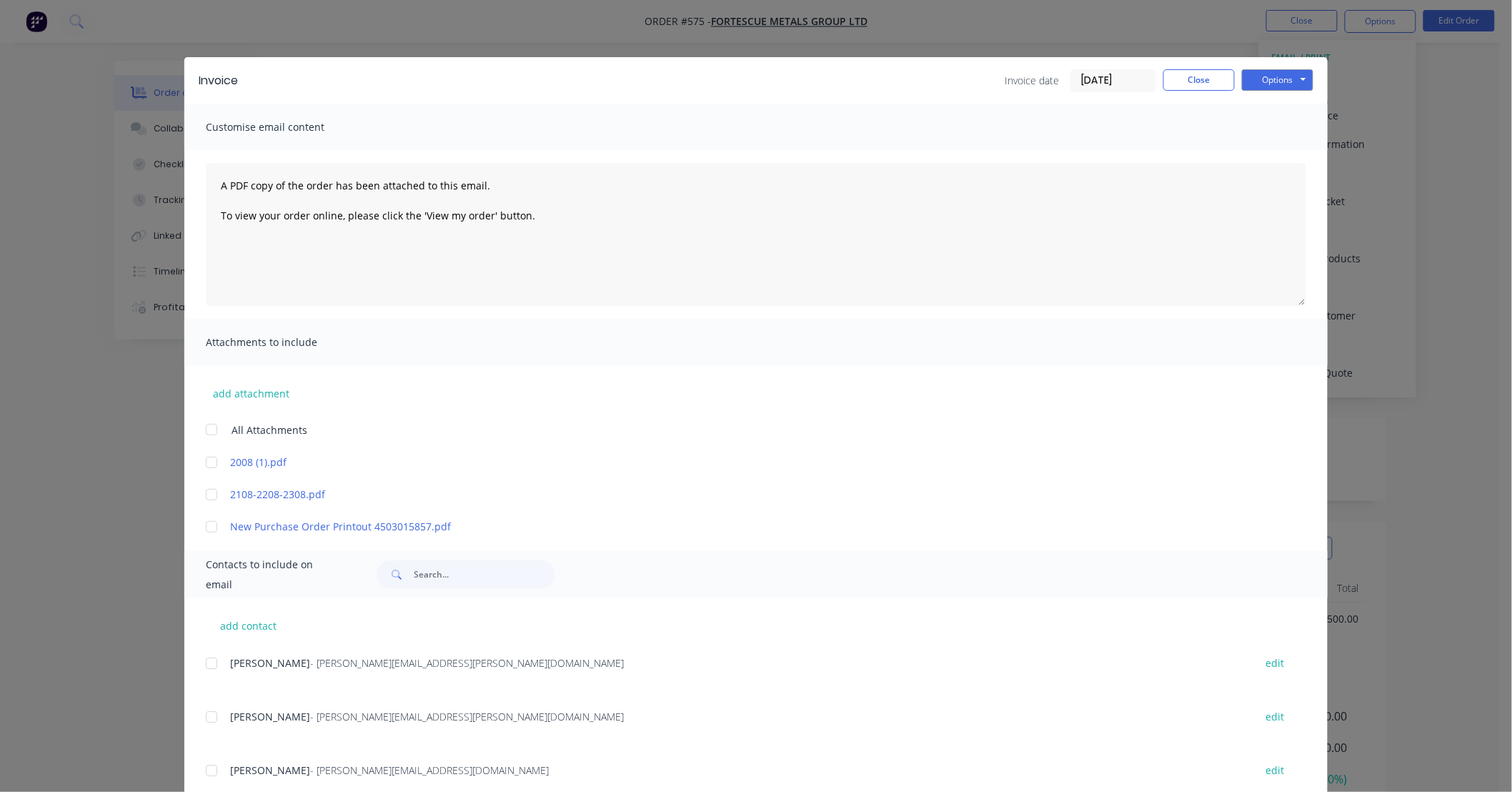
click at [205, 461] on div at bounding box center [211, 462] width 28 height 28
click at [199, 497] on div at bounding box center [211, 495] width 28 height 28
click at [1292, 80] on button "Options" at bounding box center [1278, 80] width 71 height 22
click at [1275, 127] on button "Print" at bounding box center [1287, 128] width 91 height 23
click at [1192, 79] on button "Close" at bounding box center [1199, 80] width 71 height 22
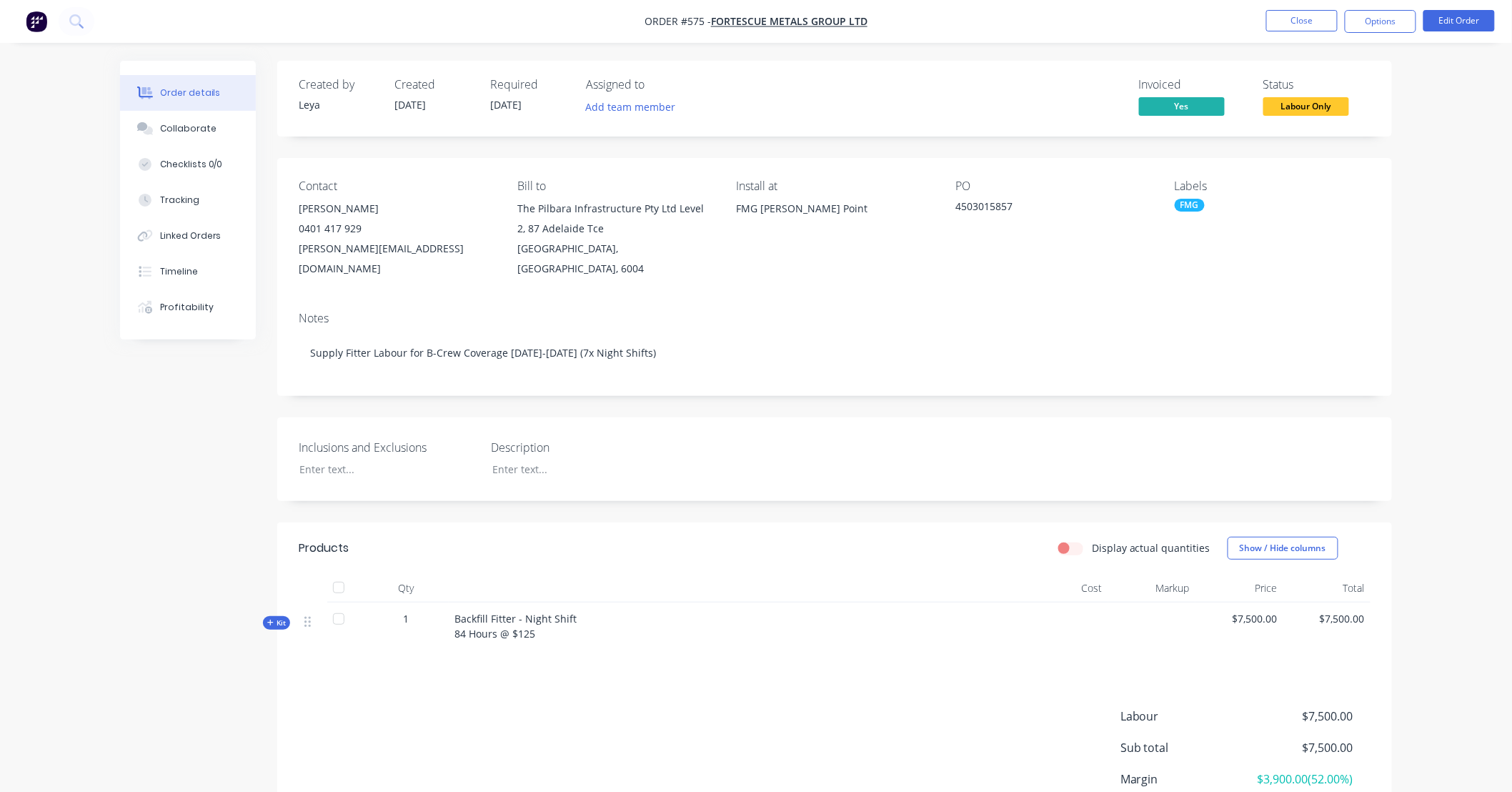
click at [1294, 104] on span "Labour Only" at bounding box center [1306, 106] width 85 height 18
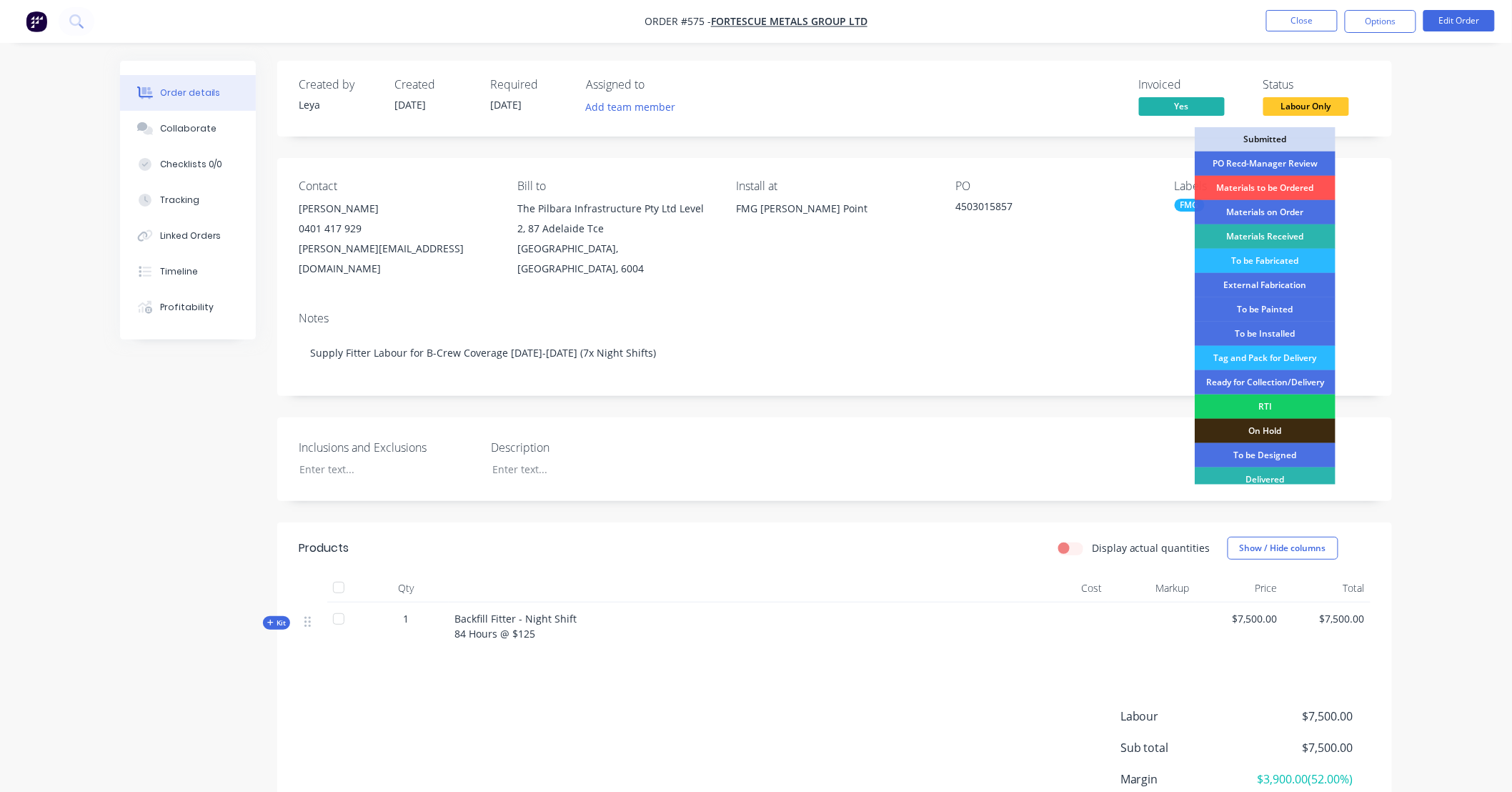
click at [1268, 405] on div "RTI" at bounding box center [1265, 406] width 141 height 24
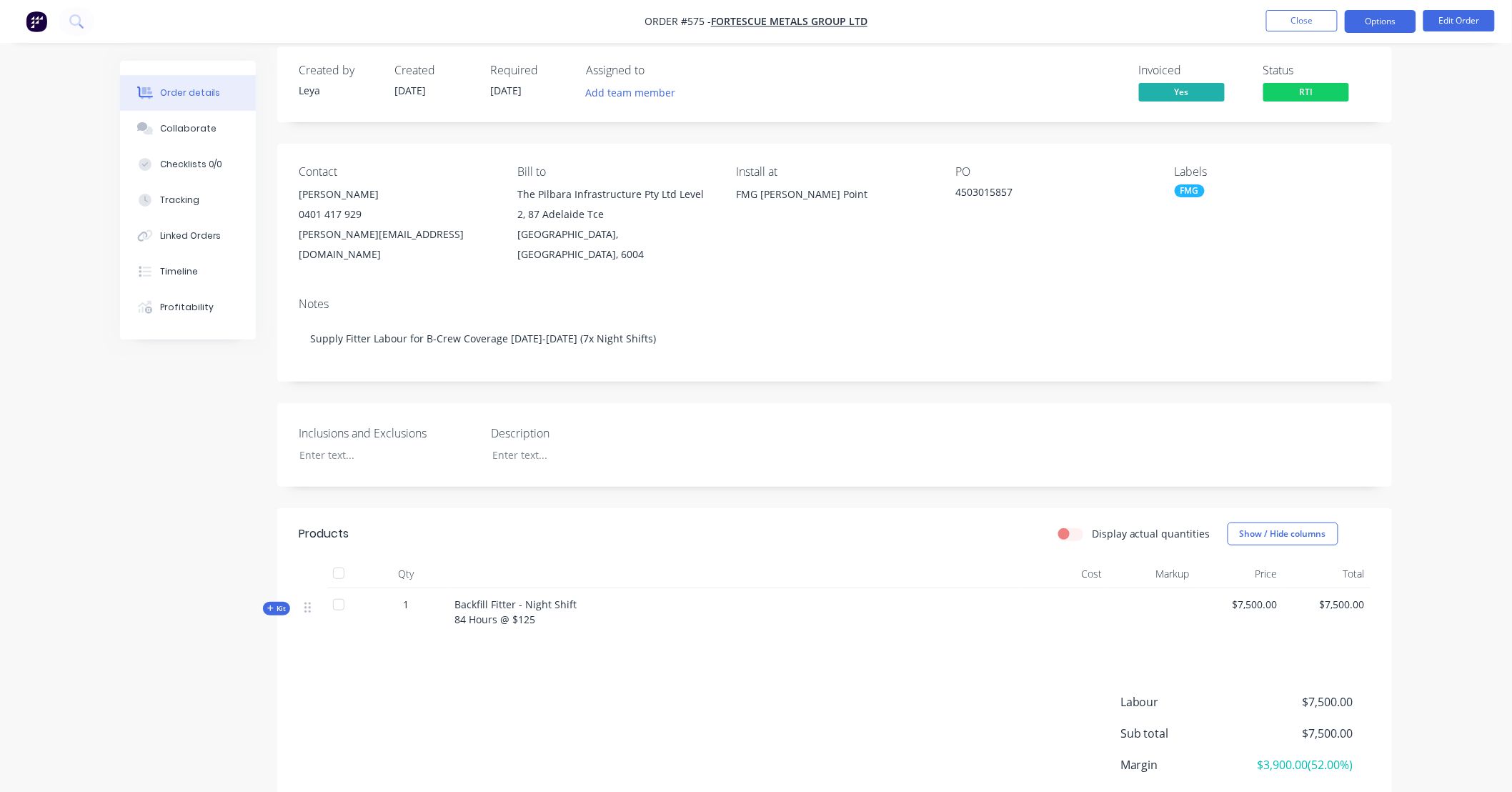
scroll to position [26, 0]
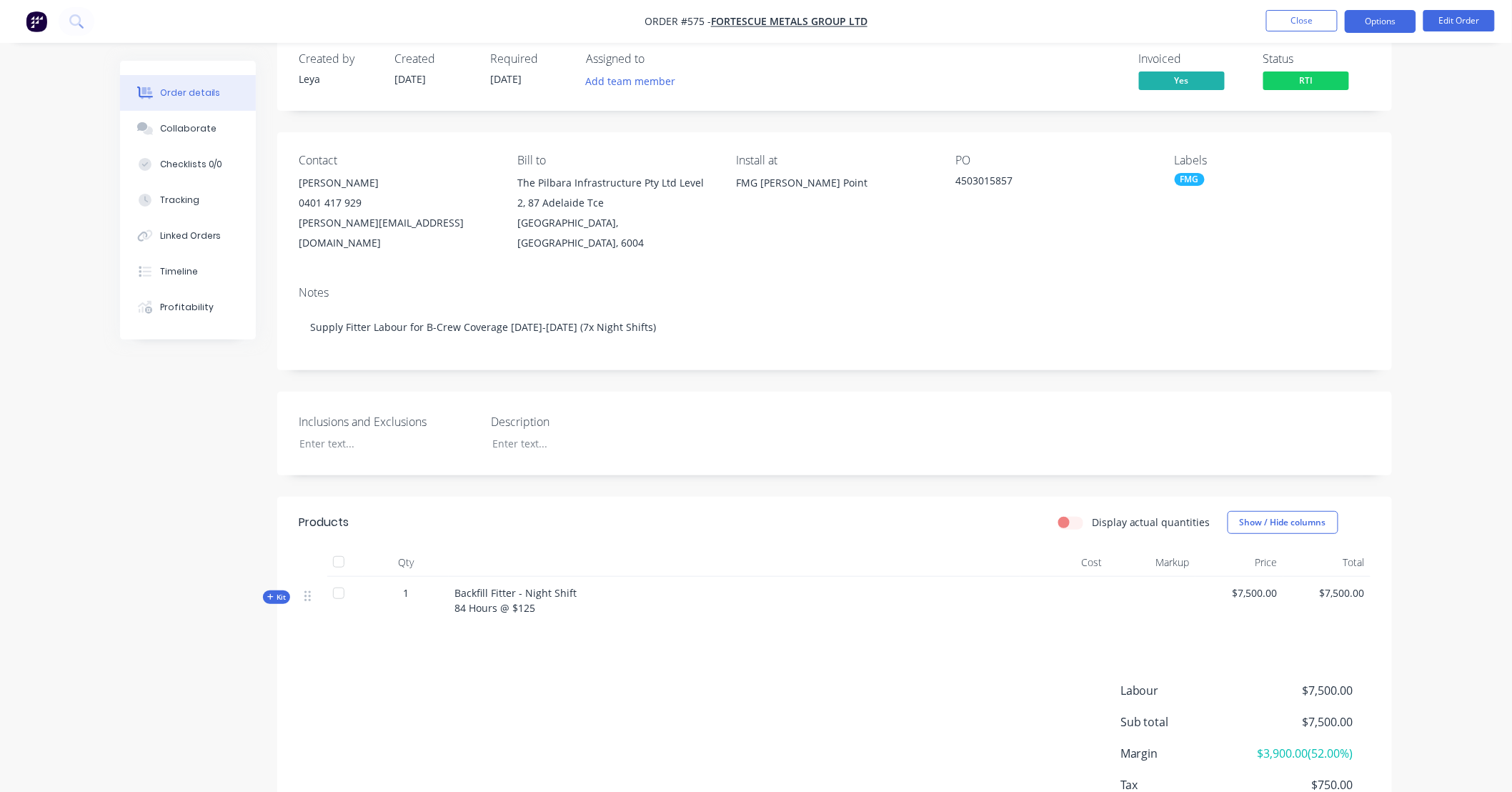
click at [1380, 17] on button "Options" at bounding box center [1380, 22] width 71 height 23
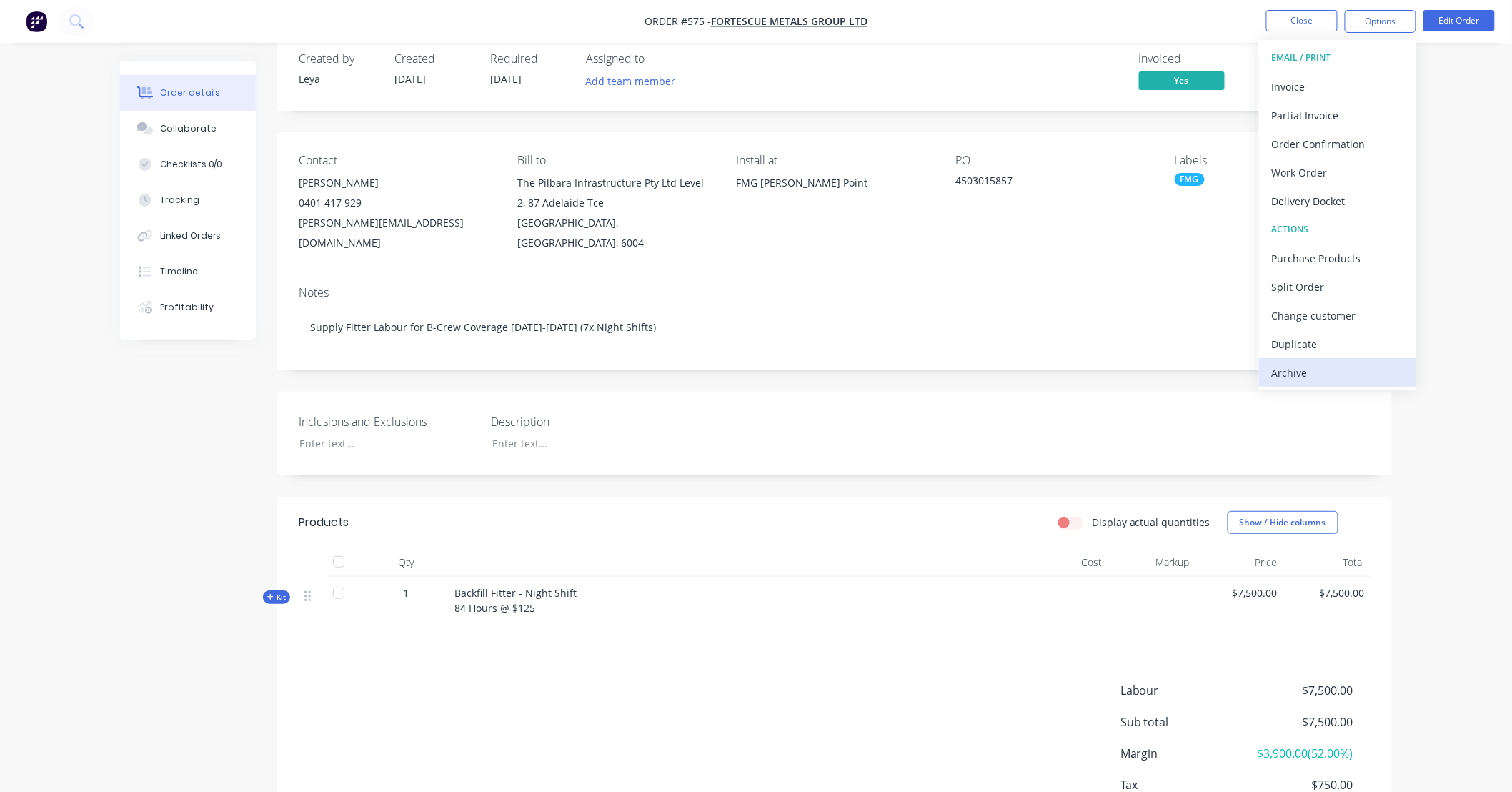
click at [1304, 365] on div "Archive" at bounding box center [1337, 372] width 132 height 21
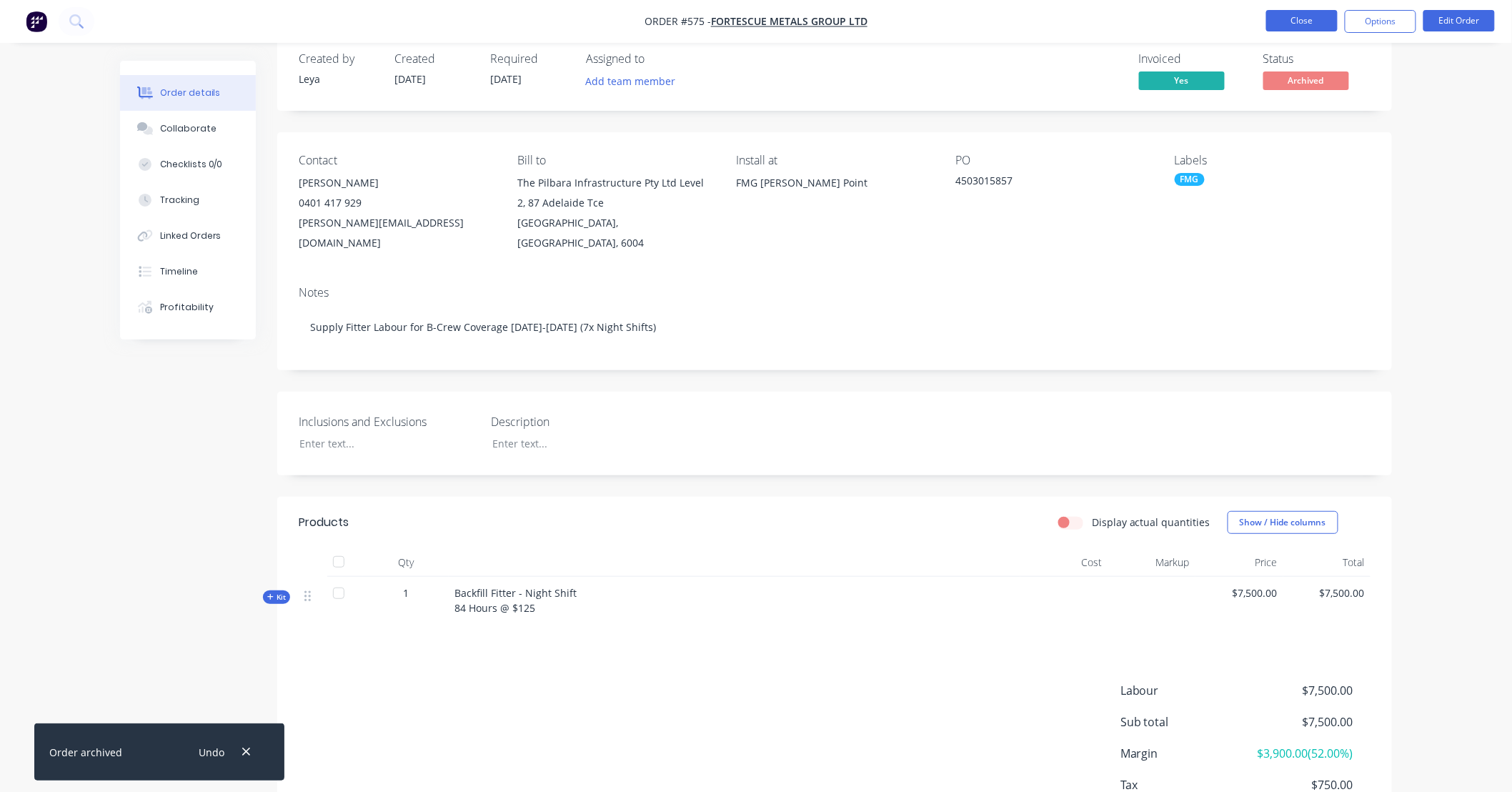
click at [1326, 24] on button "Close" at bounding box center [1302, 21] width 71 height 22
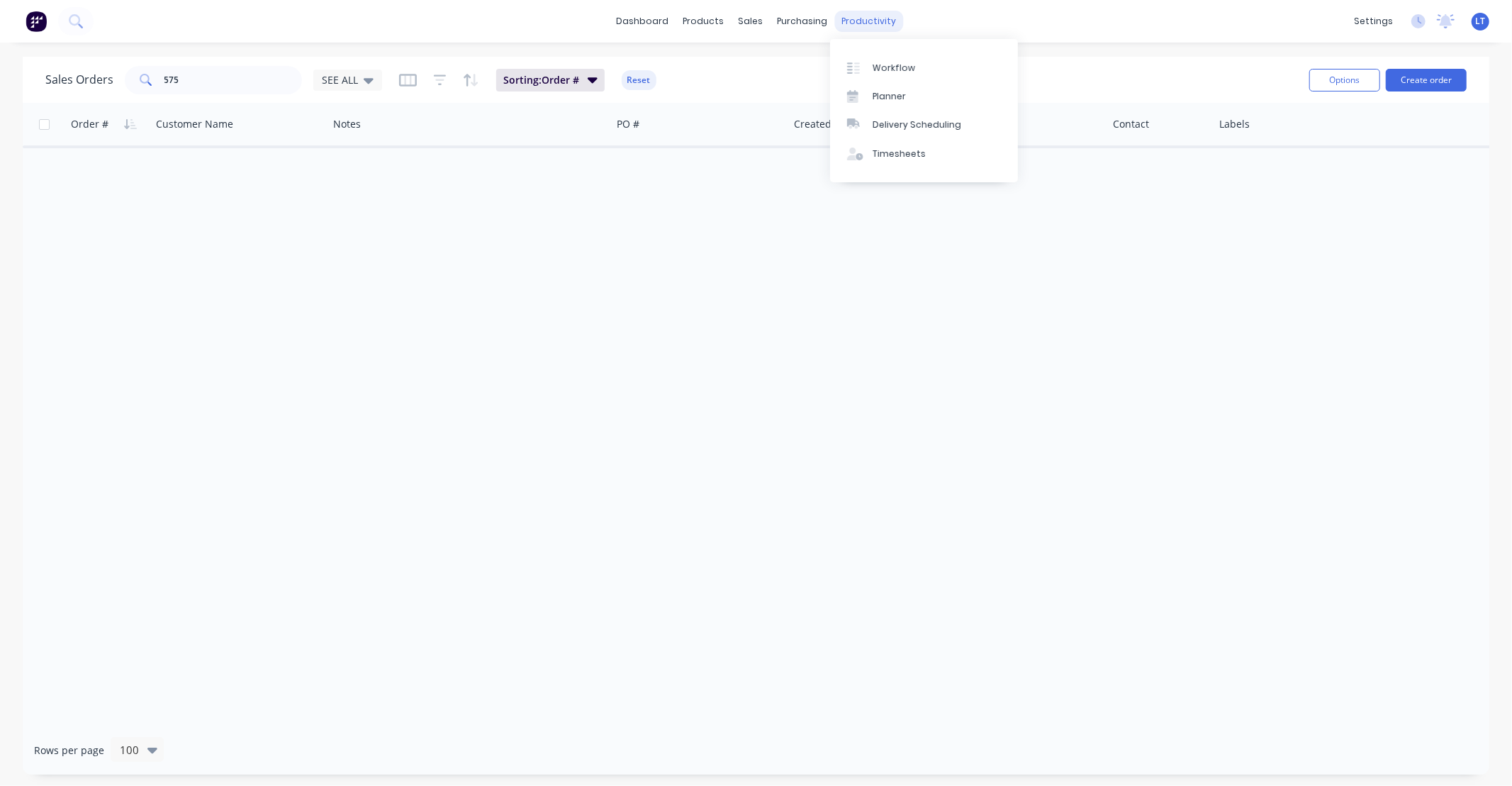
click at [883, 25] on div "productivity" at bounding box center [869, 21] width 69 height 21
click at [912, 76] on link "Workflow" at bounding box center [924, 67] width 188 height 28
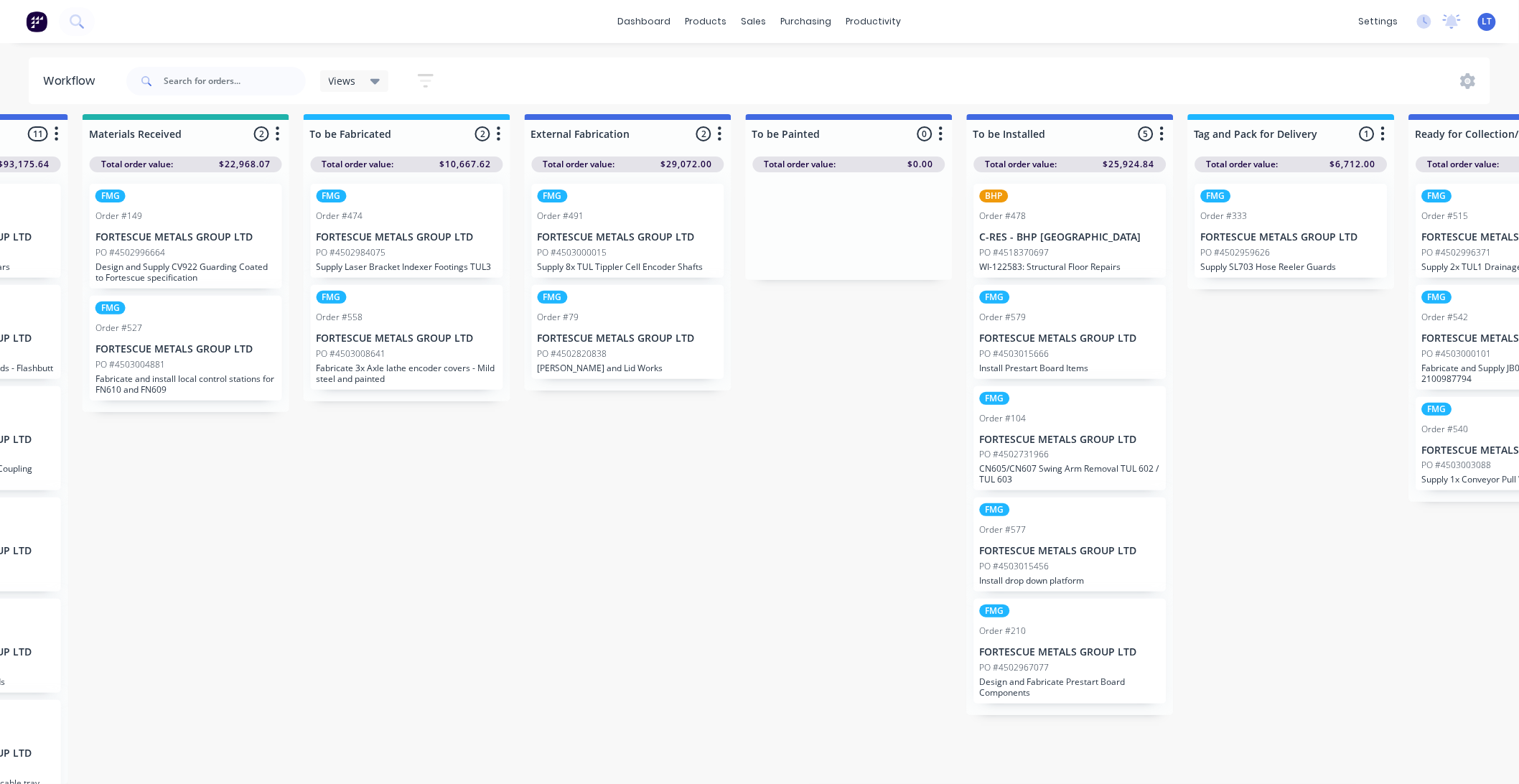
scroll to position [19, 0]
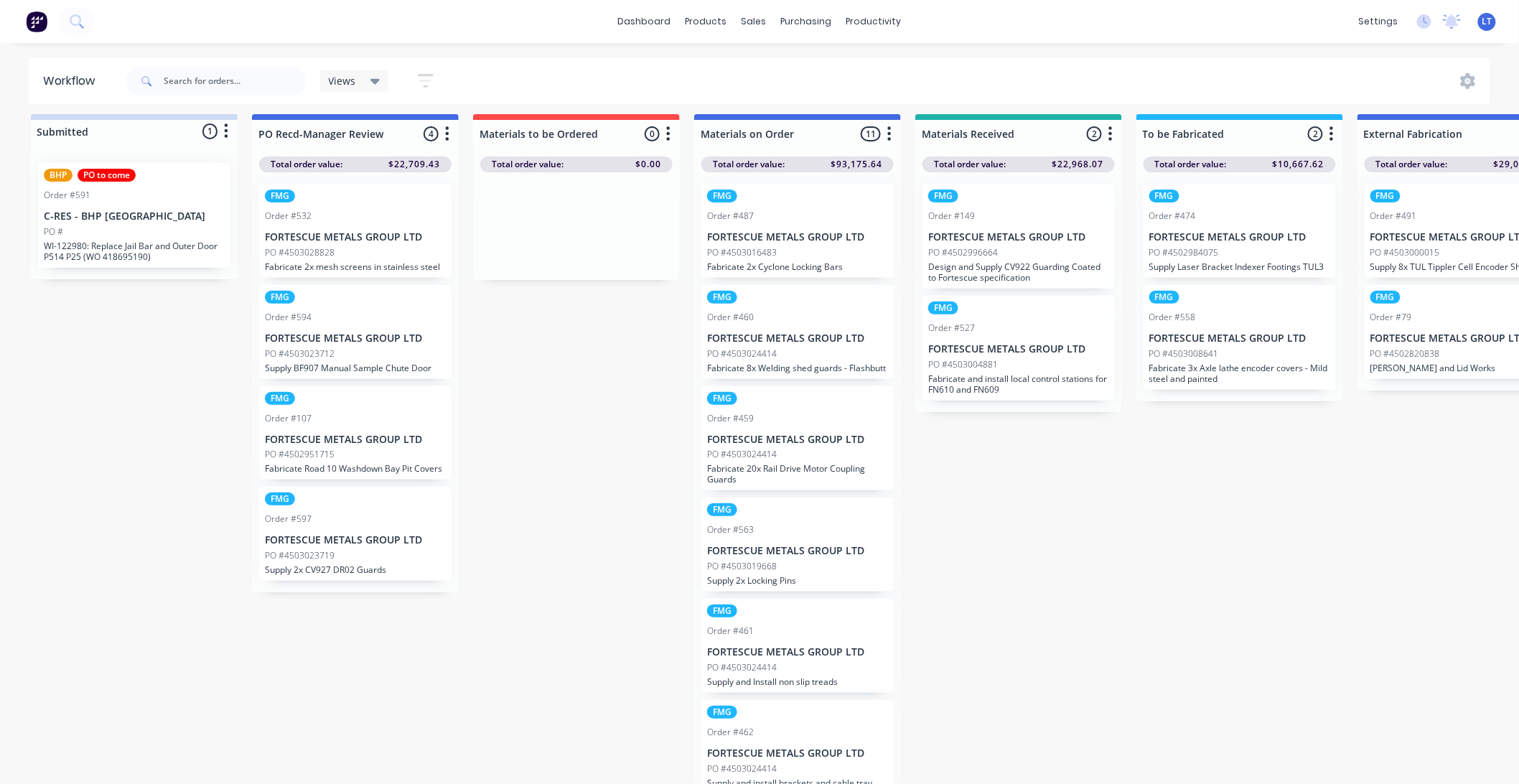
drag, startPoint x: 555, startPoint y: 735, endPoint x: 741, endPoint y: 765, distance: 188.4
